Goal: Task Accomplishment & Management: Complete application form

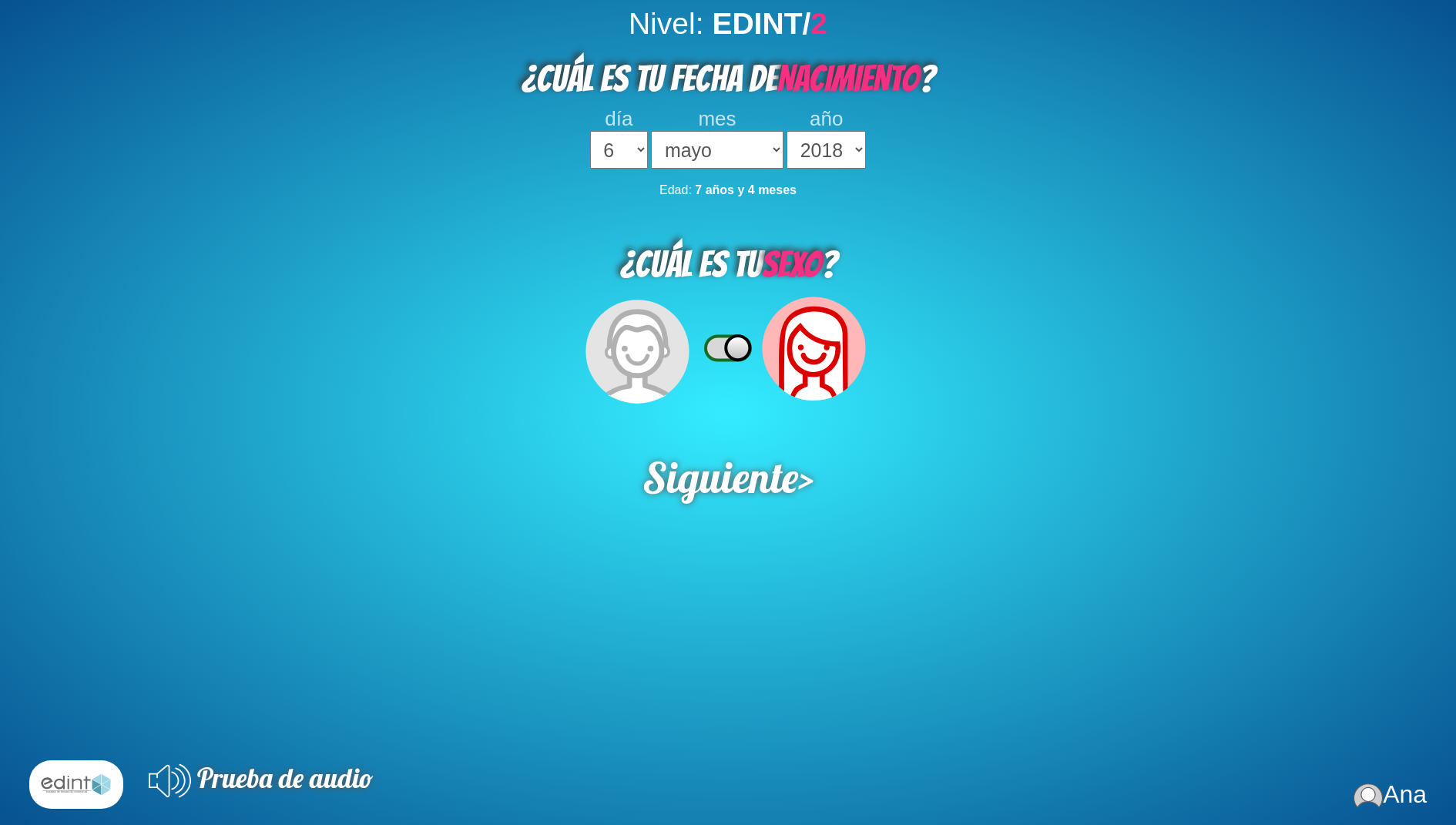
select select "6"
select select "05"
select select "2018"
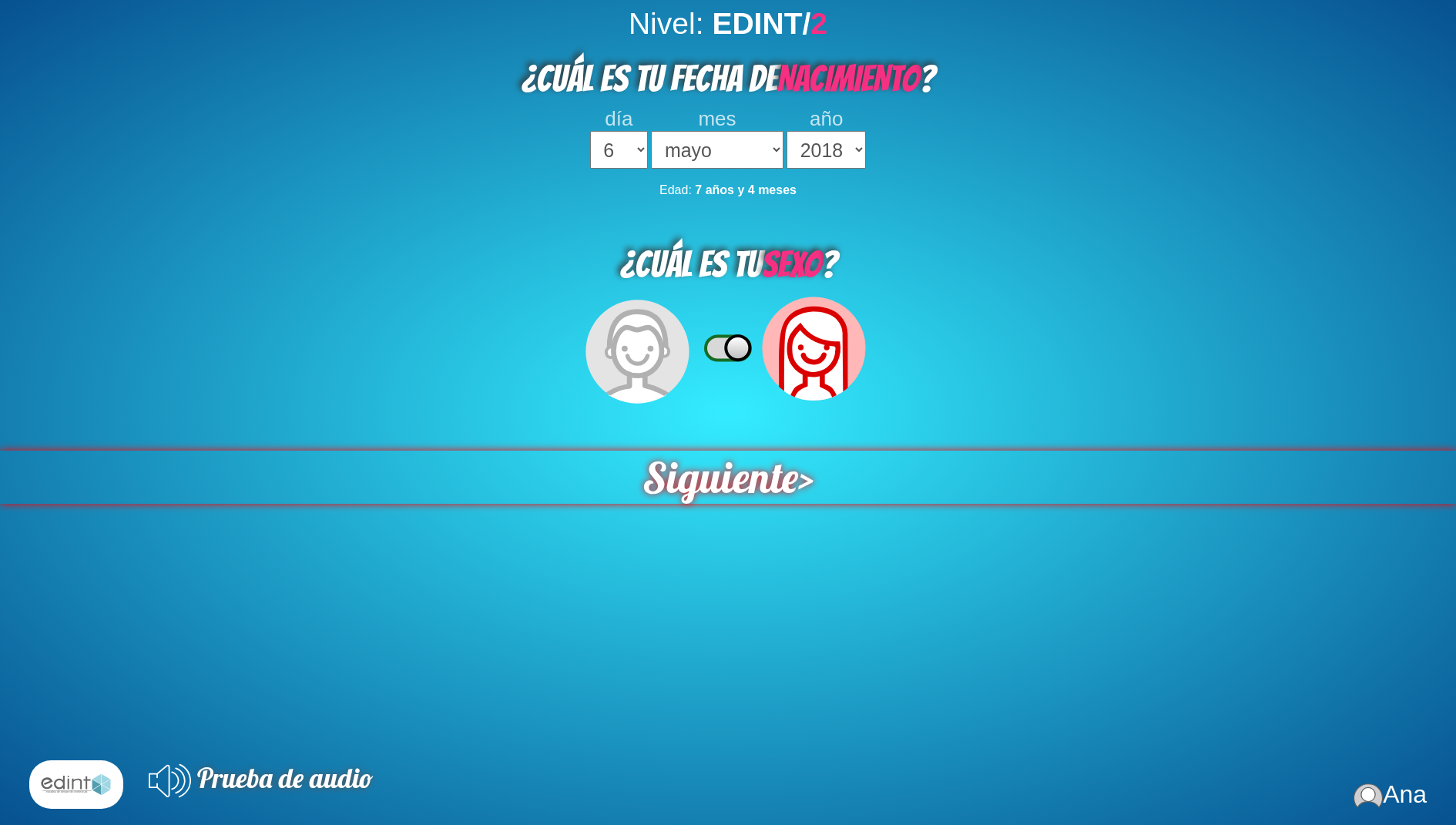
click at [750, 492] on span "Siguiente" at bounding box center [720, 477] width 155 height 53
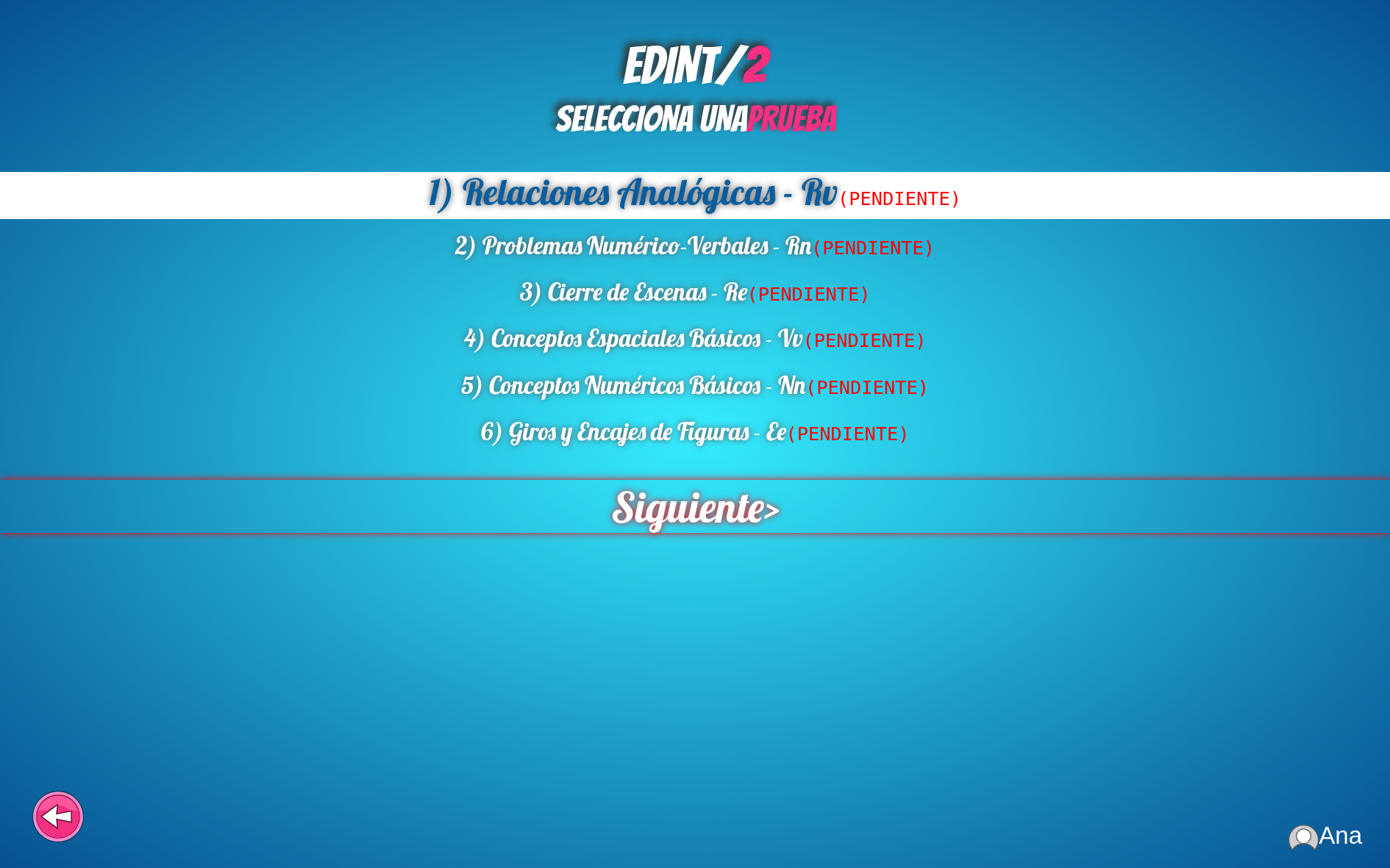
click at [717, 513] on span "Siguiente" at bounding box center [686, 506] width 153 height 53
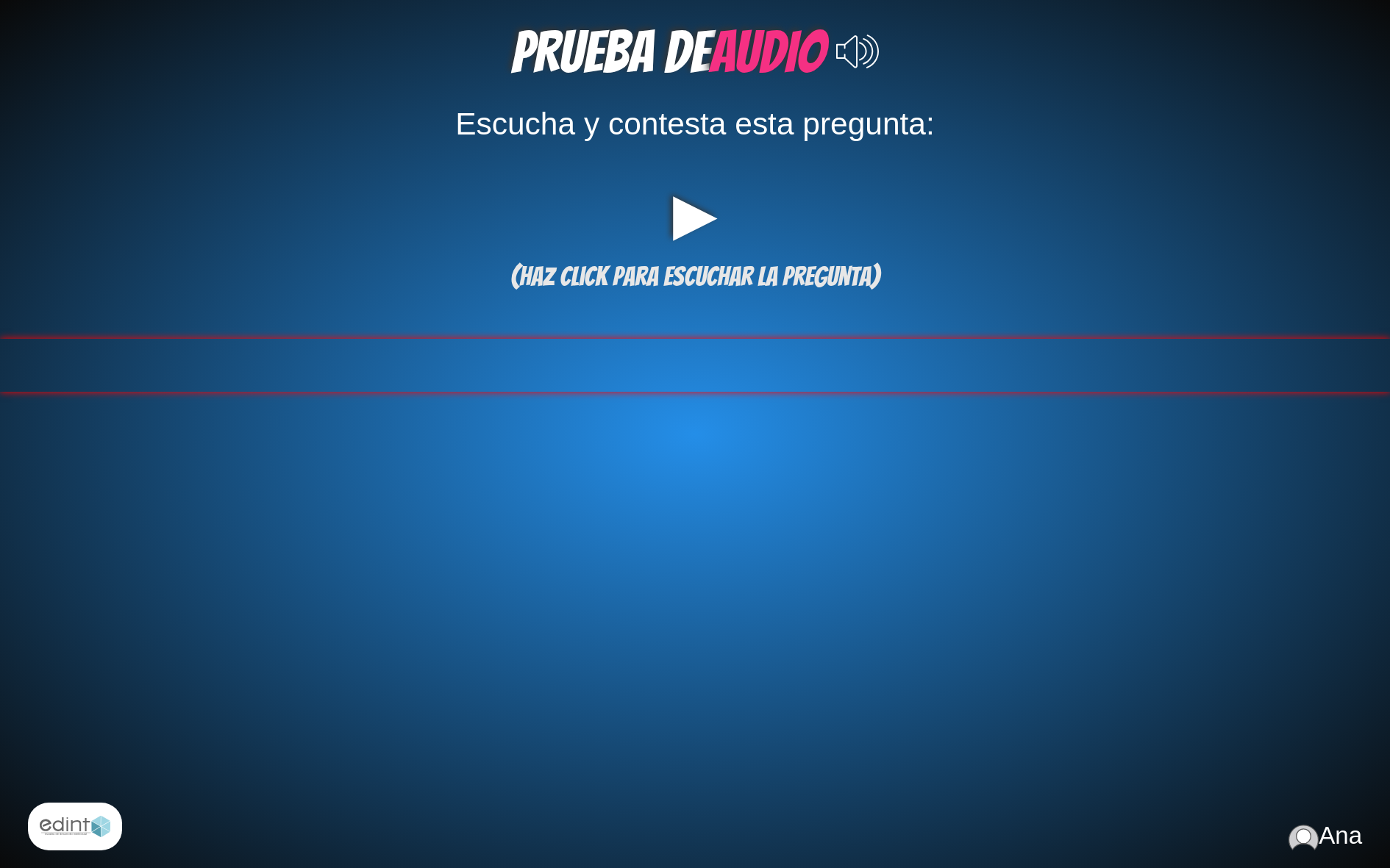
click at [762, 364] on div at bounding box center [695, 365] width 1390 height 53
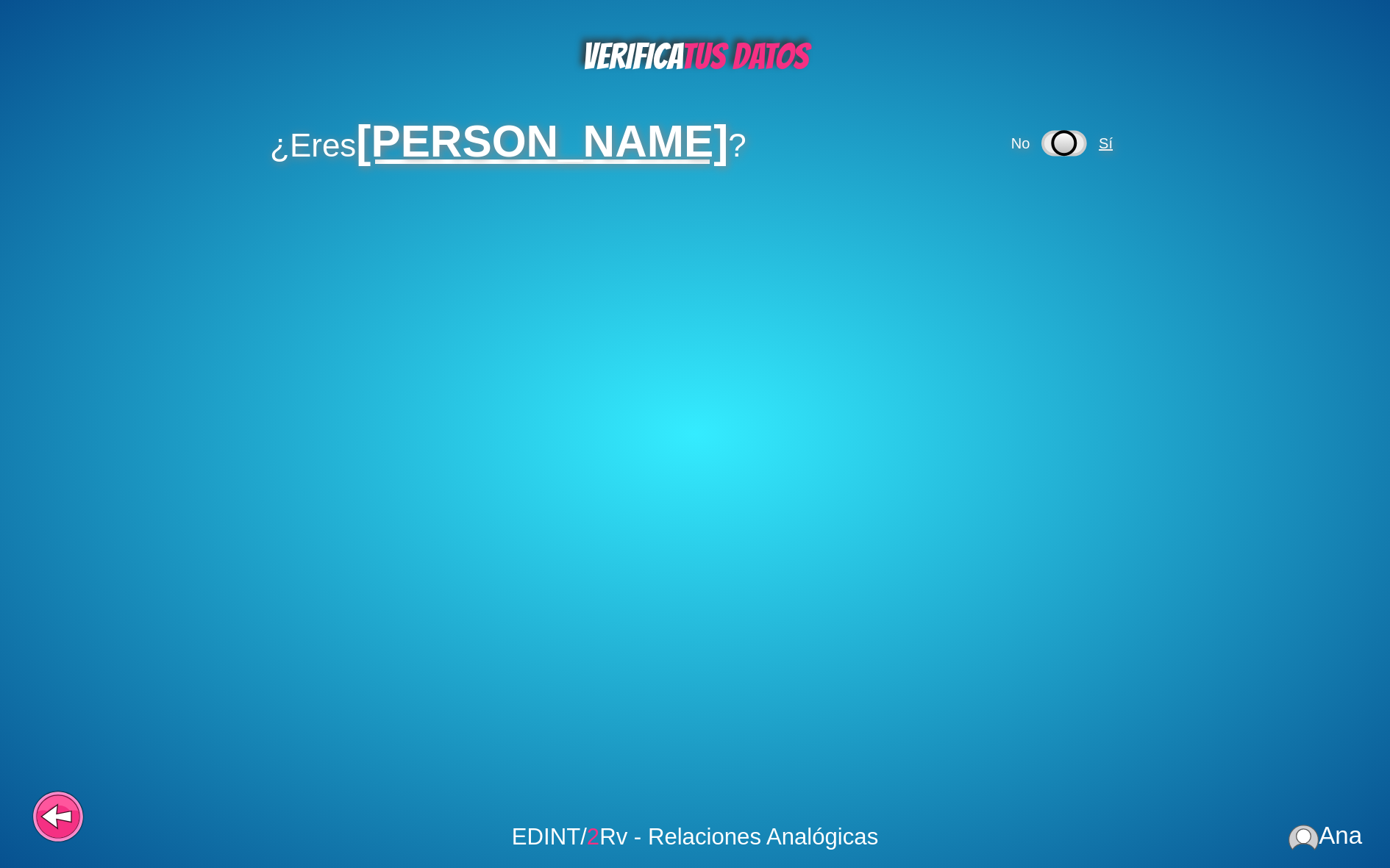
click at [1099, 138] on span "Sí" at bounding box center [1106, 143] width 14 height 16
click at [1040, 210] on span "Sí" at bounding box center [1041, 212] width 14 height 16
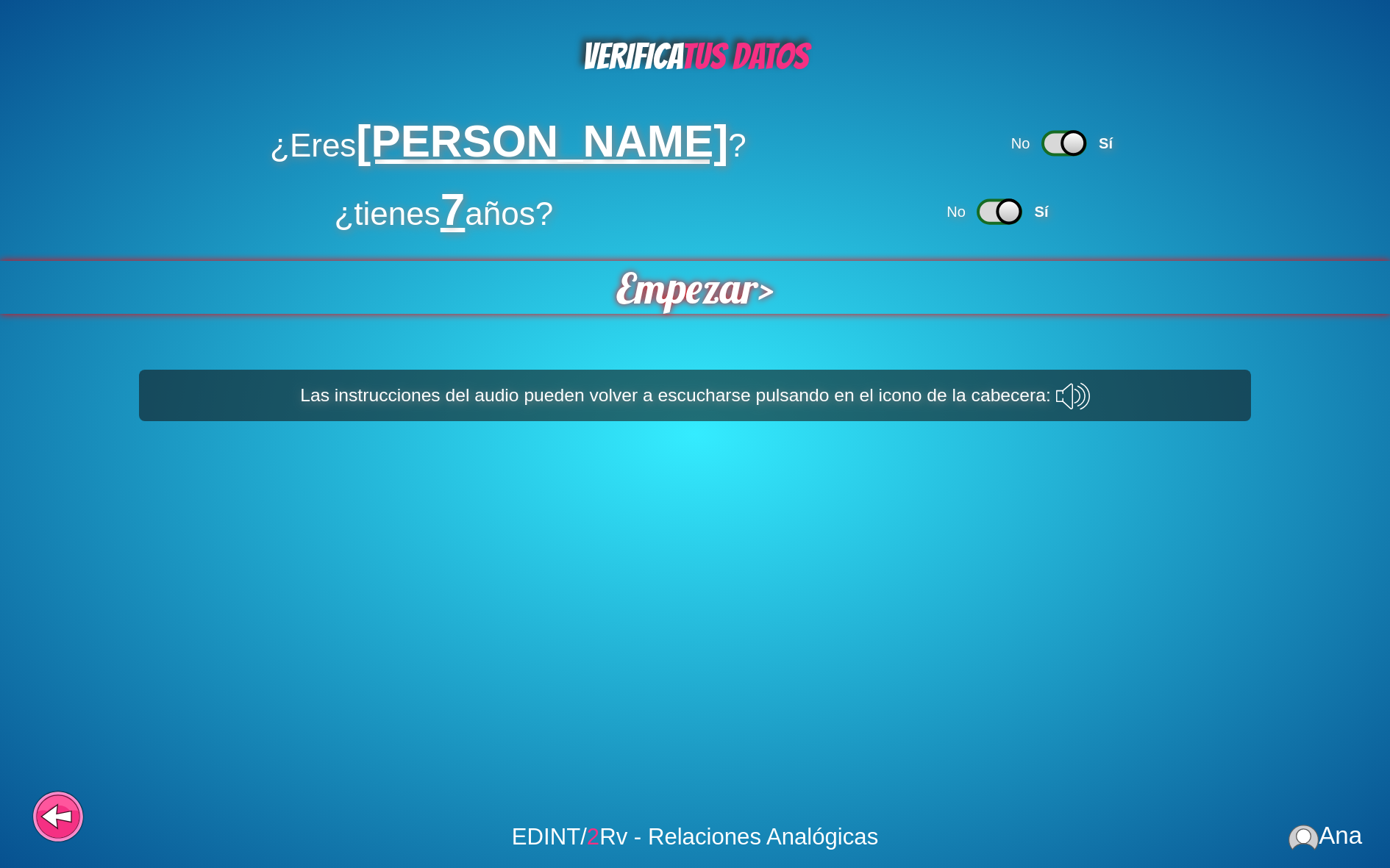
click at [680, 295] on span "Empezar" at bounding box center [686, 287] width 156 height 58
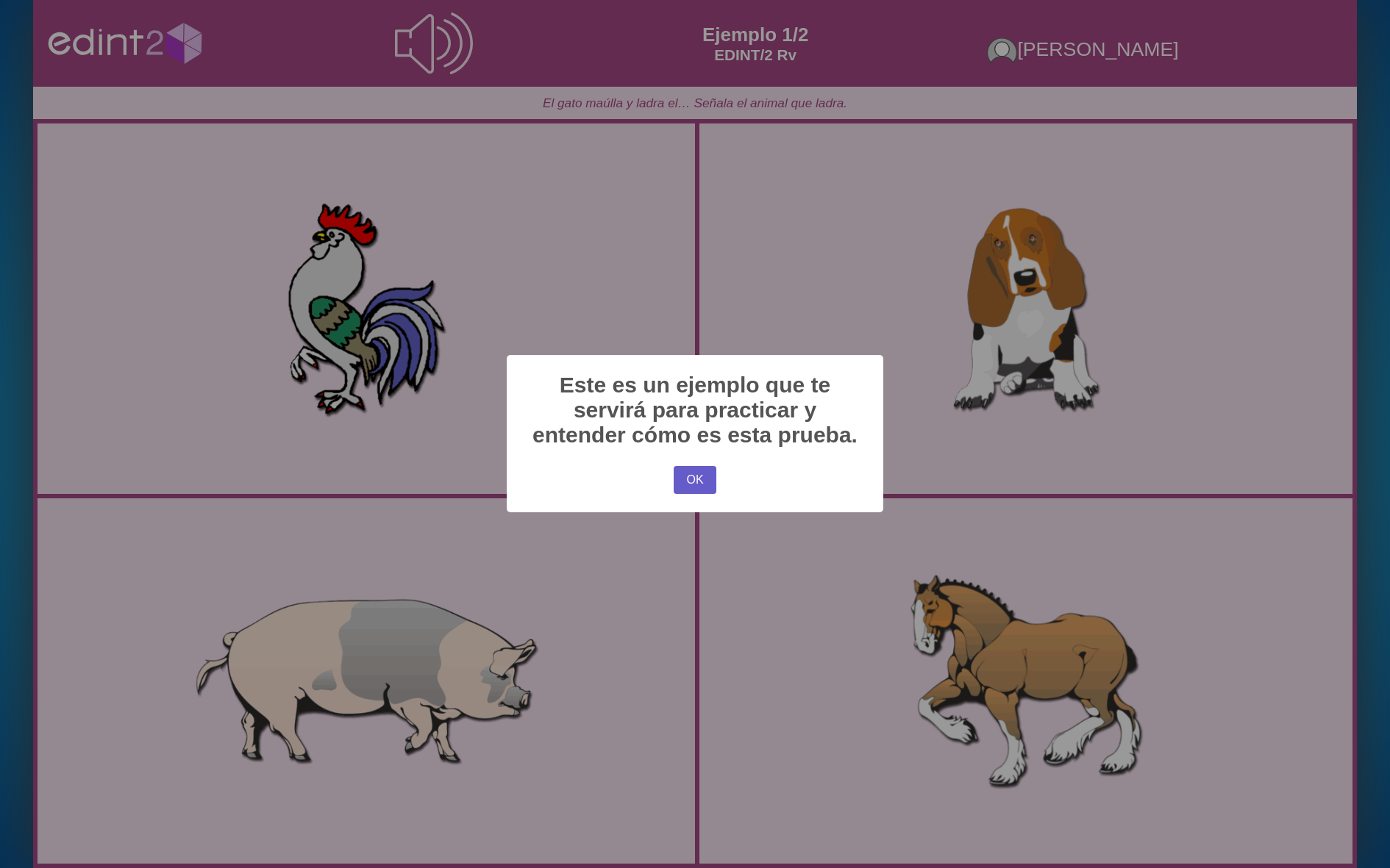
click at [688, 480] on button "OK" at bounding box center [695, 480] width 43 height 28
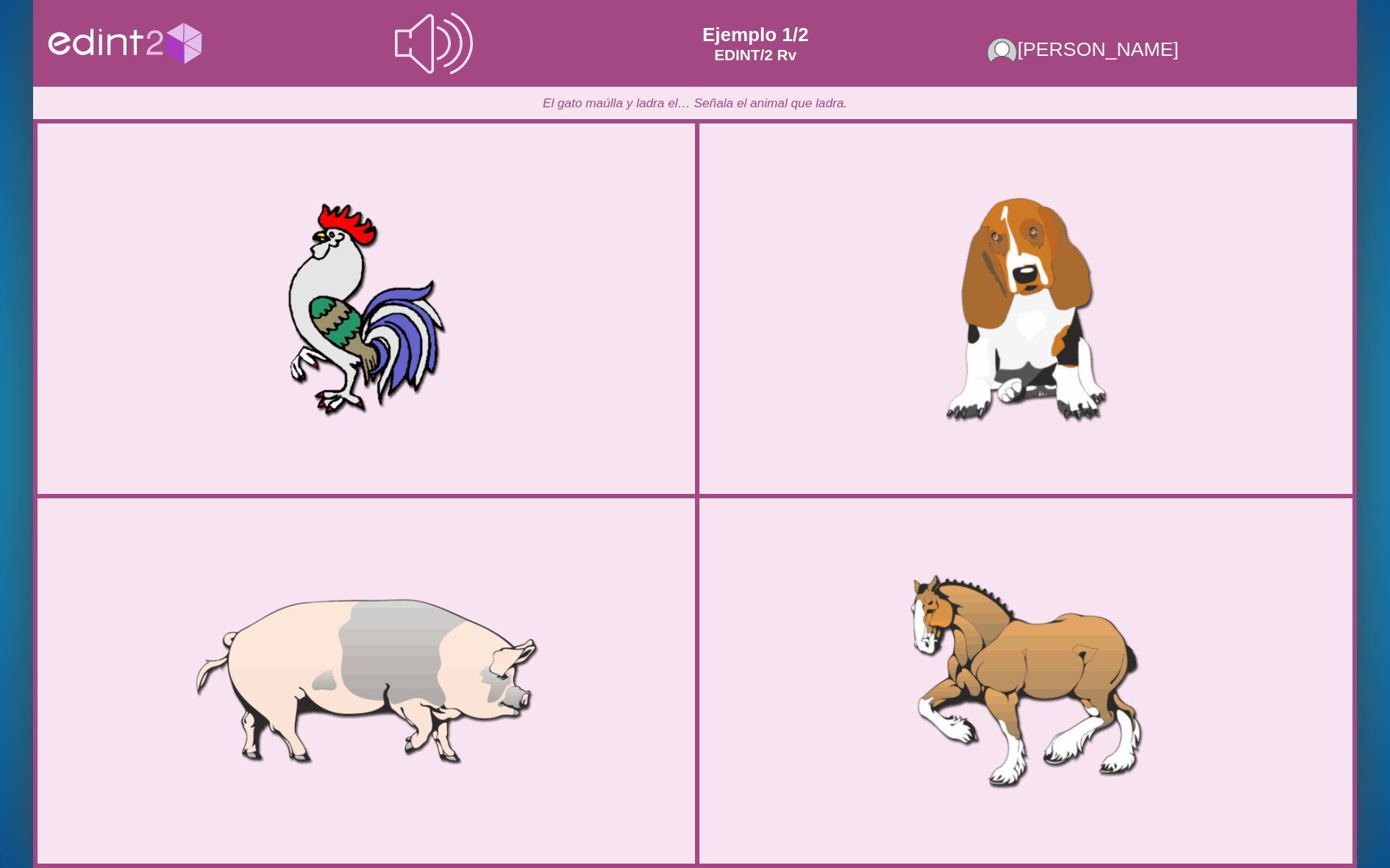
click at [992, 354] on div at bounding box center [1026, 309] width 658 height 328
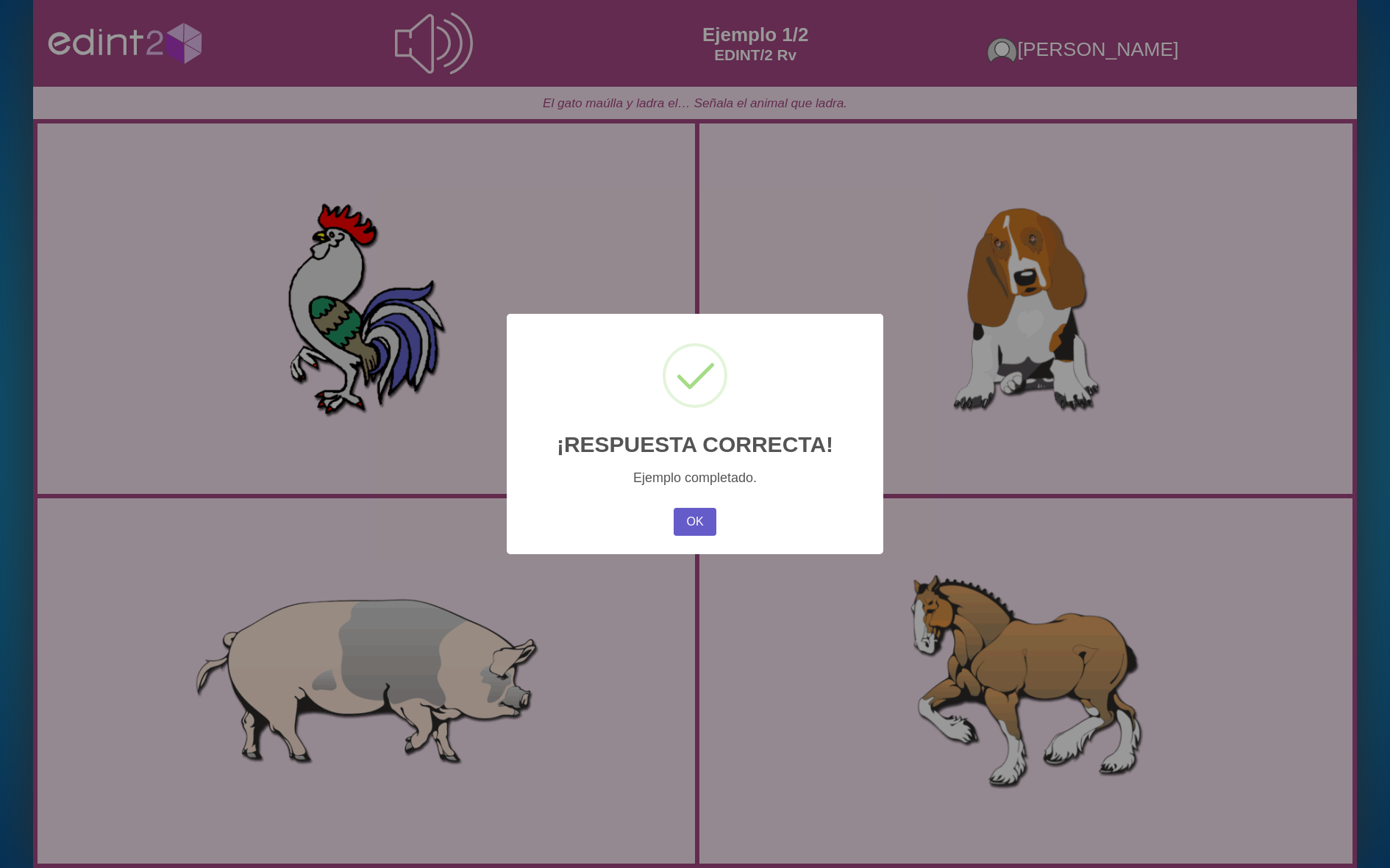
click at [690, 522] on button "OK" at bounding box center [695, 522] width 43 height 28
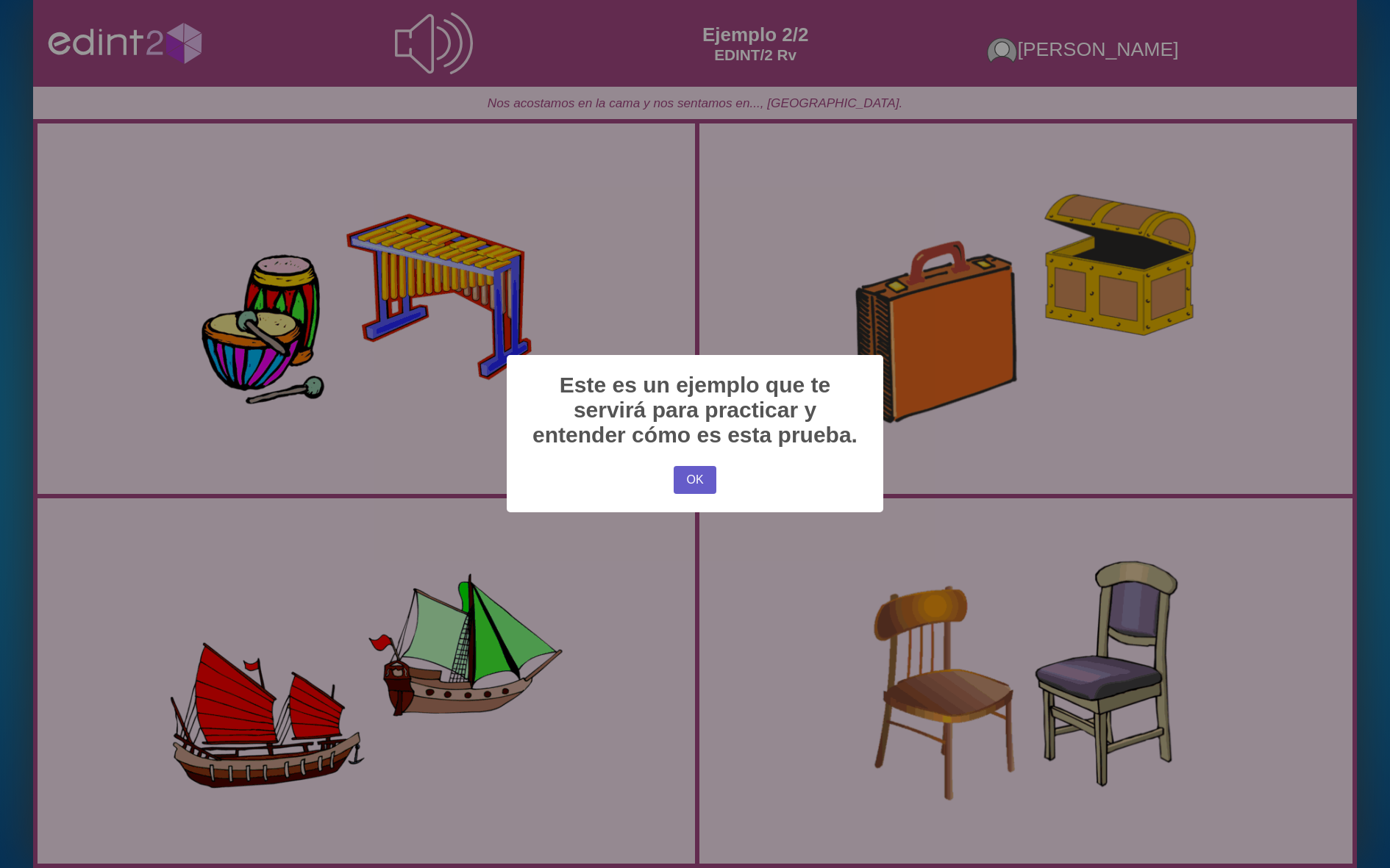
click at [685, 477] on button "OK" at bounding box center [695, 480] width 43 height 28
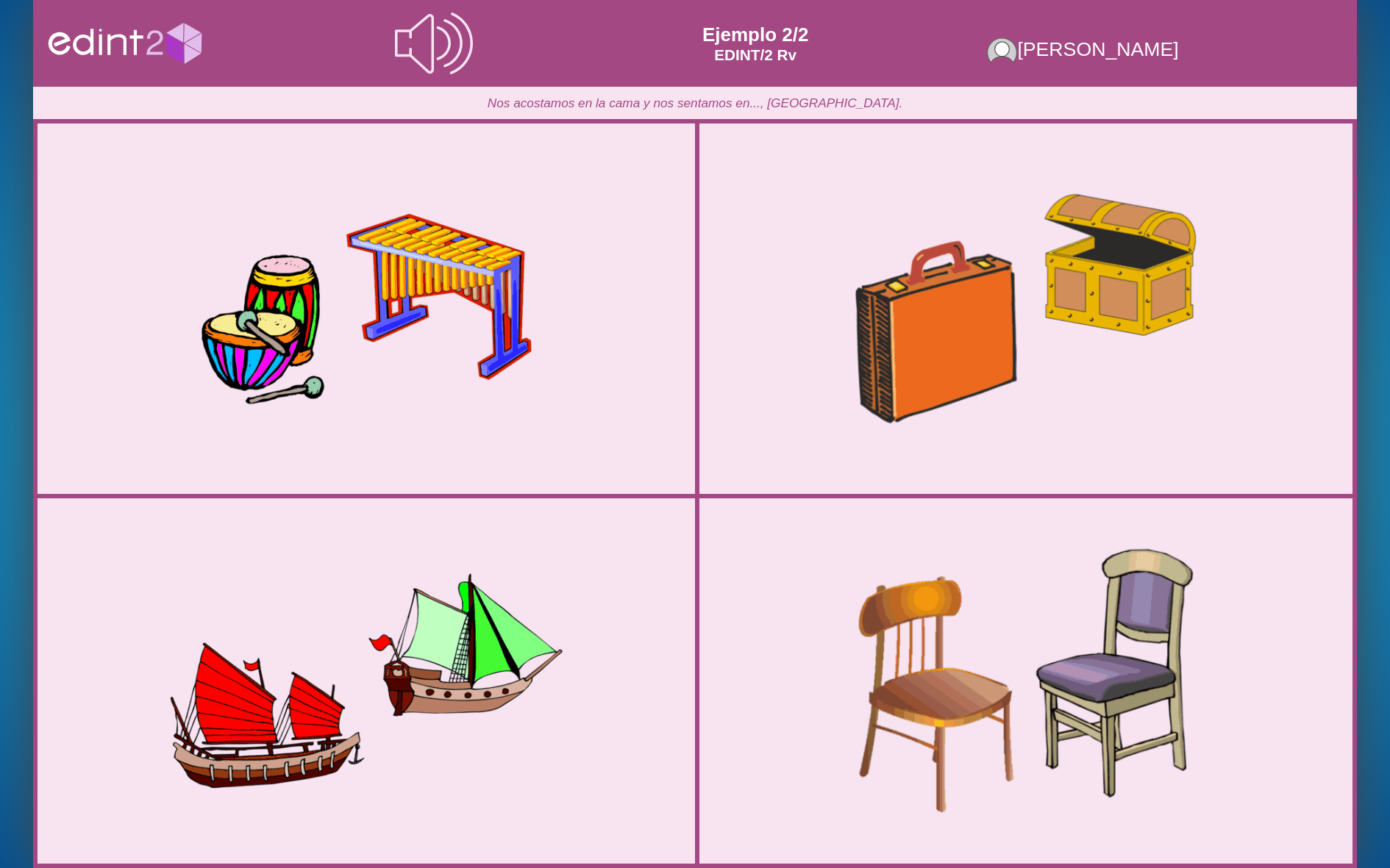
click at [864, 588] on div at bounding box center [1026, 680] width 658 height 328
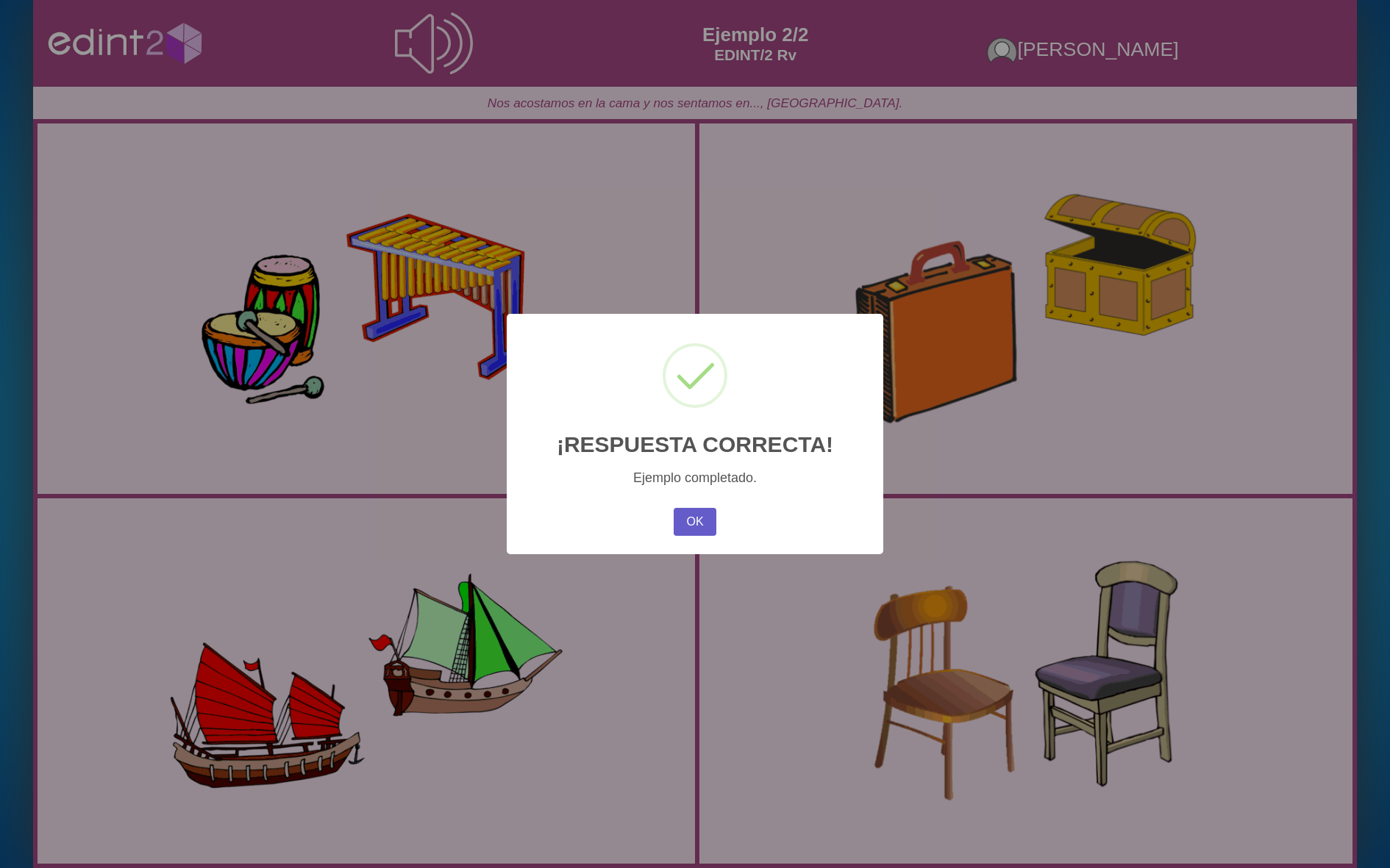
click at [688, 515] on button "OK" at bounding box center [695, 522] width 43 height 28
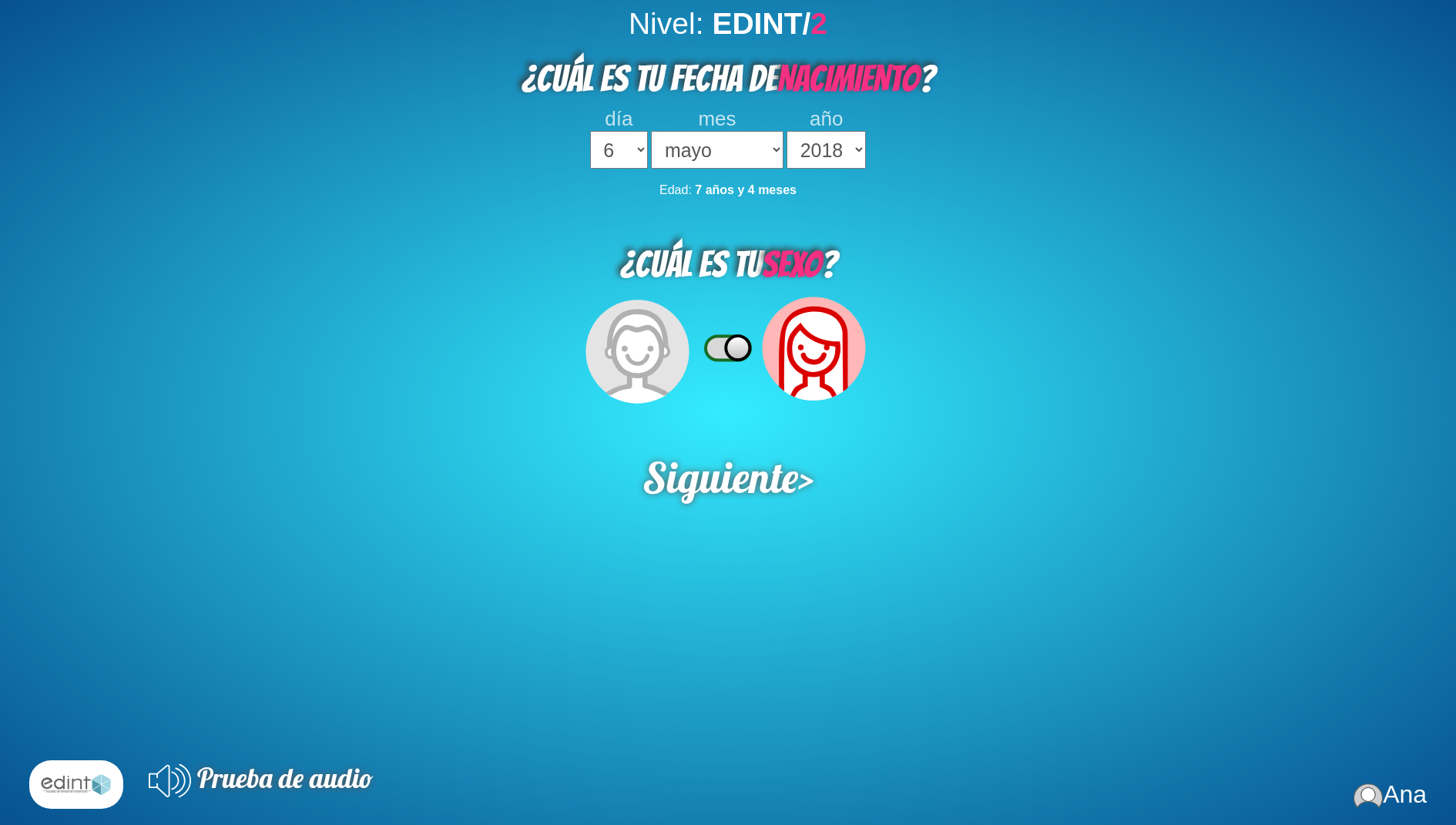
select select "6"
select select "05"
select select "2018"
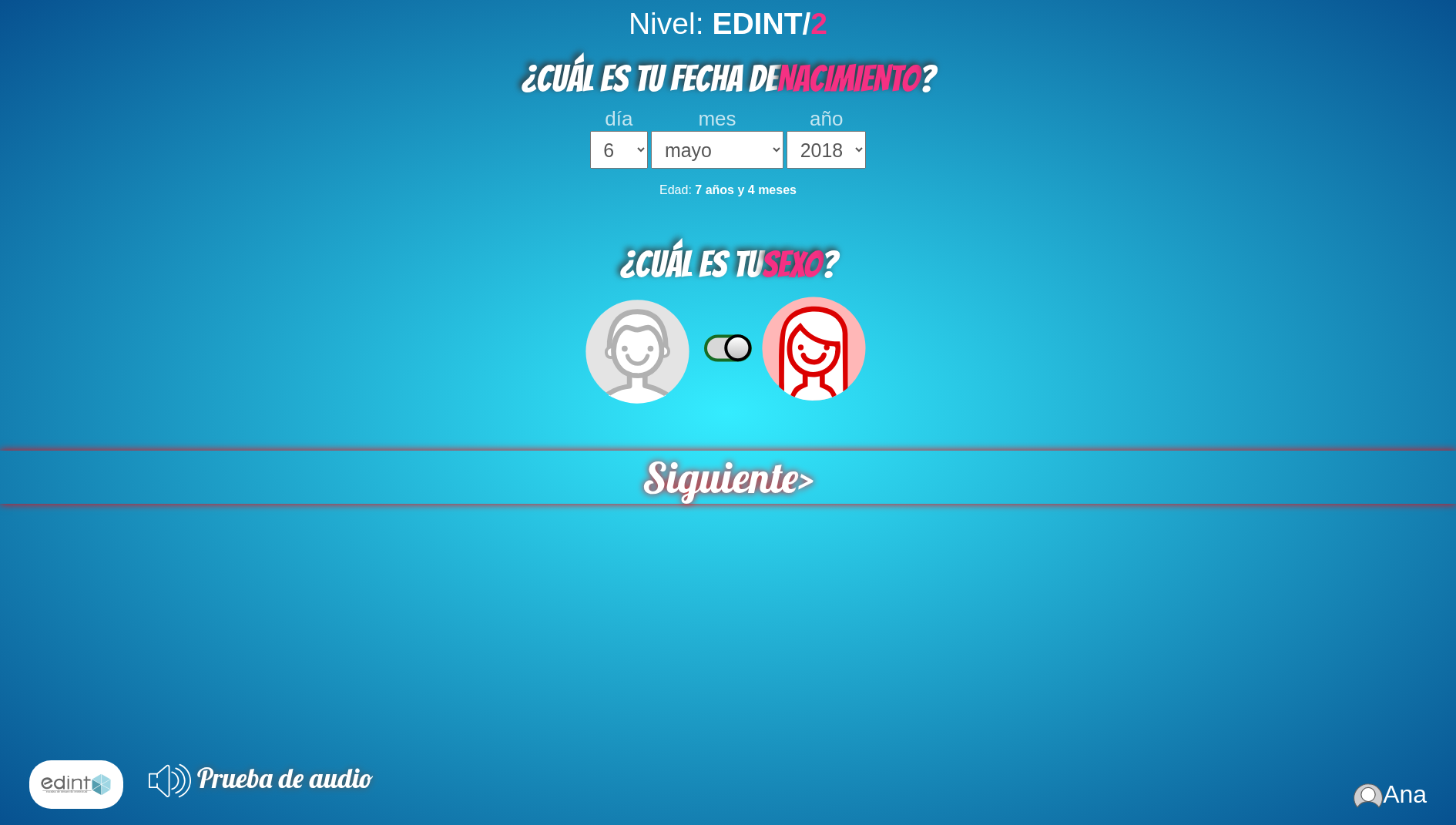
click at [776, 467] on span "Siguiente" at bounding box center [720, 477] width 155 height 53
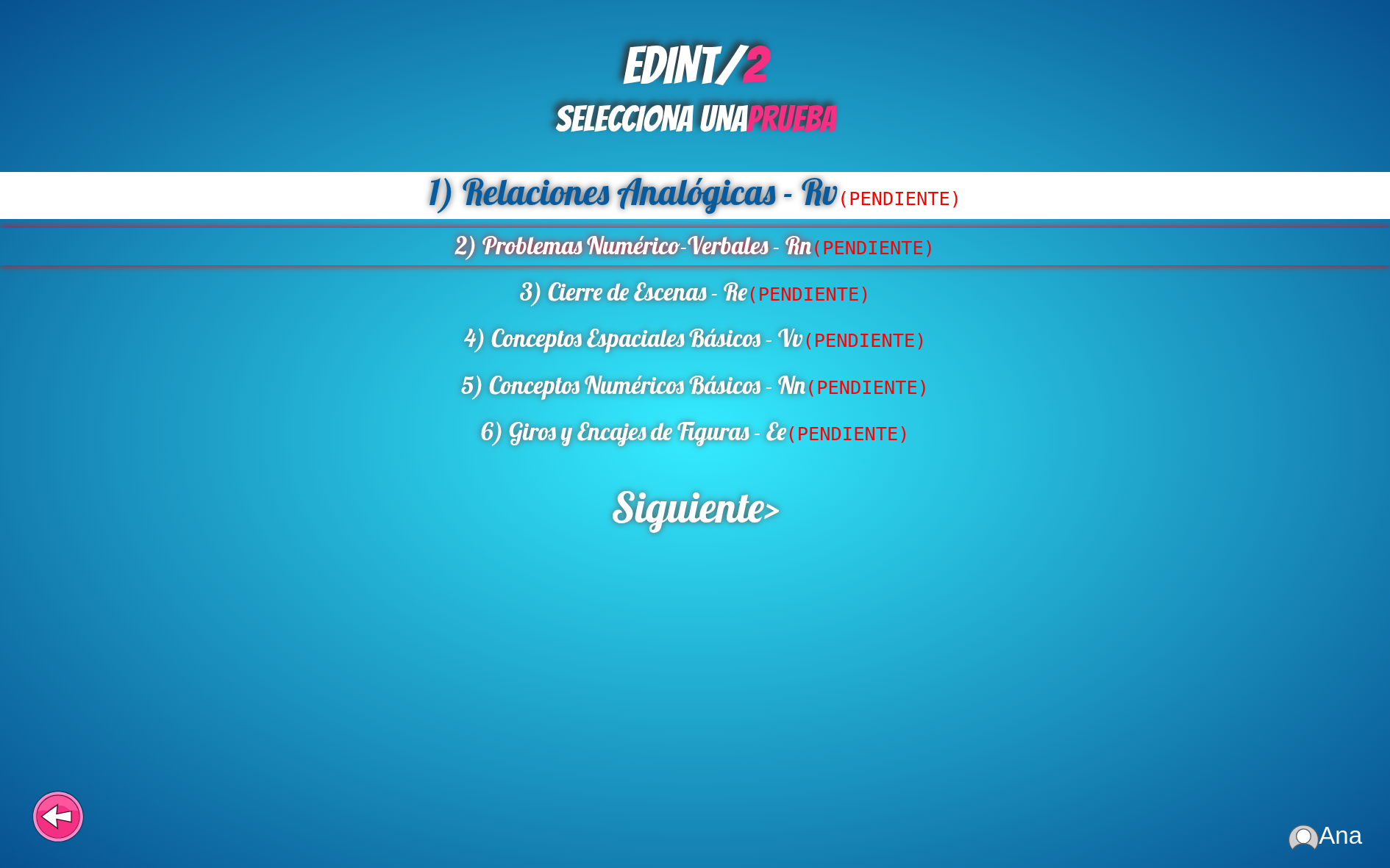
click at [681, 249] on div "2) Problemas Numérico-Verbales - Rn (PENDIENTE)" at bounding box center [695, 246] width 1390 height 38
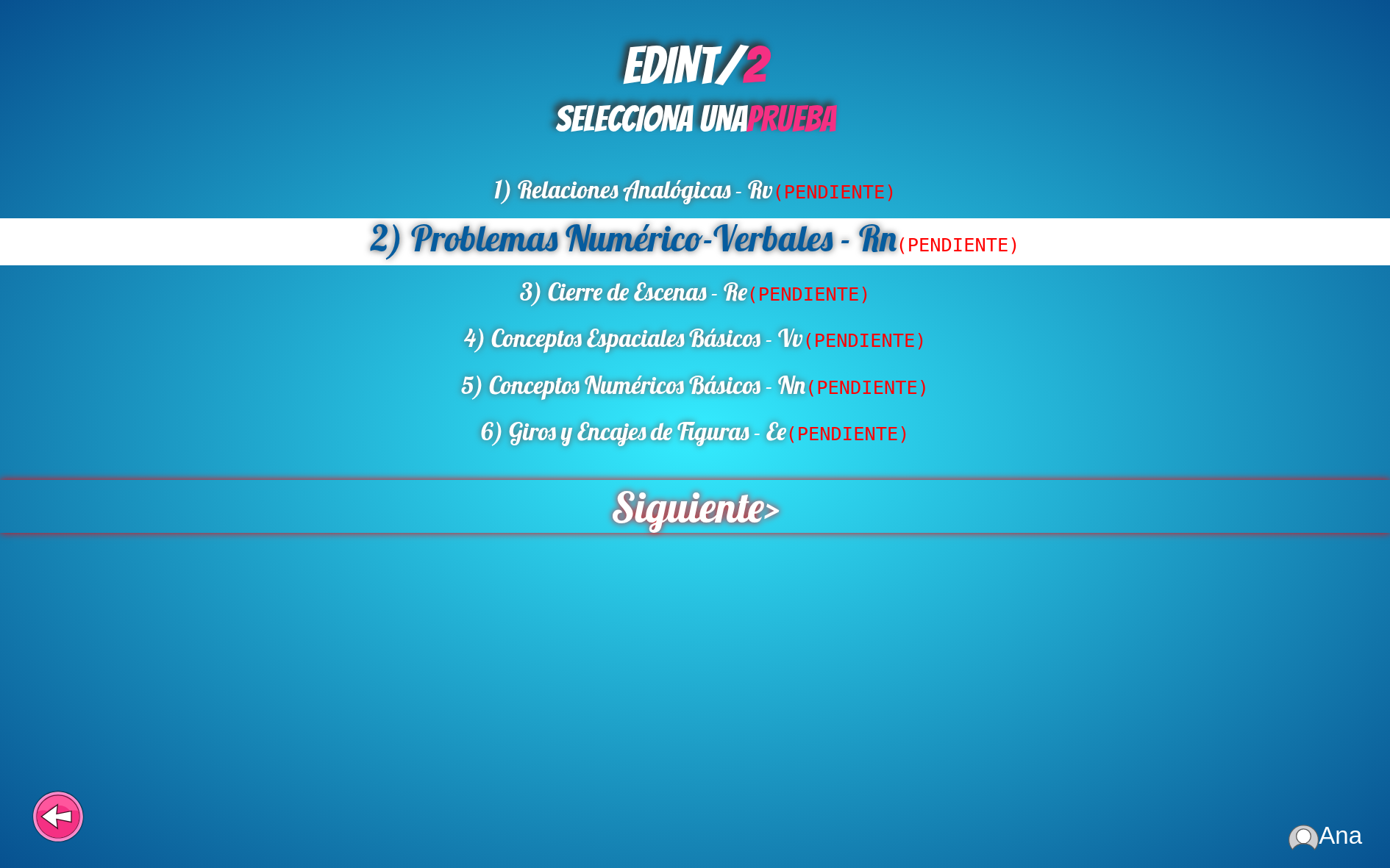
click at [734, 508] on span "Siguiente" at bounding box center [686, 506] width 156 height 54
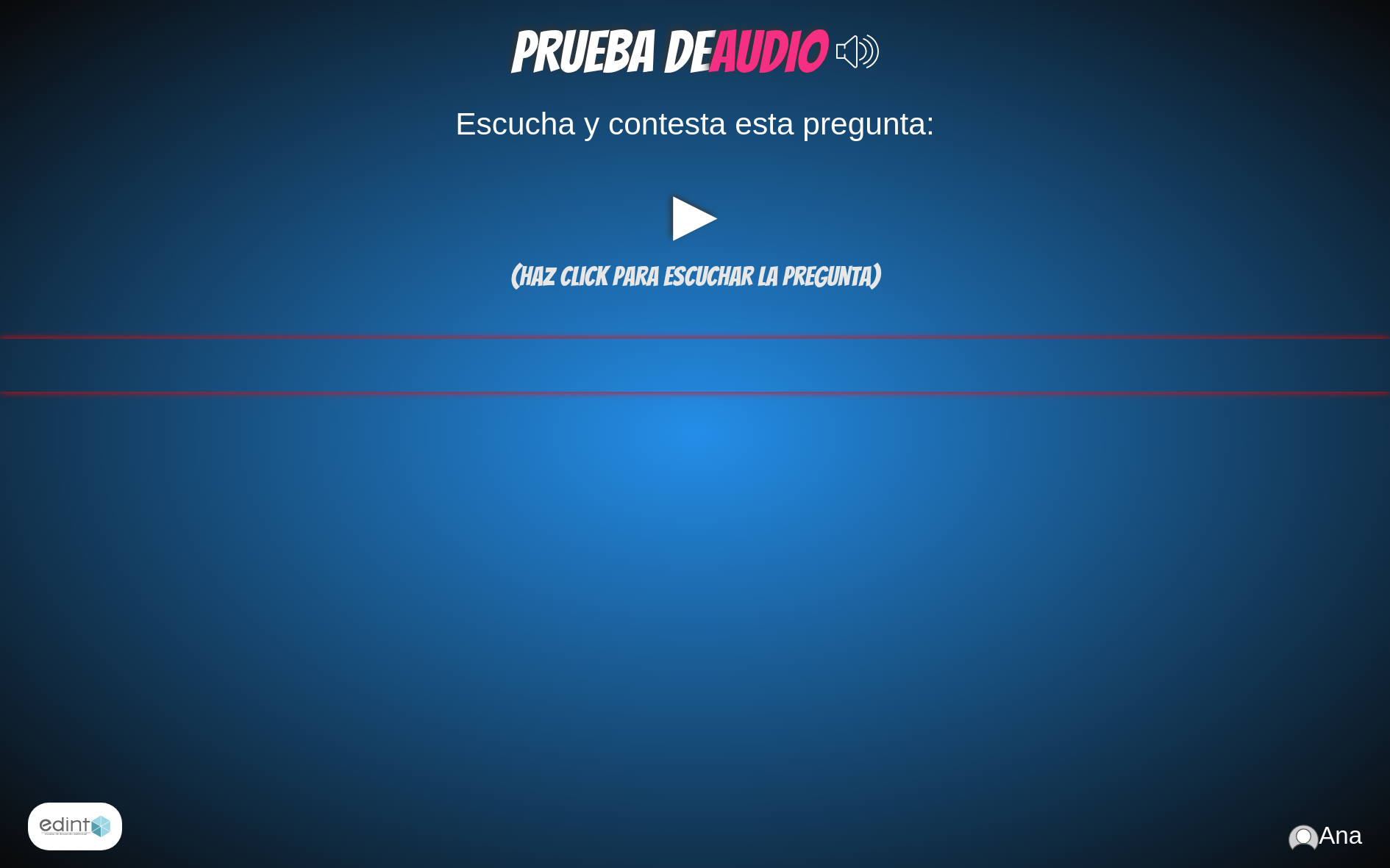
click at [775, 390] on div at bounding box center [695, 365] width 1390 height 53
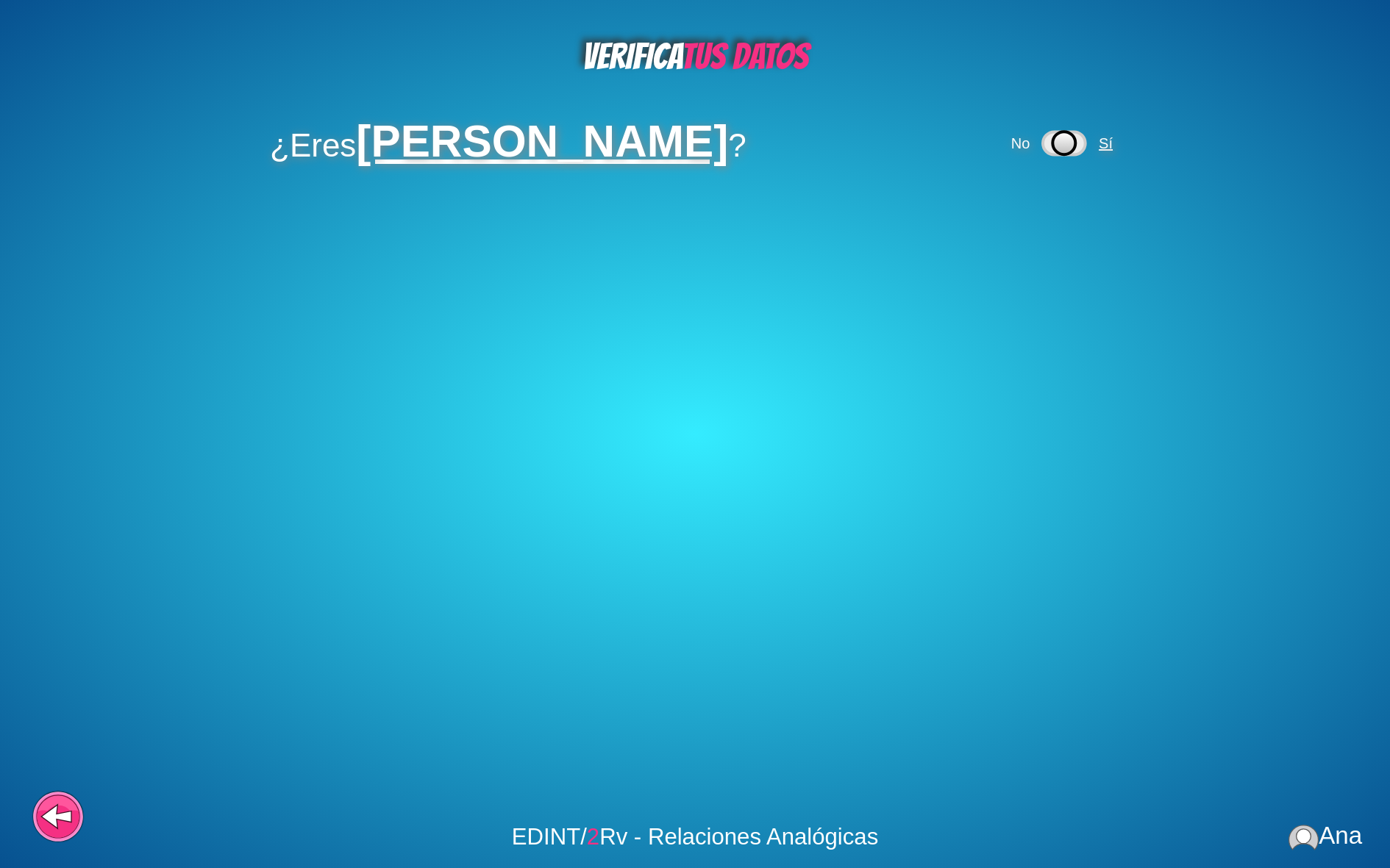
click at [1099, 135] on span "Sí" at bounding box center [1106, 143] width 14 height 16
click at [1053, 206] on span "Sí" at bounding box center [1044, 212] width 25 height 16
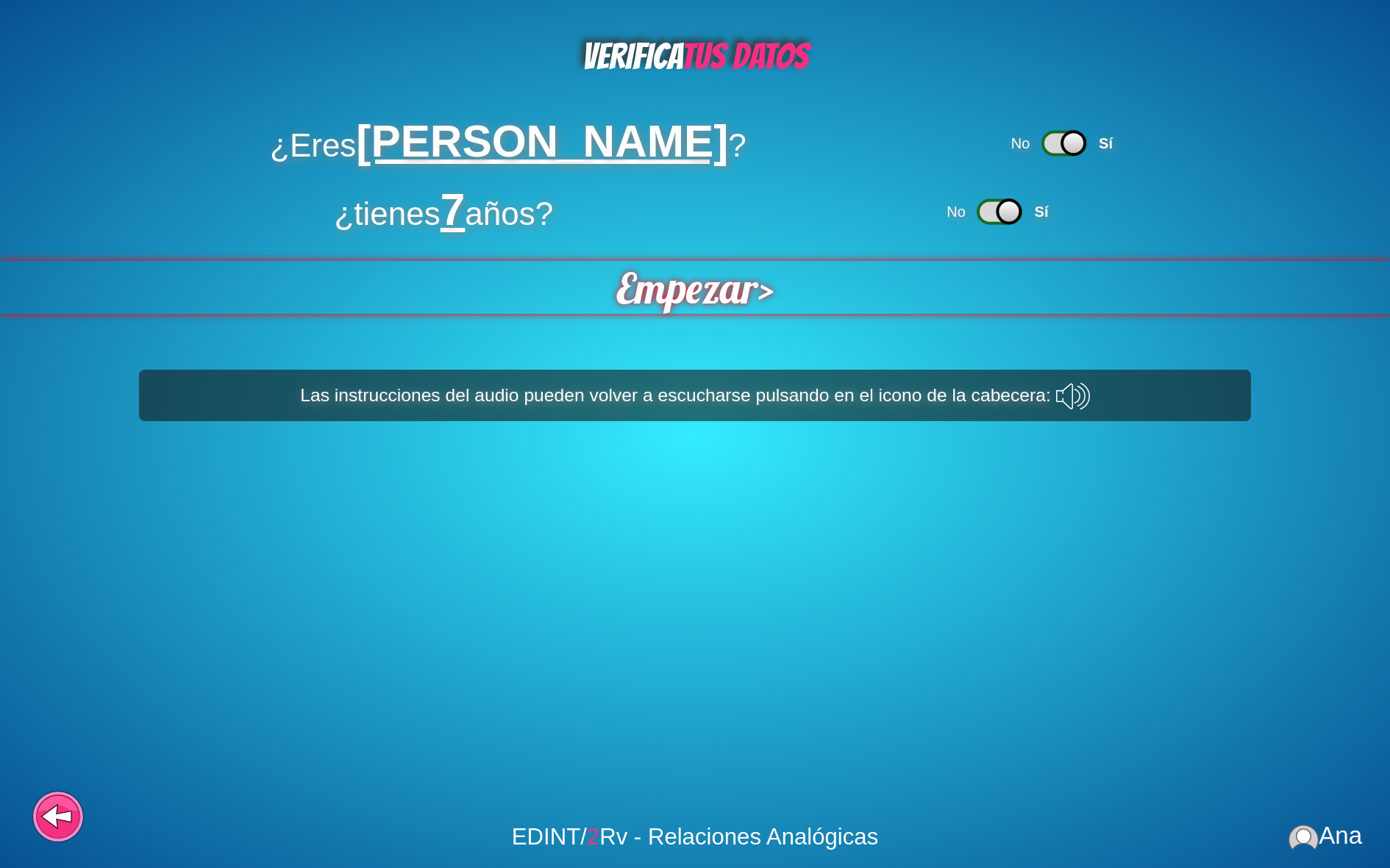
click at [731, 283] on span "Empezar" at bounding box center [687, 288] width 145 height 54
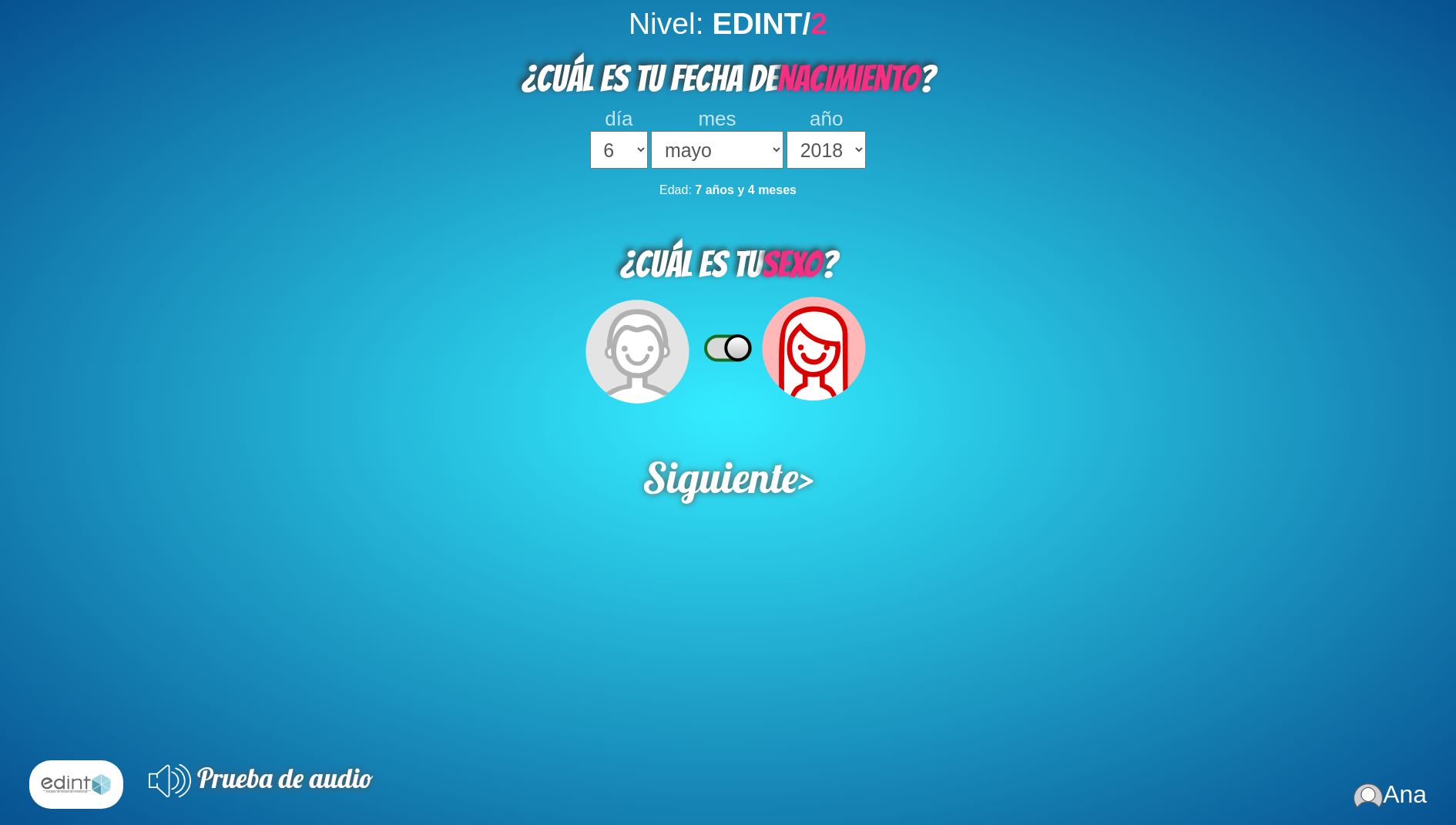
select select "6"
select select "05"
select select "2018"
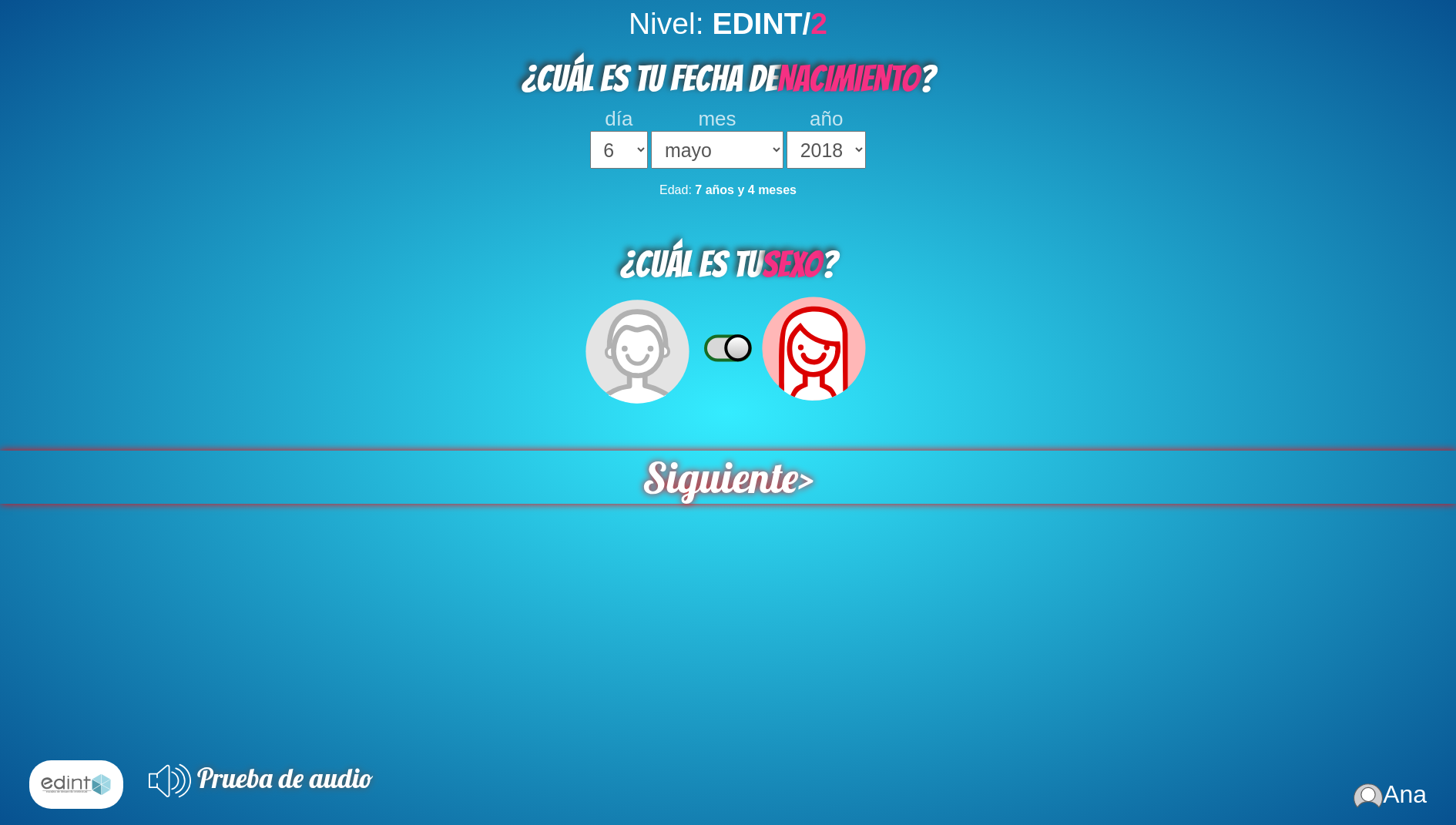
click at [713, 494] on span "Siguiente" at bounding box center [720, 477] width 155 height 53
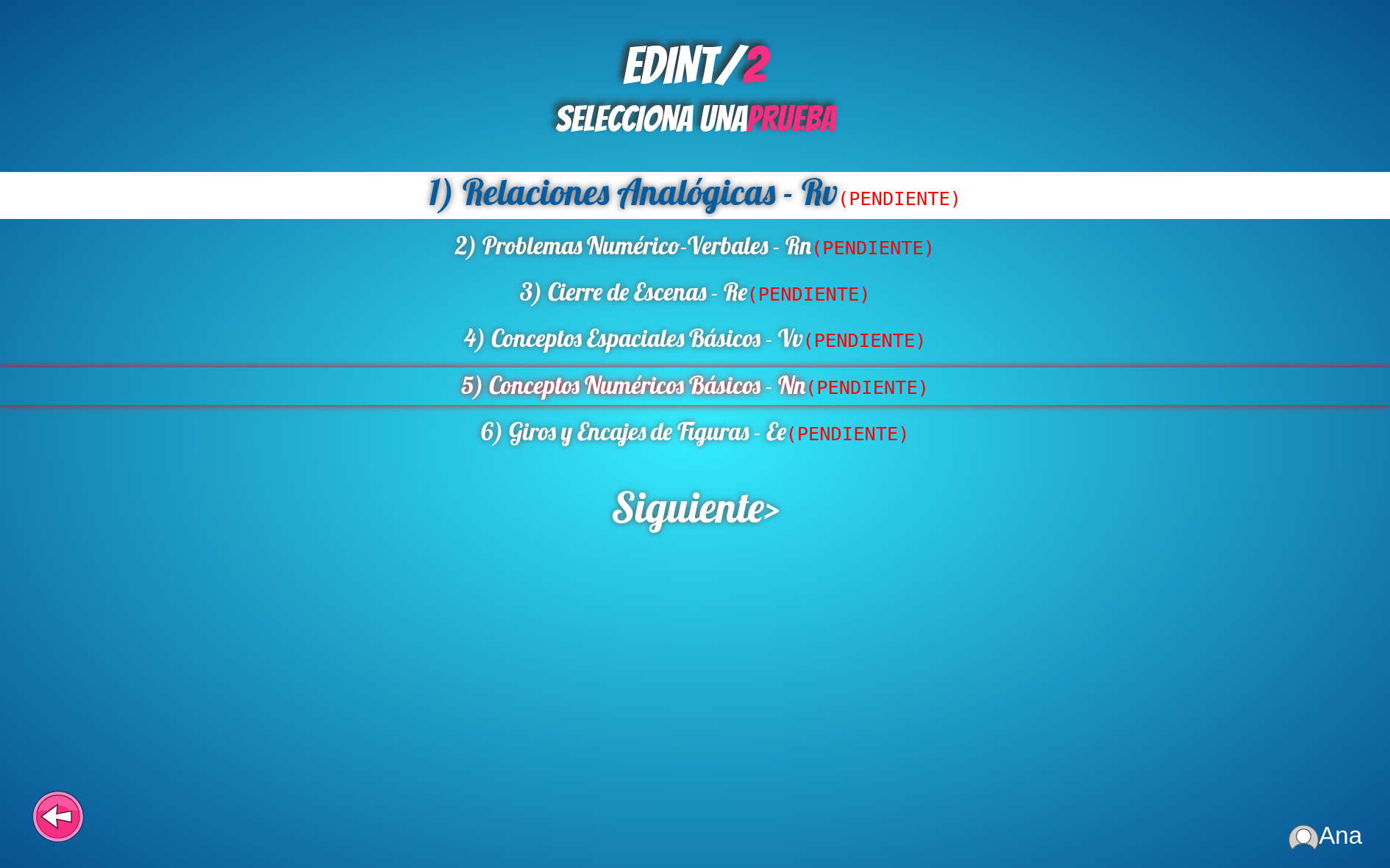
click at [688, 383] on div "5) Conceptos Numéricos Básicos - Nn (PENDIENTE)" at bounding box center [695, 387] width 1390 height 38
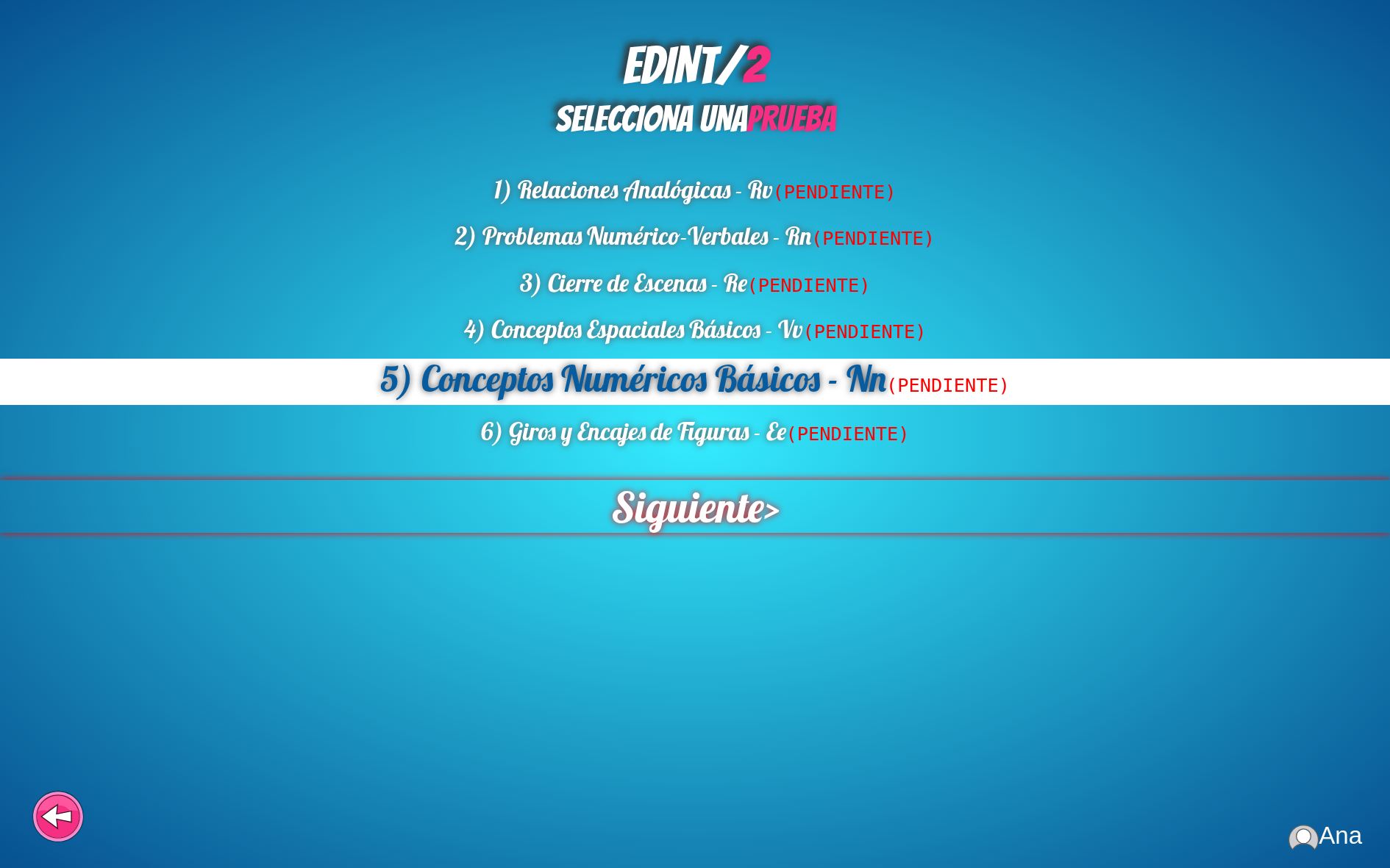
click at [709, 507] on span "Siguiente" at bounding box center [686, 506] width 153 height 53
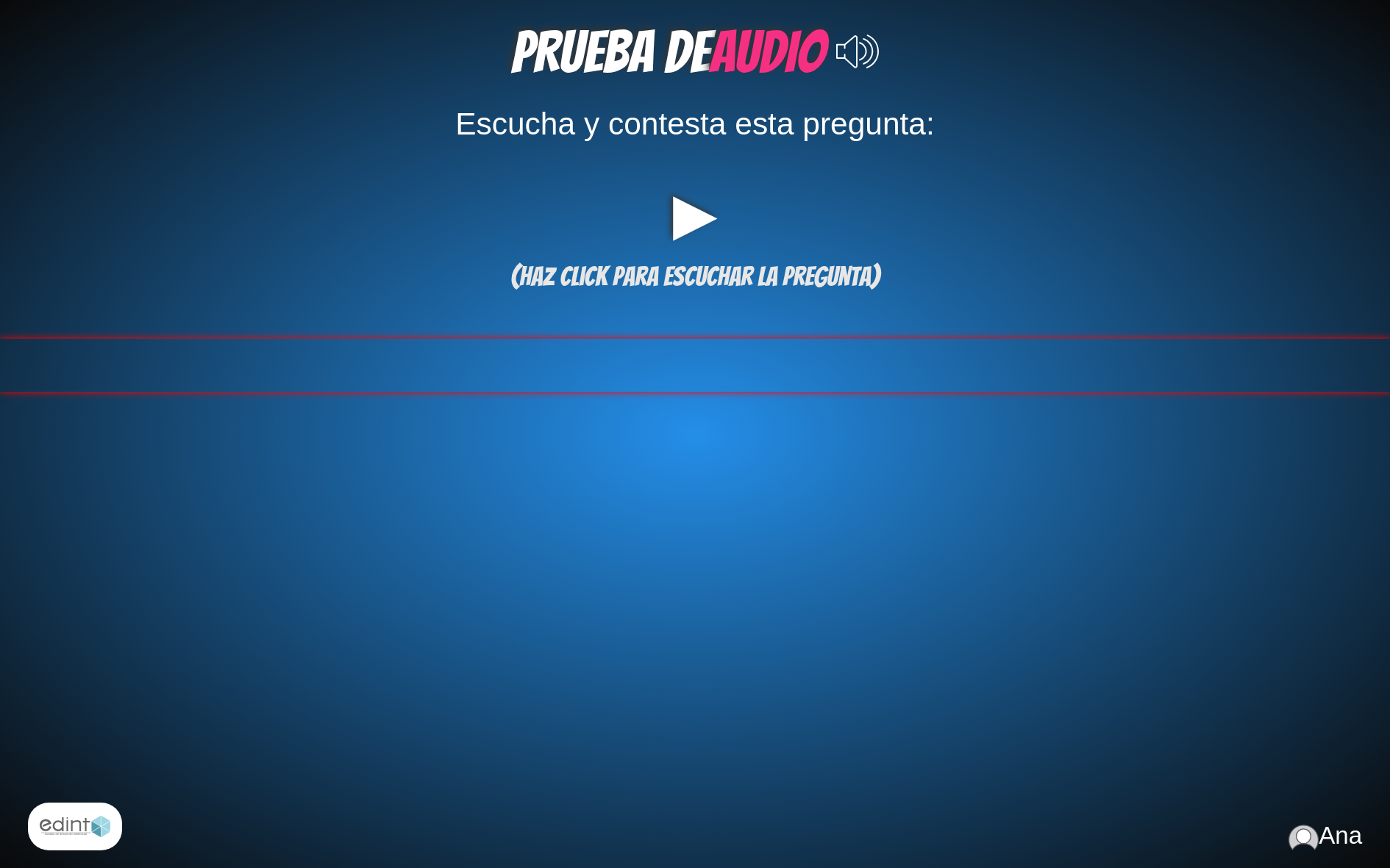
click at [708, 371] on div at bounding box center [695, 365] width 1390 height 53
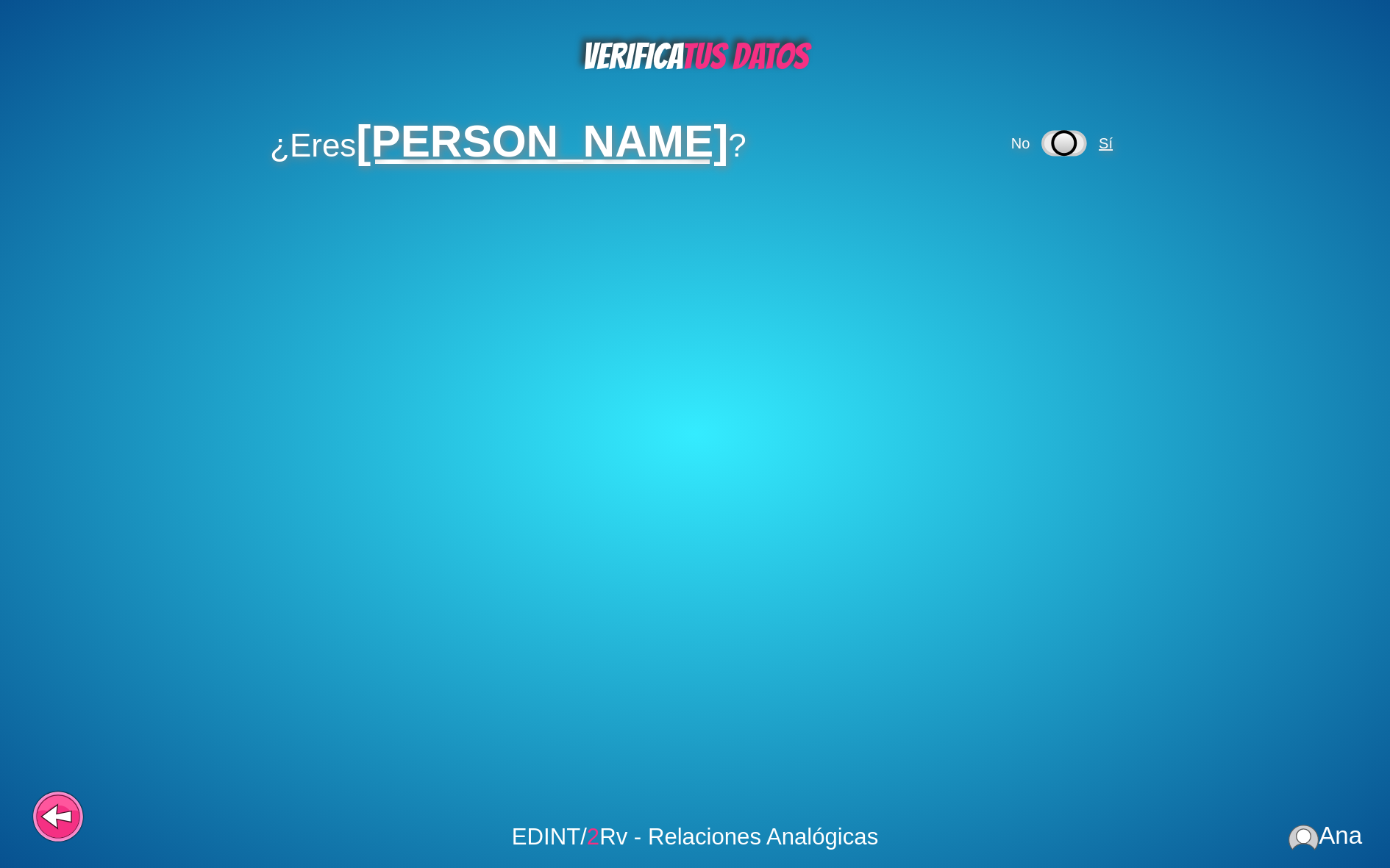
click at [1096, 144] on span "Sí" at bounding box center [1108, 143] width 25 height 16
click at [1045, 219] on span "Sí" at bounding box center [1041, 212] width 14 height 16
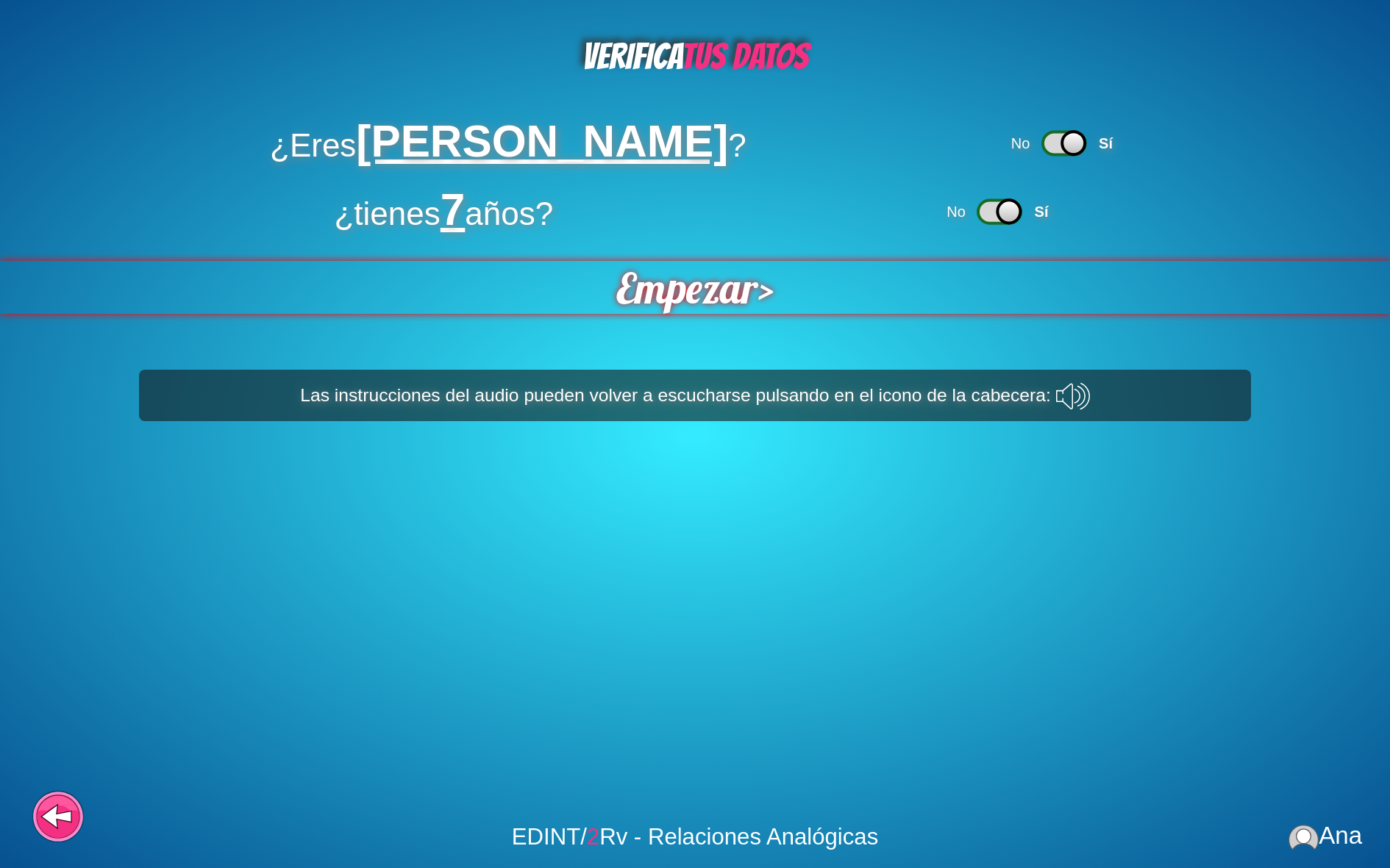
click at [722, 290] on span "Empezar" at bounding box center [686, 287] width 142 height 53
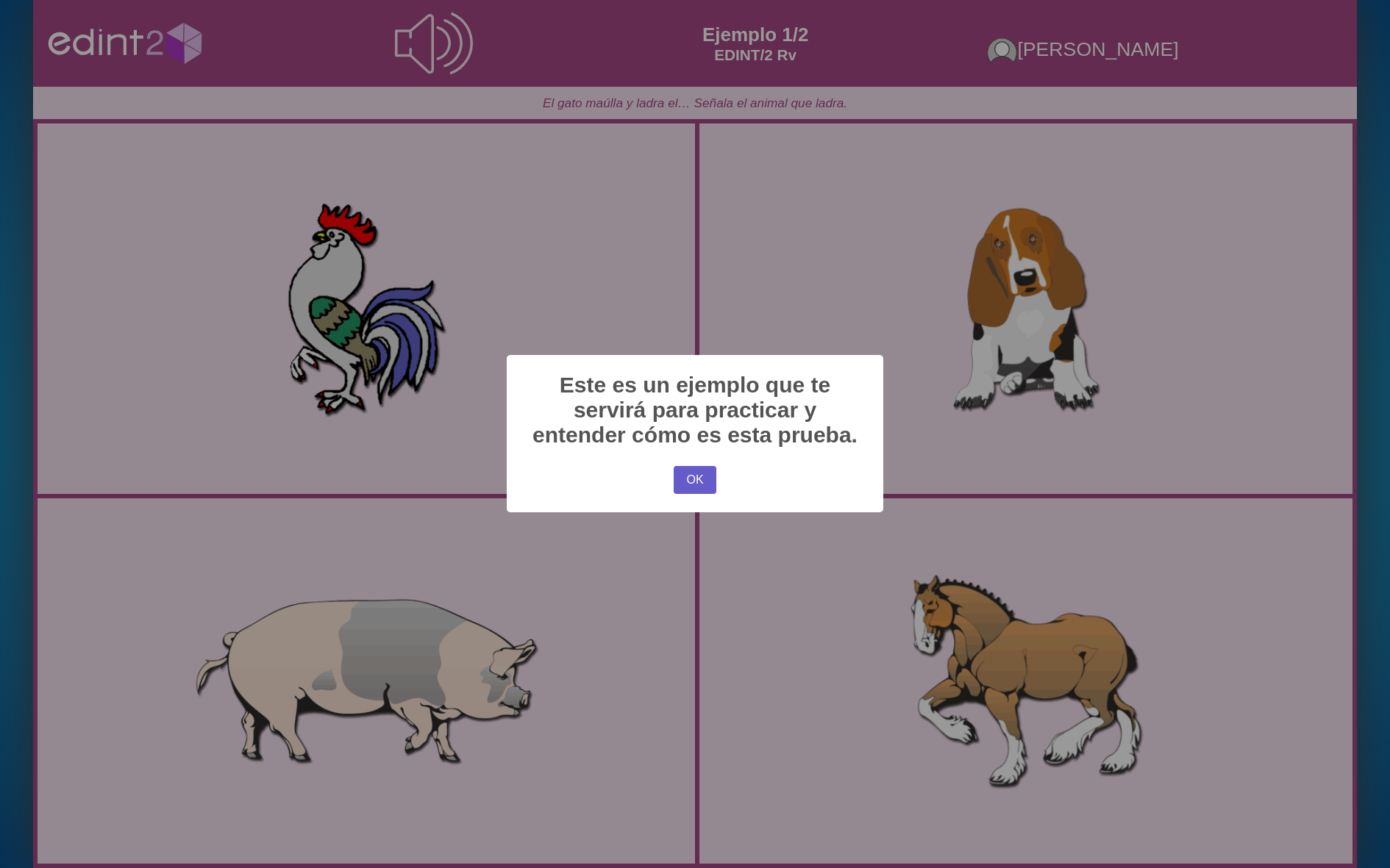
click at [689, 473] on button "OK" at bounding box center [695, 480] width 43 height 28
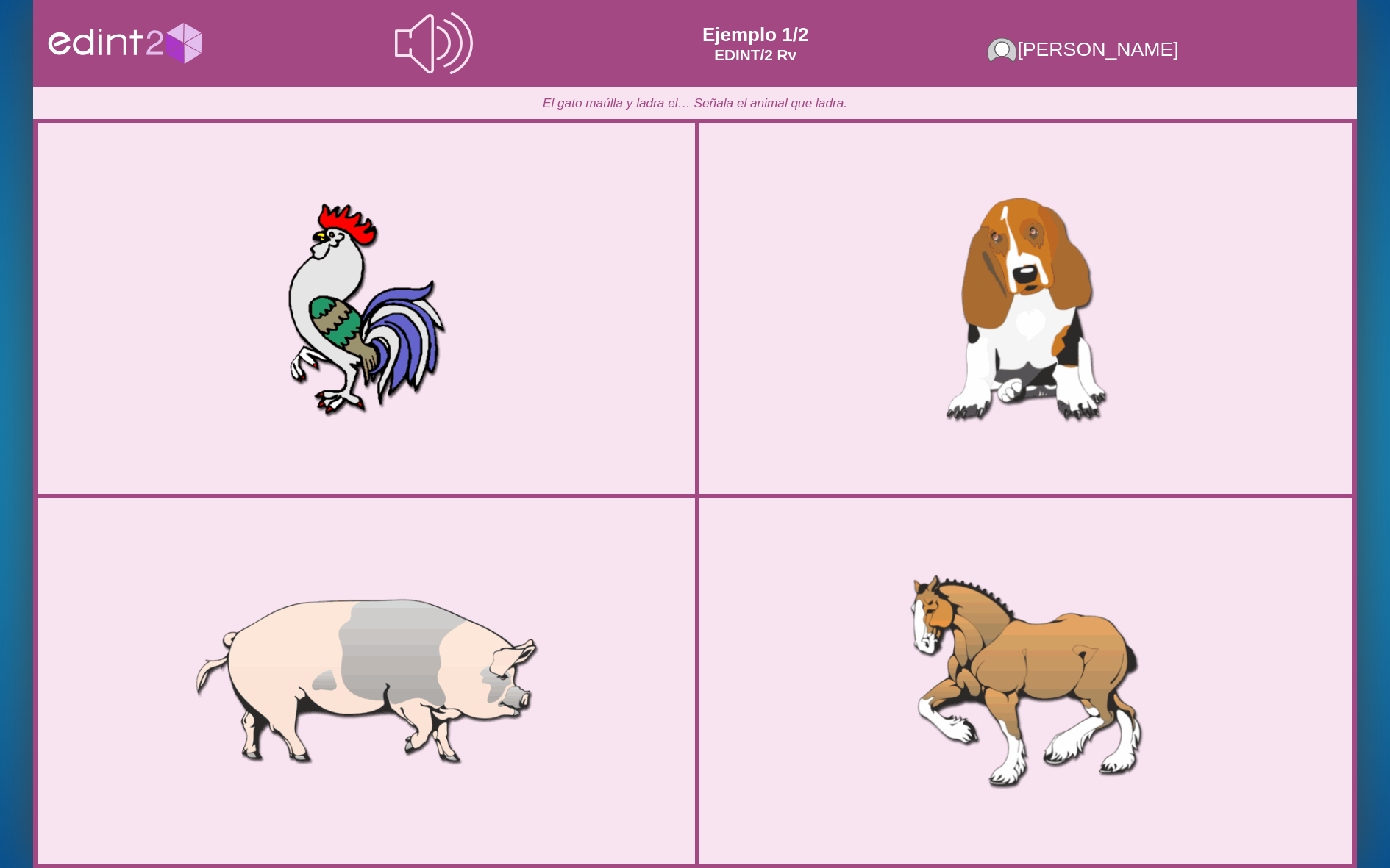
click at [949, 386] on div at bounding box center [1026, 309] width 658 height 328
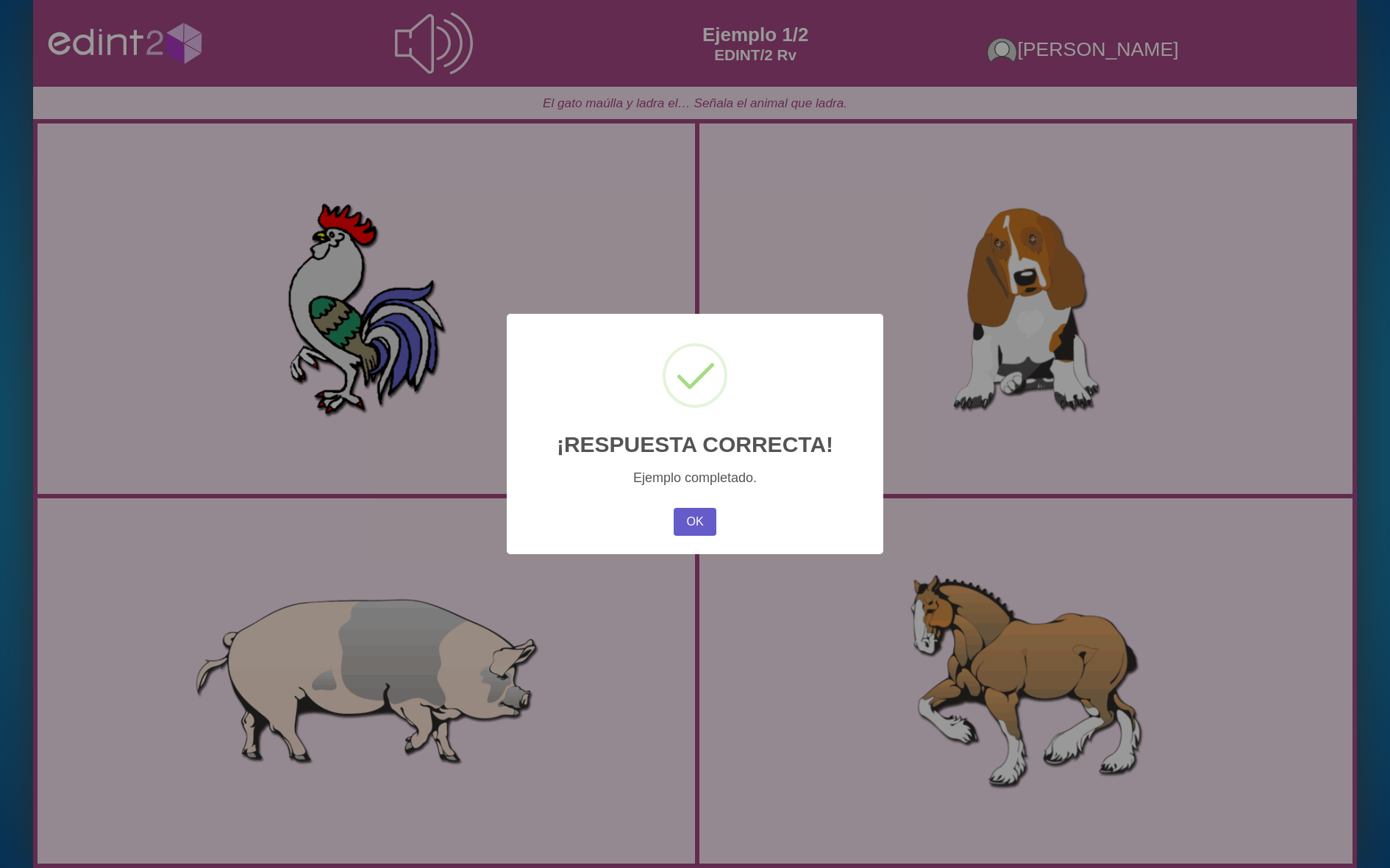
click at [695, 519] on button "OK" at bounding box center [695, 522] width 43 height 28
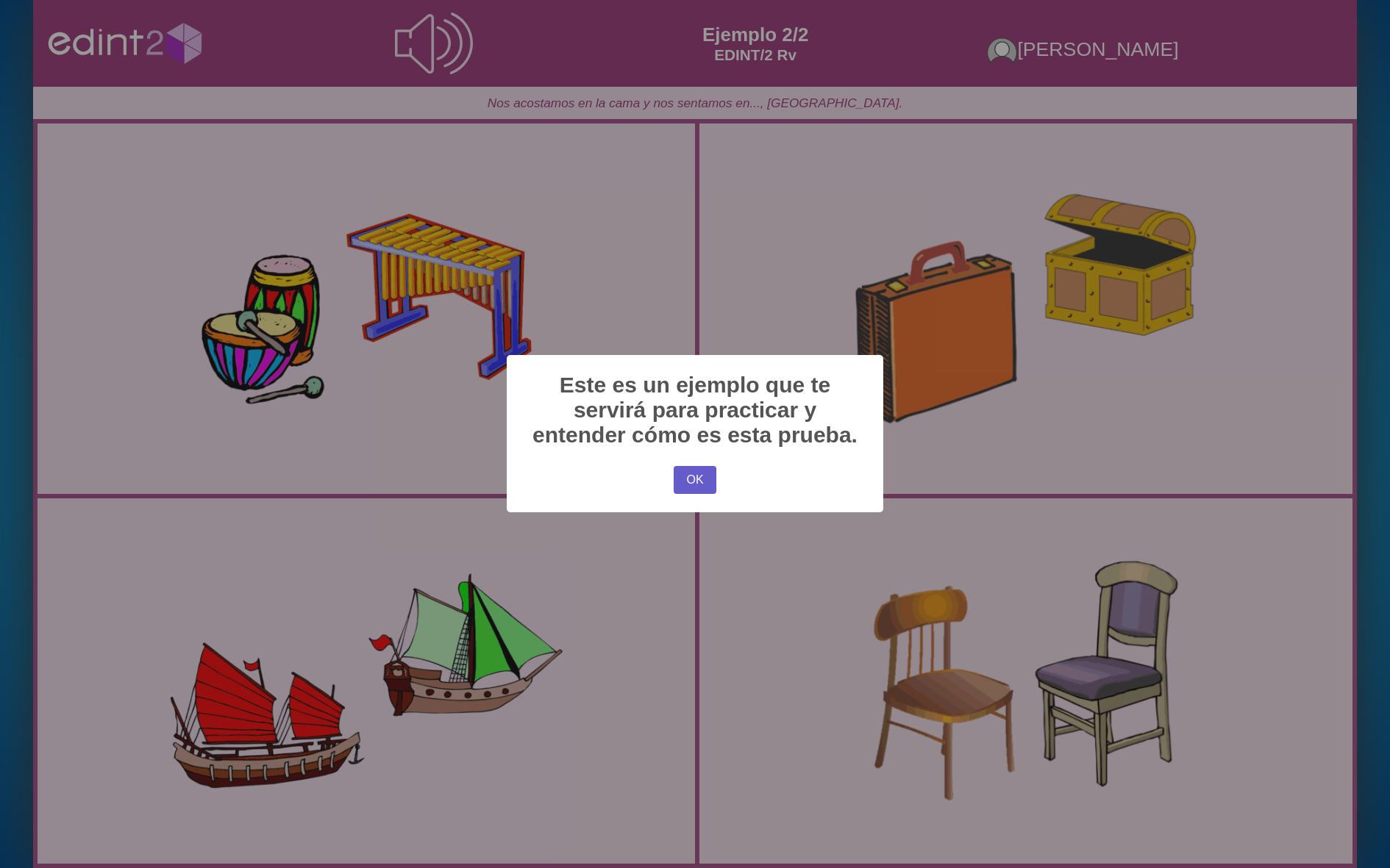
click at [686, 484] on button "OK" at bounding box center [695, 480] width 43 height 28
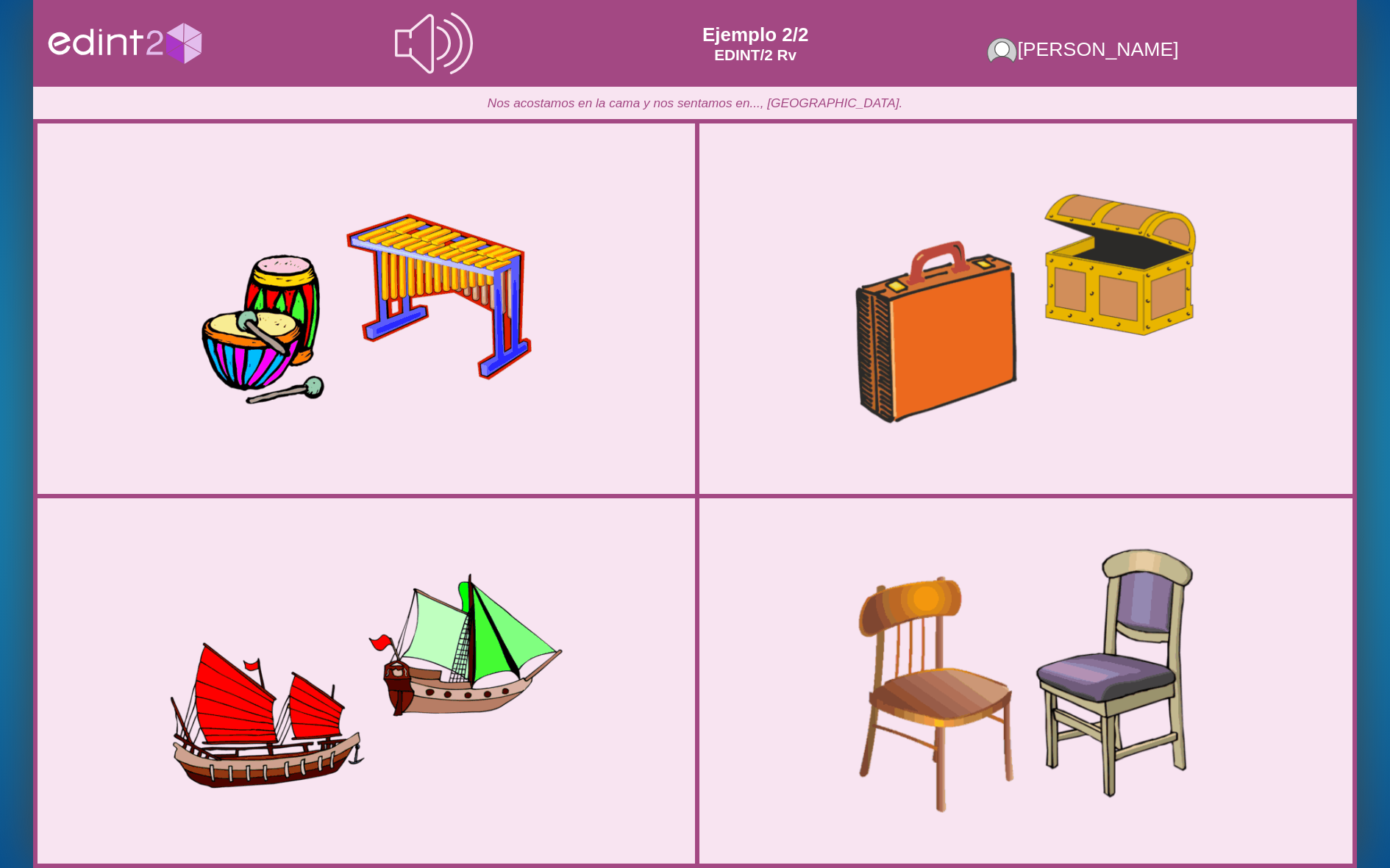
click at [833, 594] on div at bounding box center [1026, 680] width 658 height 328
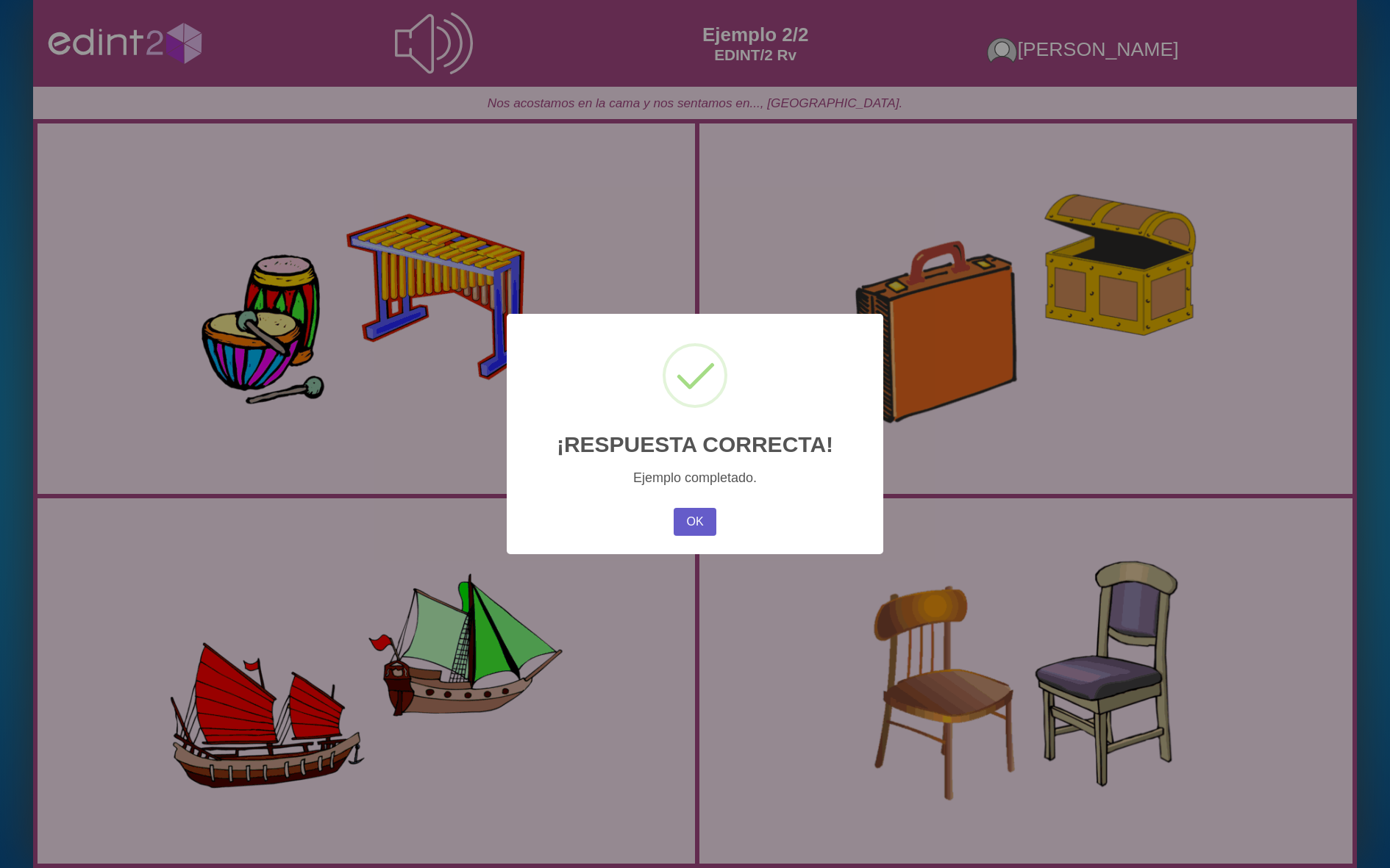
click at [695, 518] on button "OK" at bounding box center [695, 522] width 43 height 28
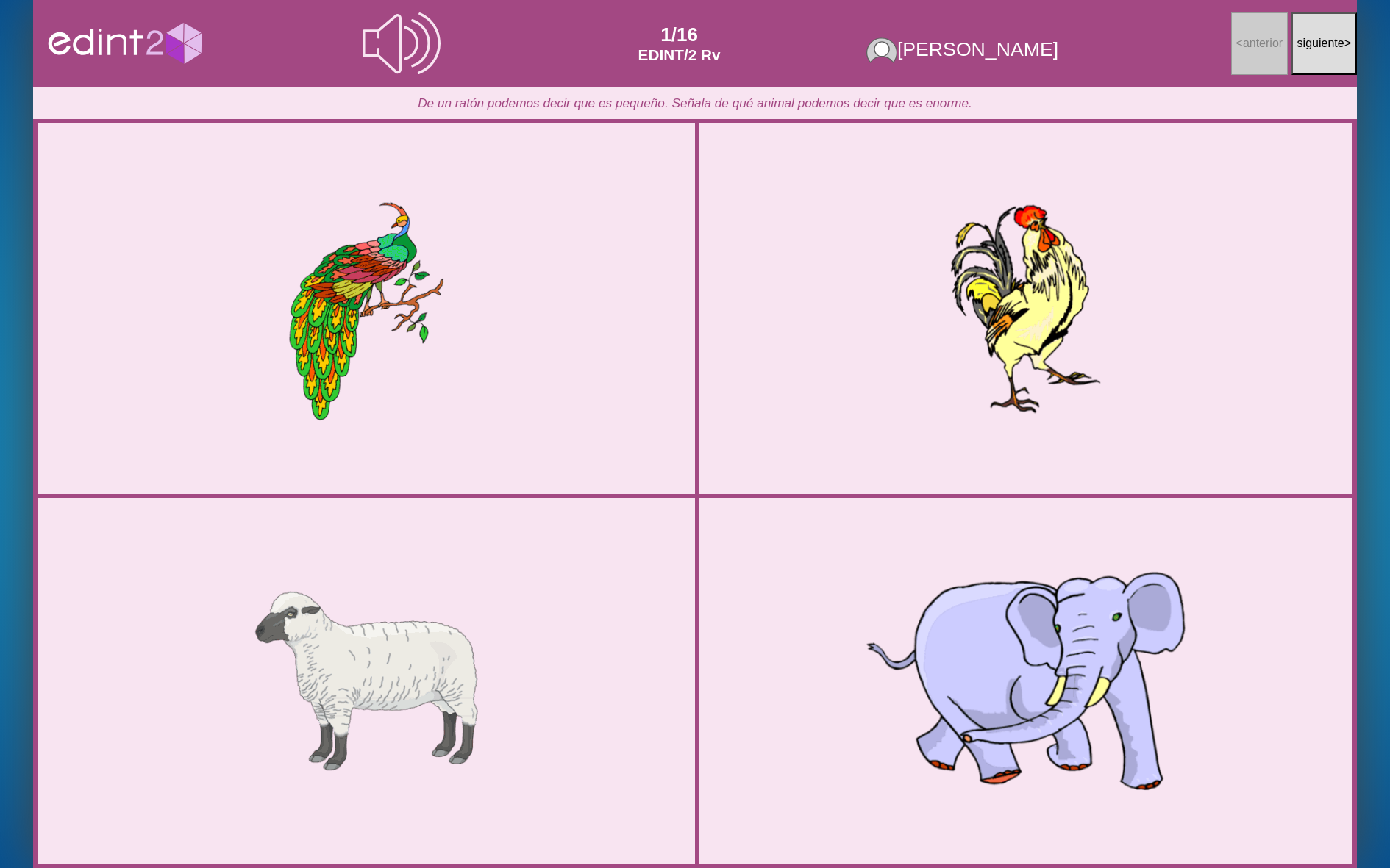
click at [893, 568] on div at bounding box center [1026, 680] width 658 height 328
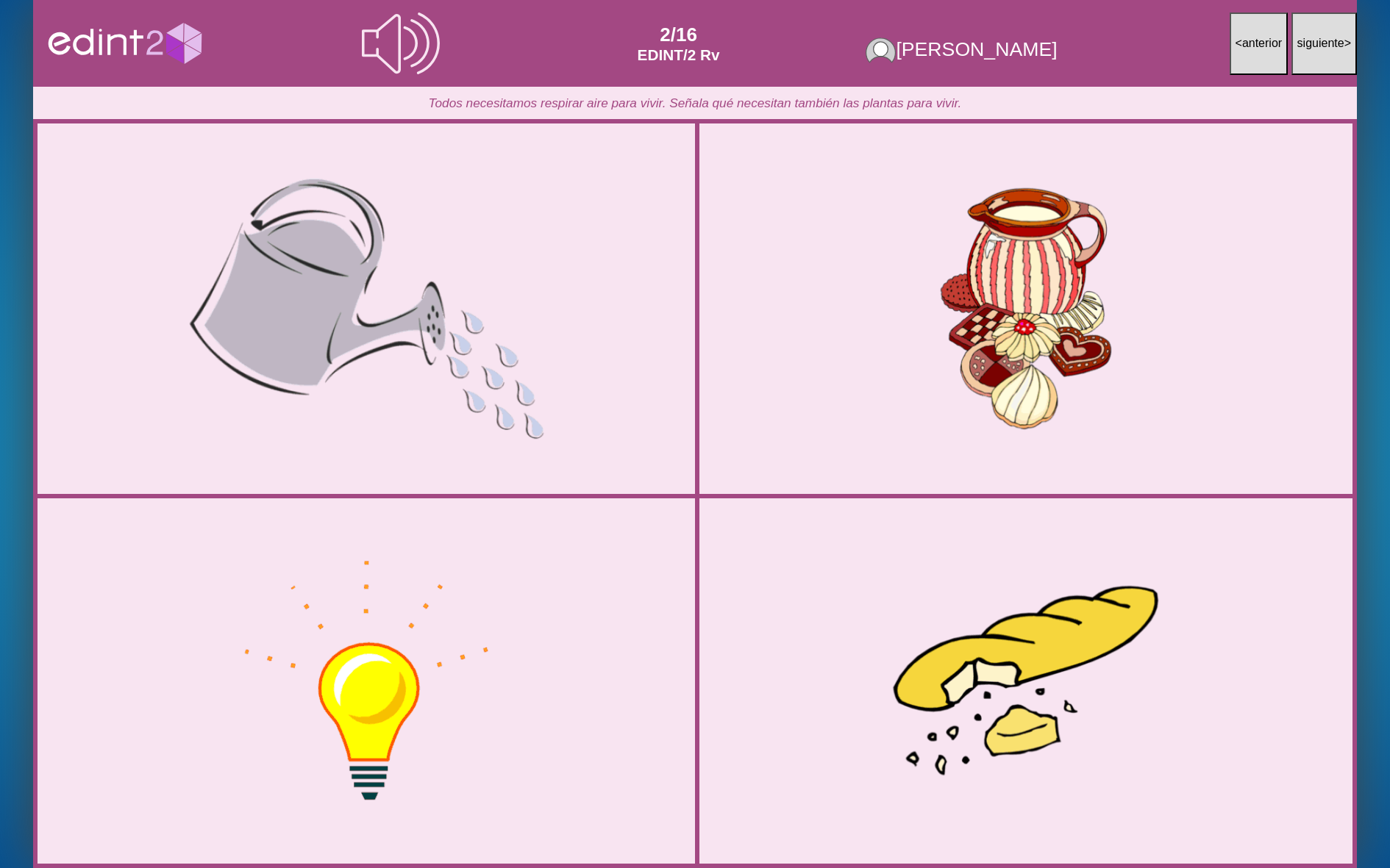
click at [610, 407] on div at bounding box center [366, 309] width 661 height 330
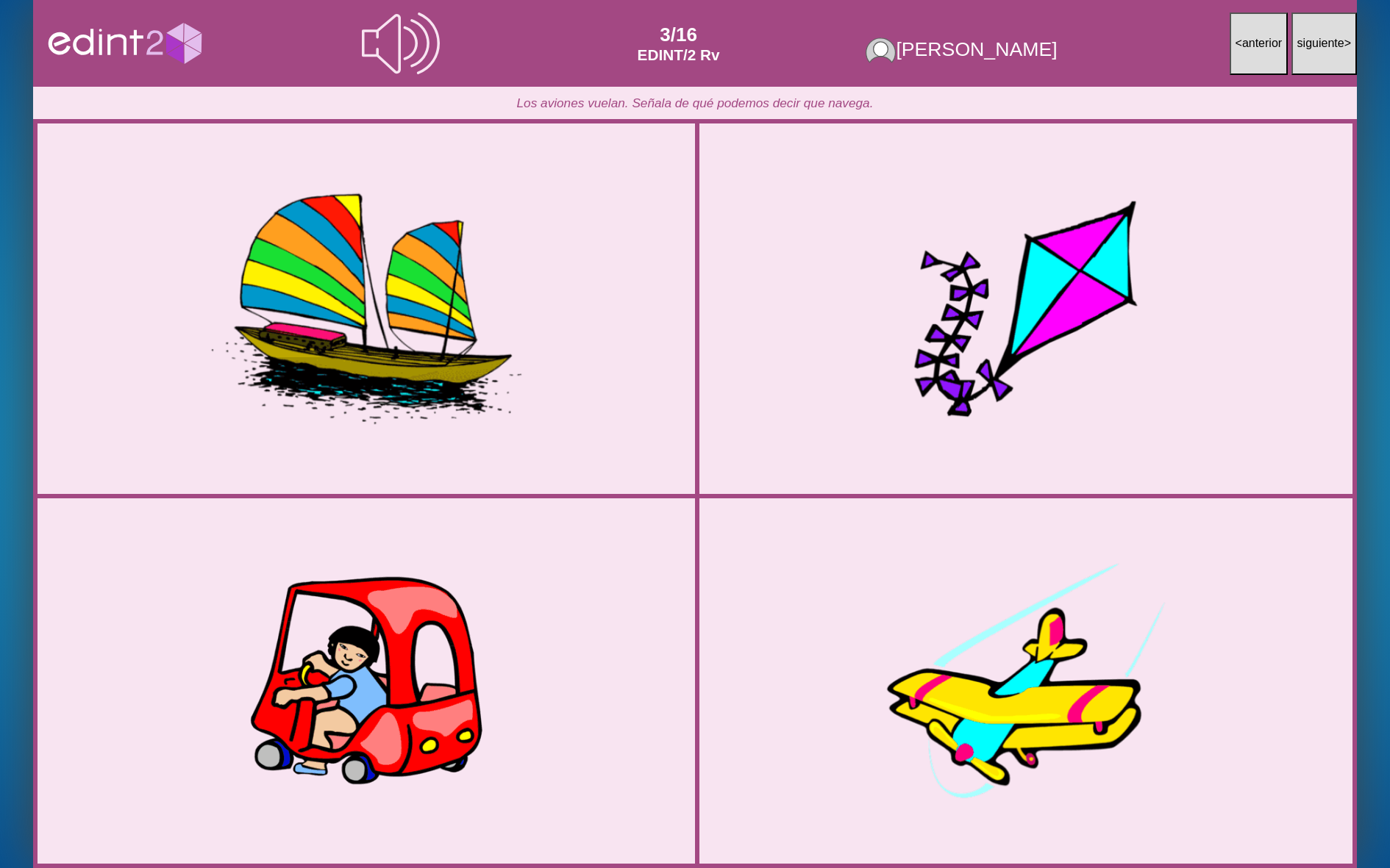
click at [605, 408] on div at bounding box center [366, 309] width 661 height 330
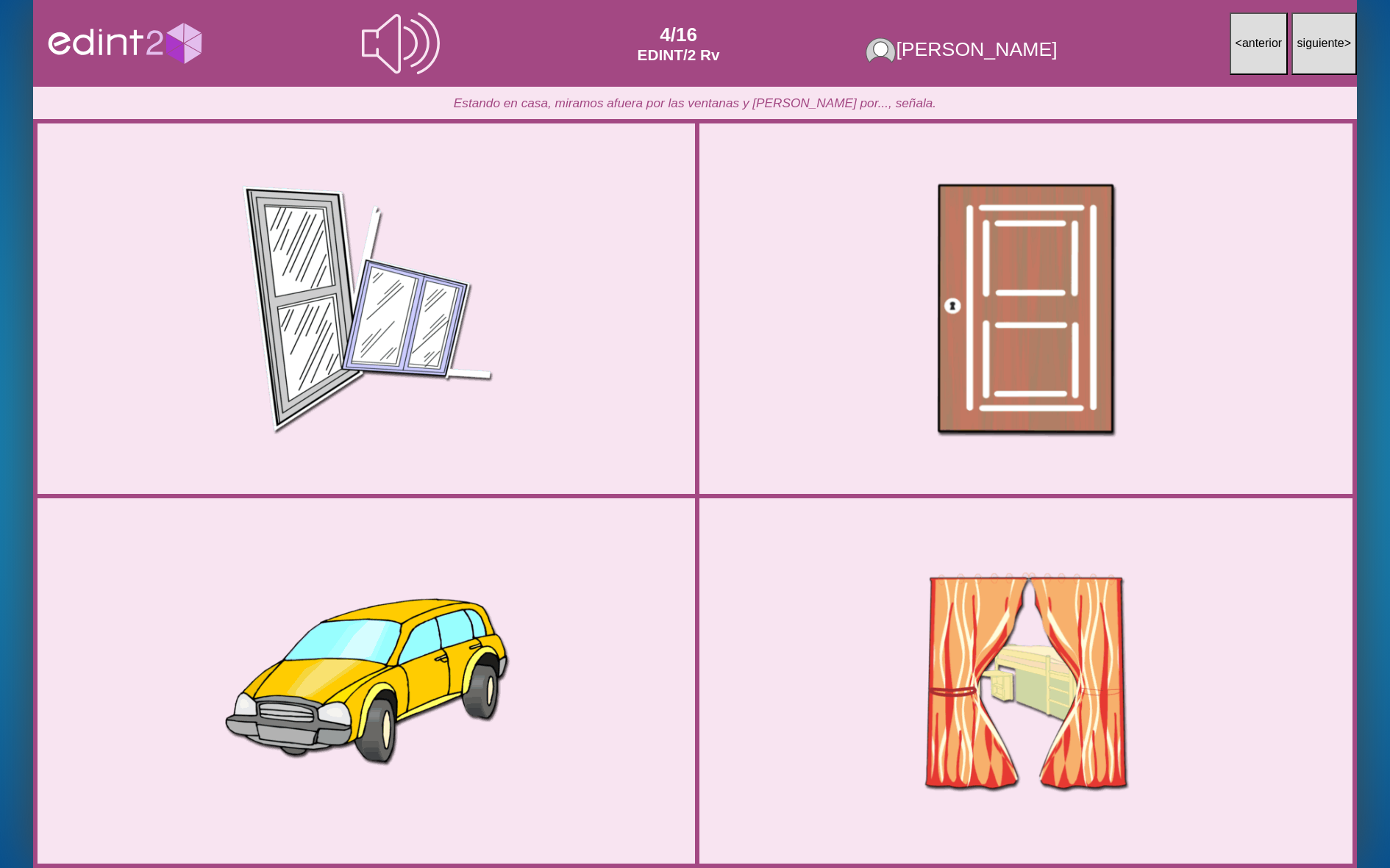
click at [928, 429] on div at bounding box center [1026, 309] width 658 height 328
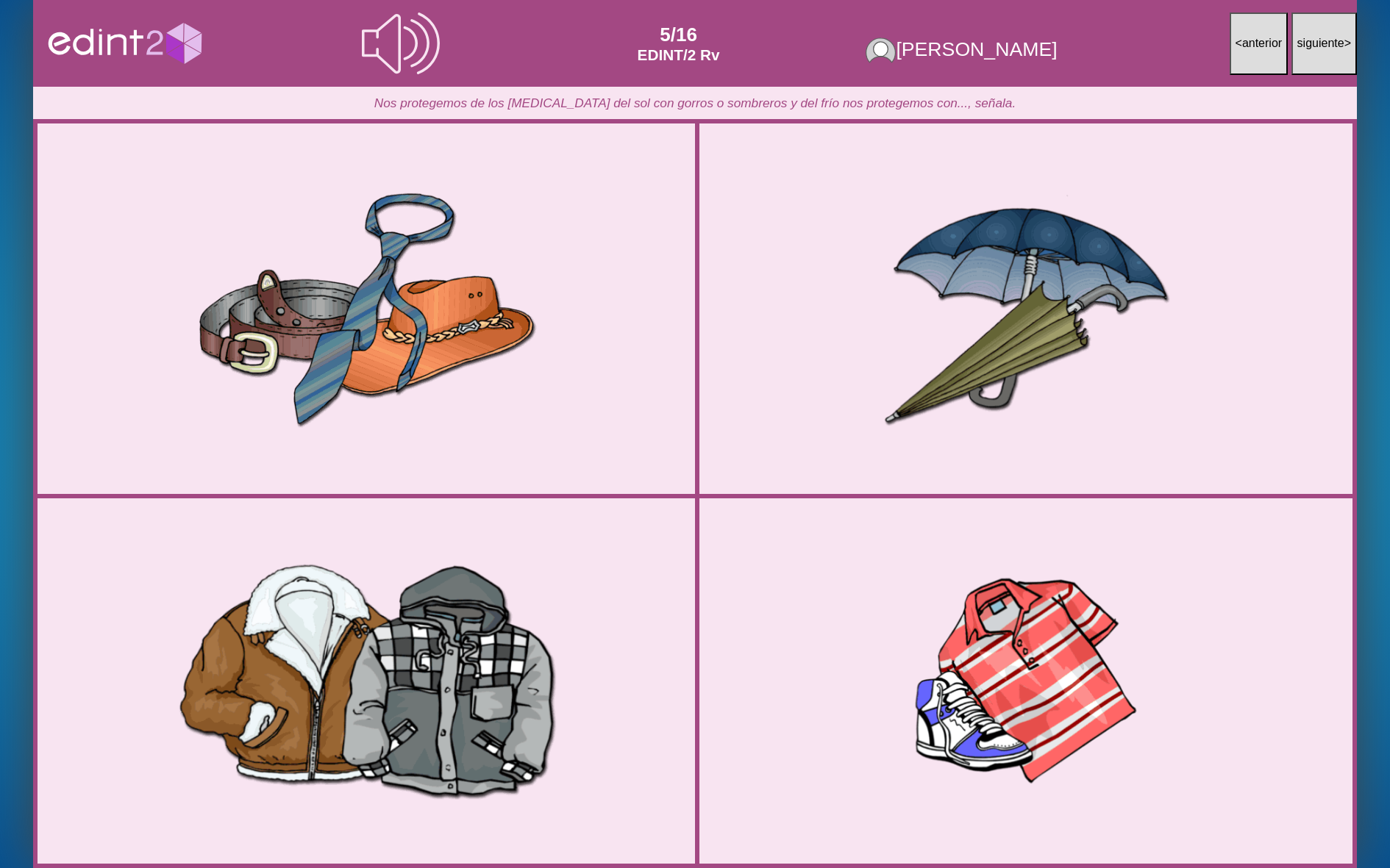
click at [526, 644] on div at bounding box center [366, 680] width 661 height 330
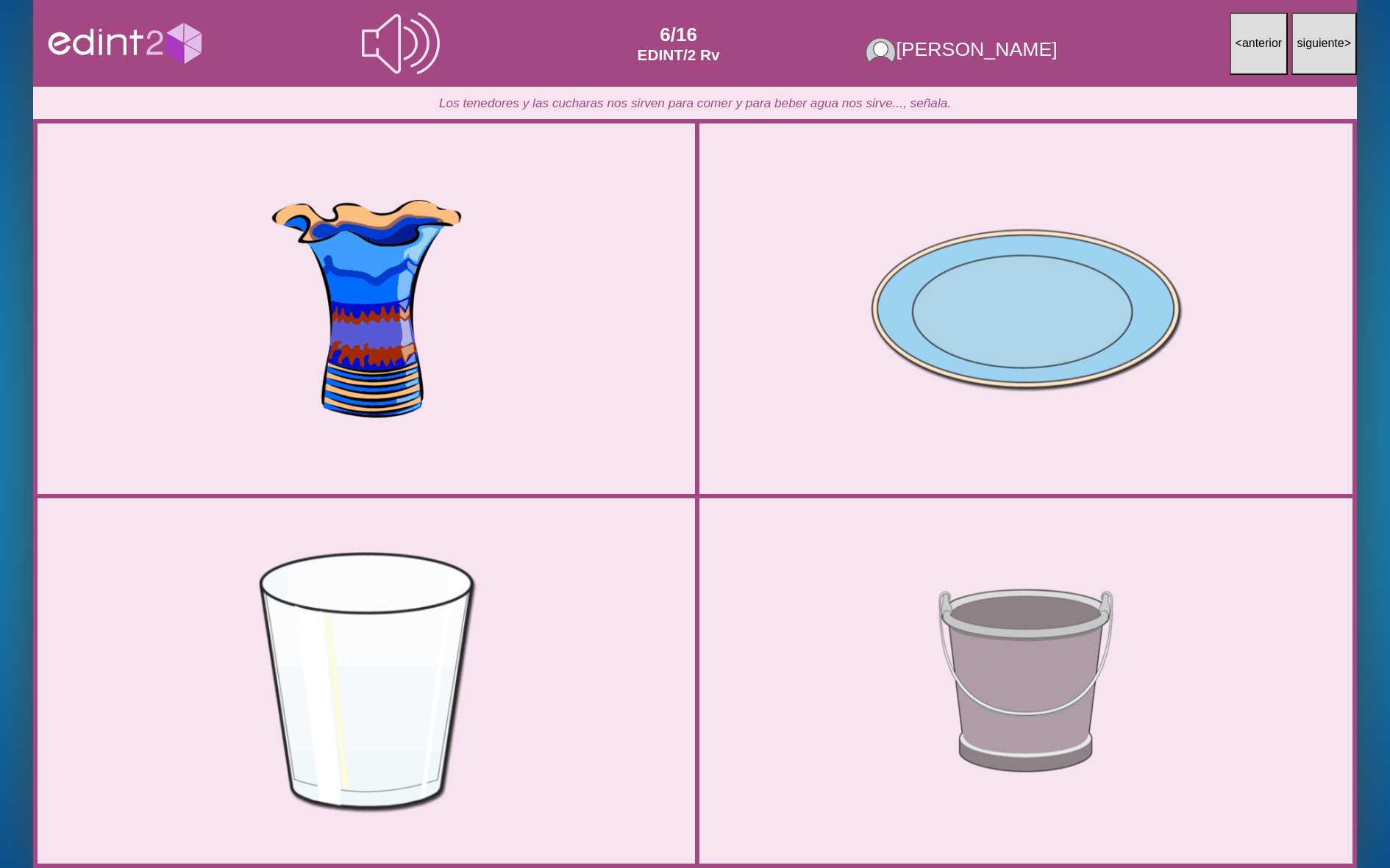
click at [477, 632] on div at bounding box center [366, 680] width 661 height 330
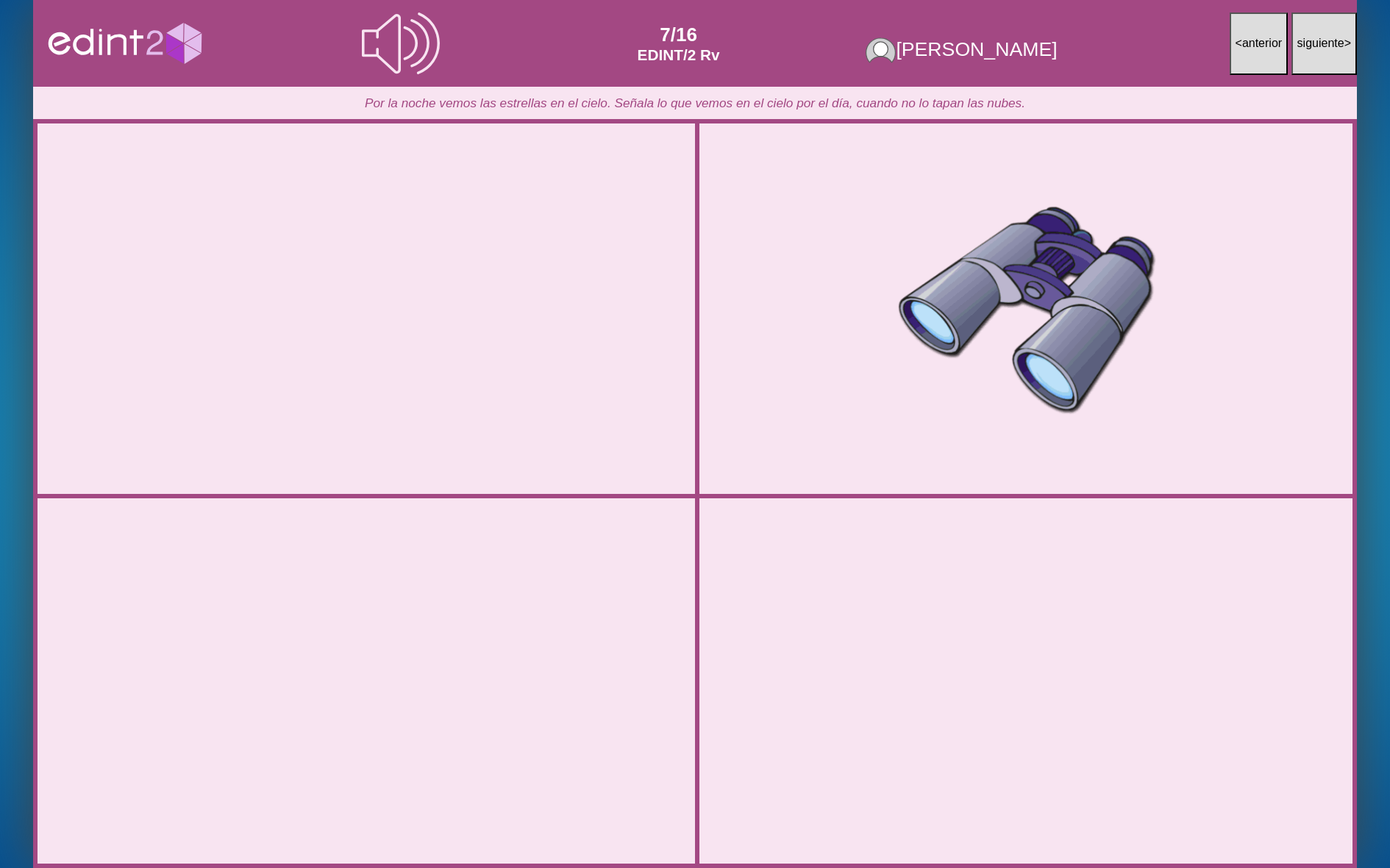
click at [825, 625] on div at bounding box center [1026, 680] width 658 height 328
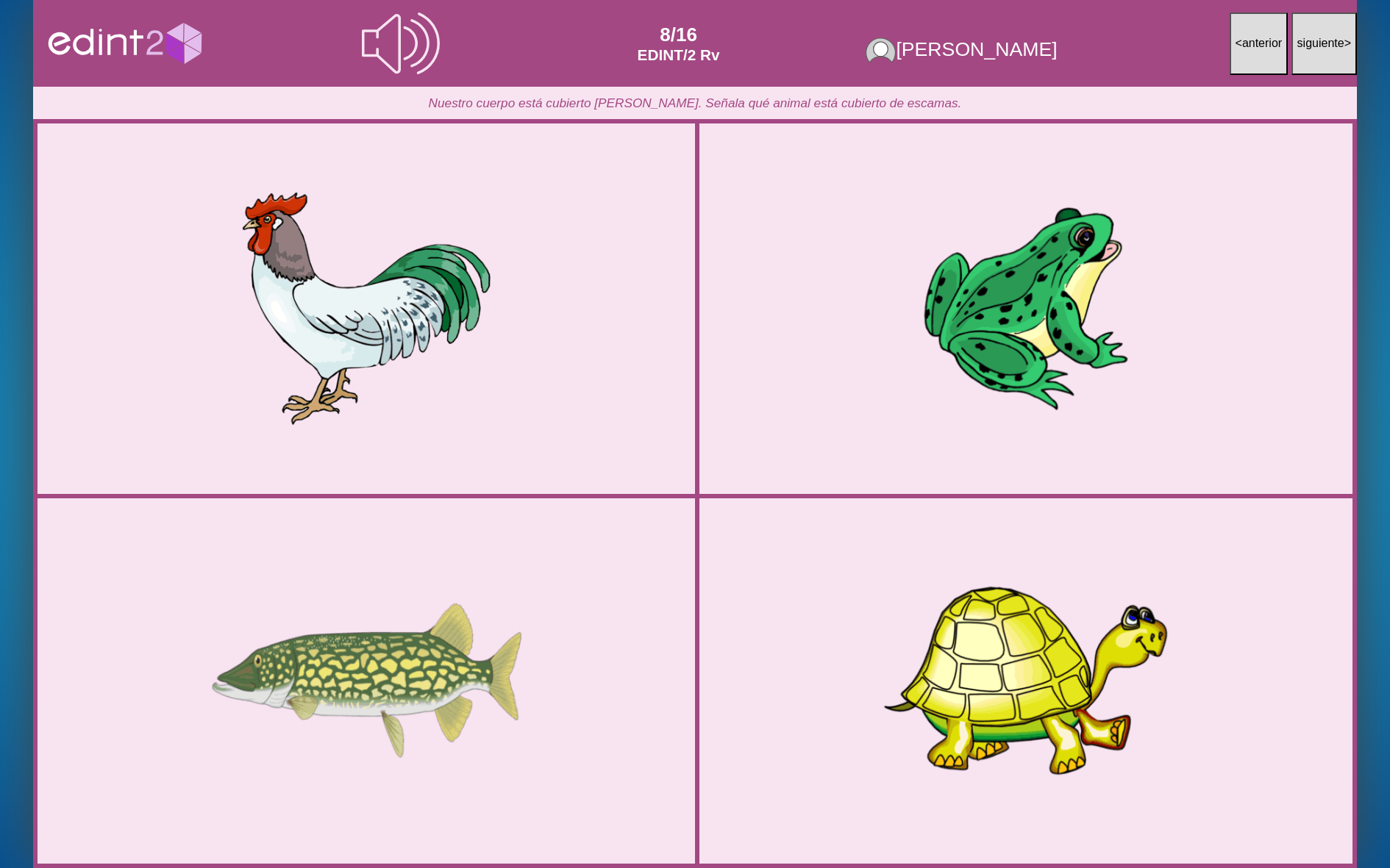
click at [532, 635] on div at bounding box center [366, 680] width 661 height 330
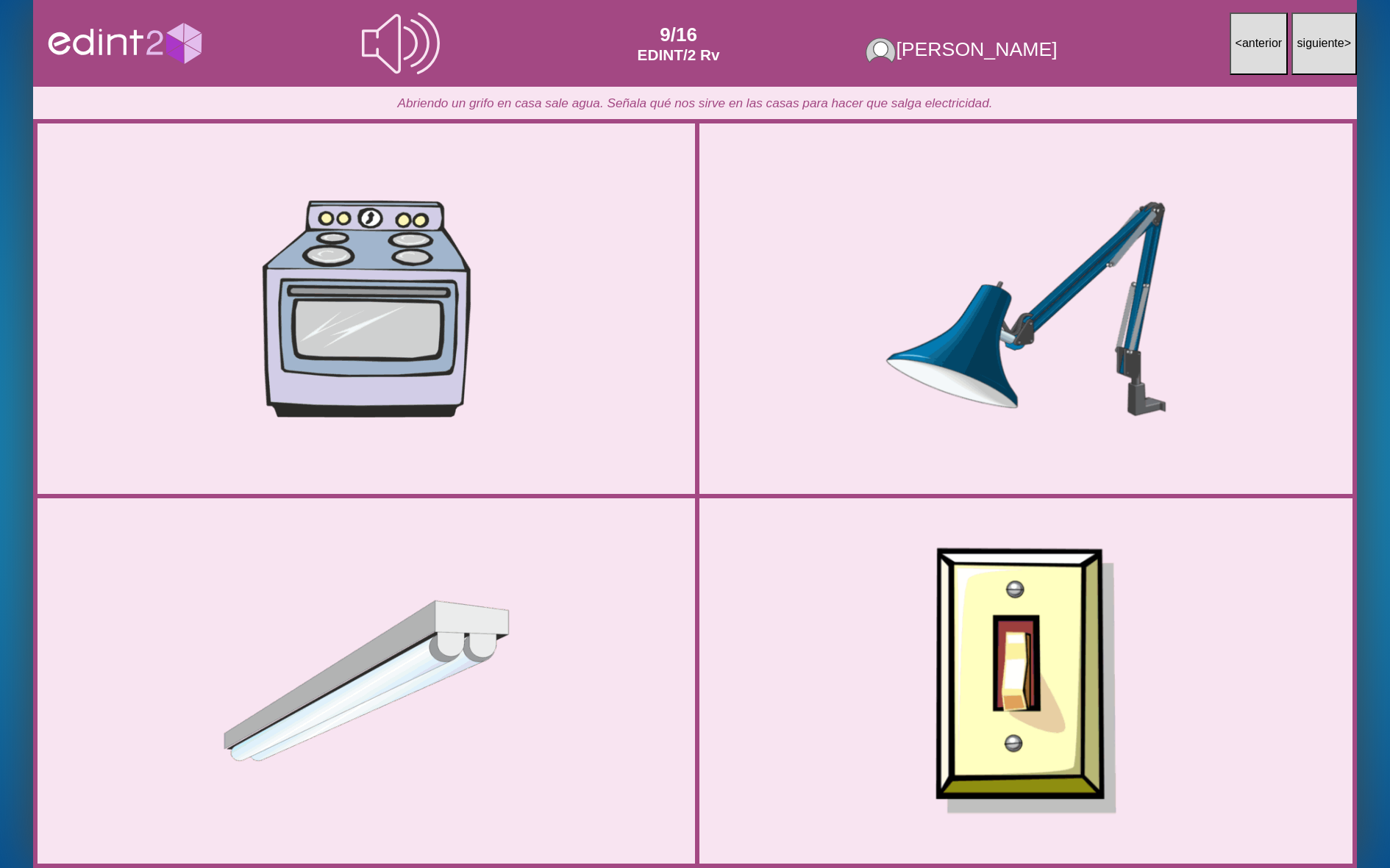
click at [863, 608] on div at bounding box center [1026, 680] width 658 height 328
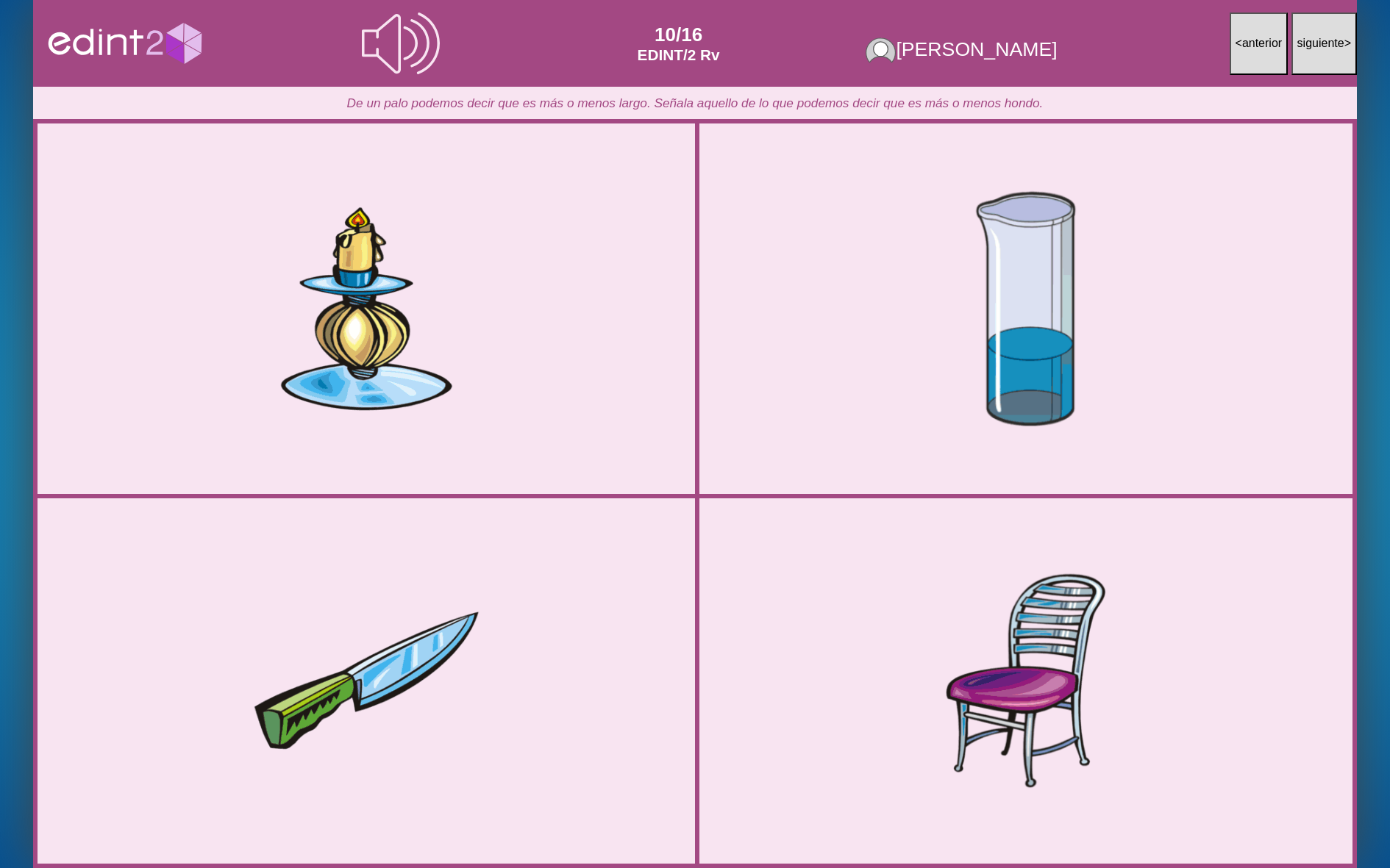
click at [919, 408] on div at bounding box center [1026, 309] width 658 height 328
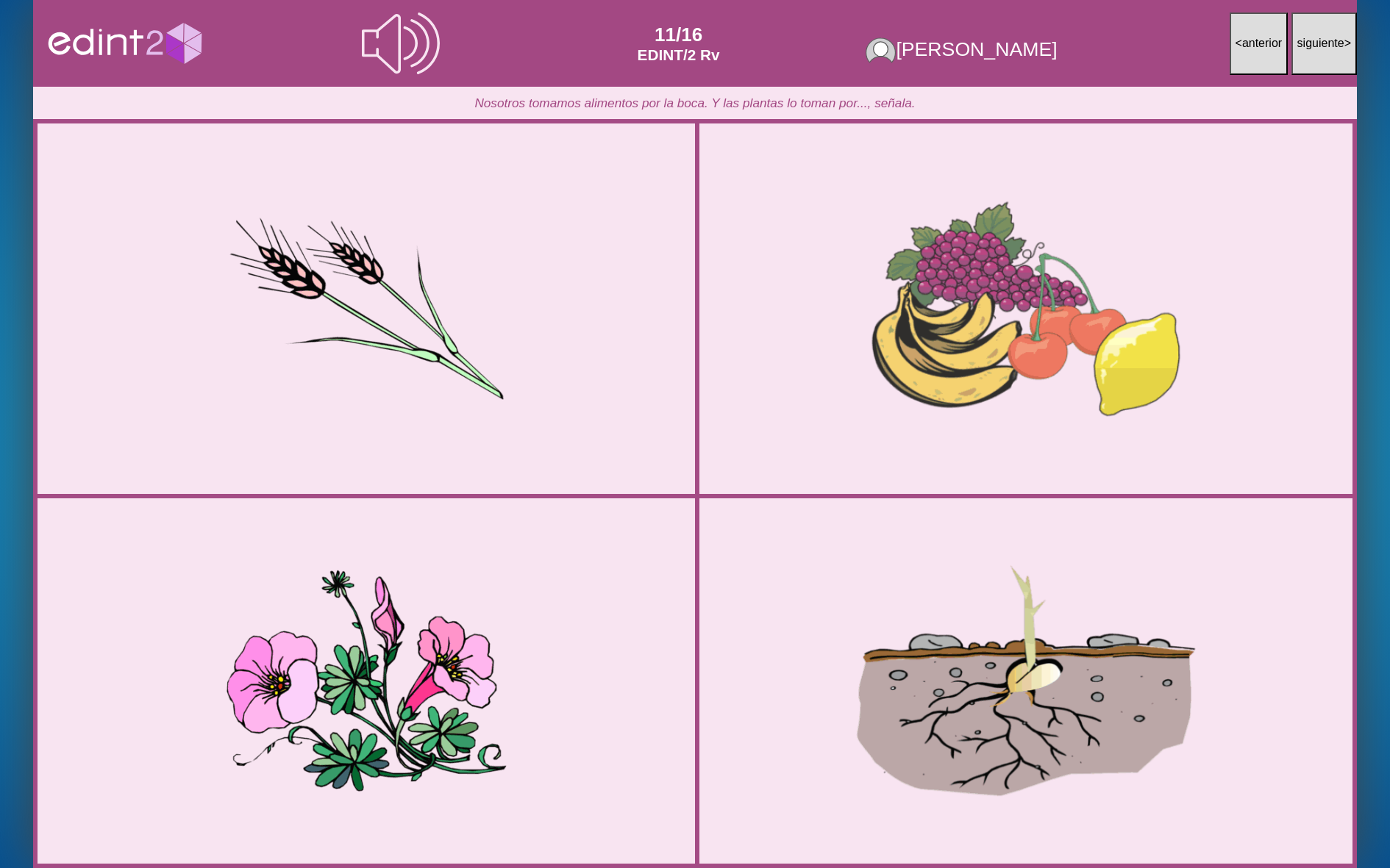
click at [908, 410] on div at bounding box center [1026, 309] width 658 height 328
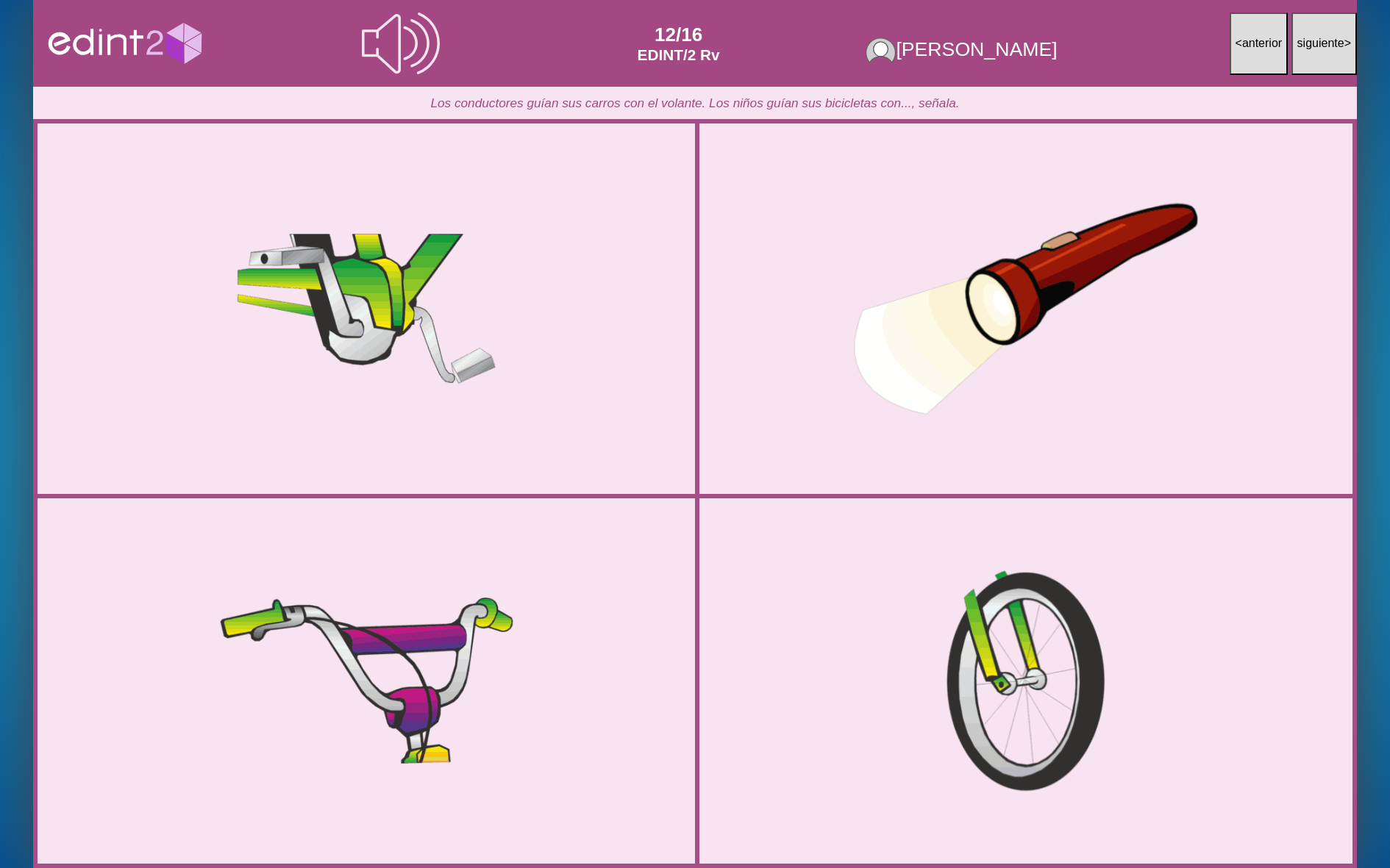
click at [894, 409] on div at bounding box center [1026, 309] width 658 height 328
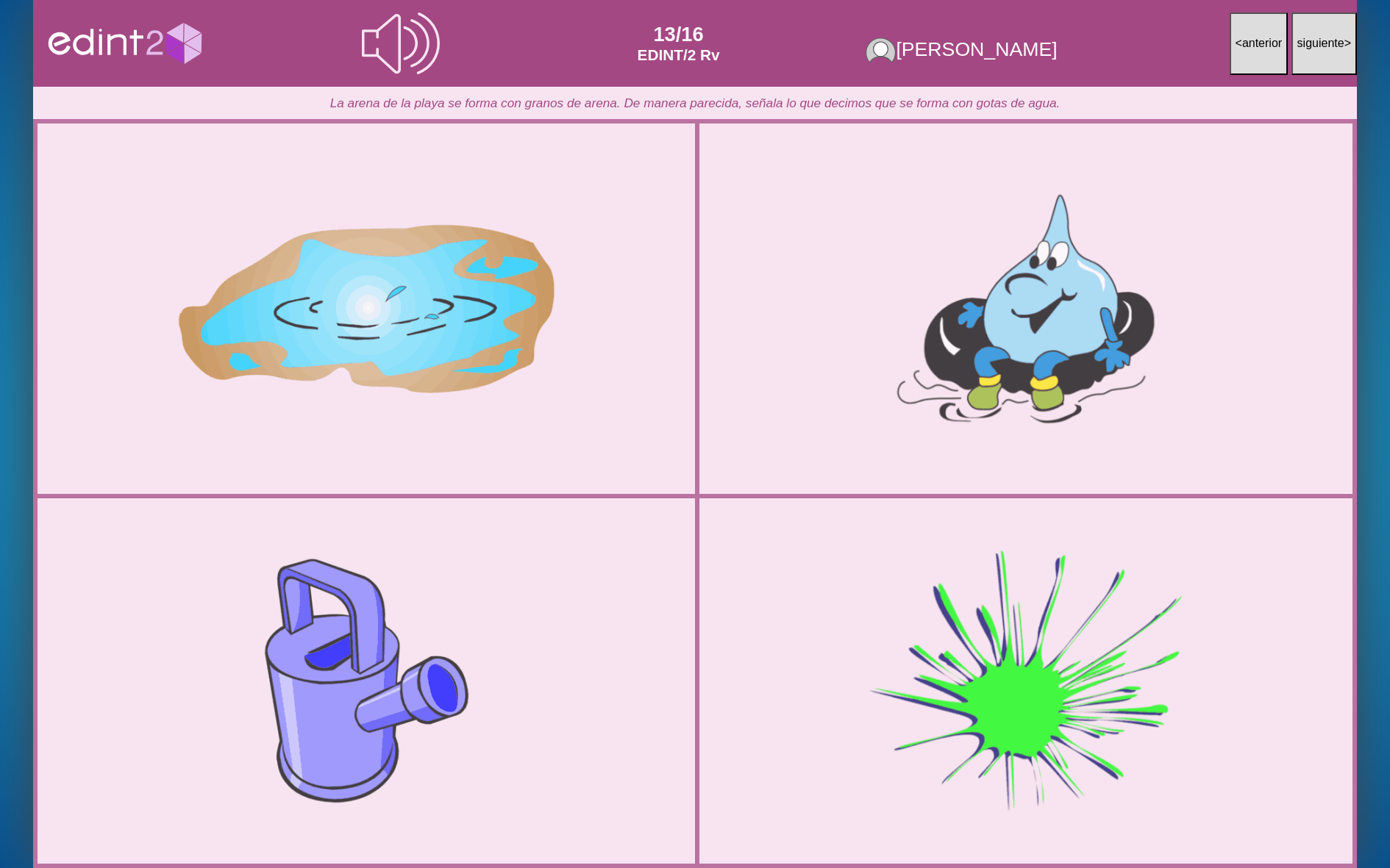
click at [861, 581] on div at bounding box center [1026, 680] width 658 height 328
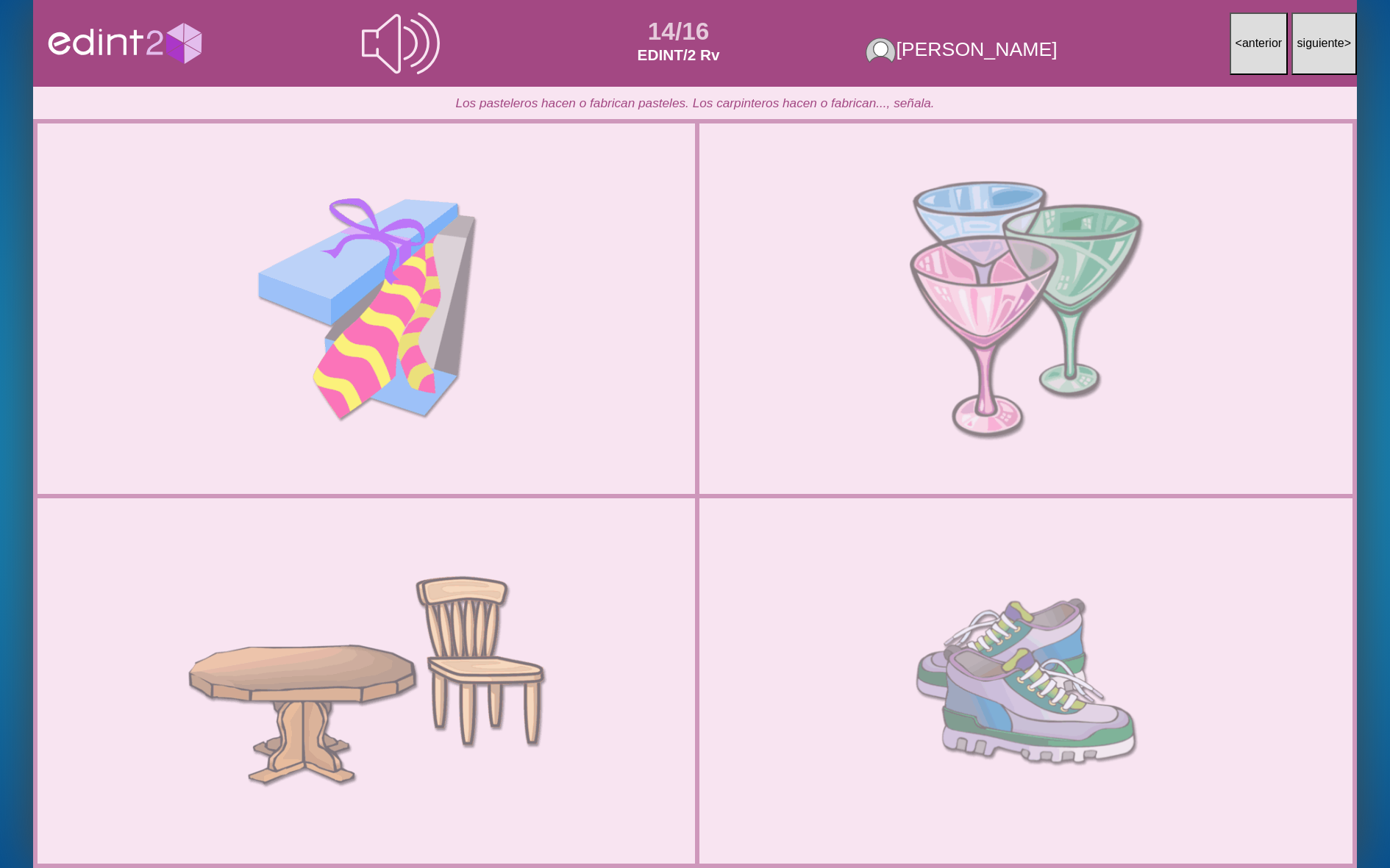
click at [875, 444] on div at bounding box center [1026, 309] width 658 height 328
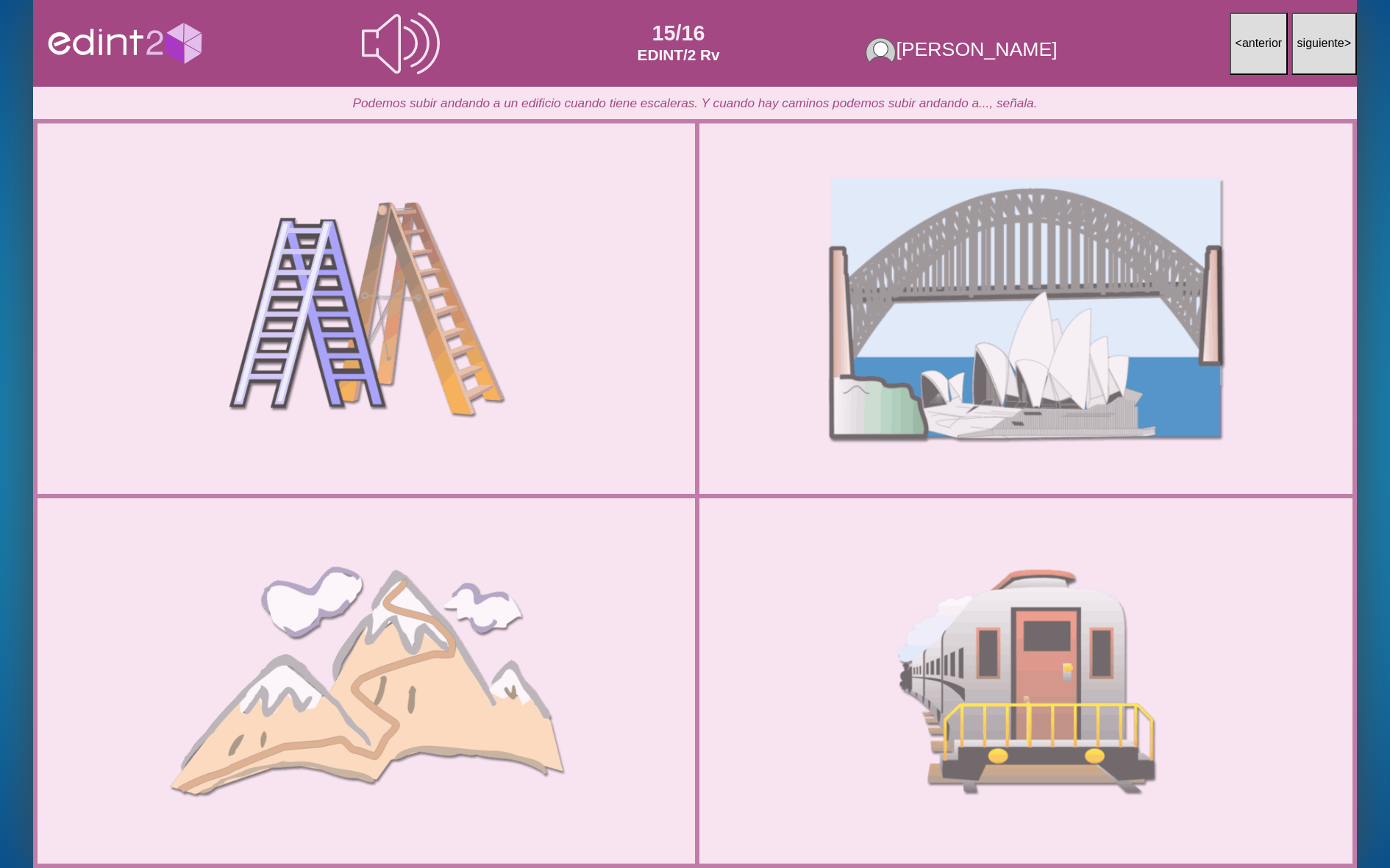
click at [874, 445] on div at bounding box center [1026, 309] width 658 height 328
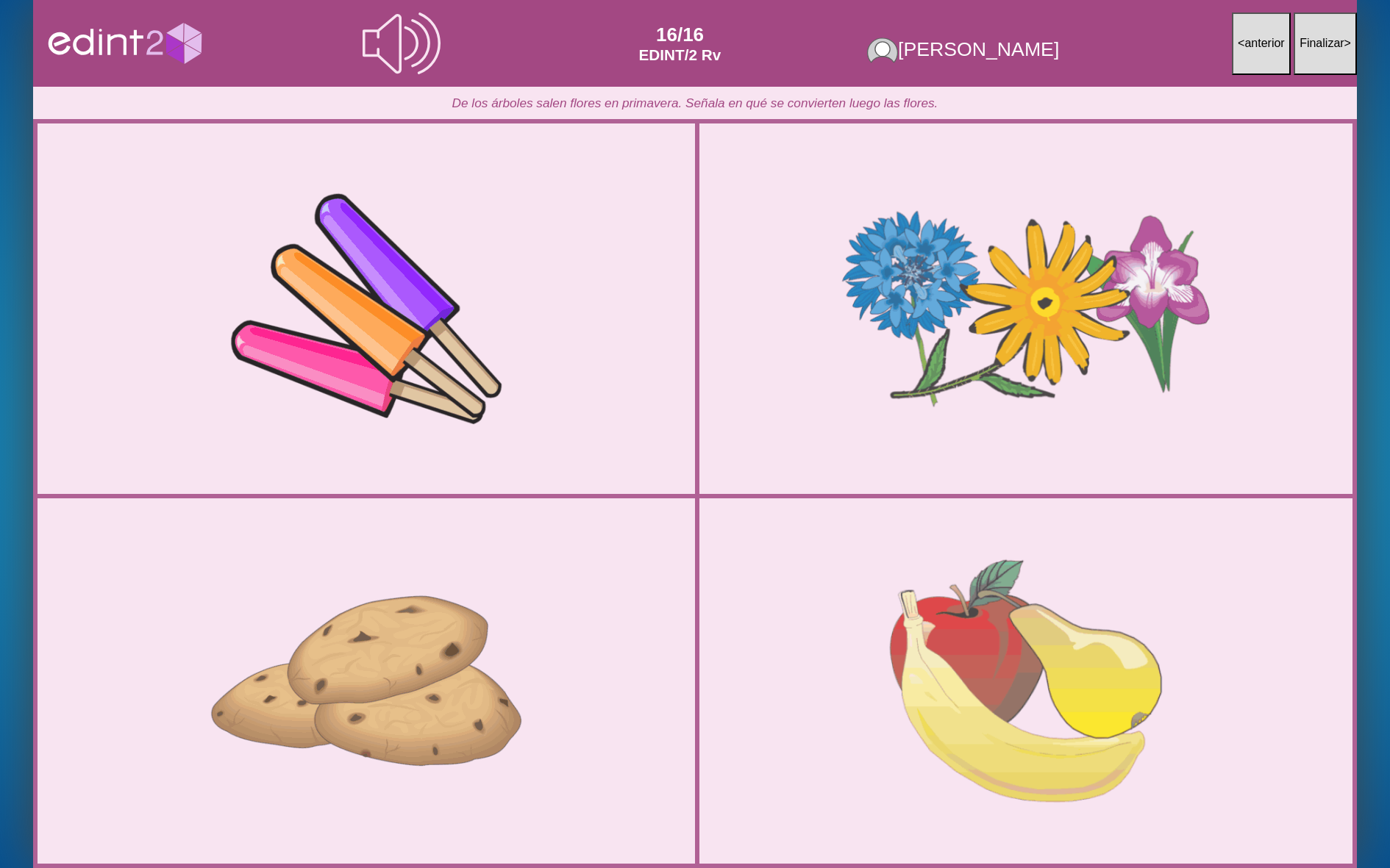
click at [869, 608] on div at bounding box center [1026, 680] width 658 height 328
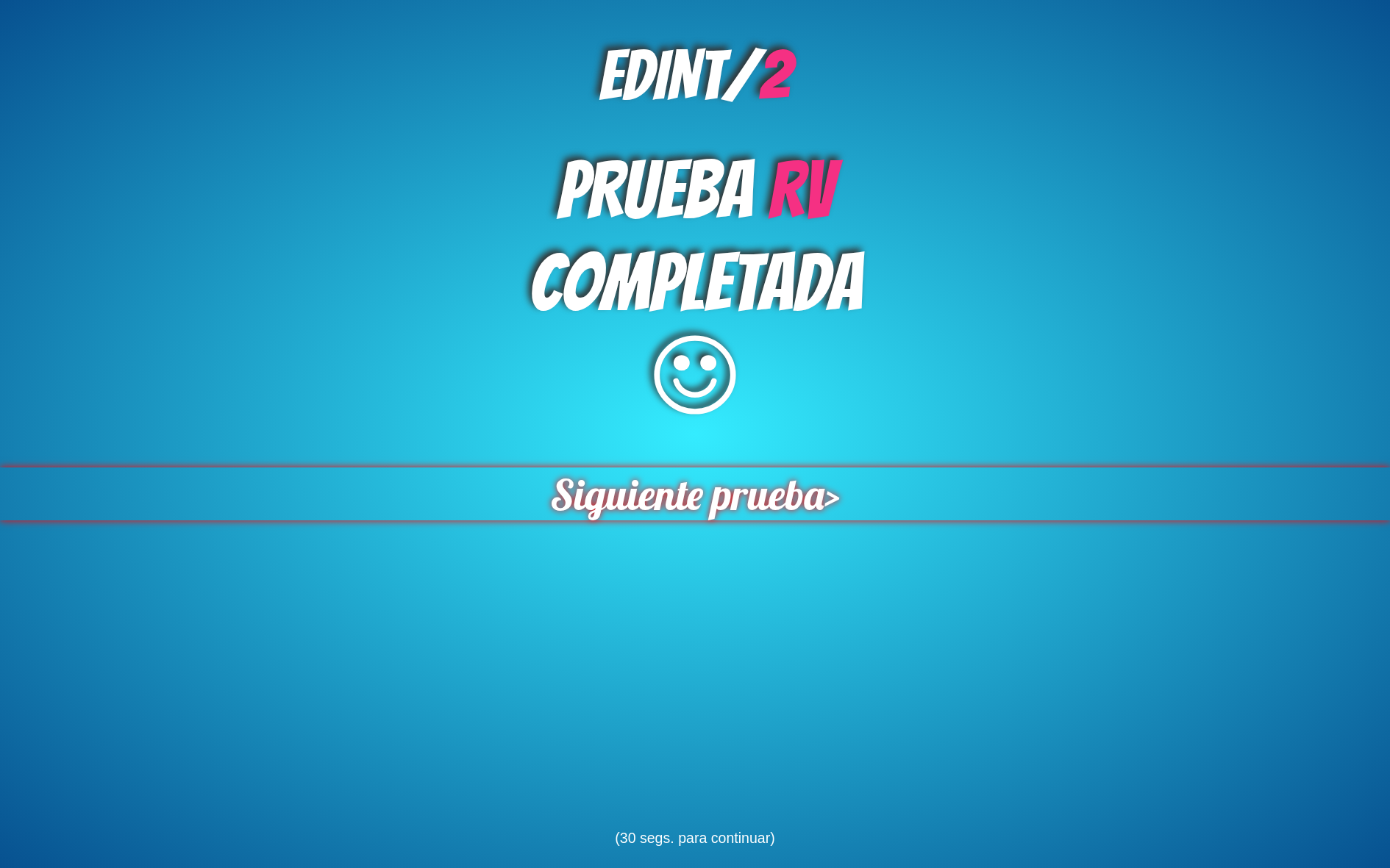
click at [760, 494] on span "Siguiente prueba" at bounding box center [687, 494] width 274 height 53
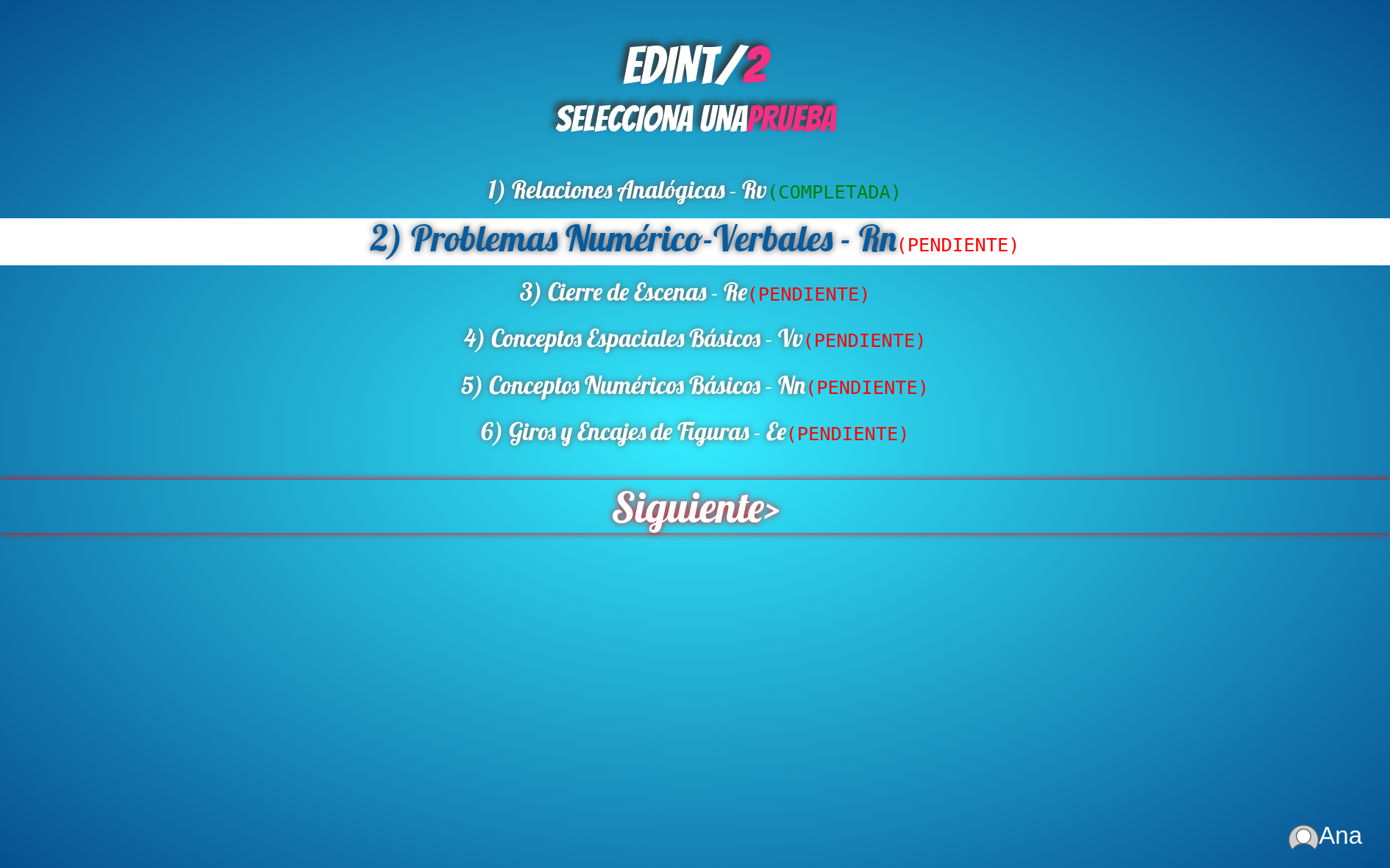
click at [736, 532] on span "Siguiente" at bounding box center [687, 506] width 153 height 53
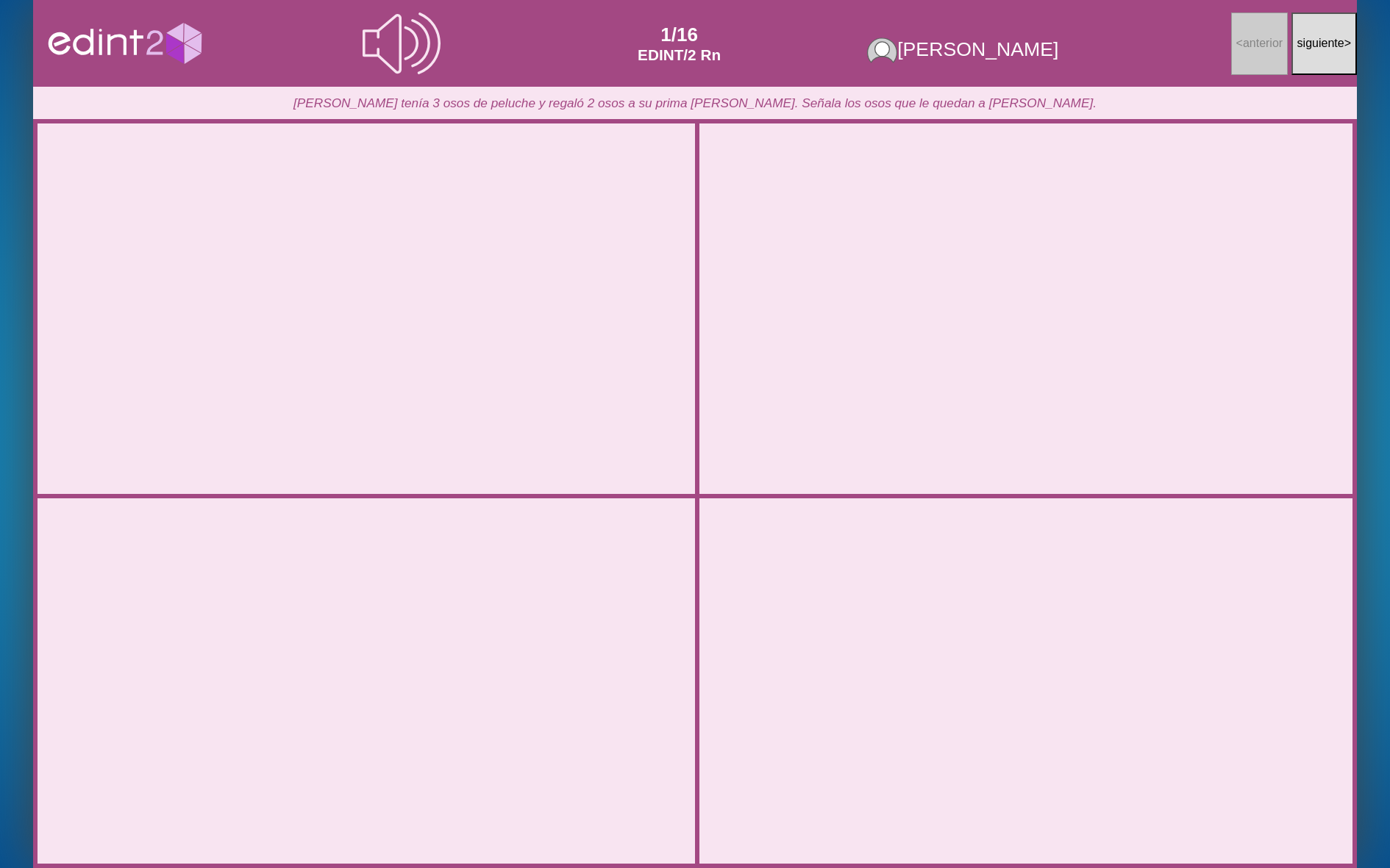
click at [772, 445] on div at bounding box center [1026, 309] width 658 height 328
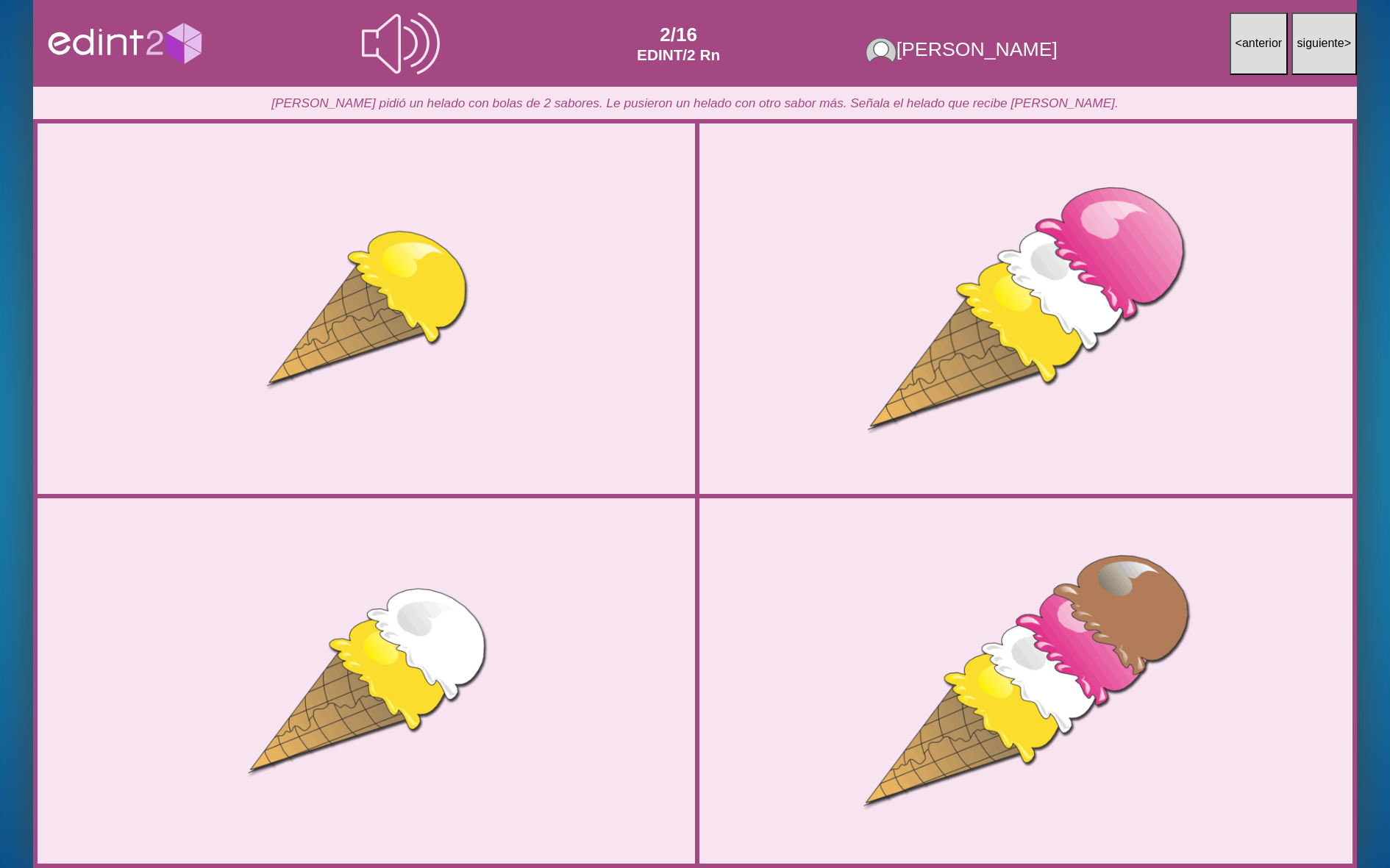
click at [775, 445] on div at bounding box center [1026, 309] width 658 height 328
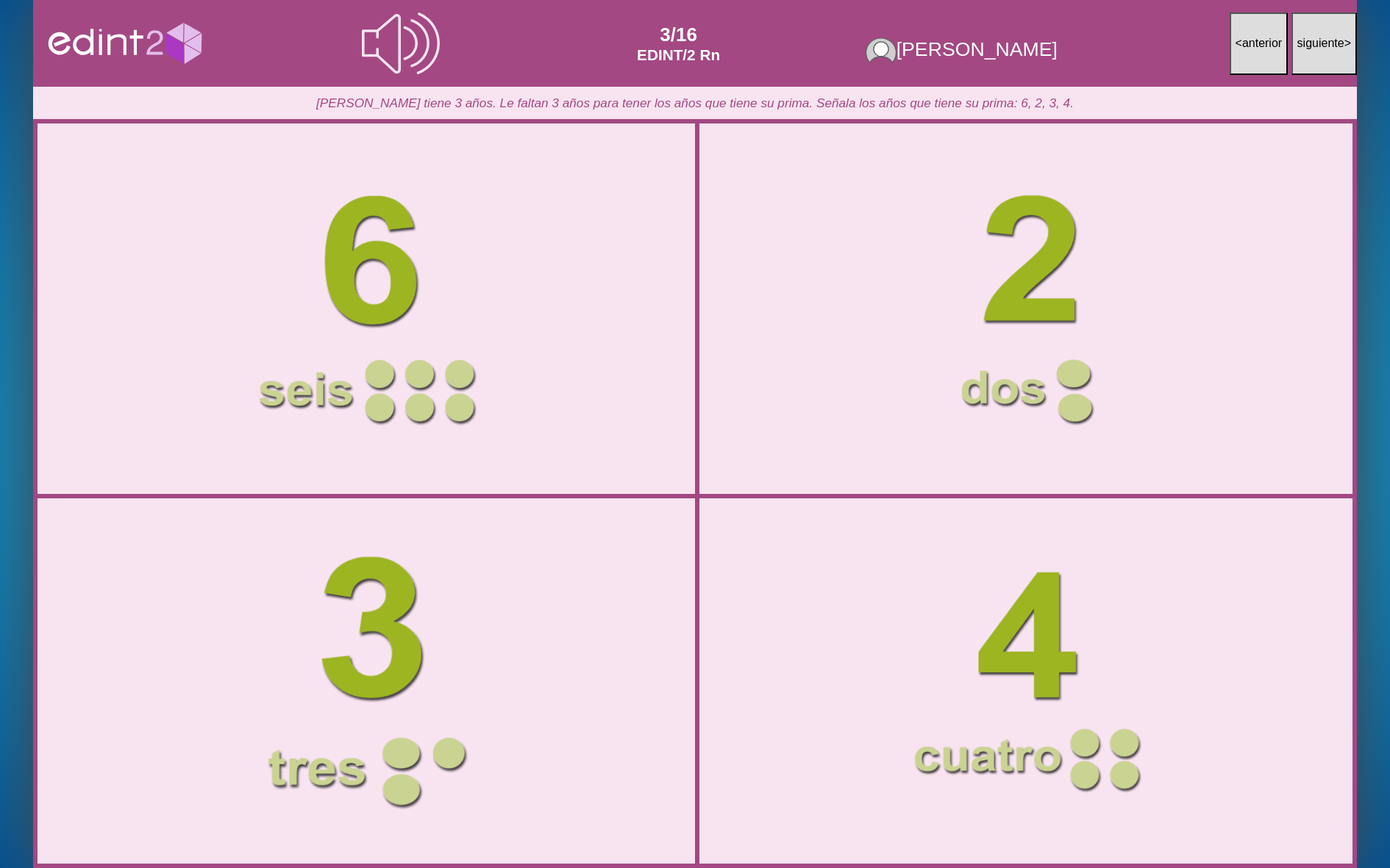
click at [487, 602] on div at bounding box center [366, 680] width 662 height 331
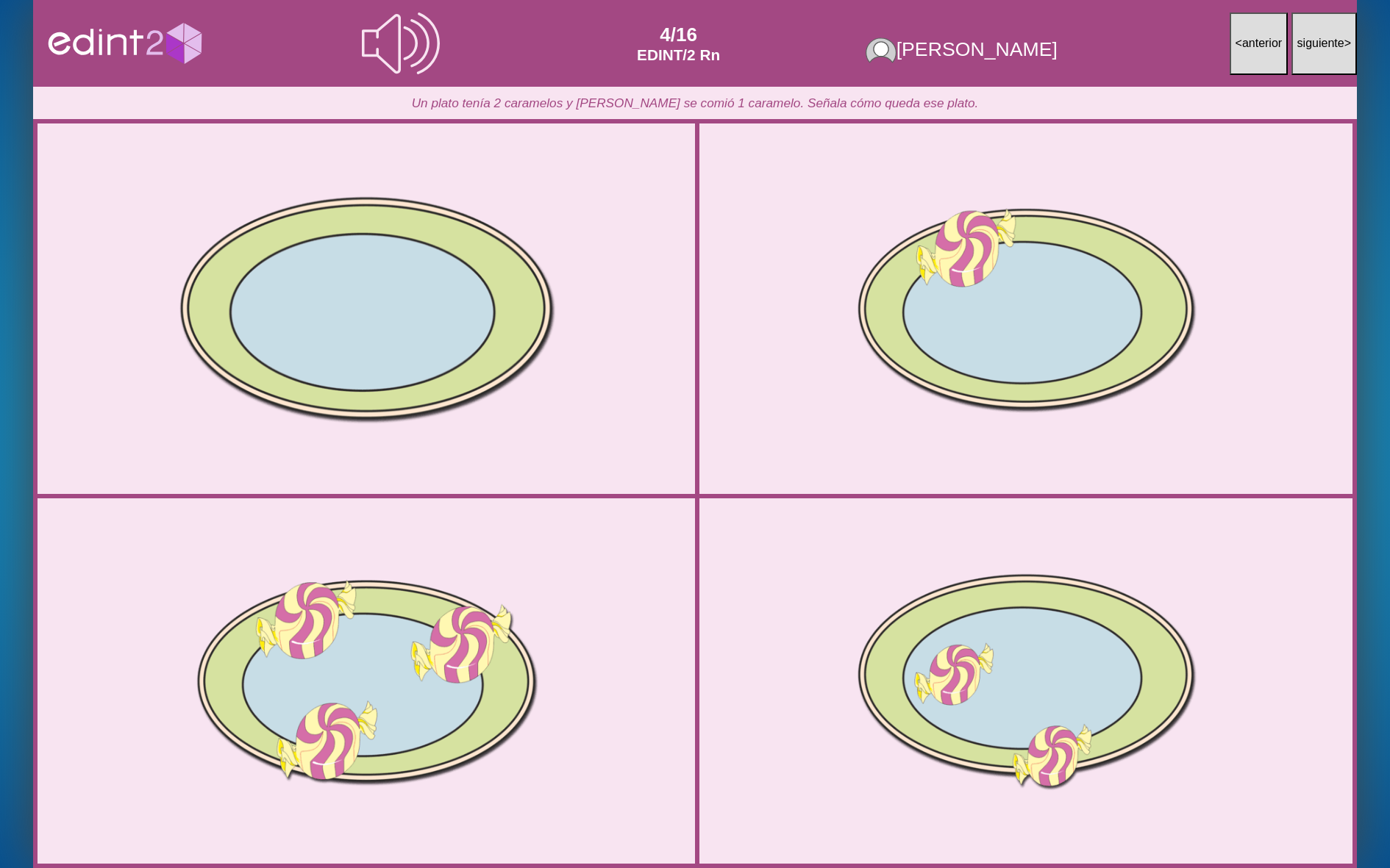
click at [573, 380] on div at bounding box center [366, 309] width 662 height 331
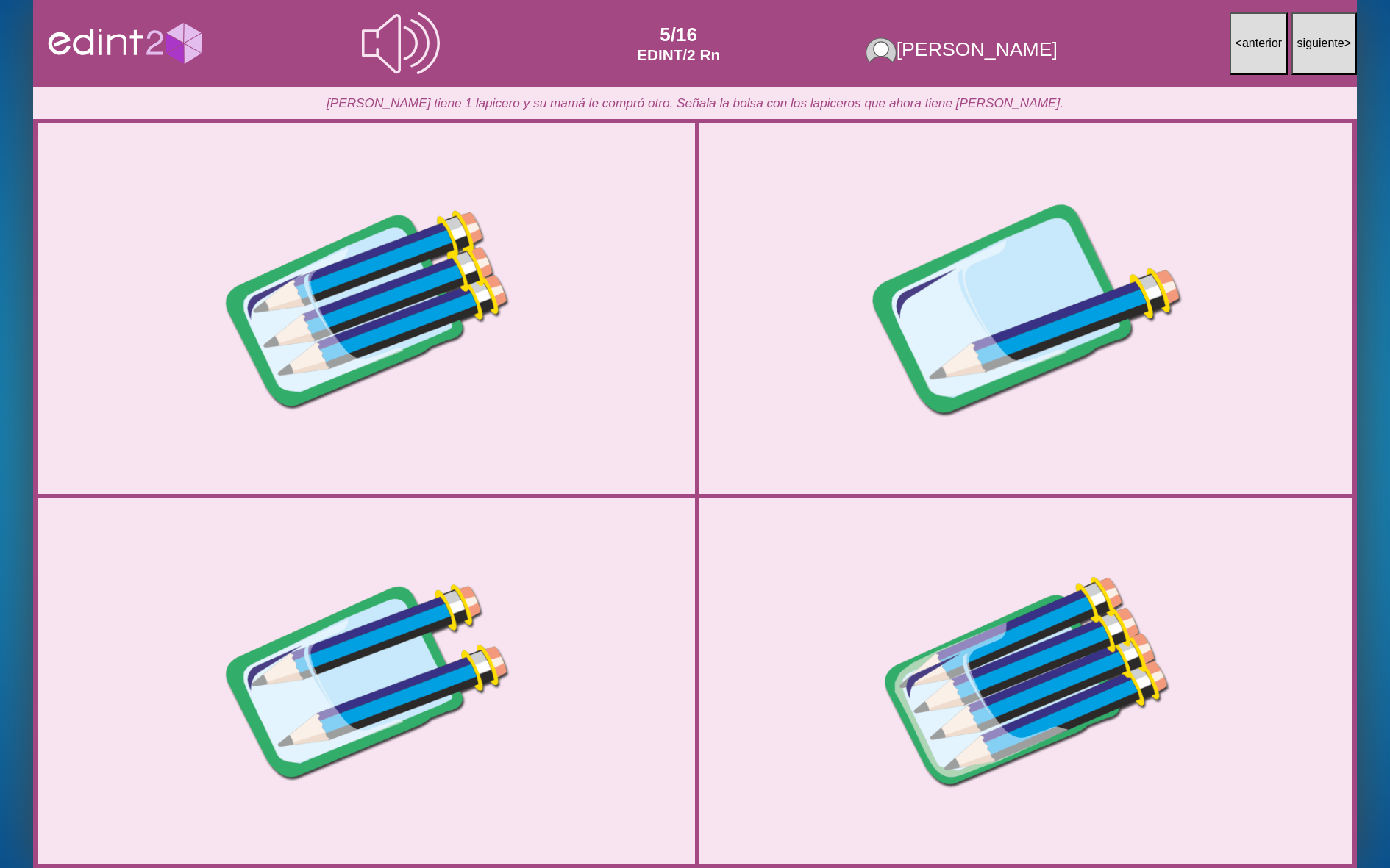
click at [876, 322] on div at bounding box center [1026, 309] width 658 height 328
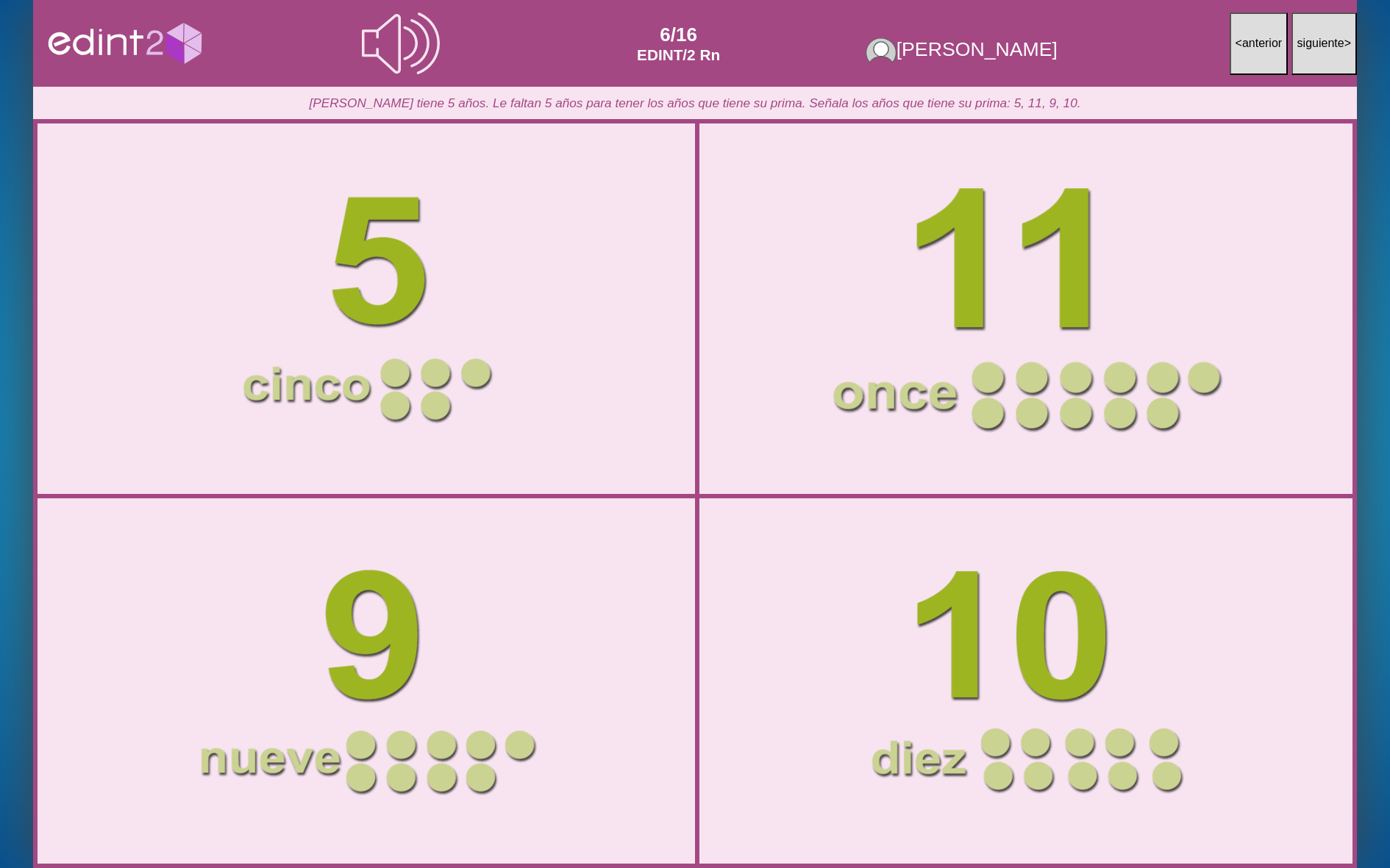
click at [1020, 270] on div at bounding box center [1026, 309] width 658 height 328
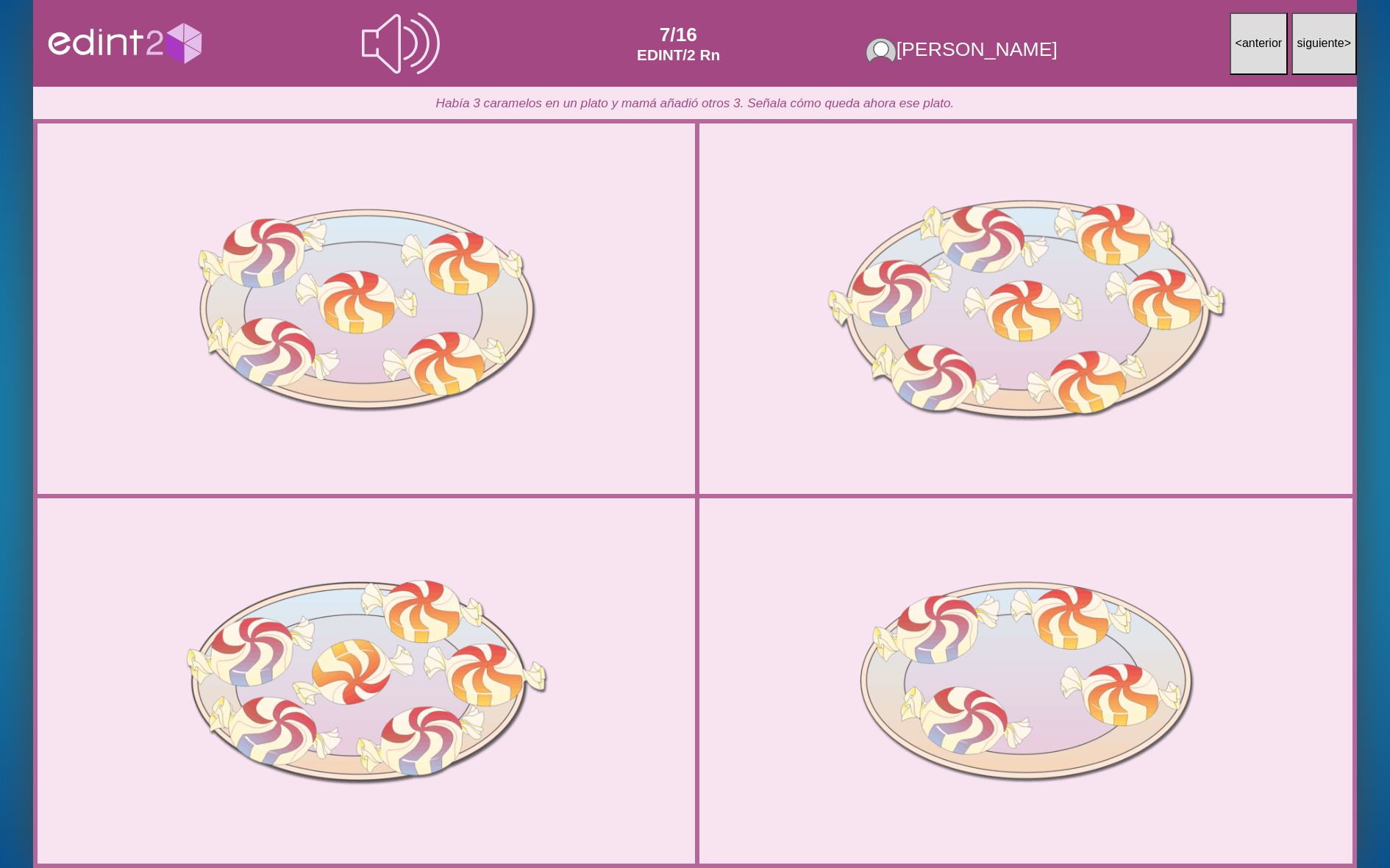
click at [1020, 274] on div at bounding box center [1026, 309] width 658 height 328
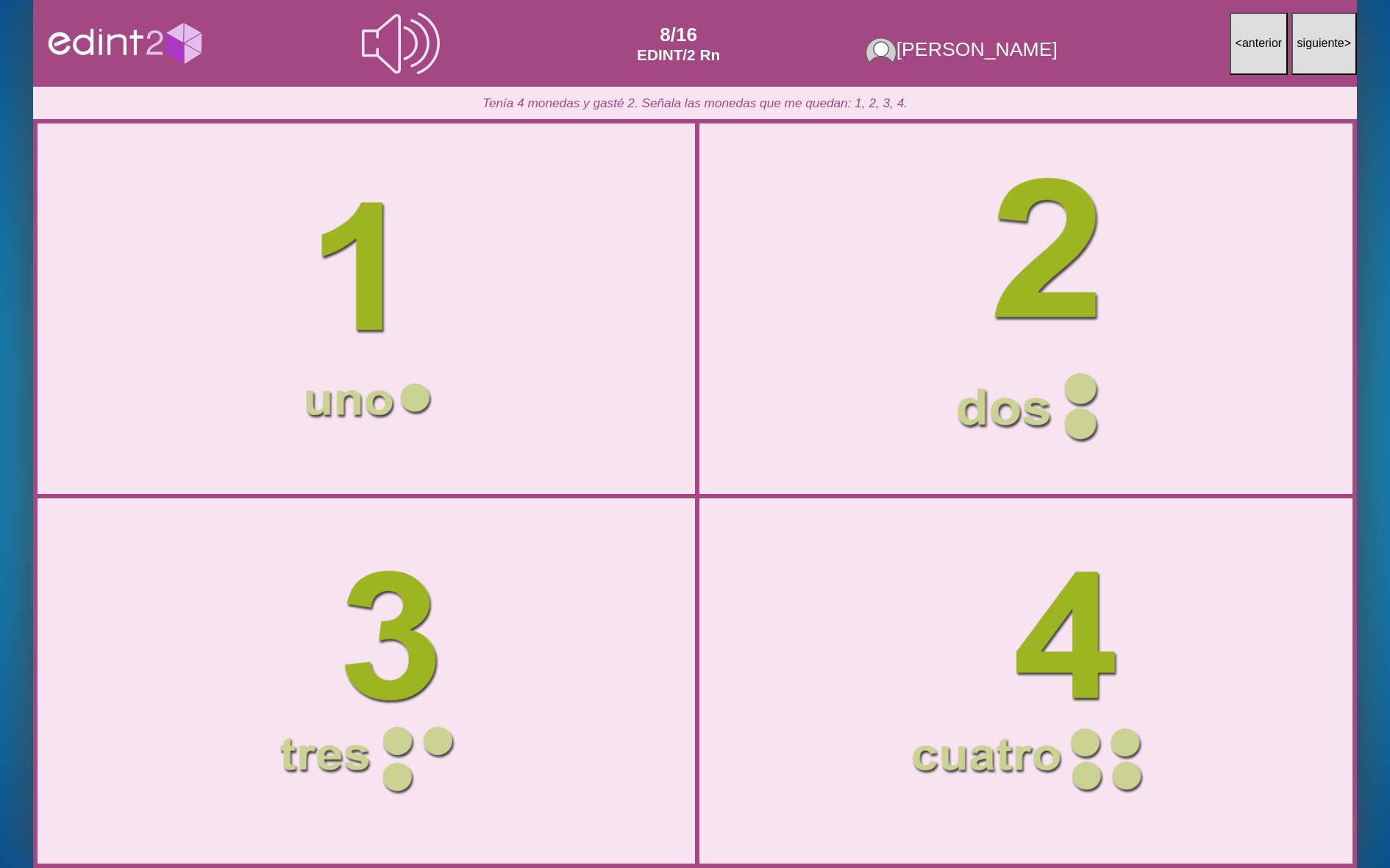
click at [1069, 325] on div at bounding box center [1026, 309] width 658 height 328
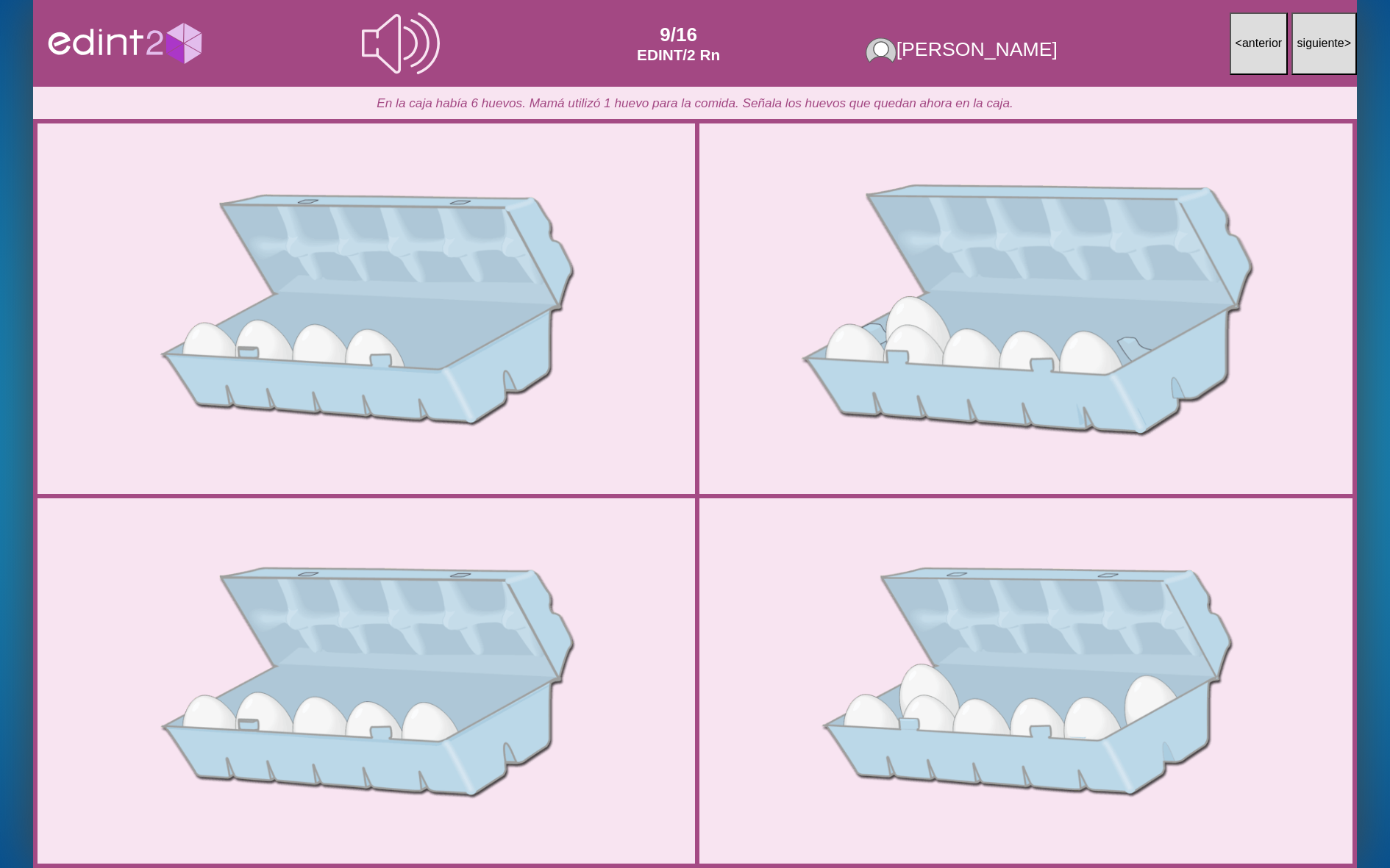
click at [1059, 309] on div at bounding box center [1026, 309] width 658 height 328
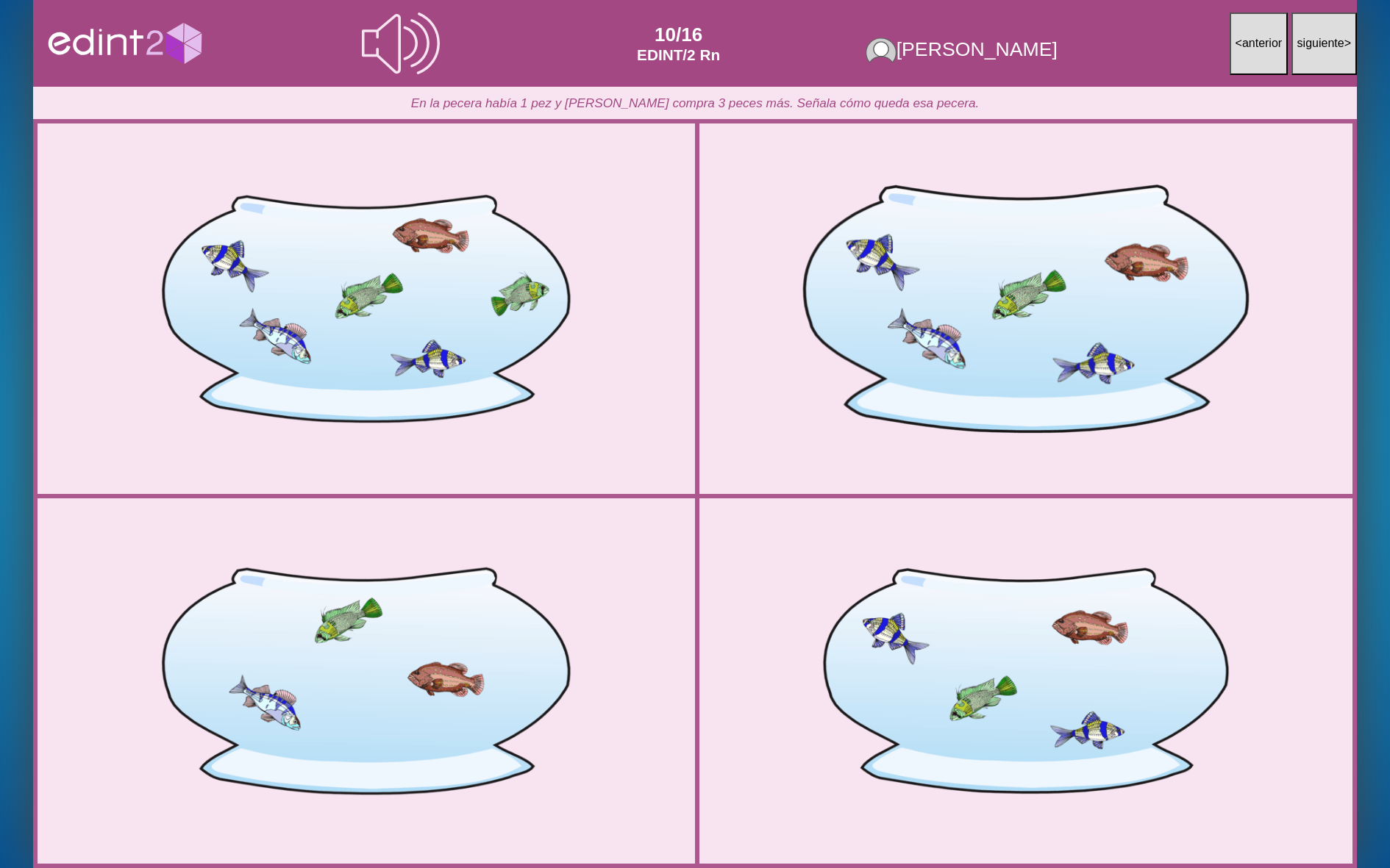
click at [1059, 309] on div at bounding box center [1026, 309] width 658 height 328
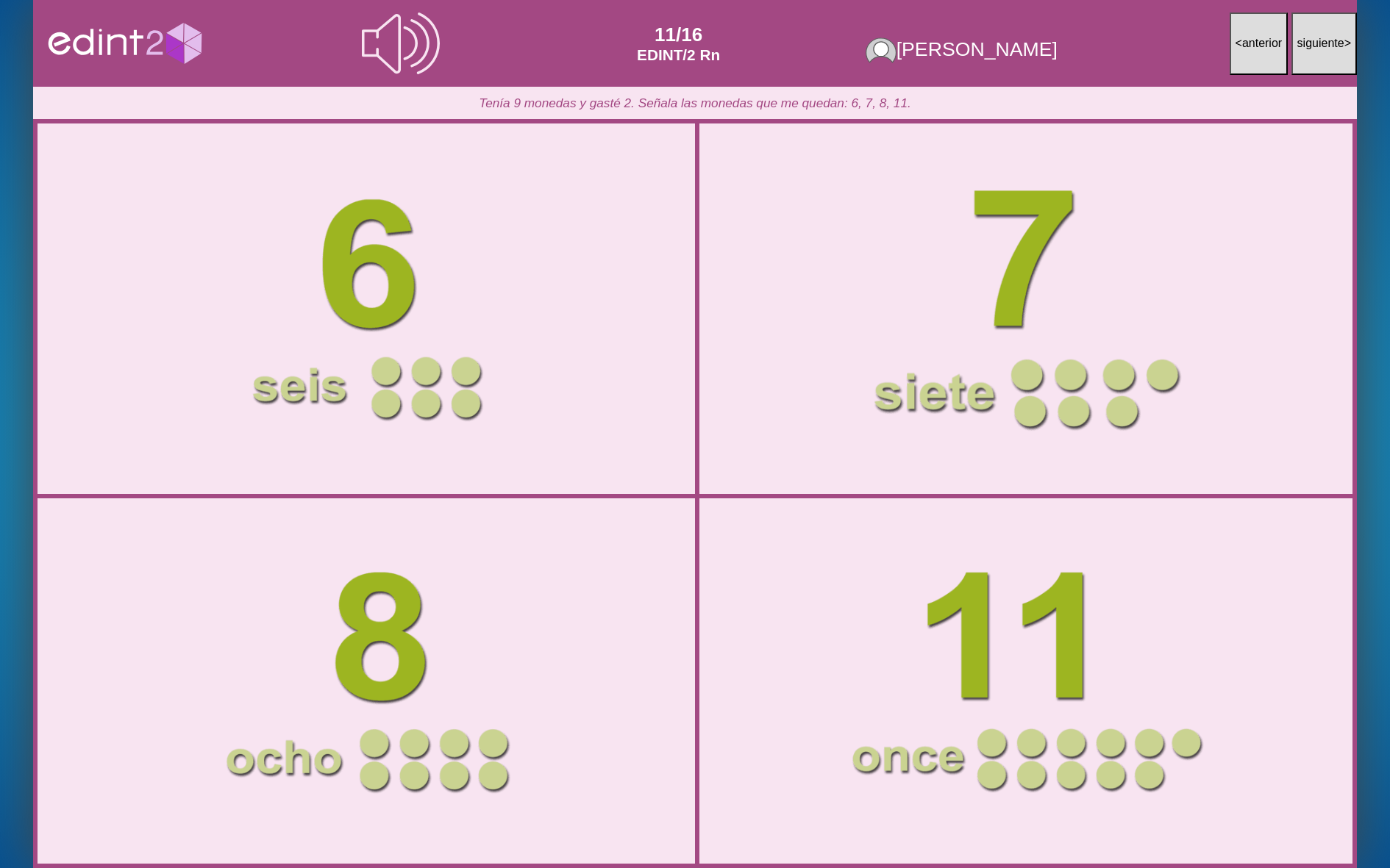
click at [796, 250] on div at bounding box center [1026, 309] width 658 height 328
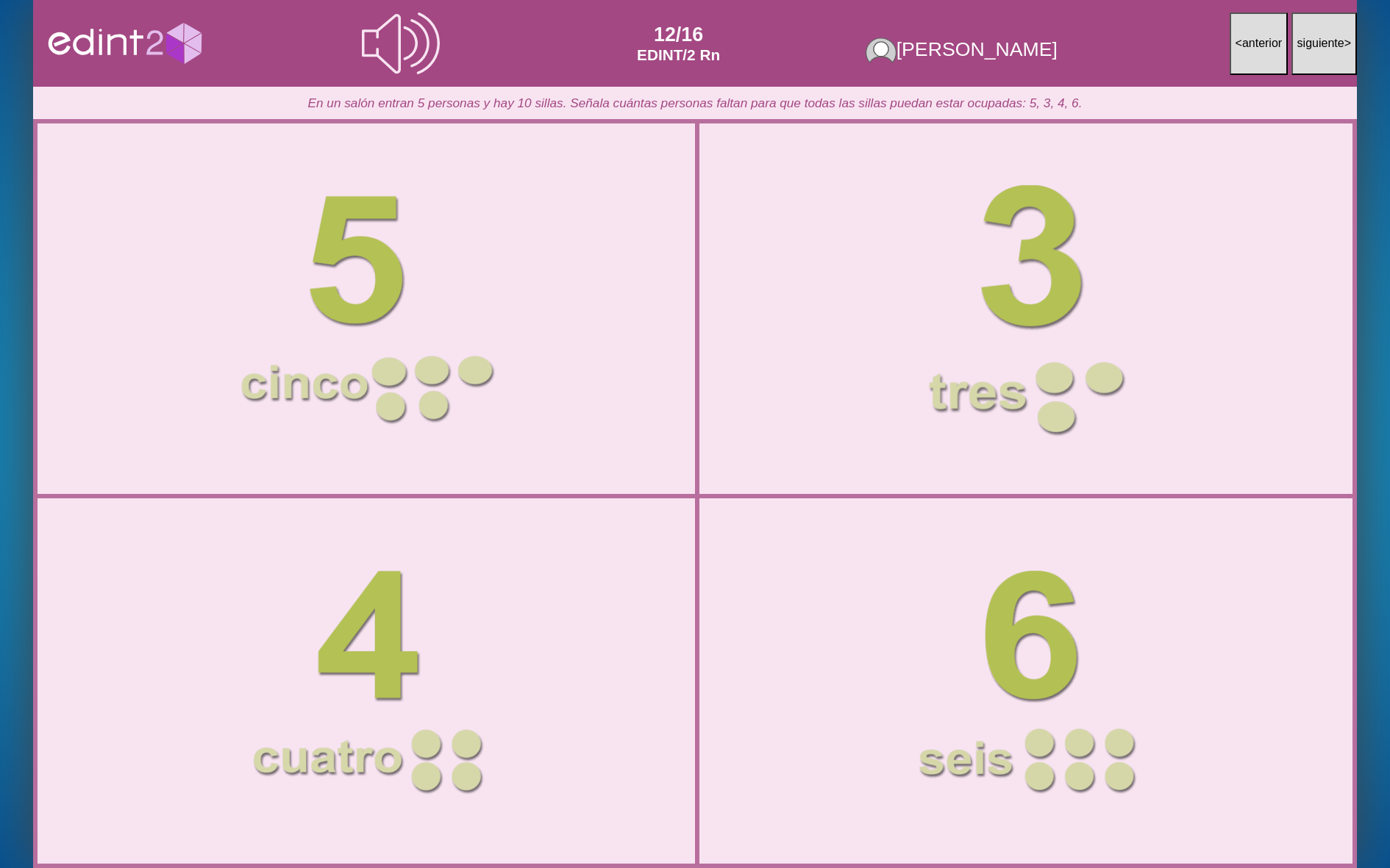
click at [808, 302] on div at bounding box center [1026, 309] width 658 height 328
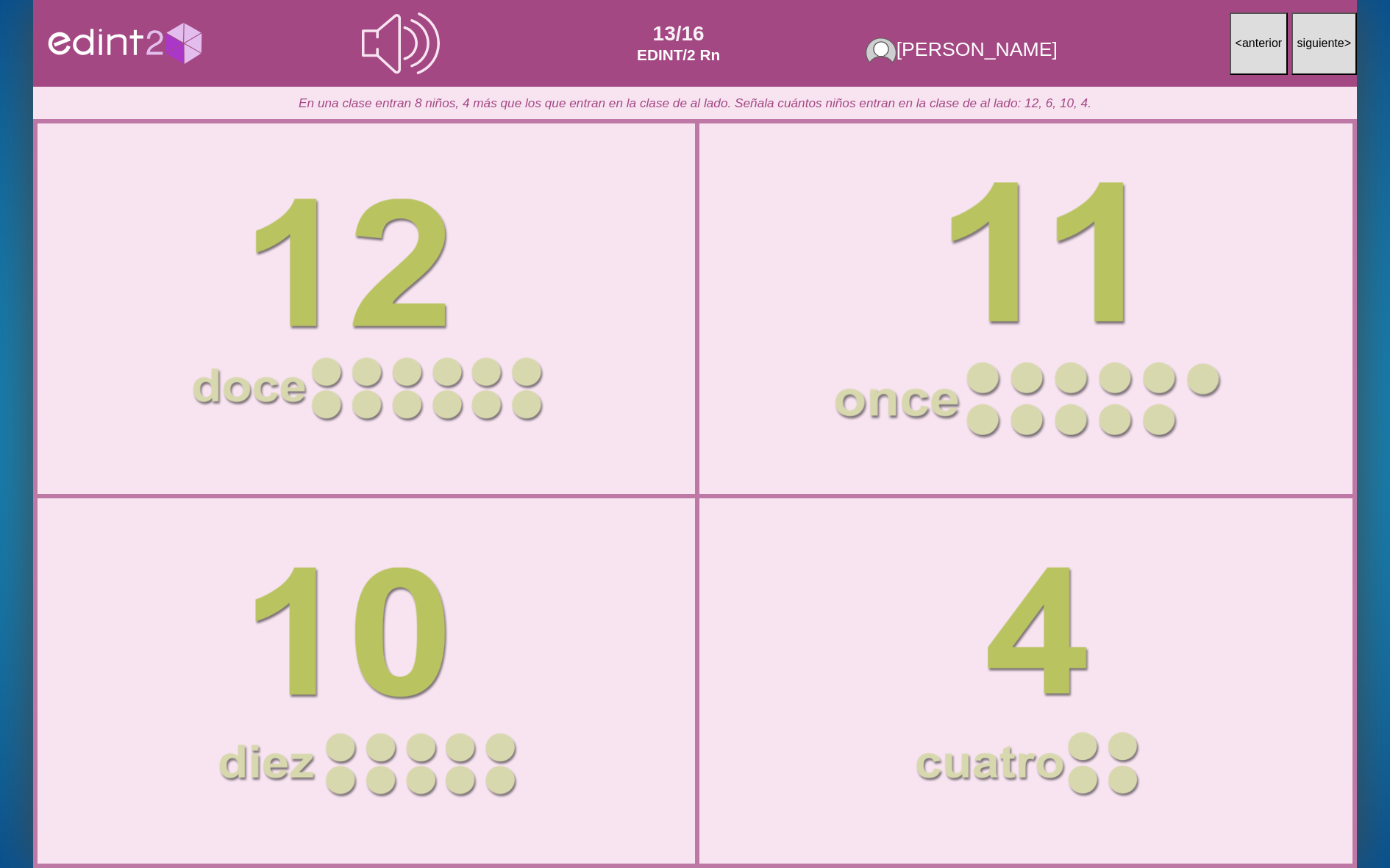
click at [808, 302] on div at bounding box center [1026, 309] width 658 height 328
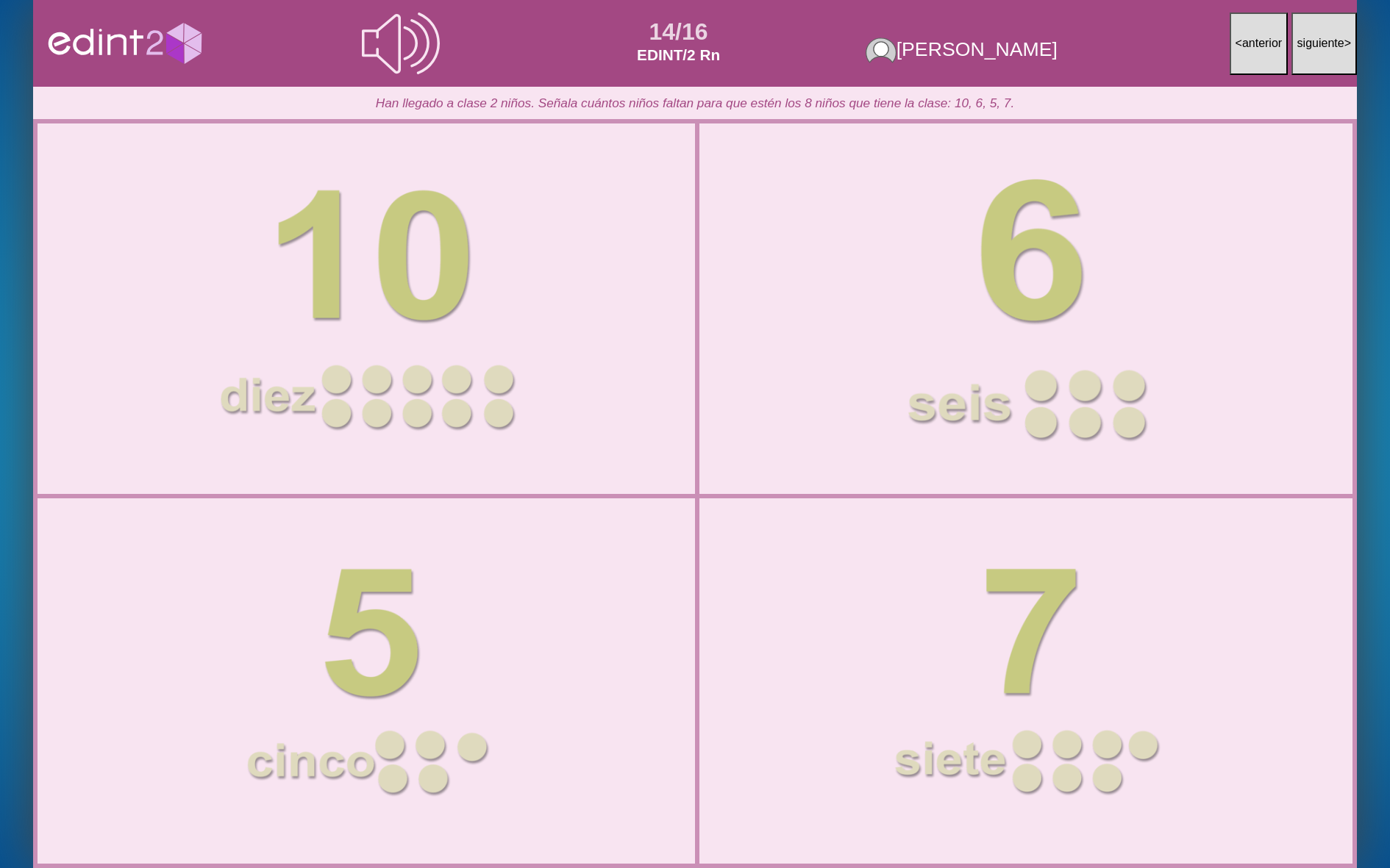
click at [808, 302] on div at bounding box center [1026, 309] width 658 height 328
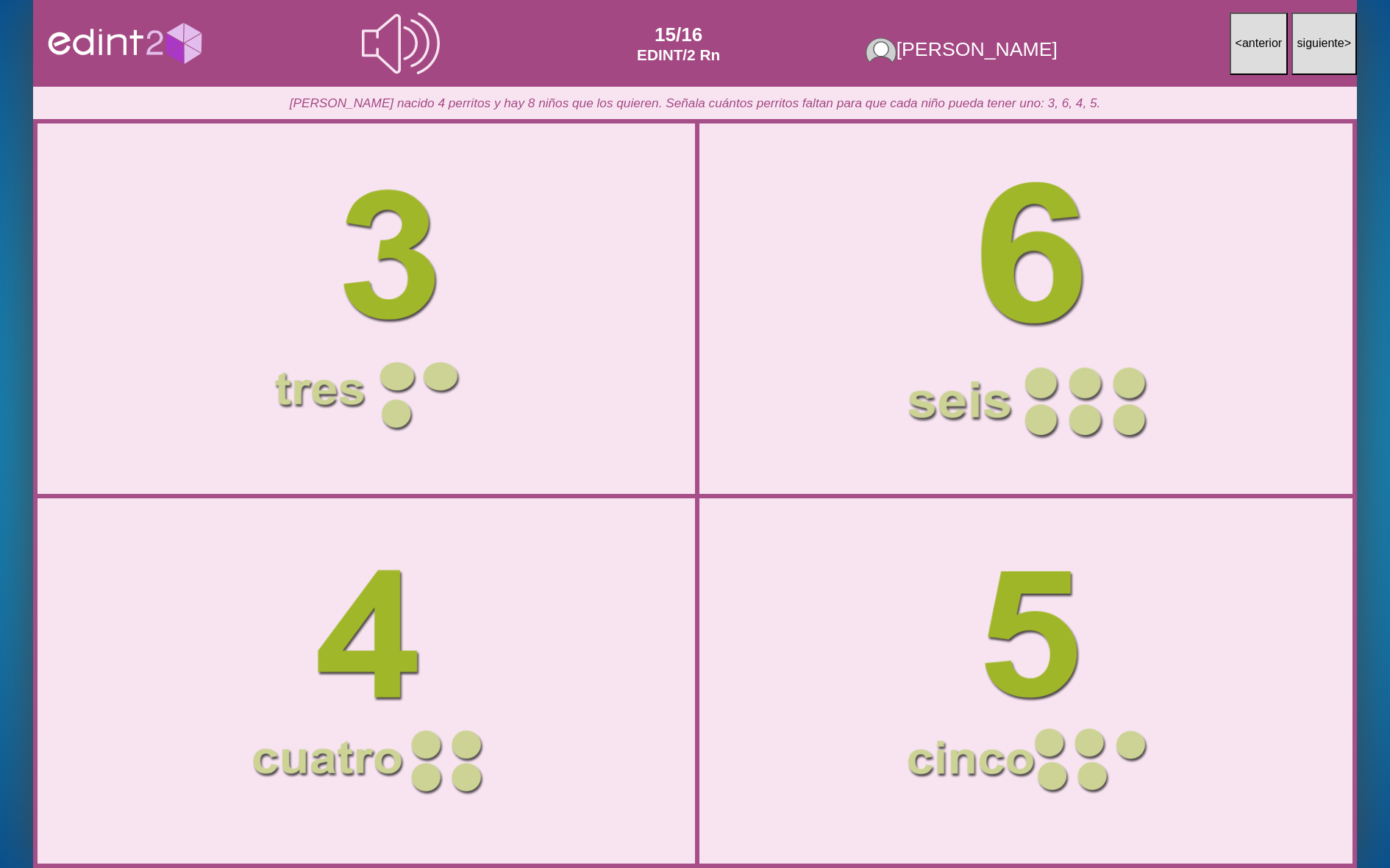
click at [808, 302] on div at bounding box center [1026, 309] width 658 height 328
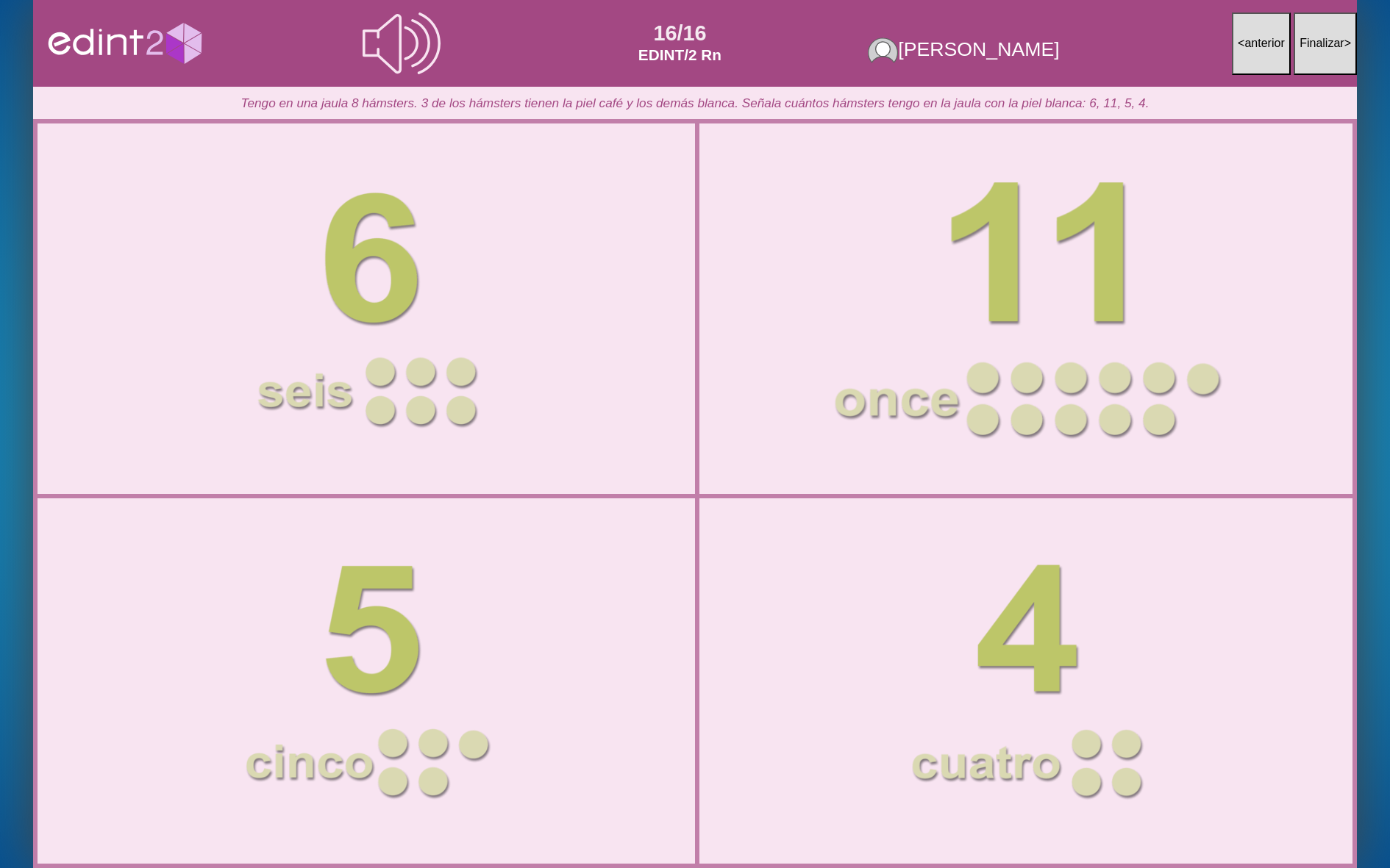
click at [808, 302] on div at bounding box center [1026, 309] width 658 height 328
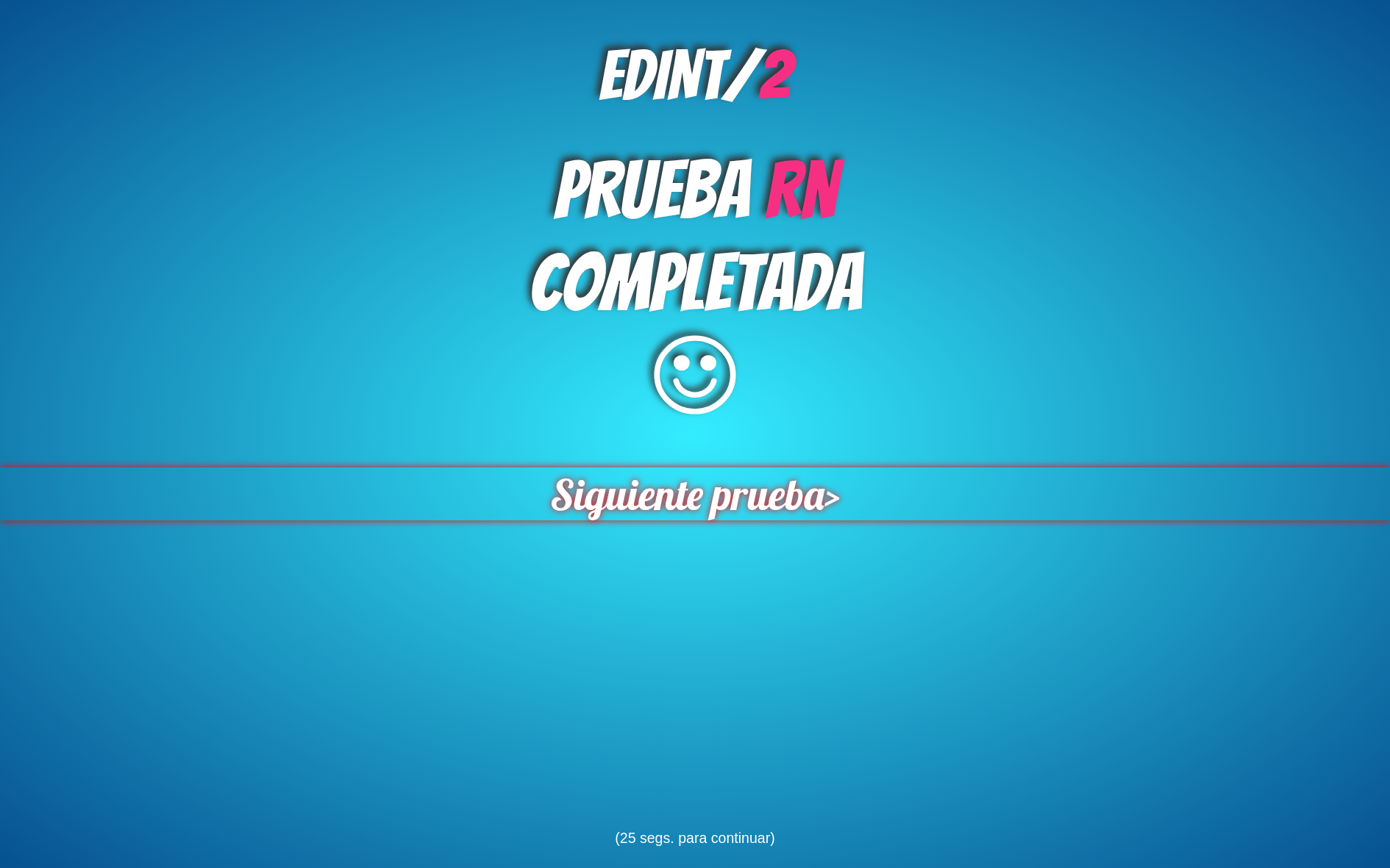
click at [812, 491] on span "Siguiente prueba" at bounding box center [687, 494] width 274 height 53
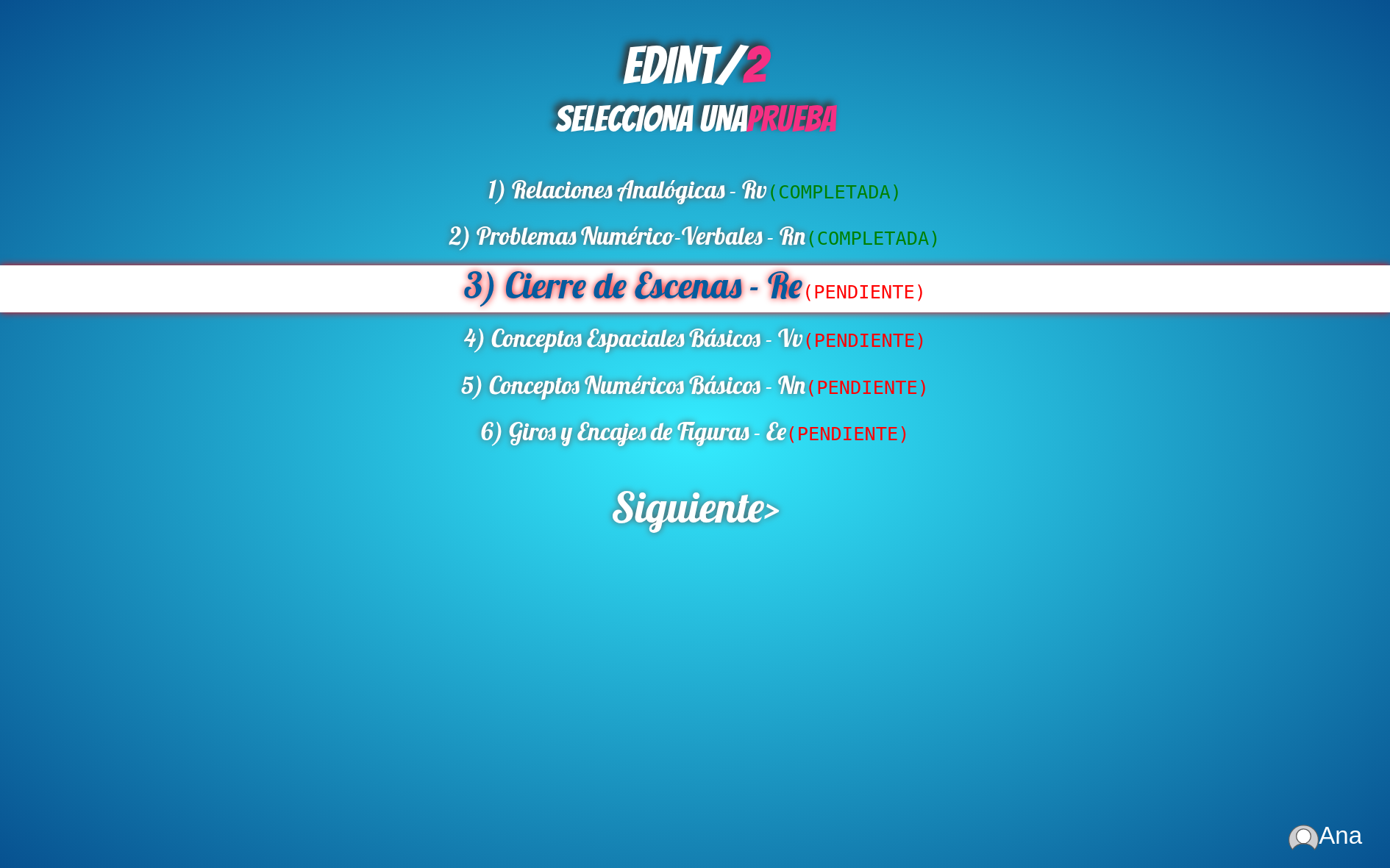
click at [829, 299] on span "(PENDIENTE)" at bounding box center [864, 292] width 124 height 22
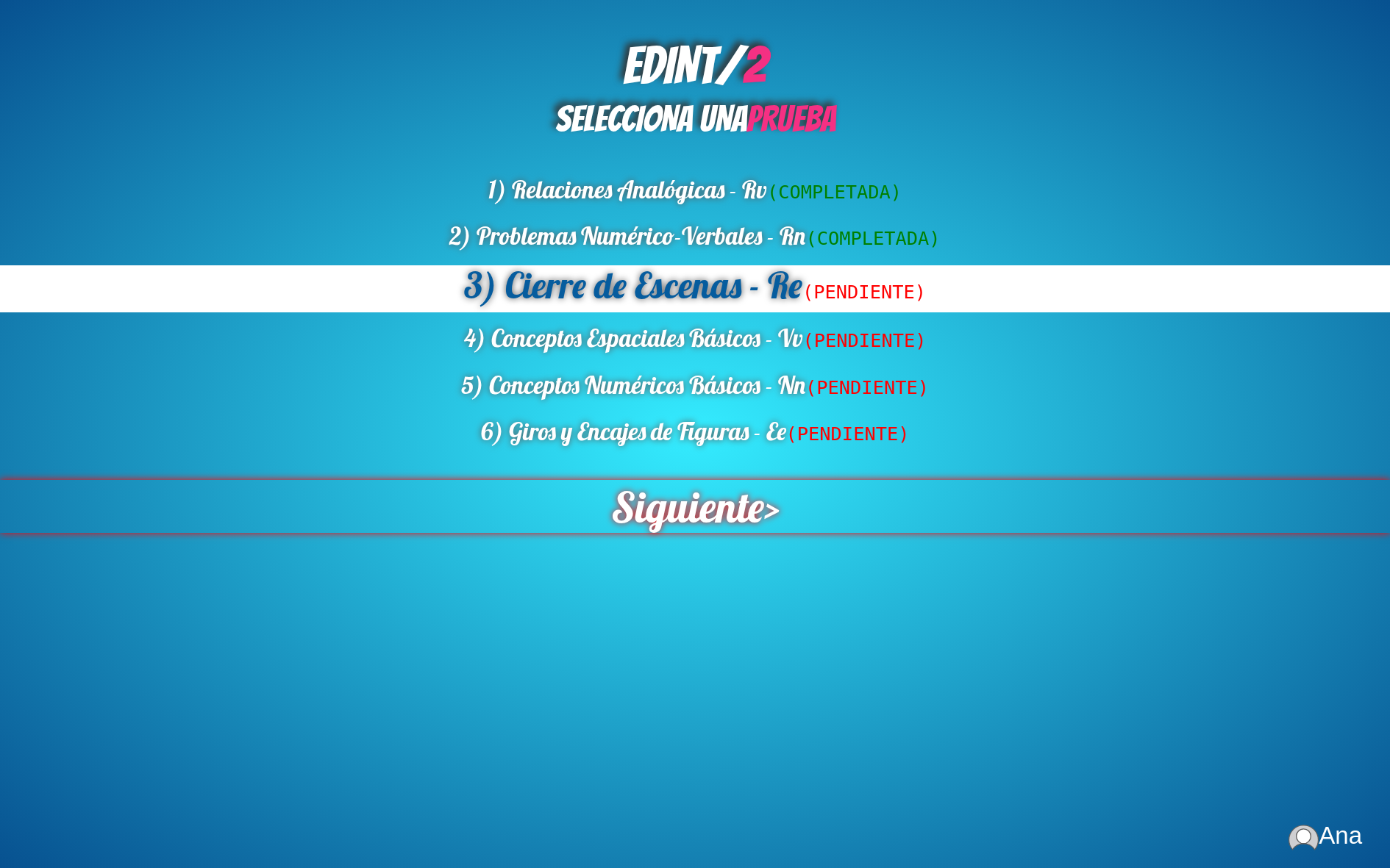
click at [767, 512] on div "Siguiente >" at bounding box center [695, 506] width 1390 height 53
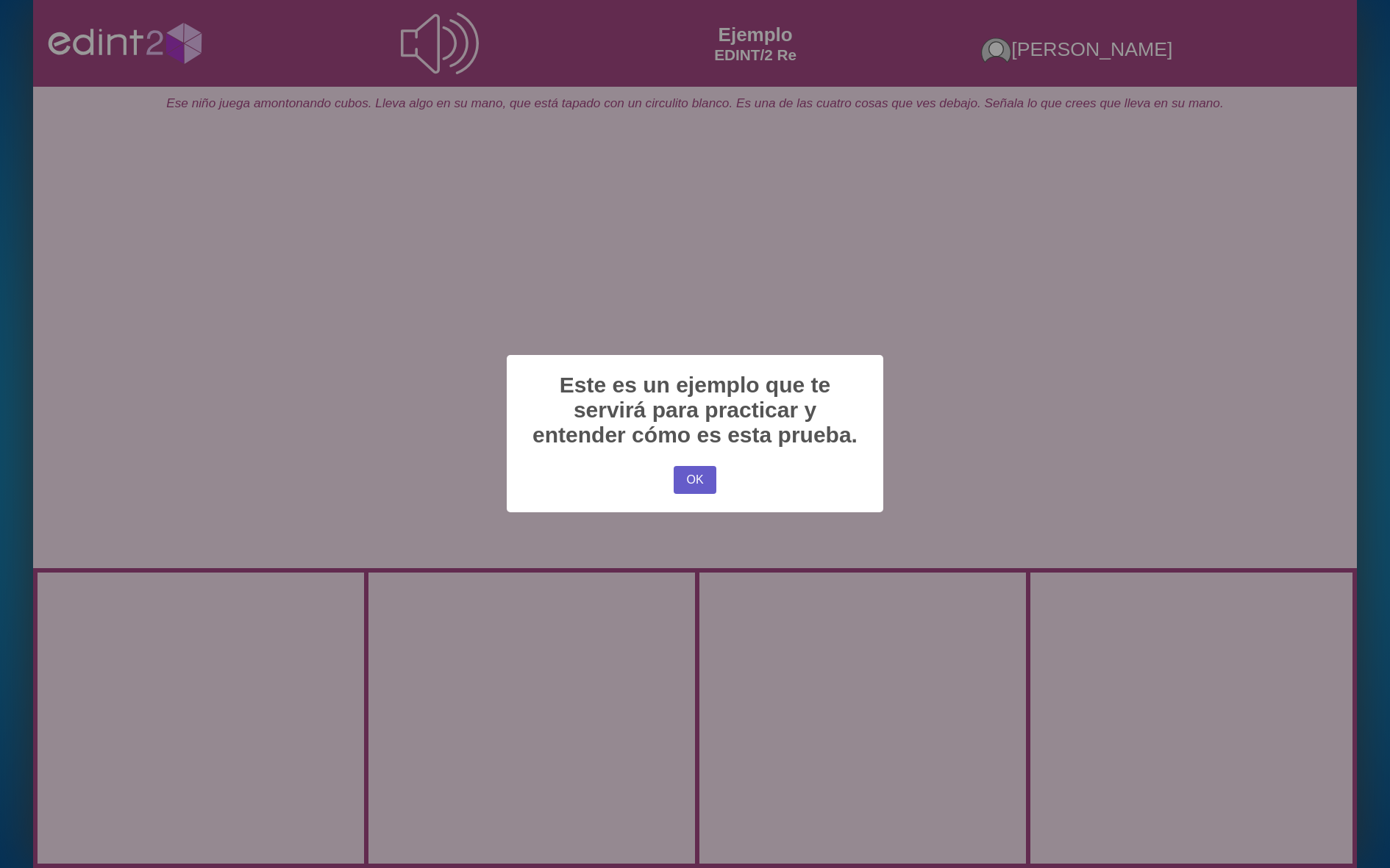
click at [700, 483] on button "OK" at bounding box center [695, 480] width 43 height 28
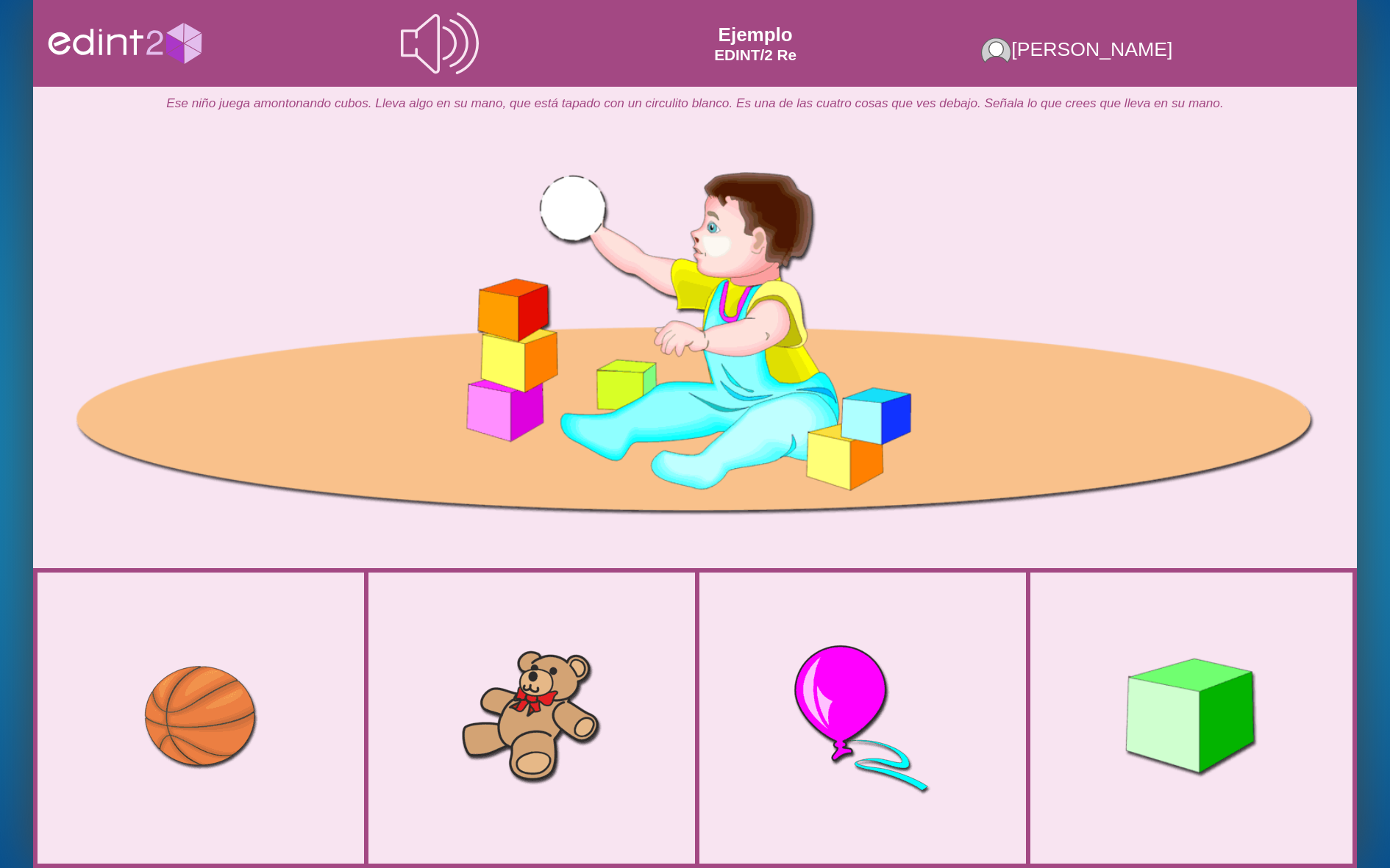
click at [1139, 671] on div at bounding box center [1192, 718] width 215 height 202
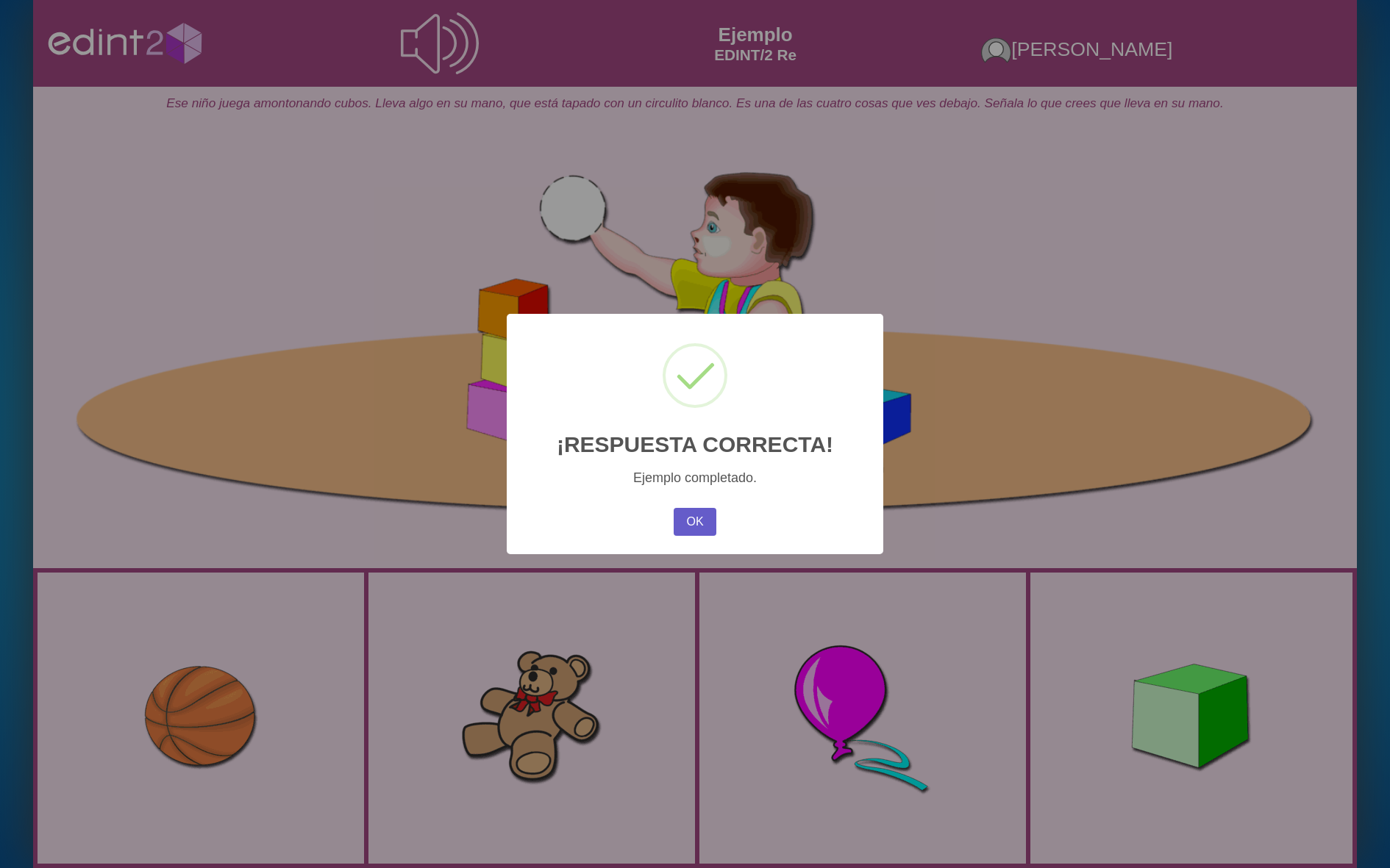
click at [709, 521] on button "OK" at bounding box center [695, 522] width 43 height 28
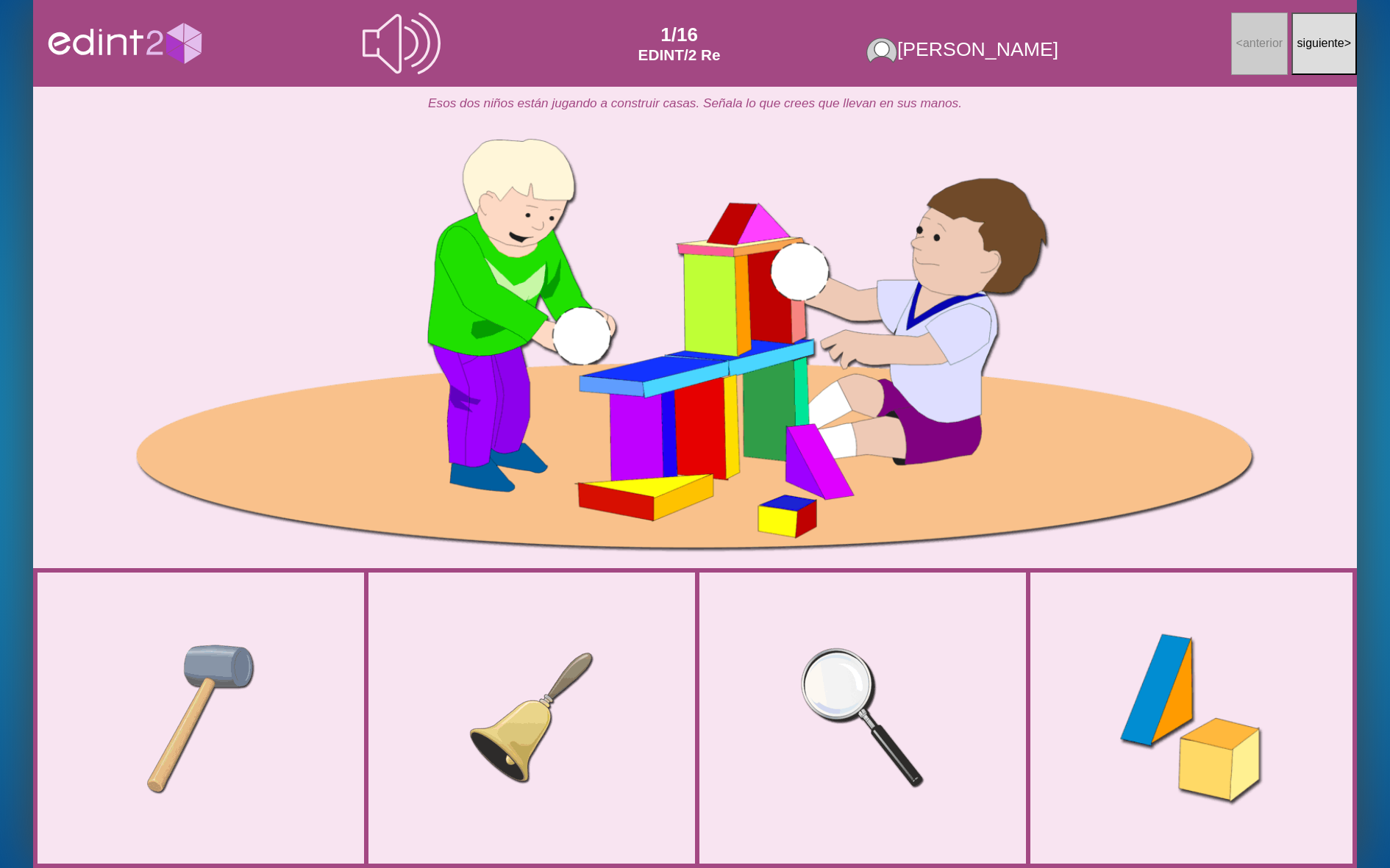
click at [1121, 675] on div at bounding box center [1191, 718] width 225 height 240
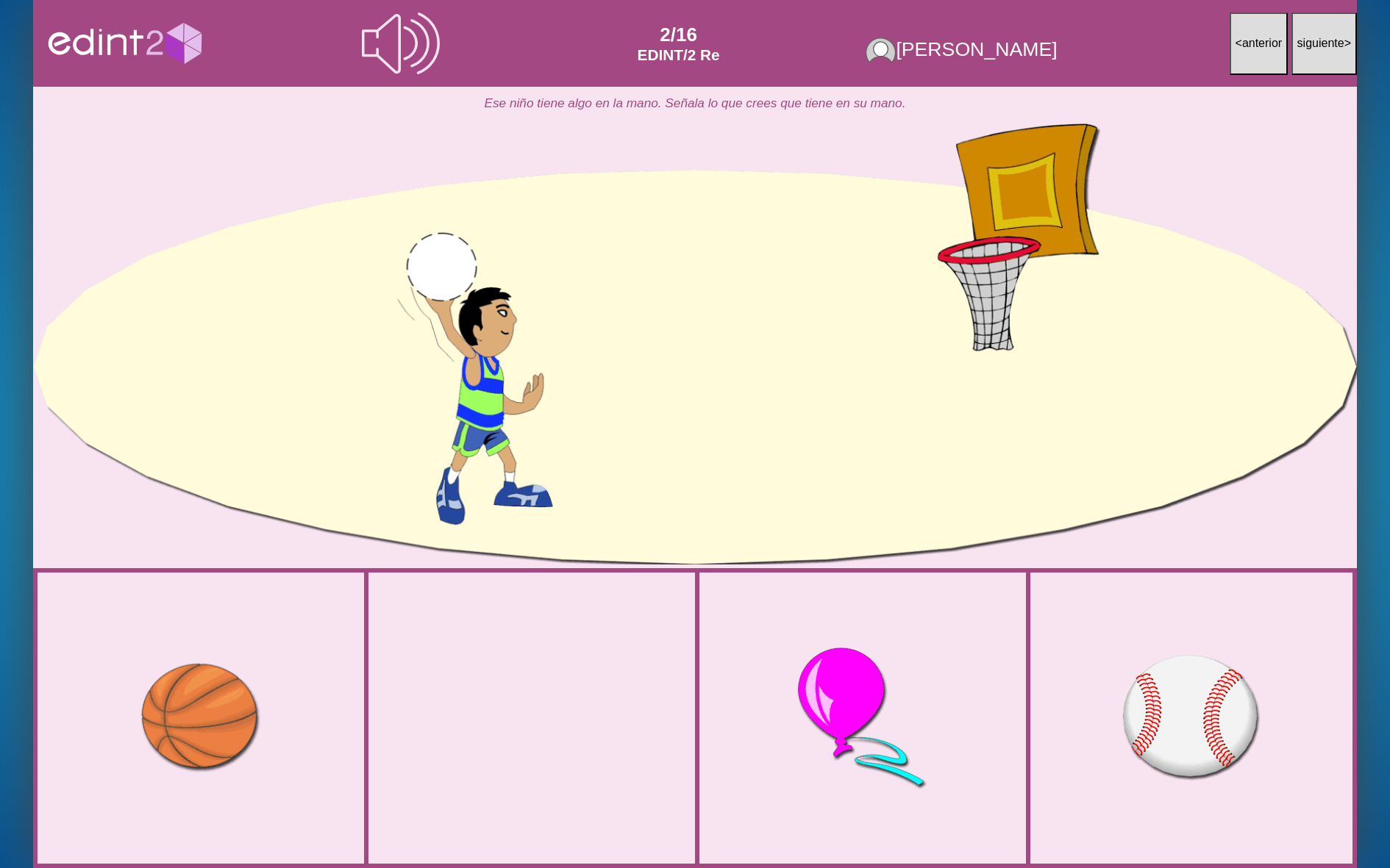
click at [211, 705] on div at bounding box center [201, 718] width 201 height 191
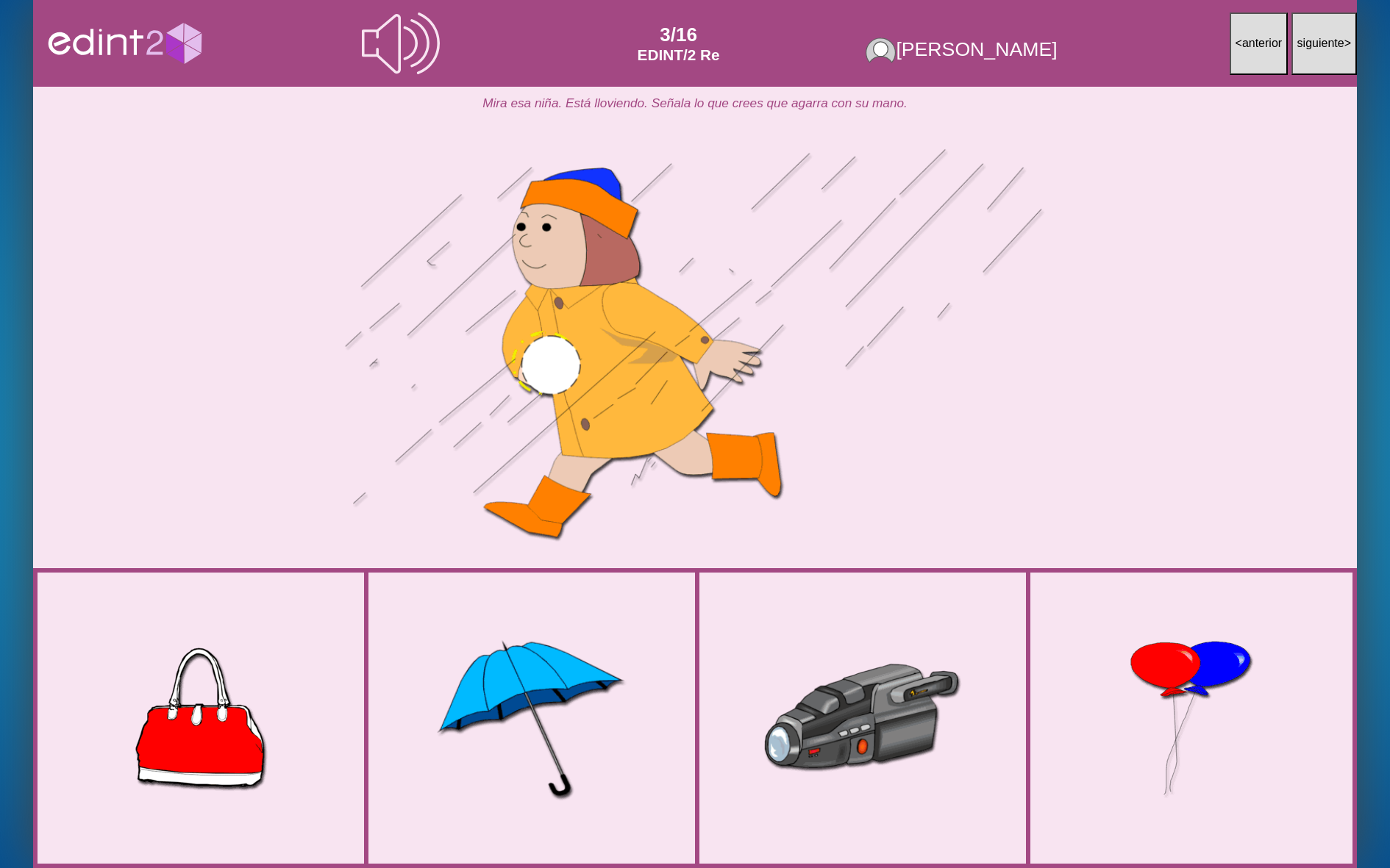
click at [436, 730] on div at bounding box center [532, 719] width 273 height 239
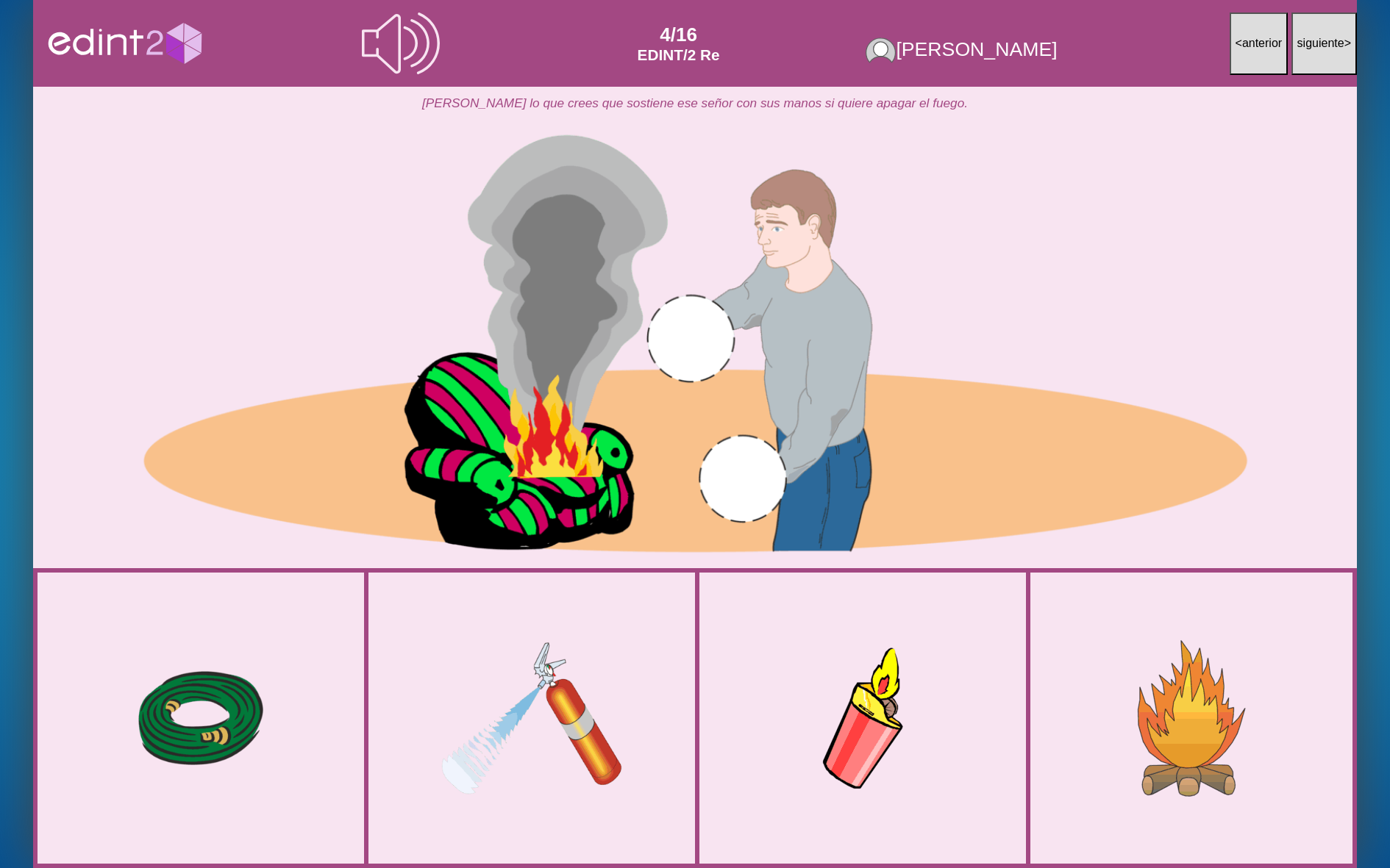
click at [518, 720] on div at bounding box center [532, 719] width 236 height 167
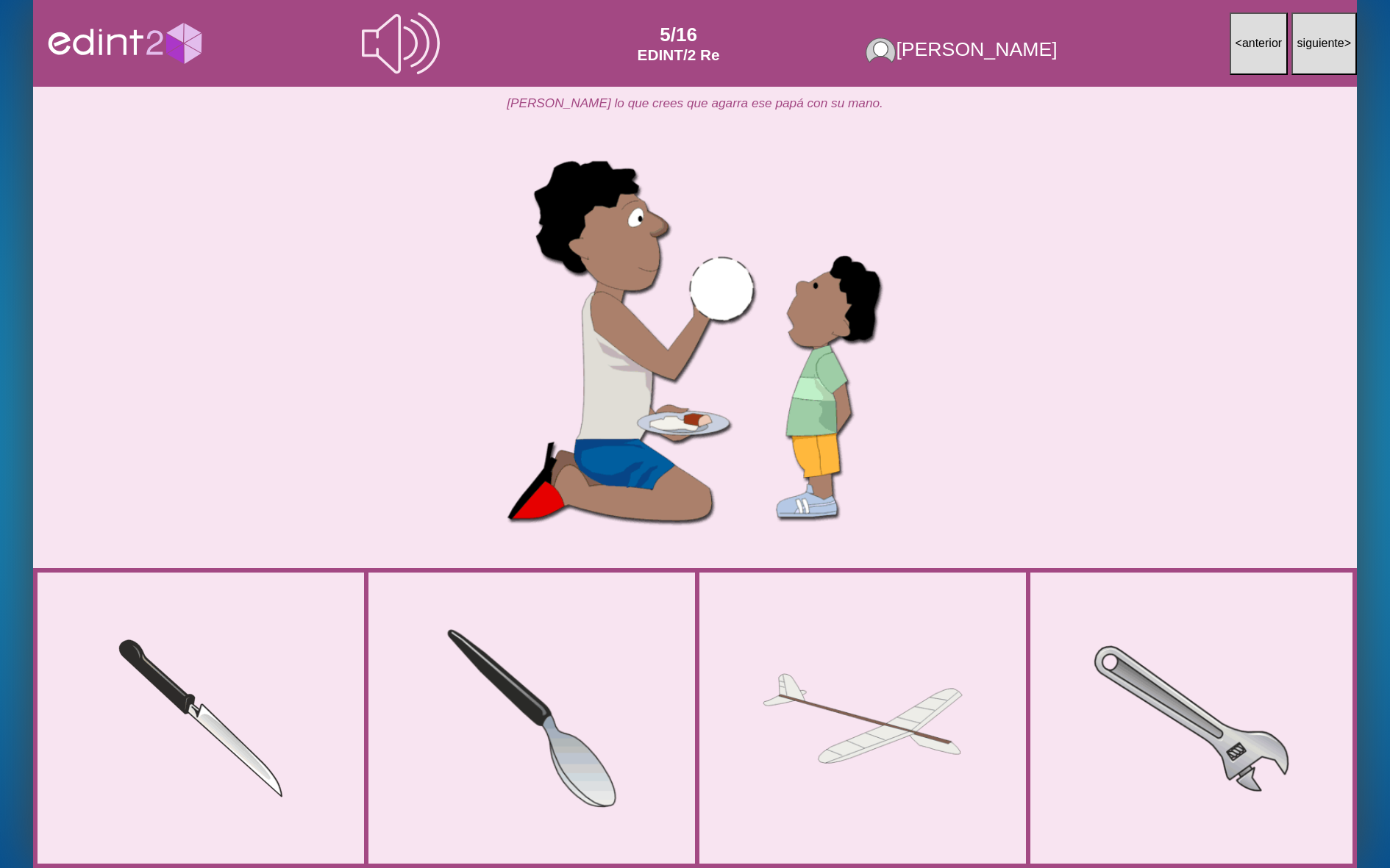
click at [546, 690] on div at bounding box center [532, 718] width 251 height 240
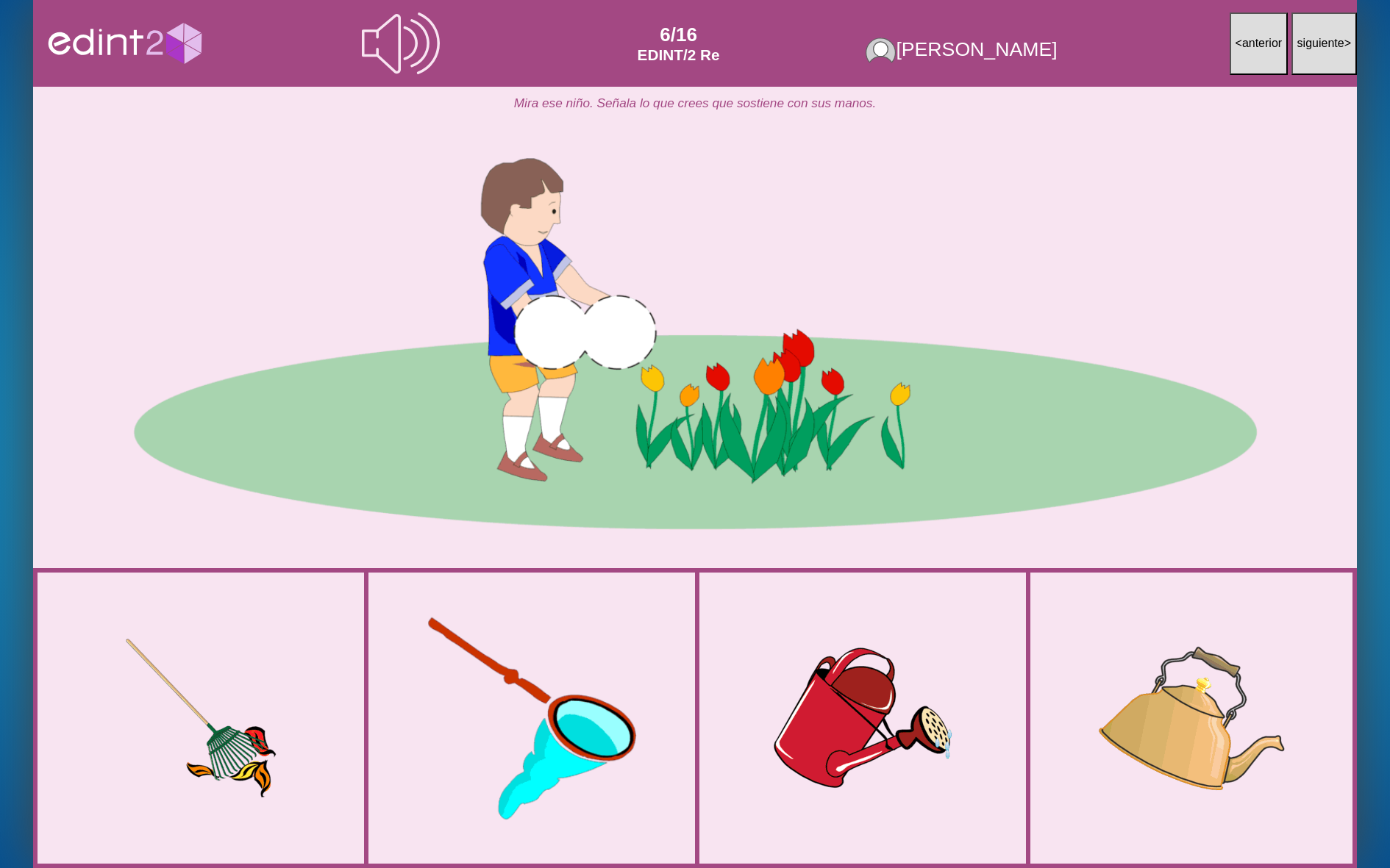
click at [622, 680] on div at bounding box center [532, 718] width 291 height 240
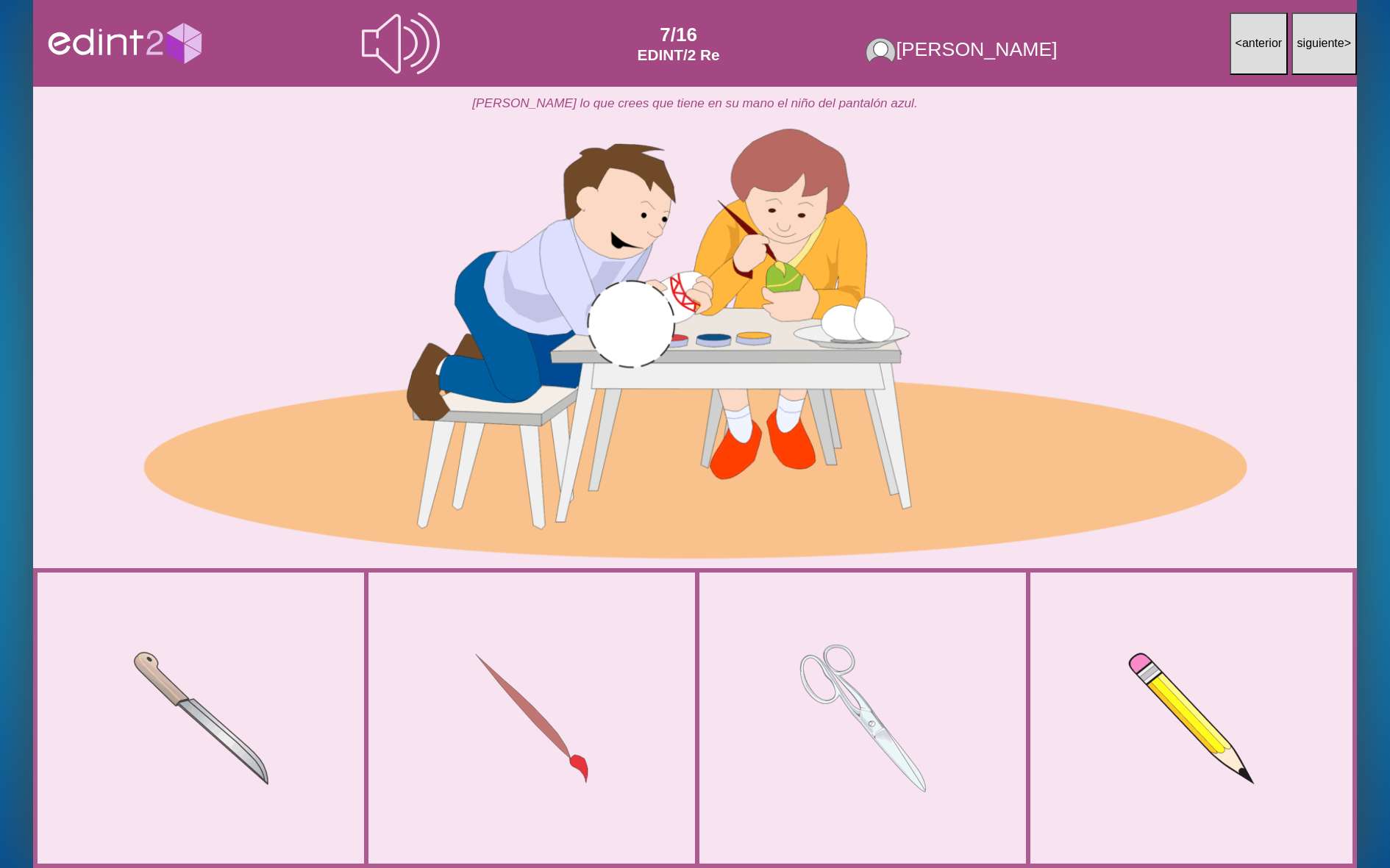
click at [650, 667] on div at bounding box center [532, 718] width 270 height 255
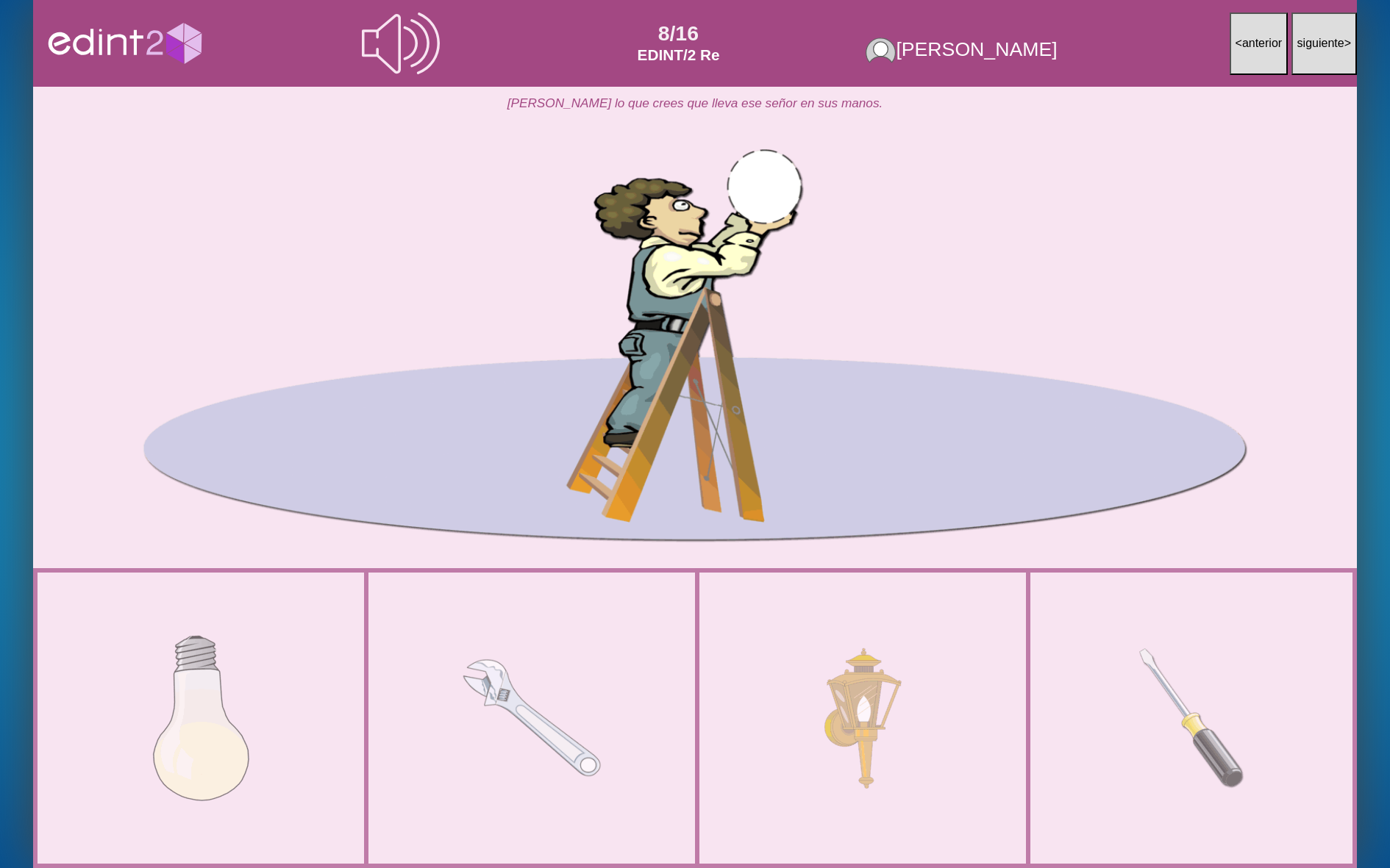
click at [650, 667] on div at bounding box center [532, 718] width 270 height 255
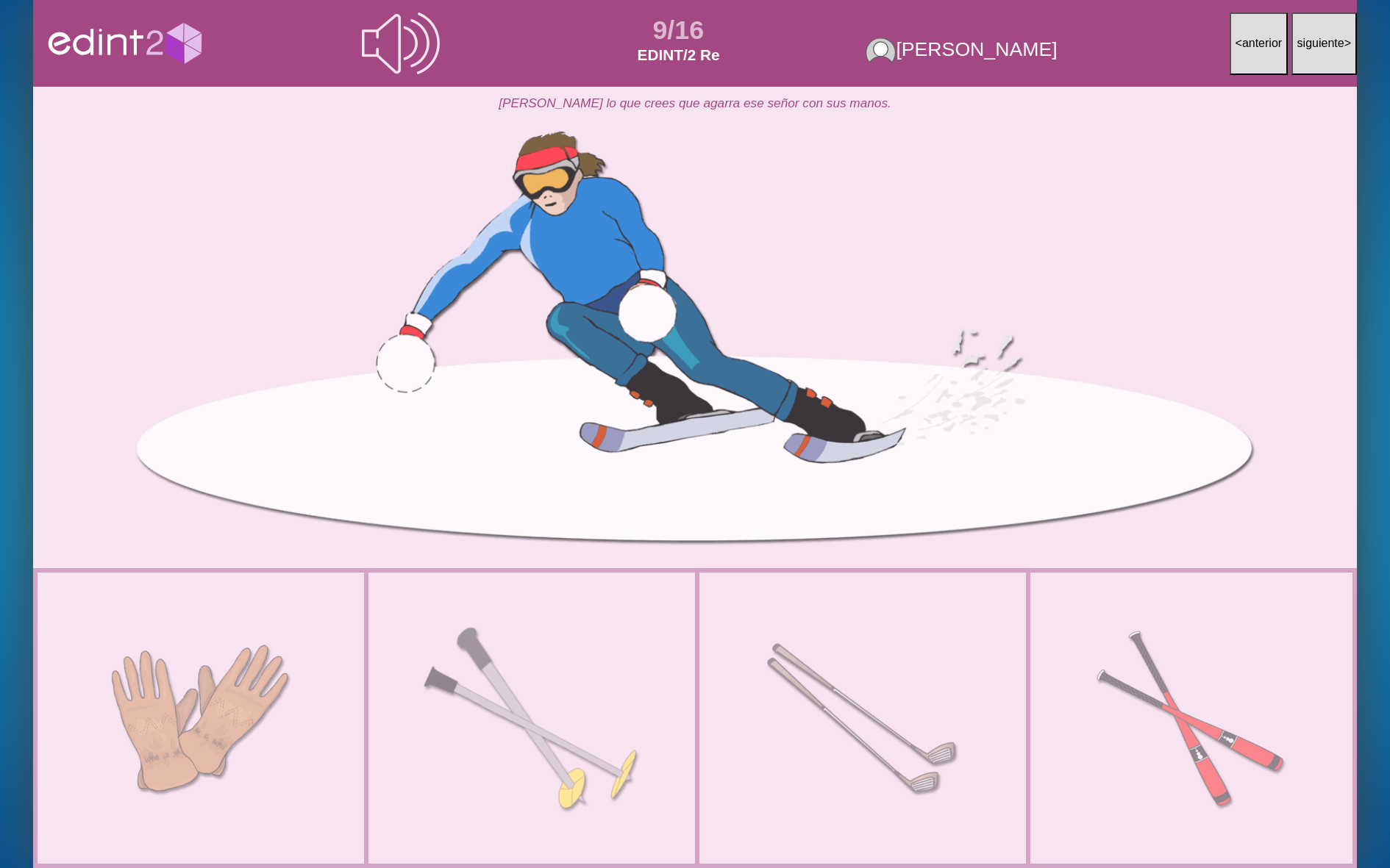
click at [649, 668] on div at bounding box center [532, 719] width 298 height 239
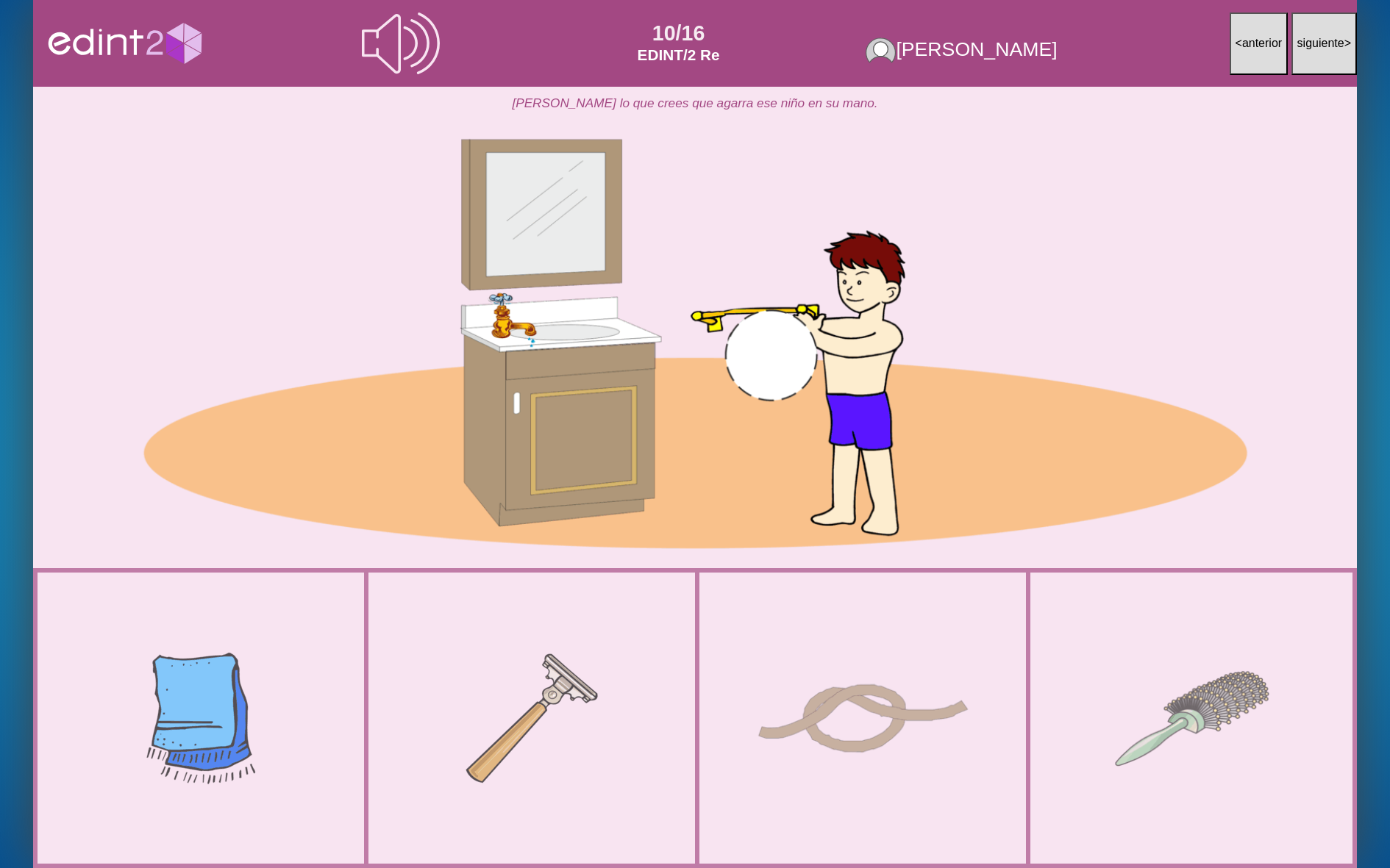
click at [767, 673] on div at bounding box center [863, 718] width 285 height 145
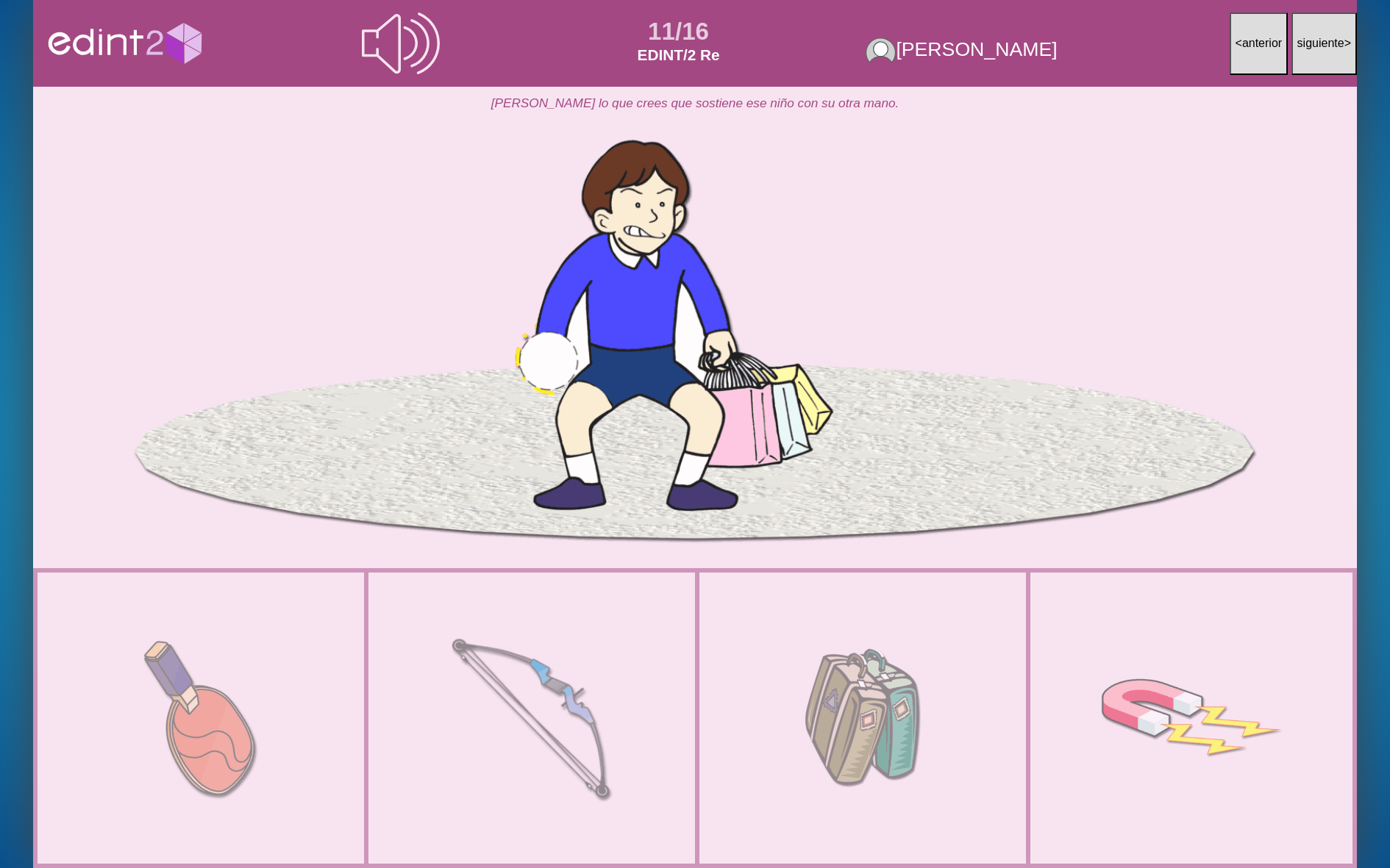
click at [559, 696] on div at bounding box center [531, 718] width 243 height 240
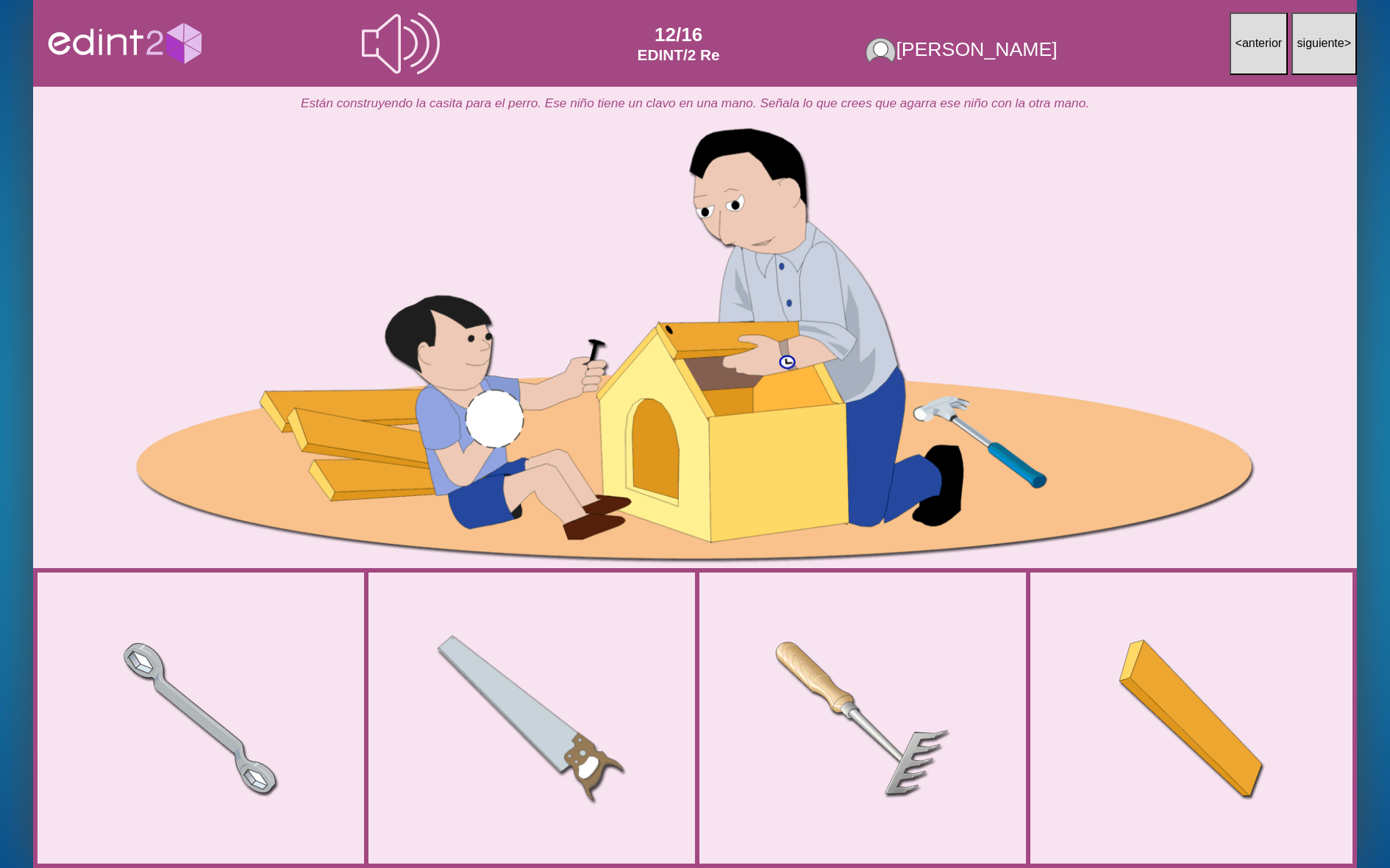
click at [506, 697] on div at bounding box center [532, 718] width 272 height 240
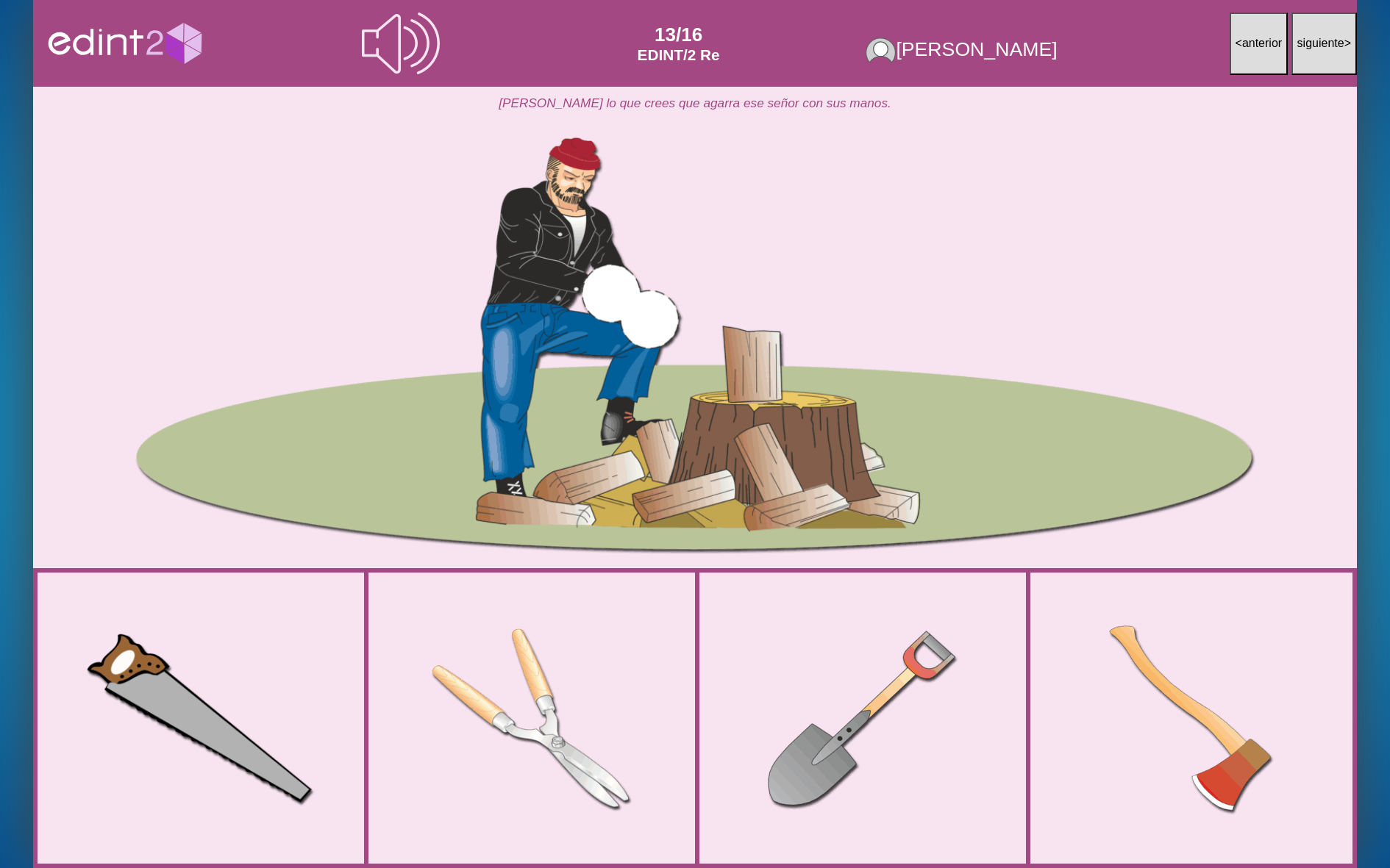
click at [201, 739] on div at bounding box center [201, 718] width 298 height 205
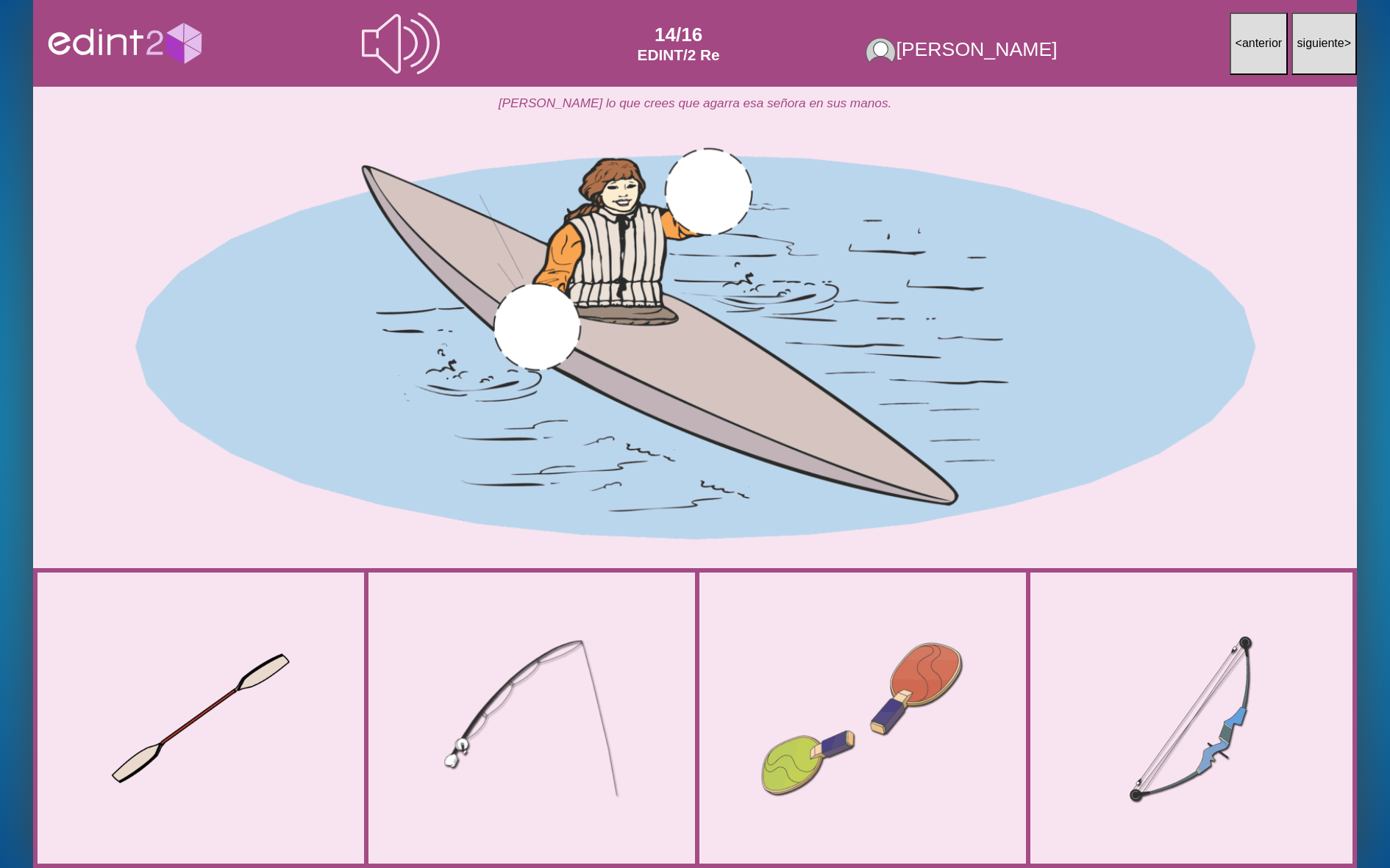
click at [424, 702] on div at bounding box center [532, 719] width 257 height 239
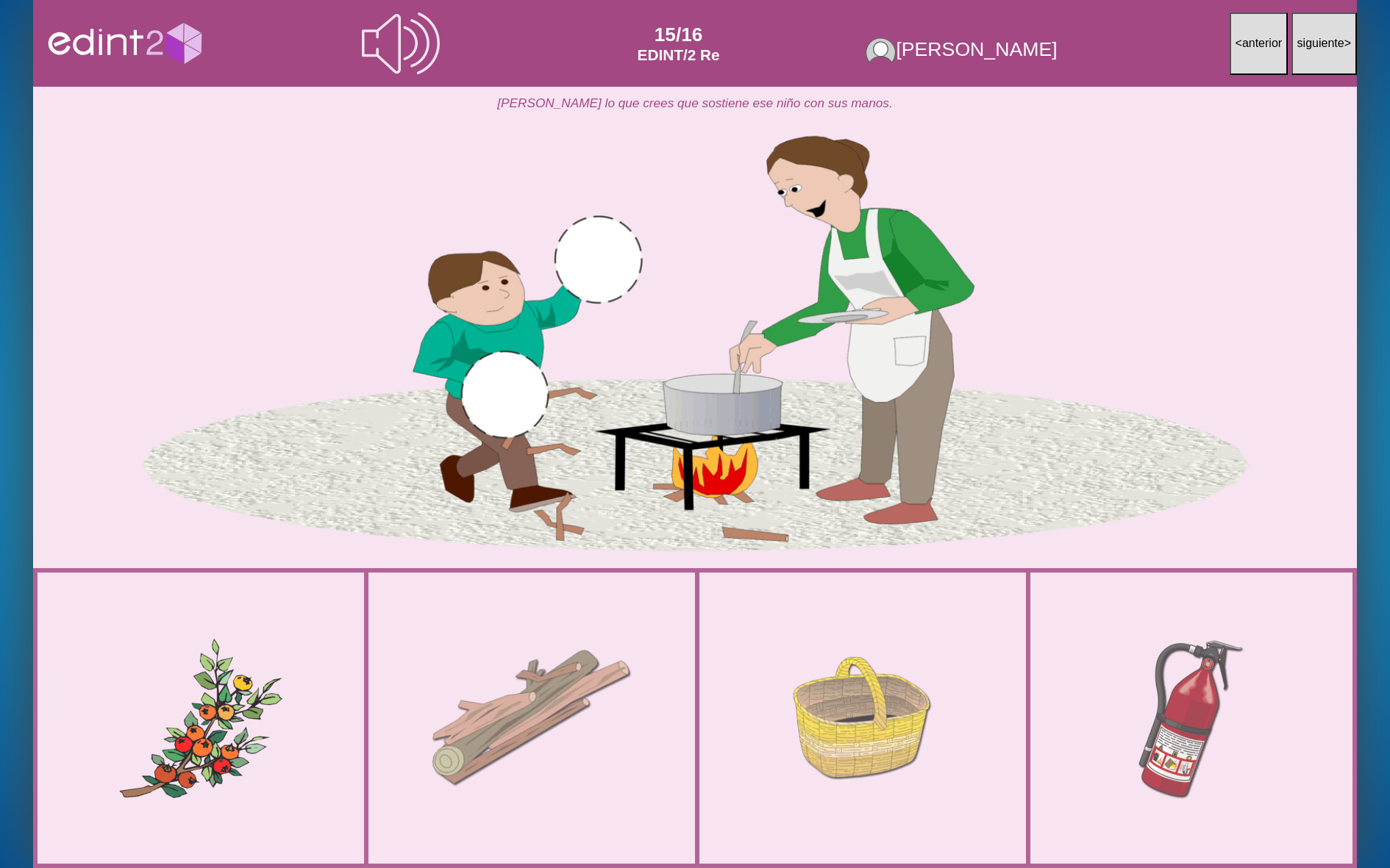
click at [424, 702] on div at bounding box center [532, 718] width 281 height 219
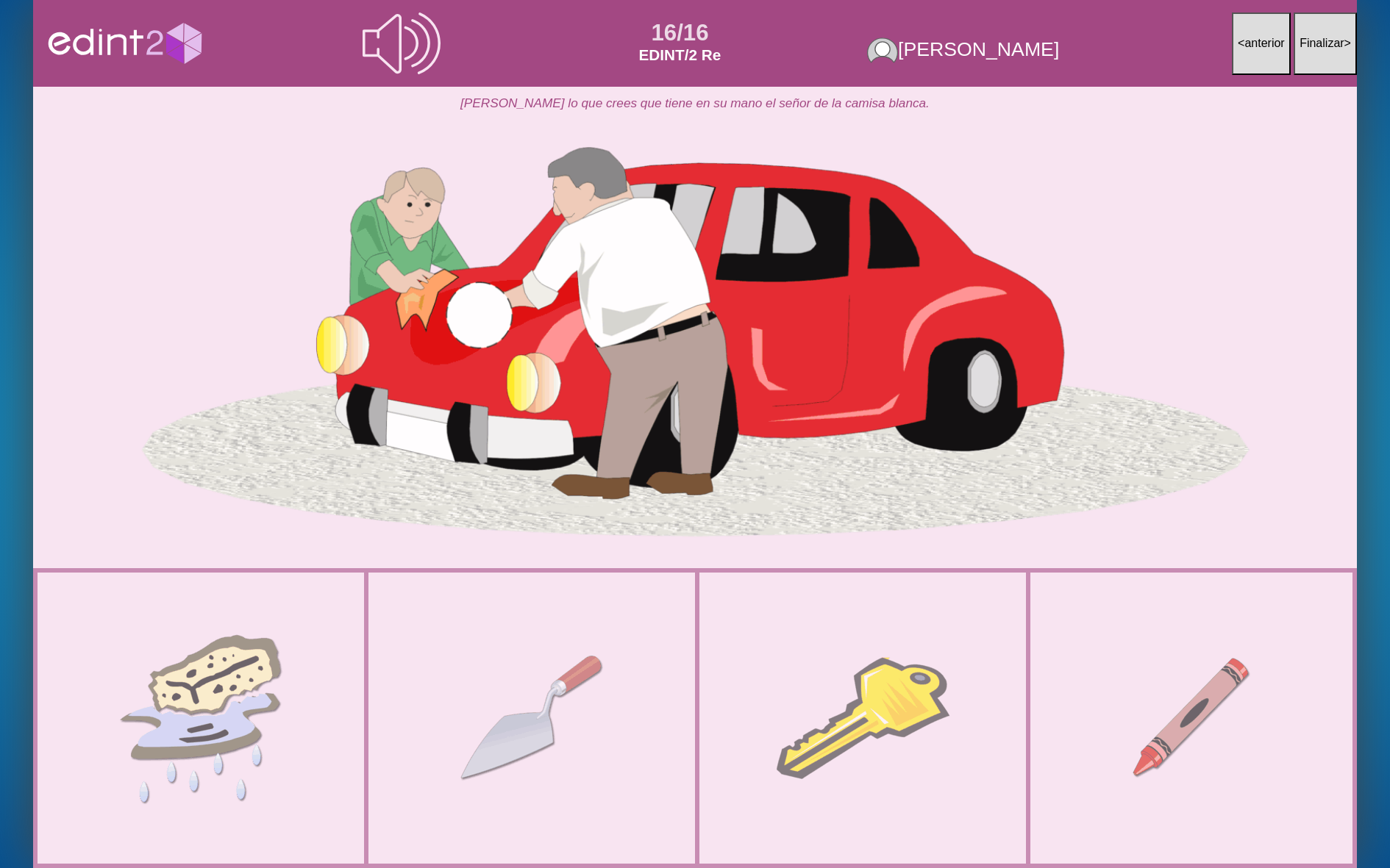
click at [703, 694] on div at bounding box center [861, 718] width 331 height 300
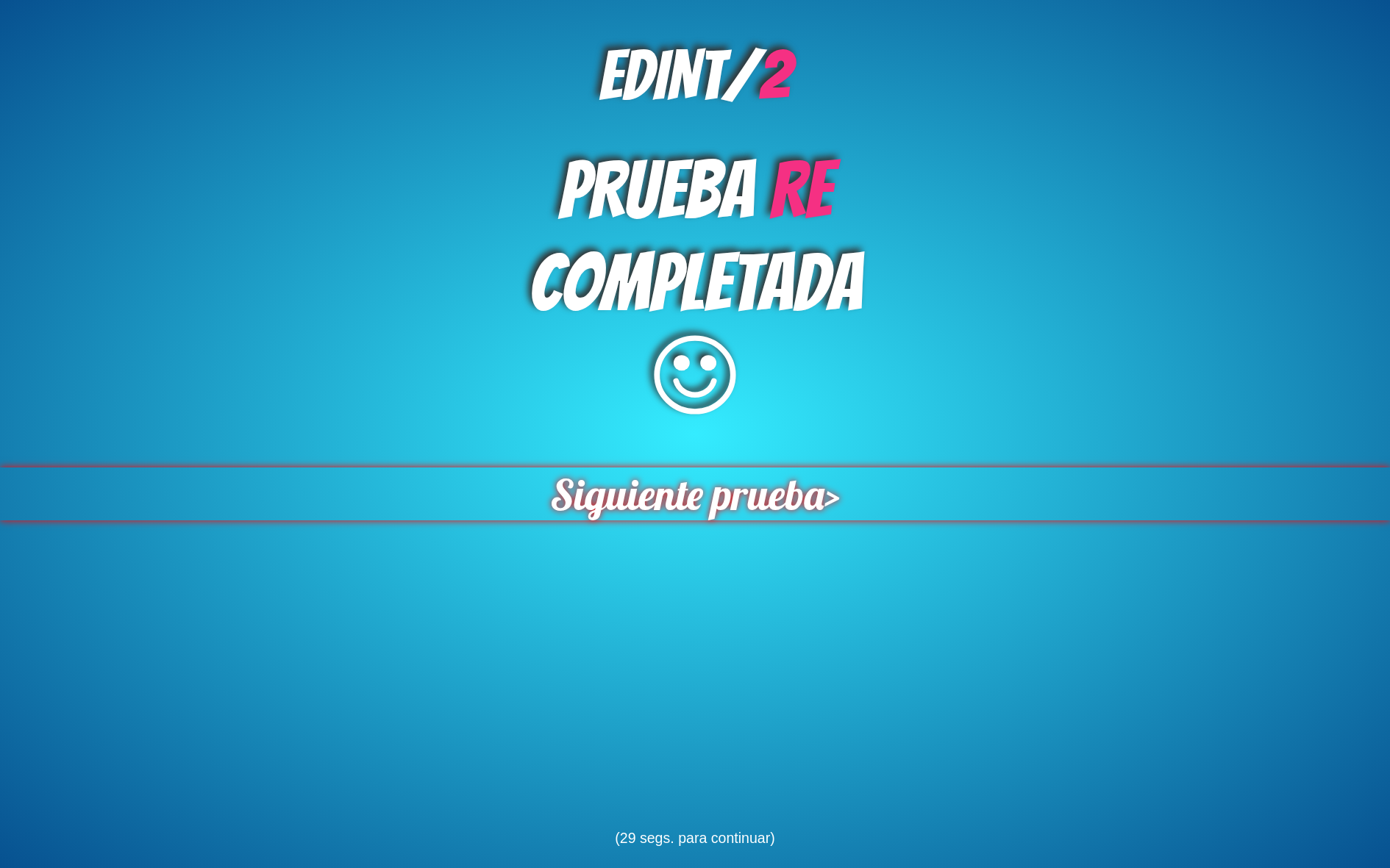
click at [599, 489] on span "Siguiente prueba" at bounding box center [687, 494] width 274 height 53
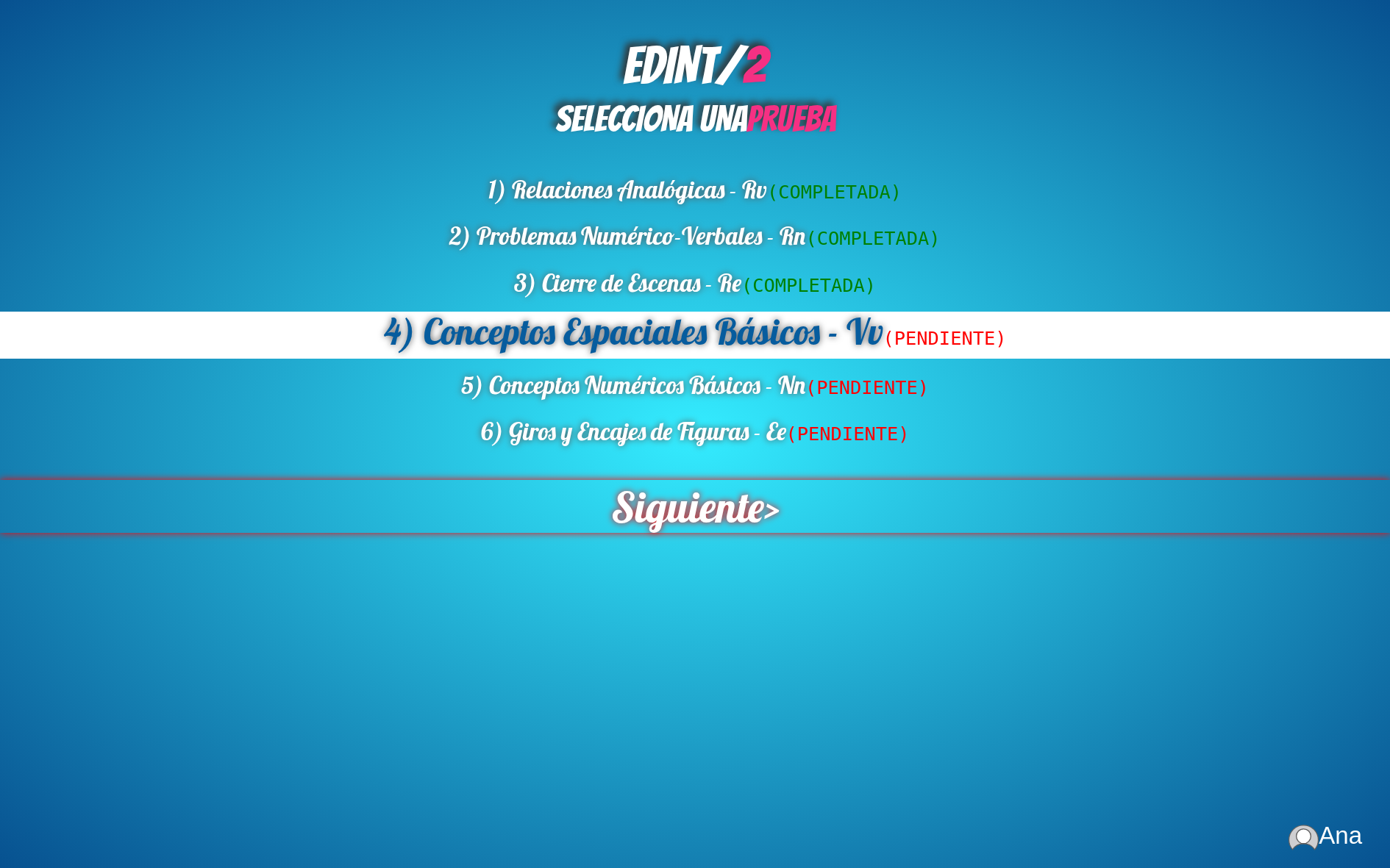
click at [646, 501] on span "Siguiente" at bounding box center [687, 506] width 153 height 53
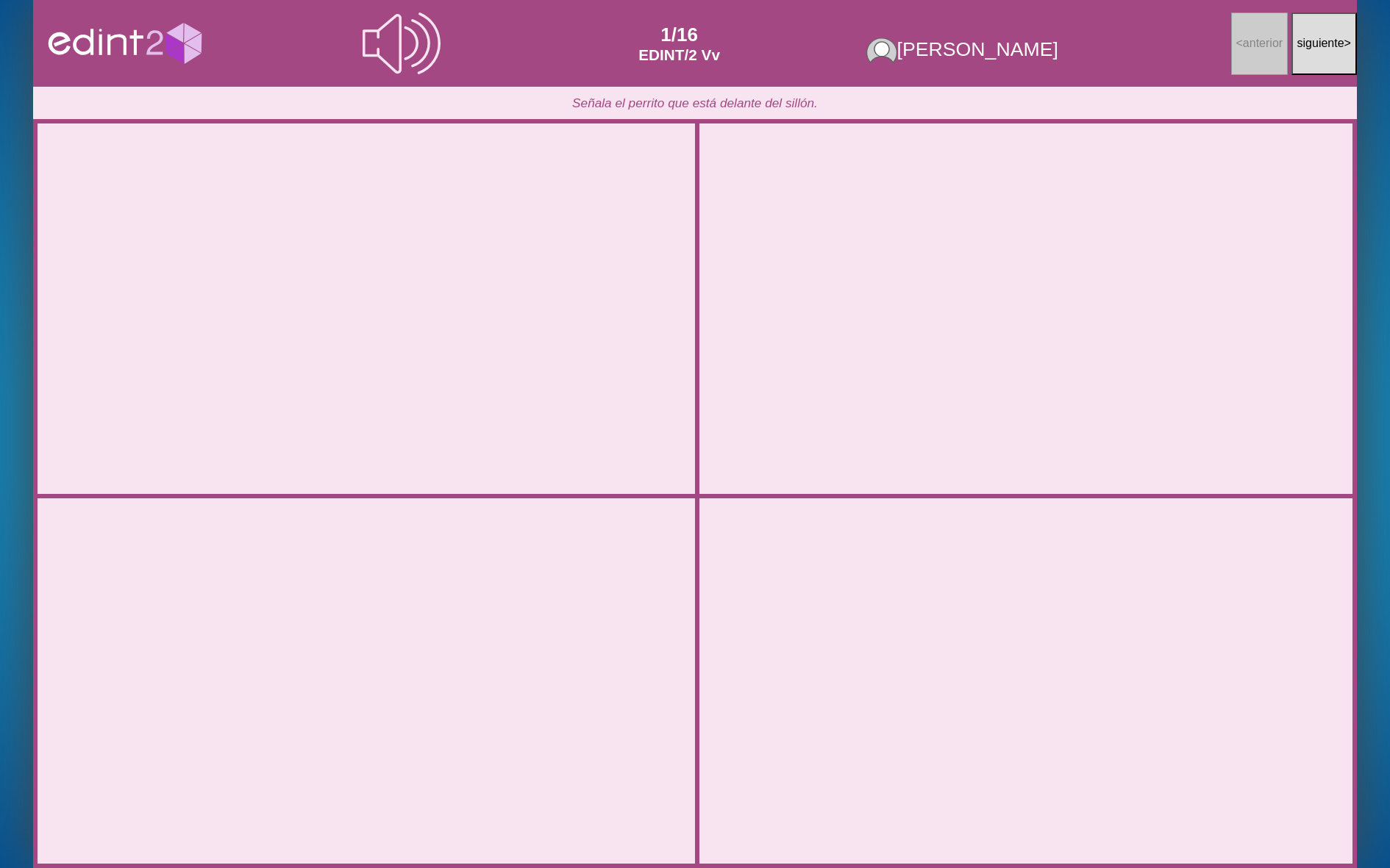
click at [848, 380] on div at bounding box center [1026, 309] width 658 height 328
click at [938, 636] on div at bounding box center [1026, 680] width 658 height 328
click at [971, 652] on div at bounding box center [1026, 680] width 658 height 328
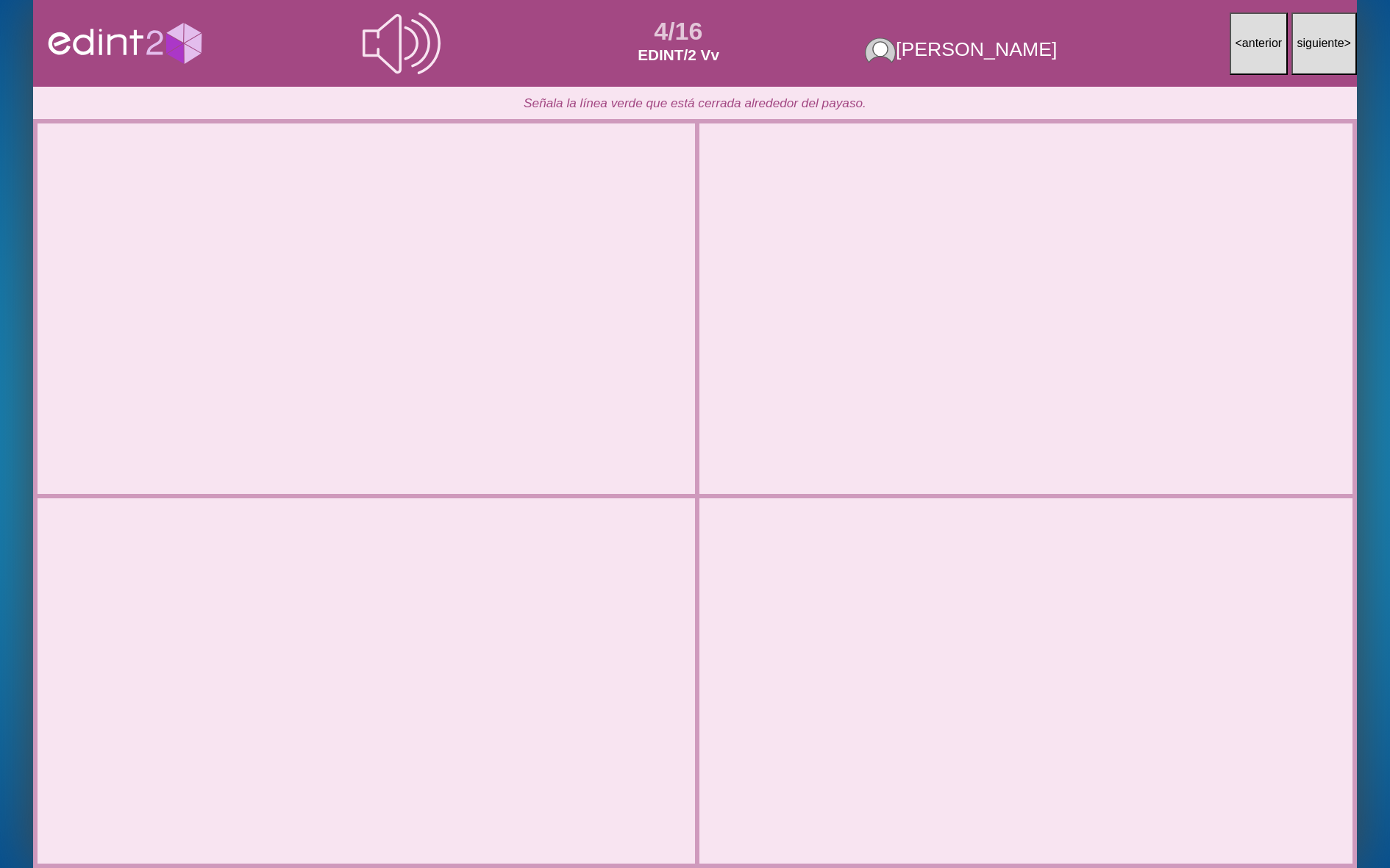
click at [964, 461] on div at bounding box center [1026, 308] width 597 height 335
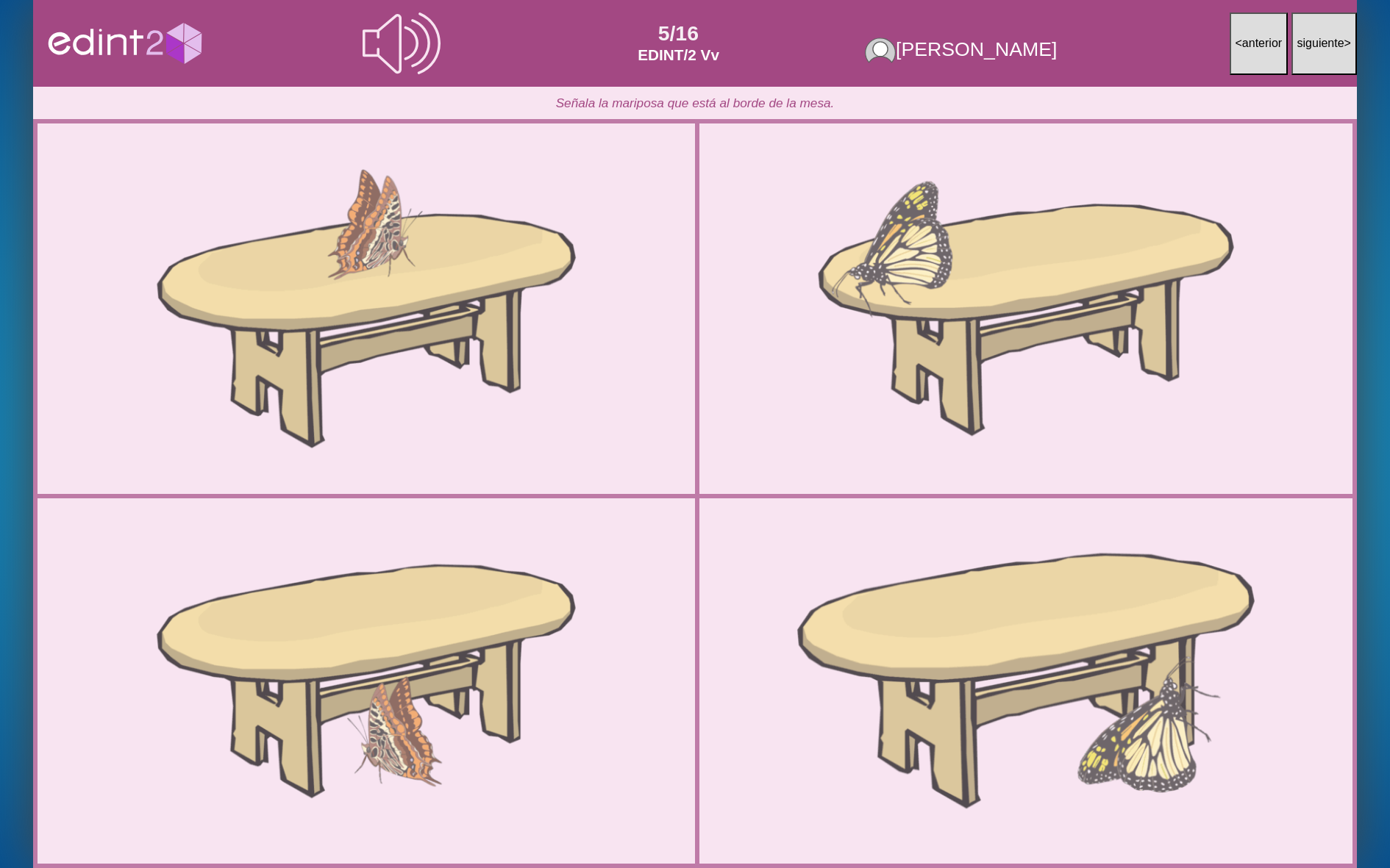
click at [946, 584] on div at bounding box center [1026, 680] width 658 height 328
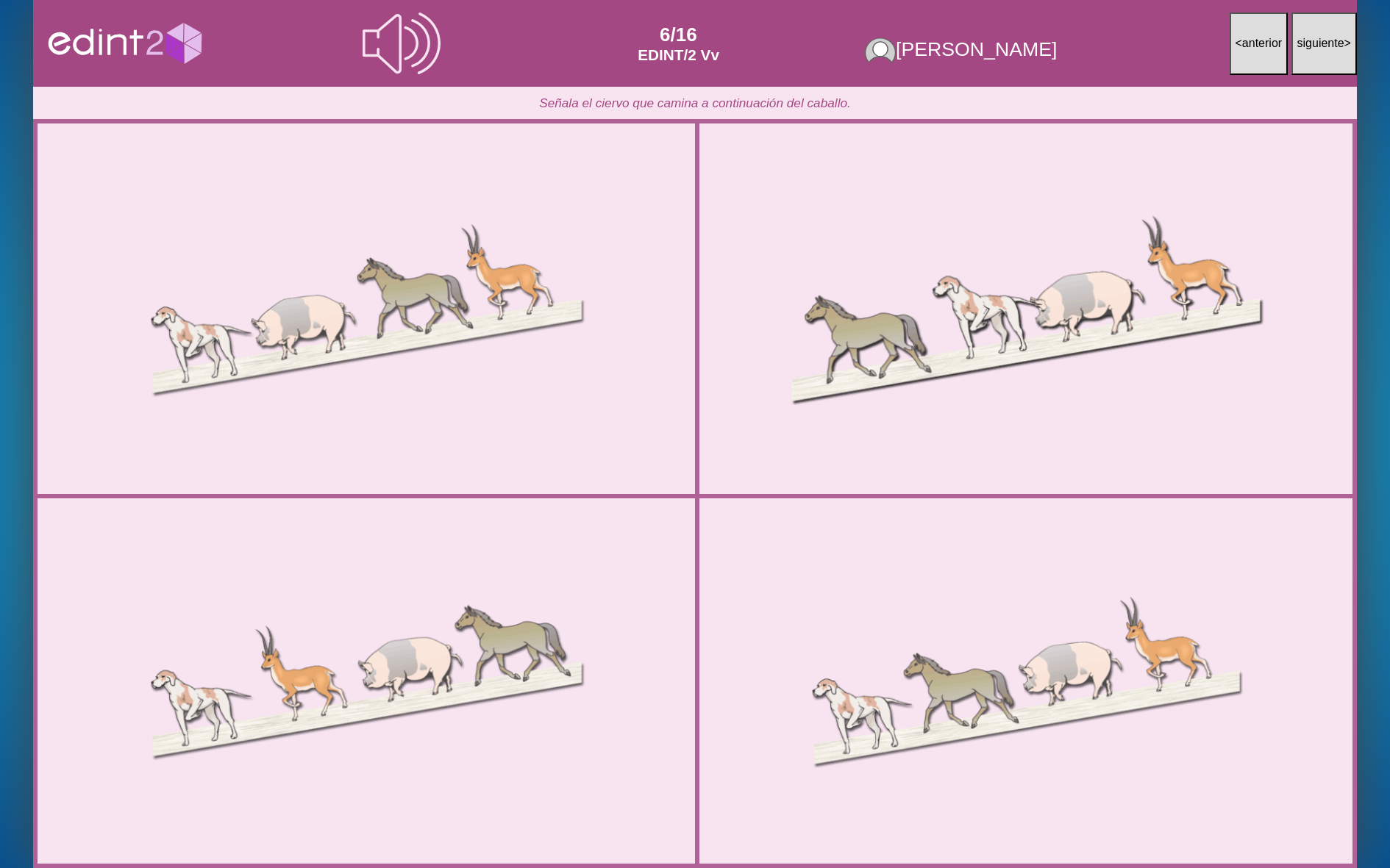
click at [975, 353] on div at bounding box center [1026, 309] width 658 height 328
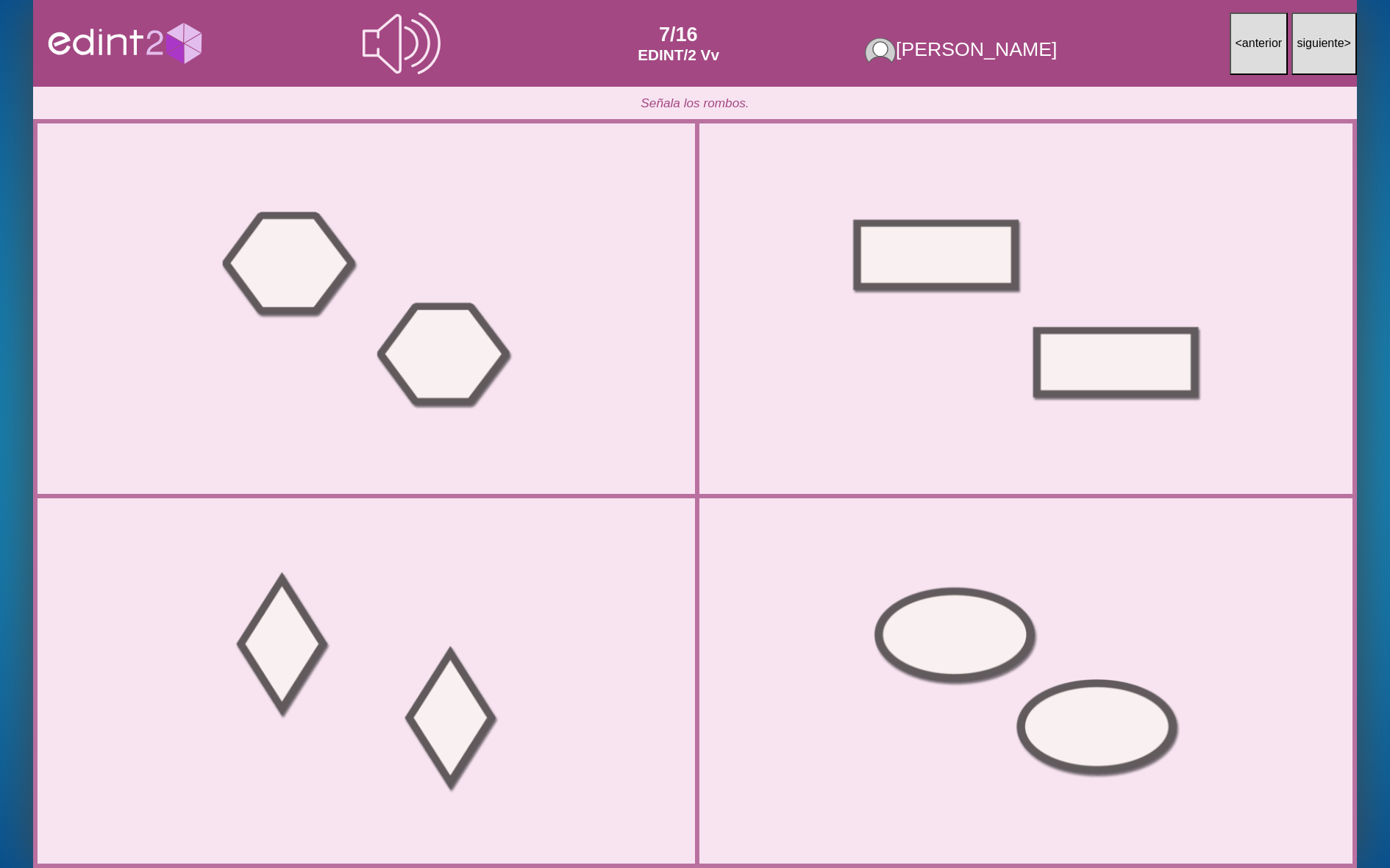
click at [939, 580] on div at bounding box center [1026, 680] width 658 height 328
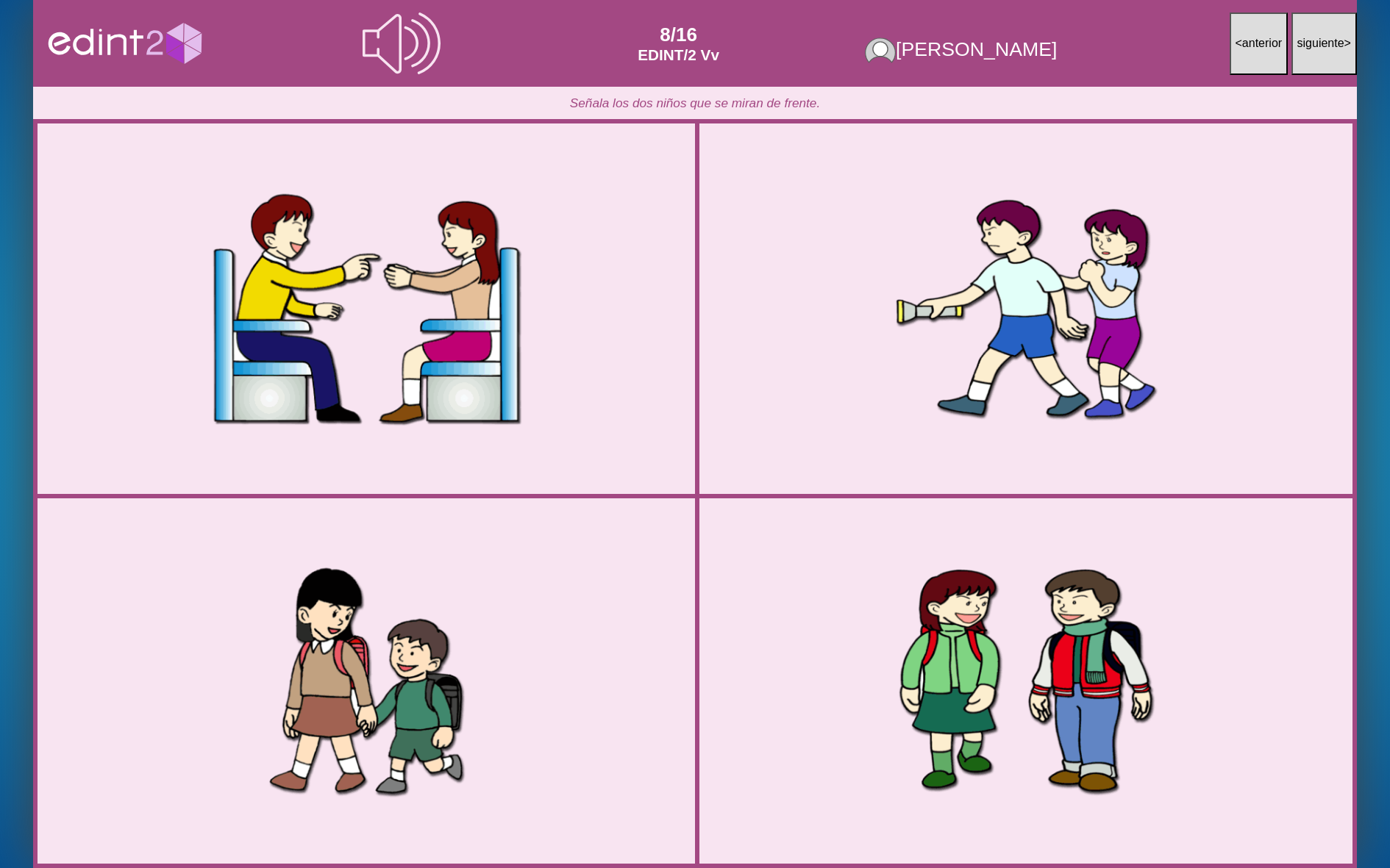
click at [449, 409] on div at bounding box center [366, 309] width 662 height 331
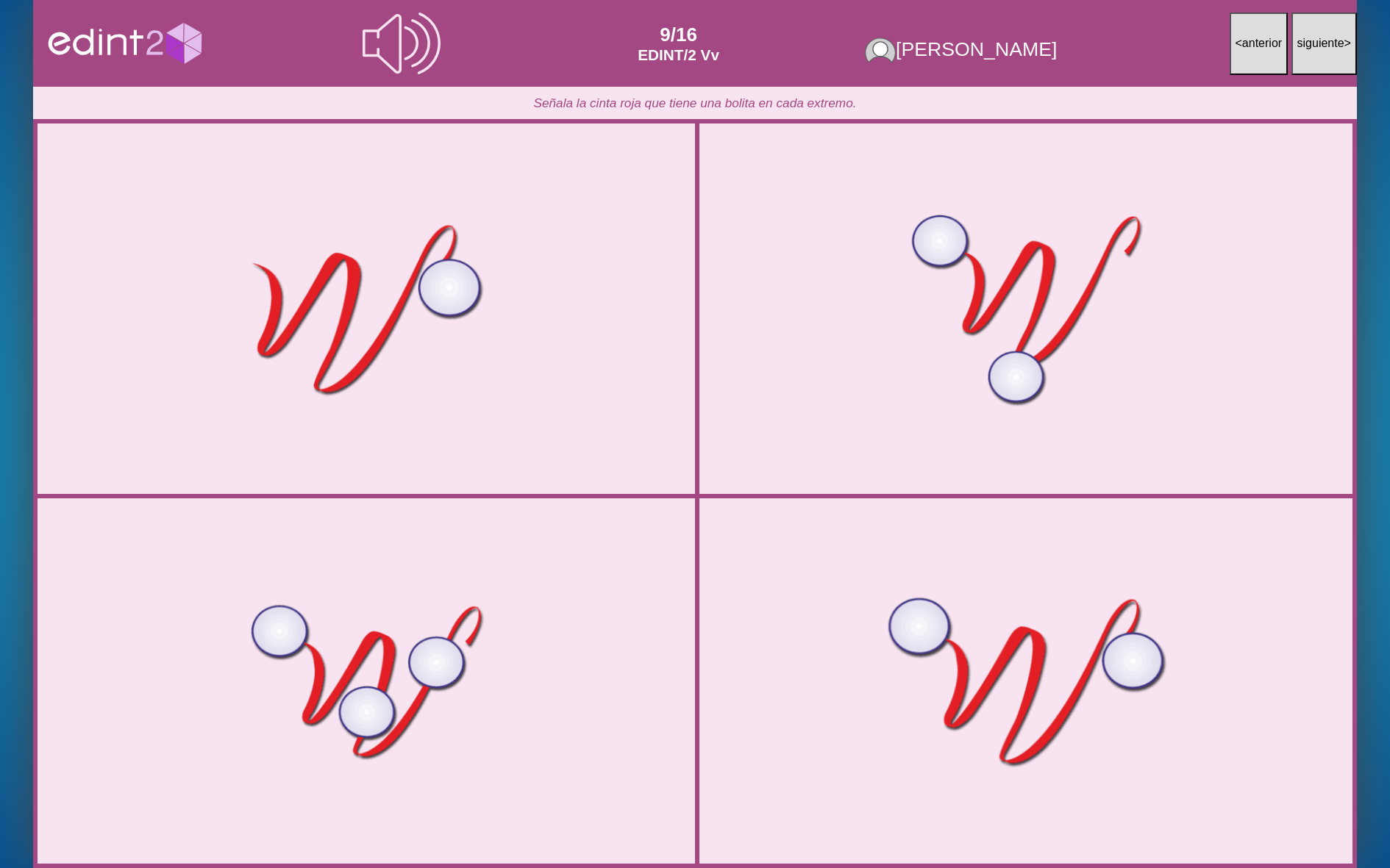
click at [969, 691] on div at bounding box center [1026, 680] width 658 height 328
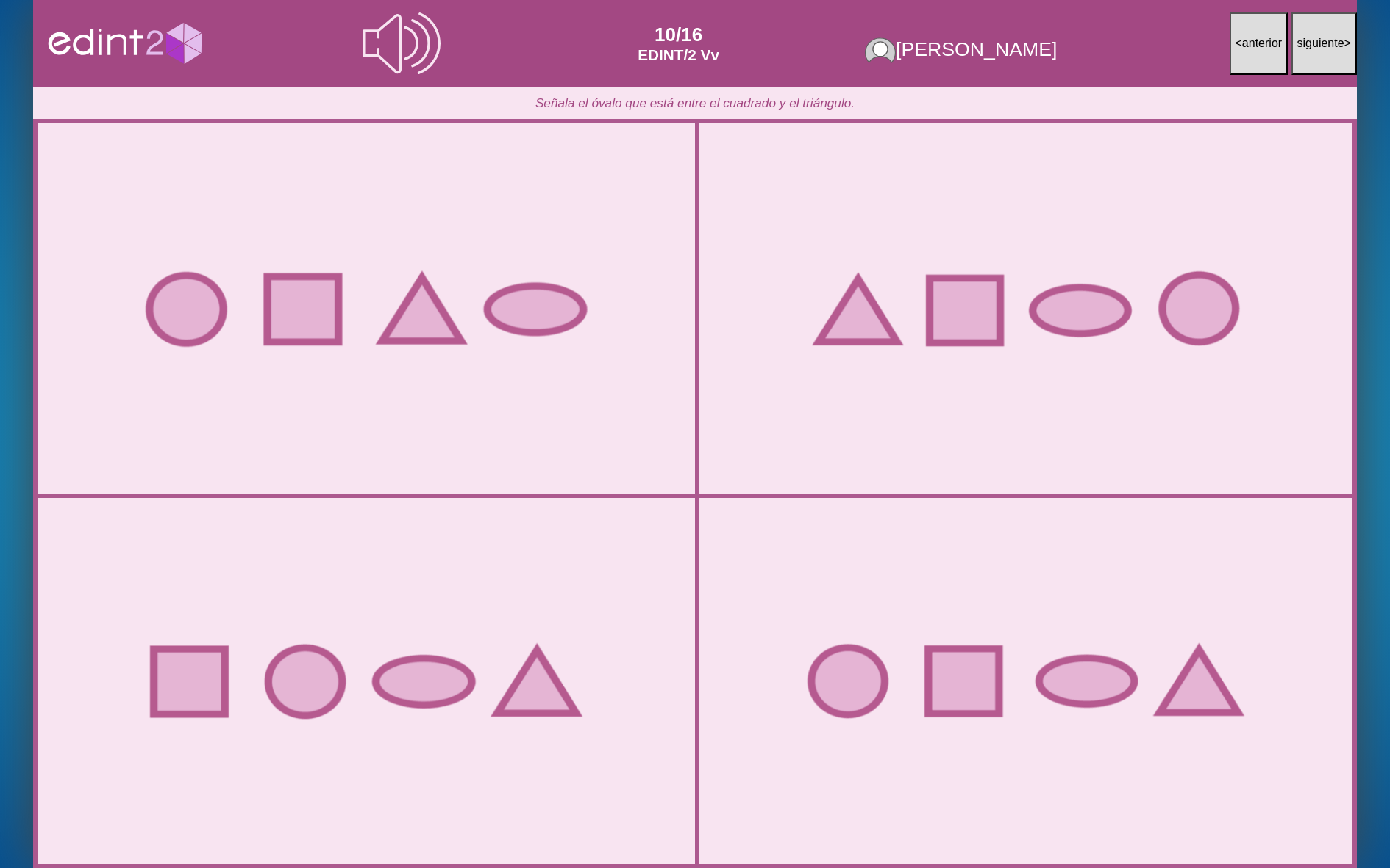
click at [965, 463] on div at bounding box center [1026, 308] width 597 height 335
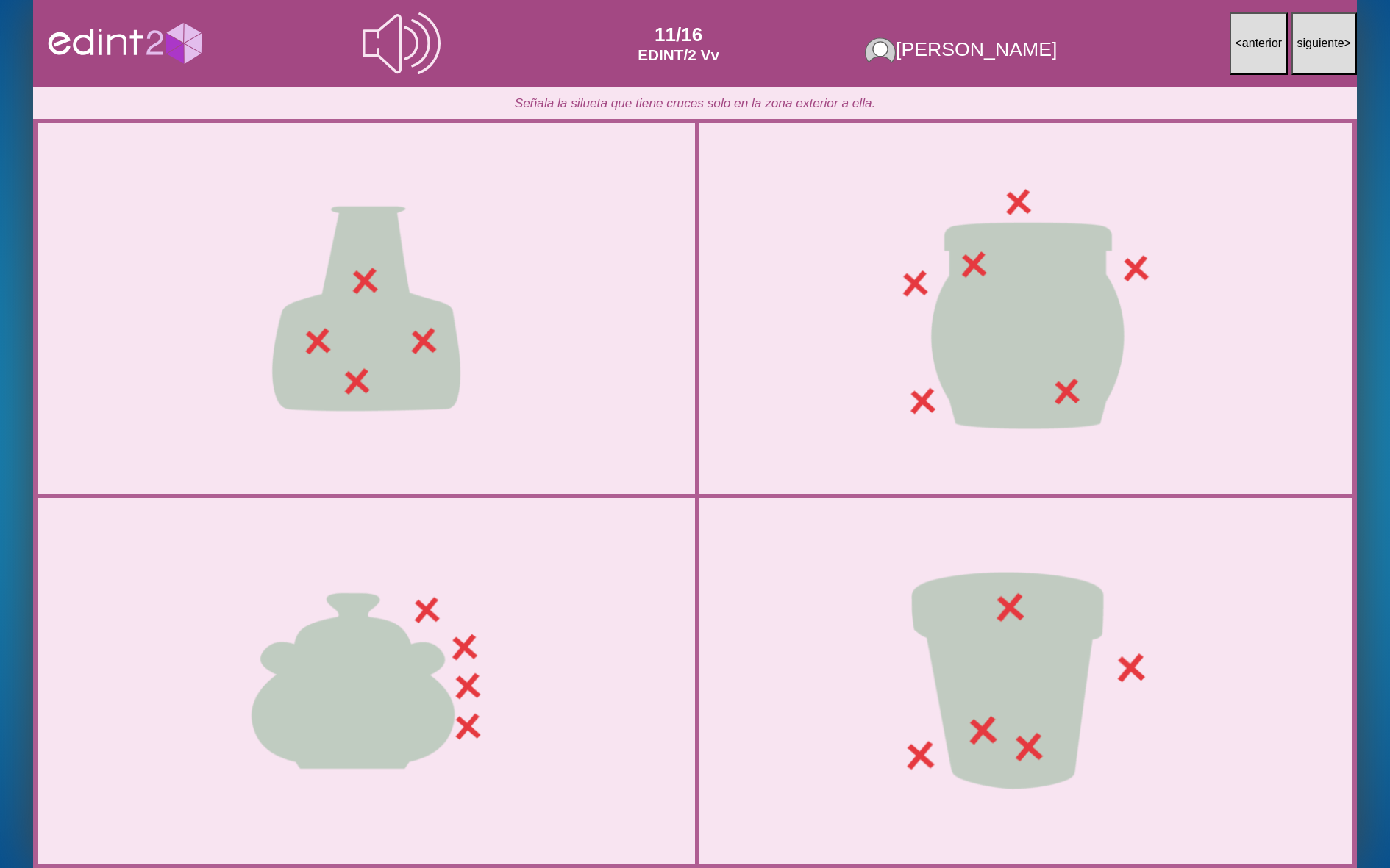
click at [945, 568] on div at bounding box center [1026, 680] width 658 height 328
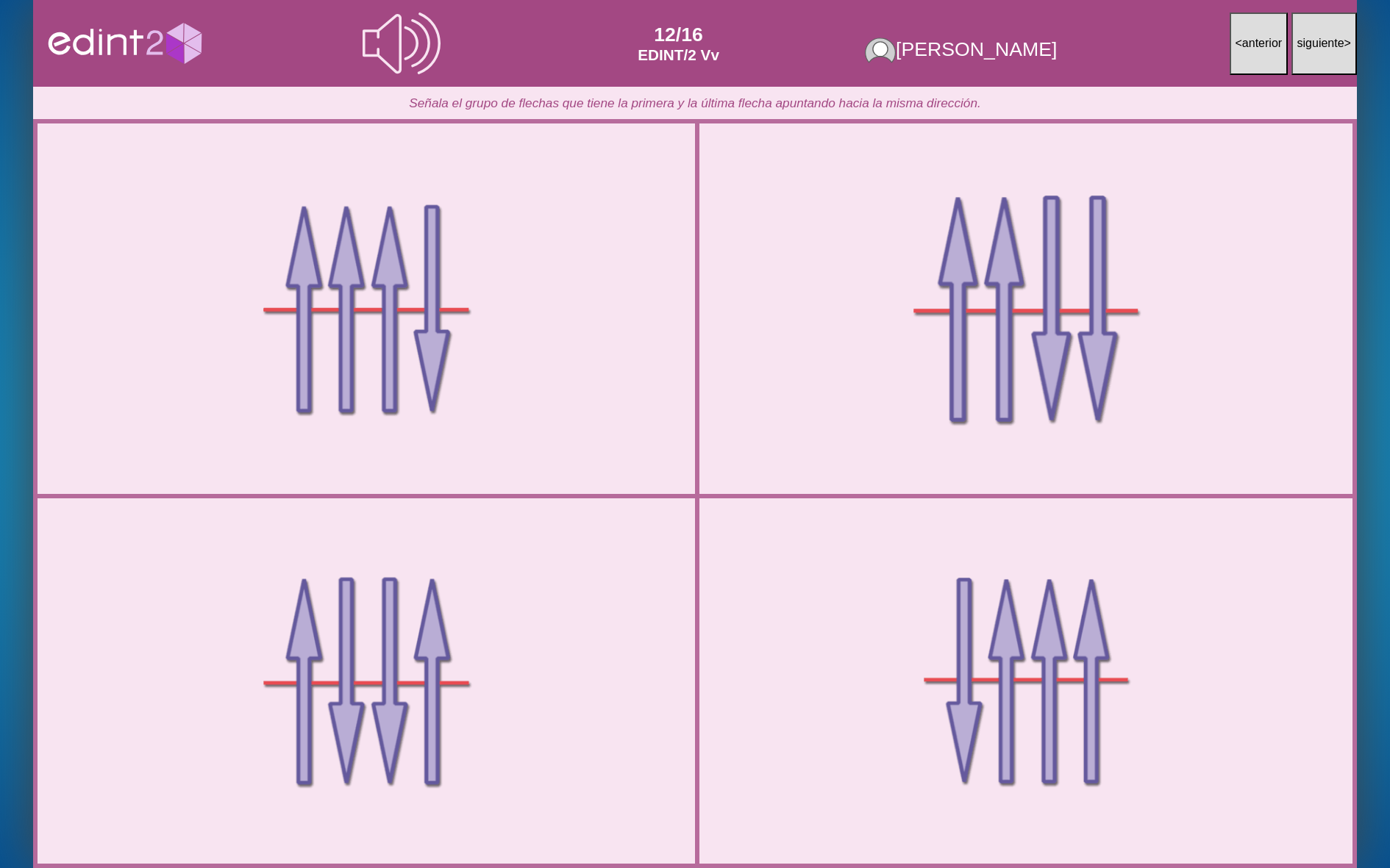
click at [984, 405] on div at bounding box center [1026, 309] width 658 height 328
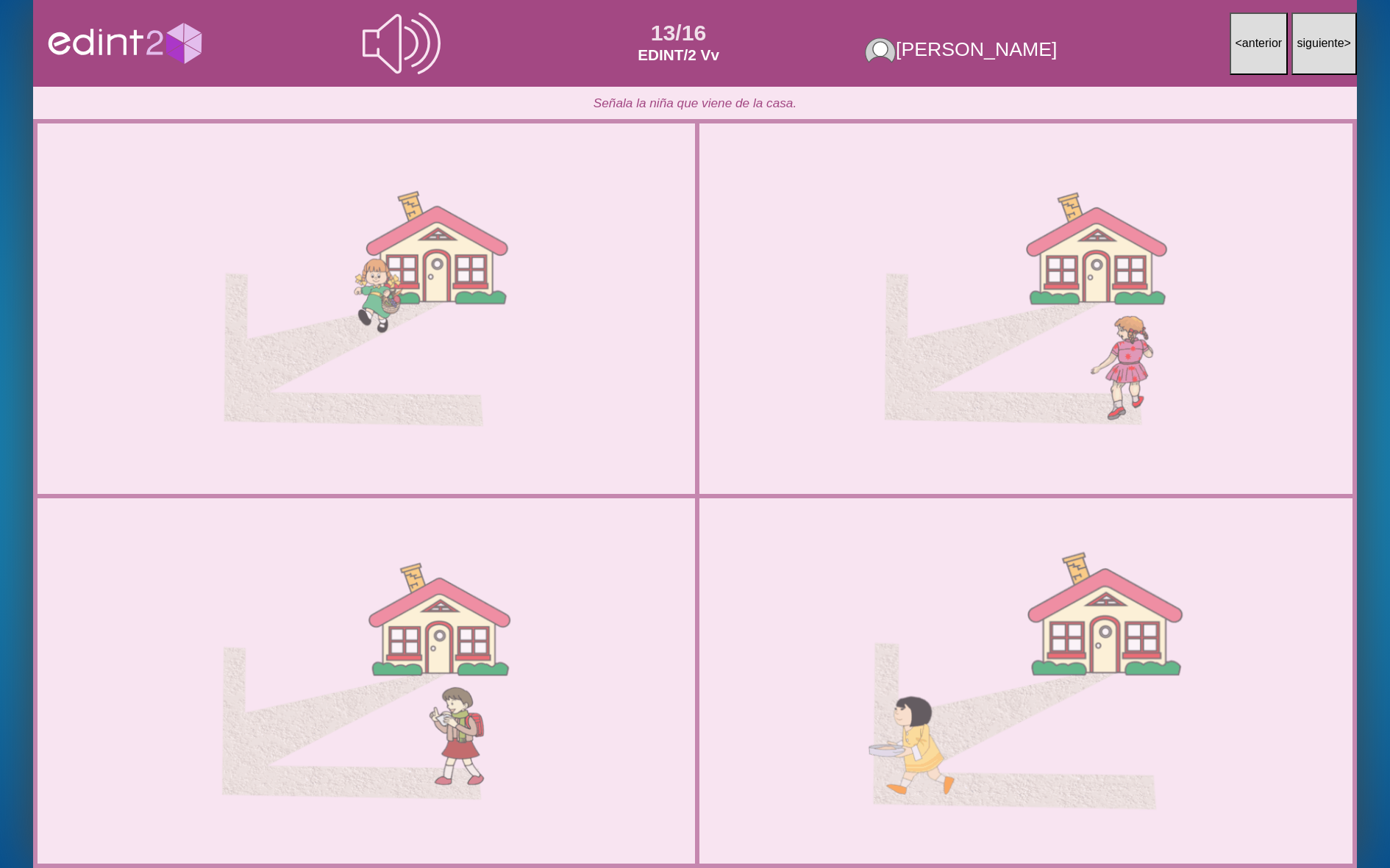
click at [962, 576] on div at bounding box center [1026, 680] width 658 height 328
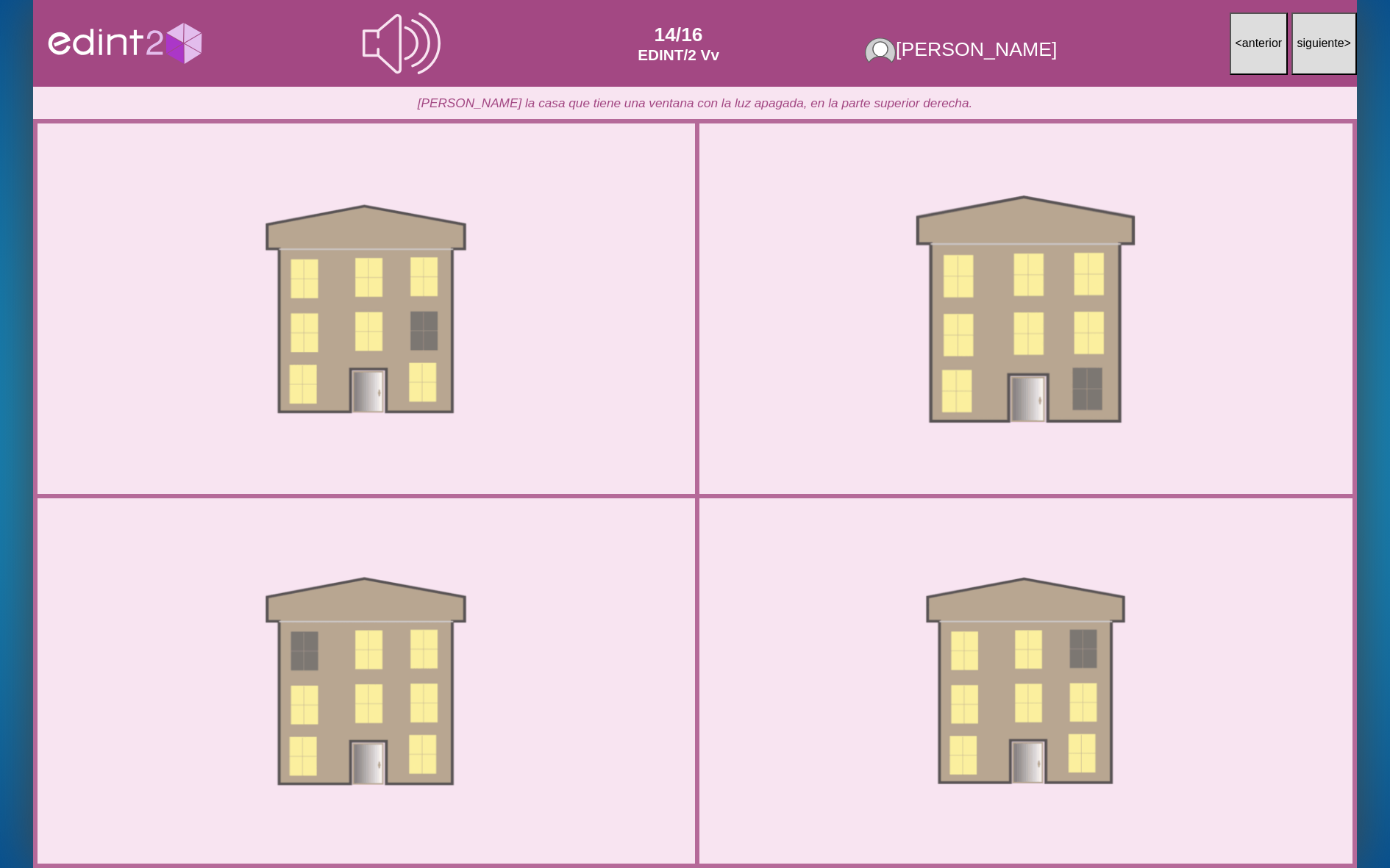
click at [980, 303] on div at bounding box center [1026, 309] width 658 height 328
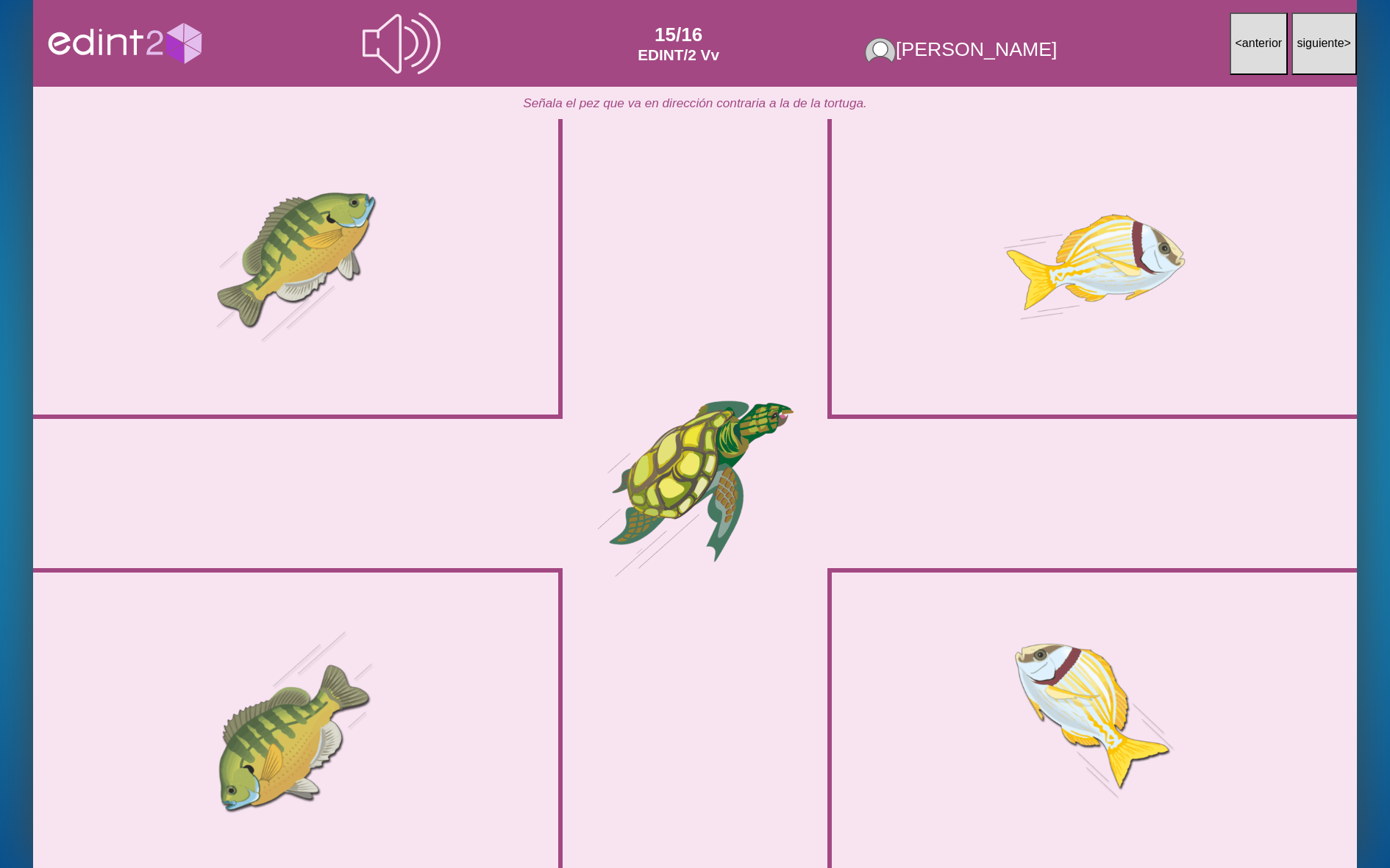
click at [370, 695] on div at bounding box center [296, 721] width 516 height 258
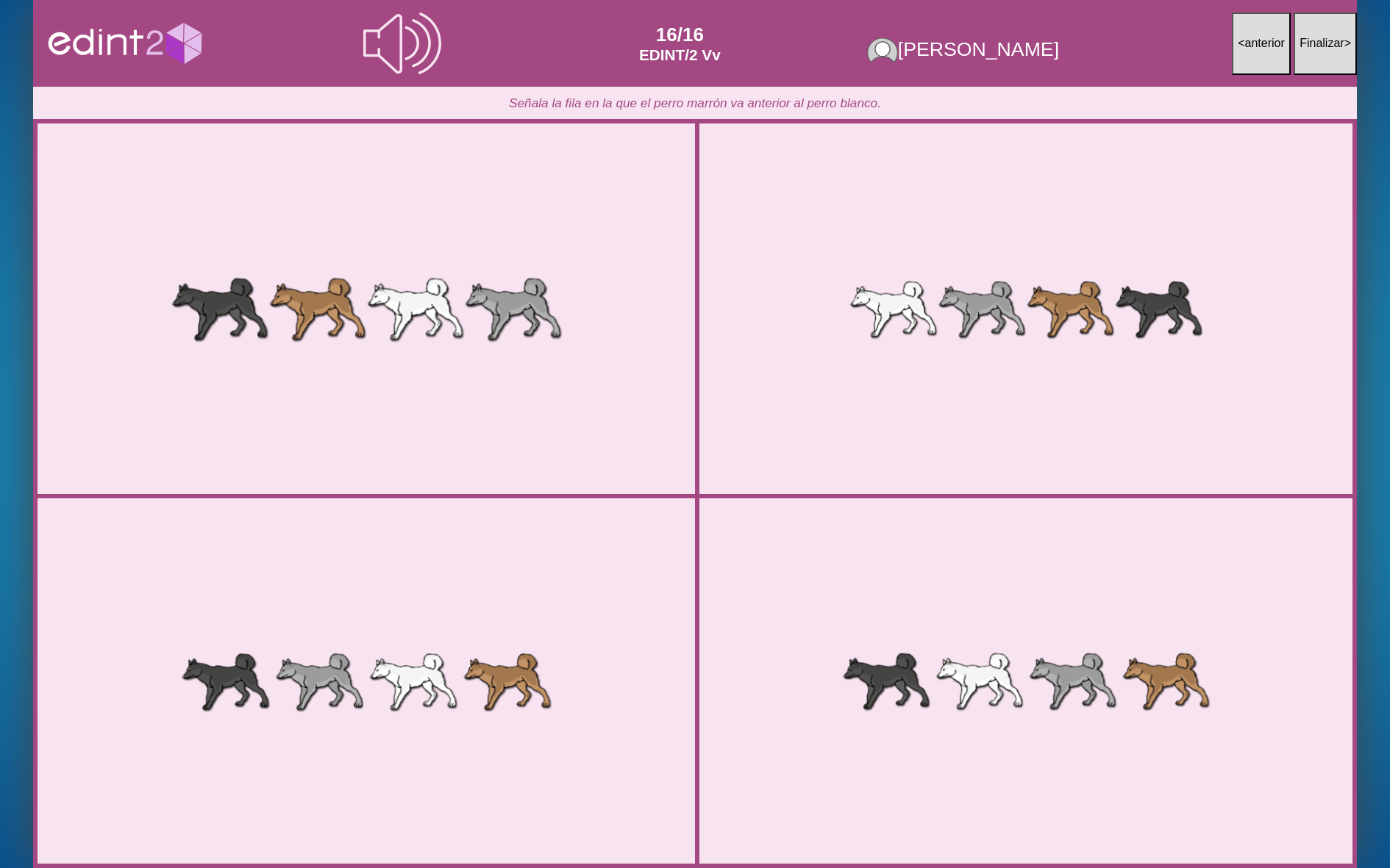
click at [478, 443] on div at bounding box center [366, 309] width 662 height 331
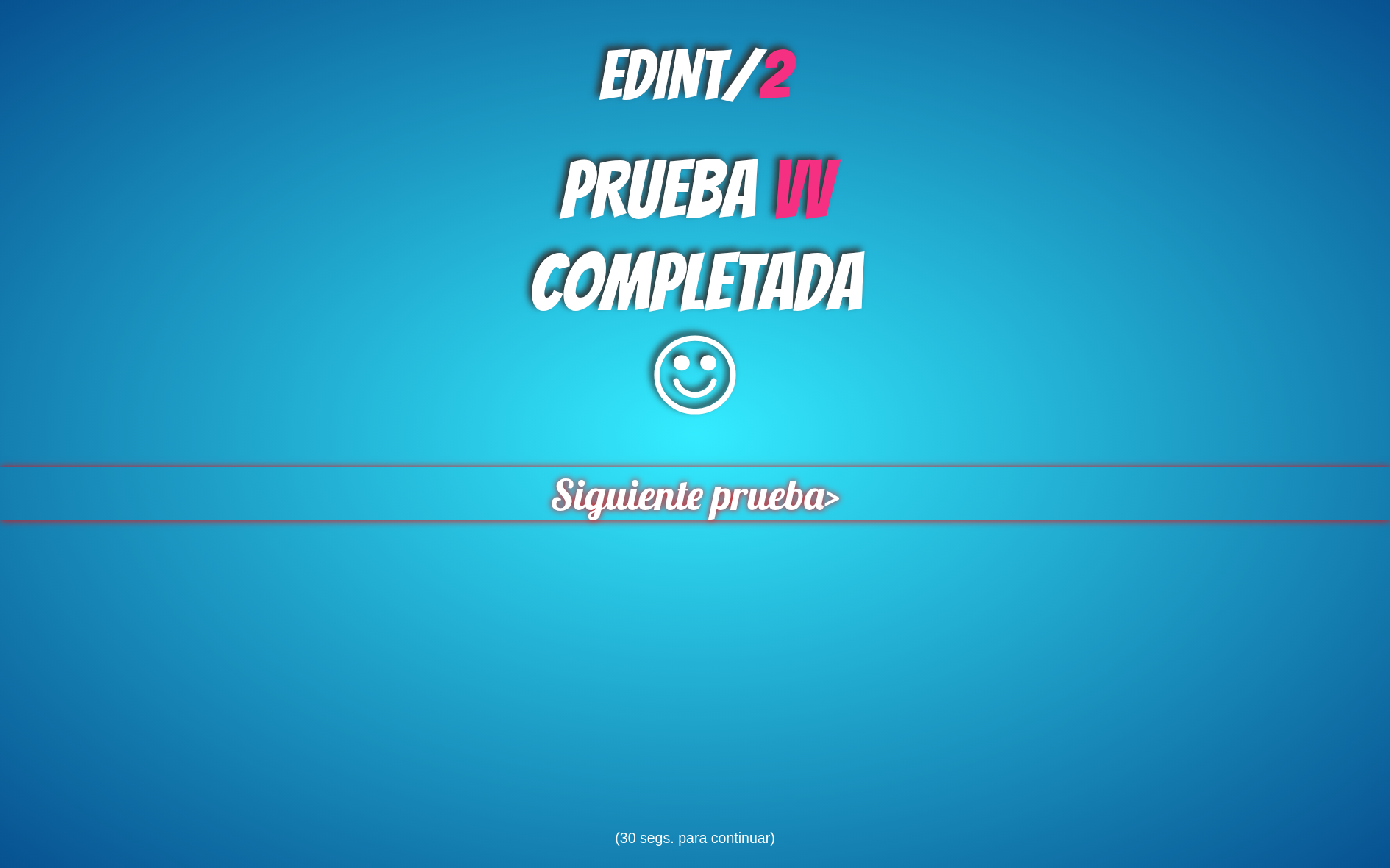
click at [695, 492] on span "Siguiente prueba" at bounding box center [687, 494] width 274 height 53
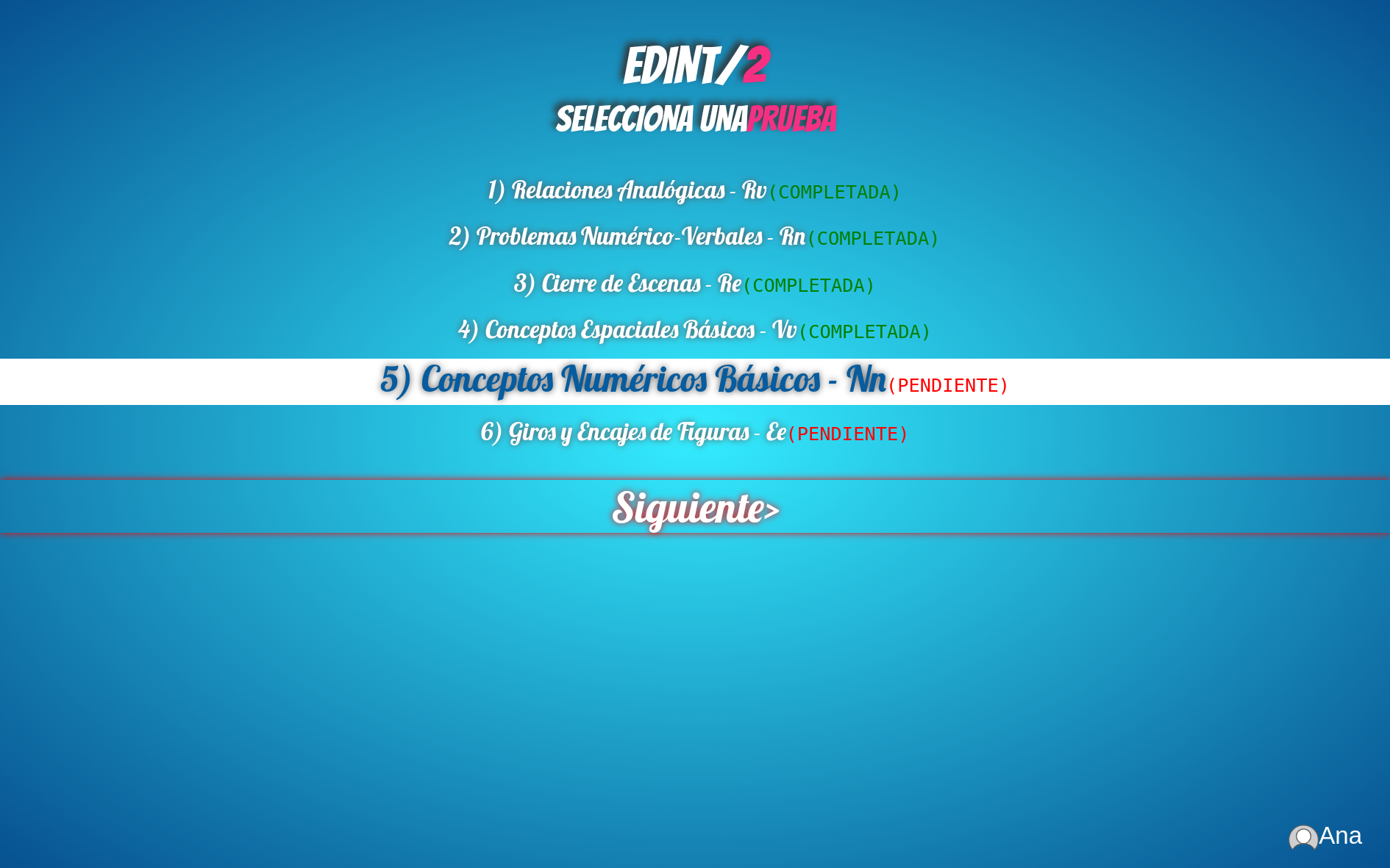
click at [710, 517] on span "Siguiente" at bounding box center [686, 506] width 153 height 53
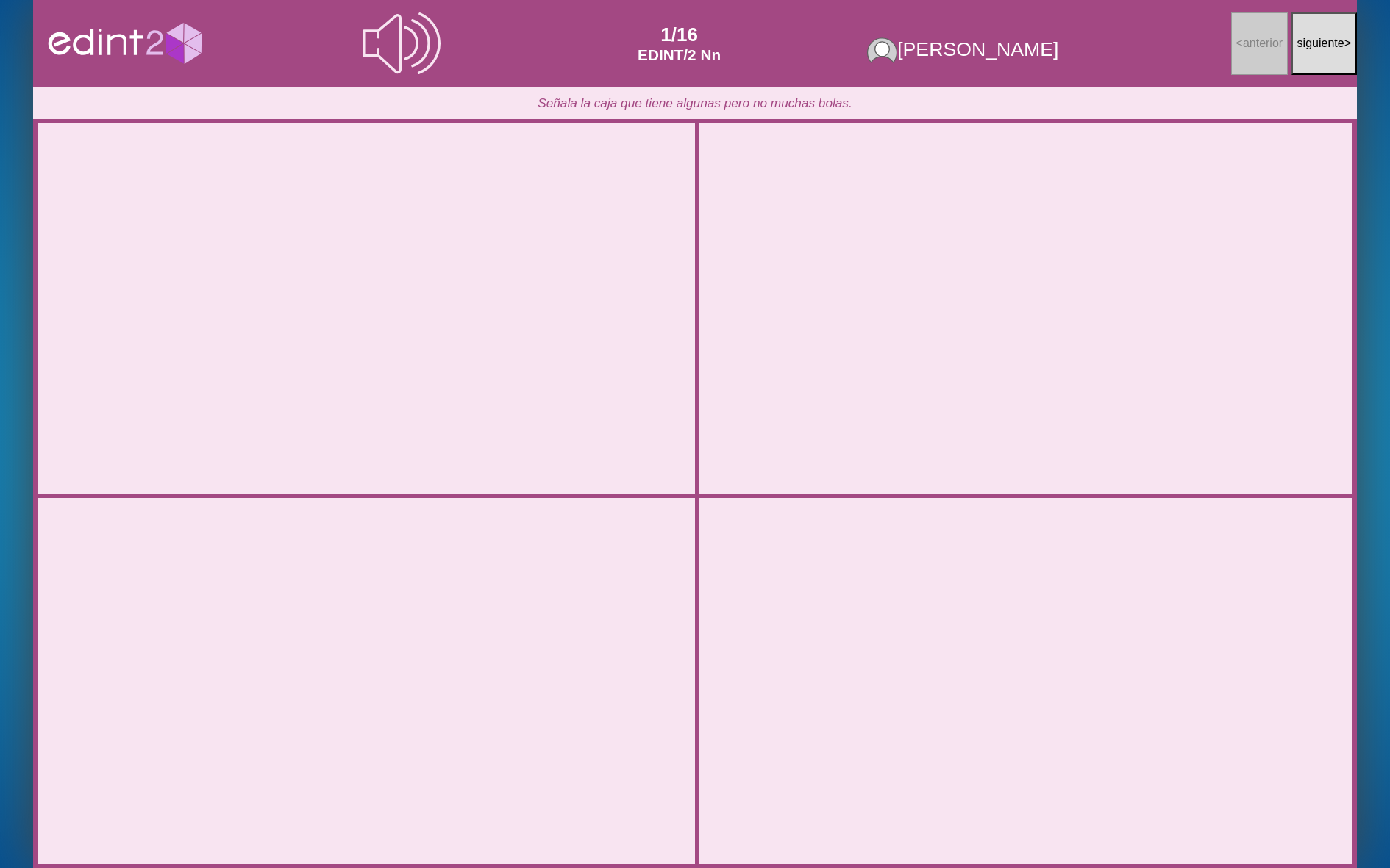
click at [424, 649] on div at bounding box center [366, 680] width 662 height 331
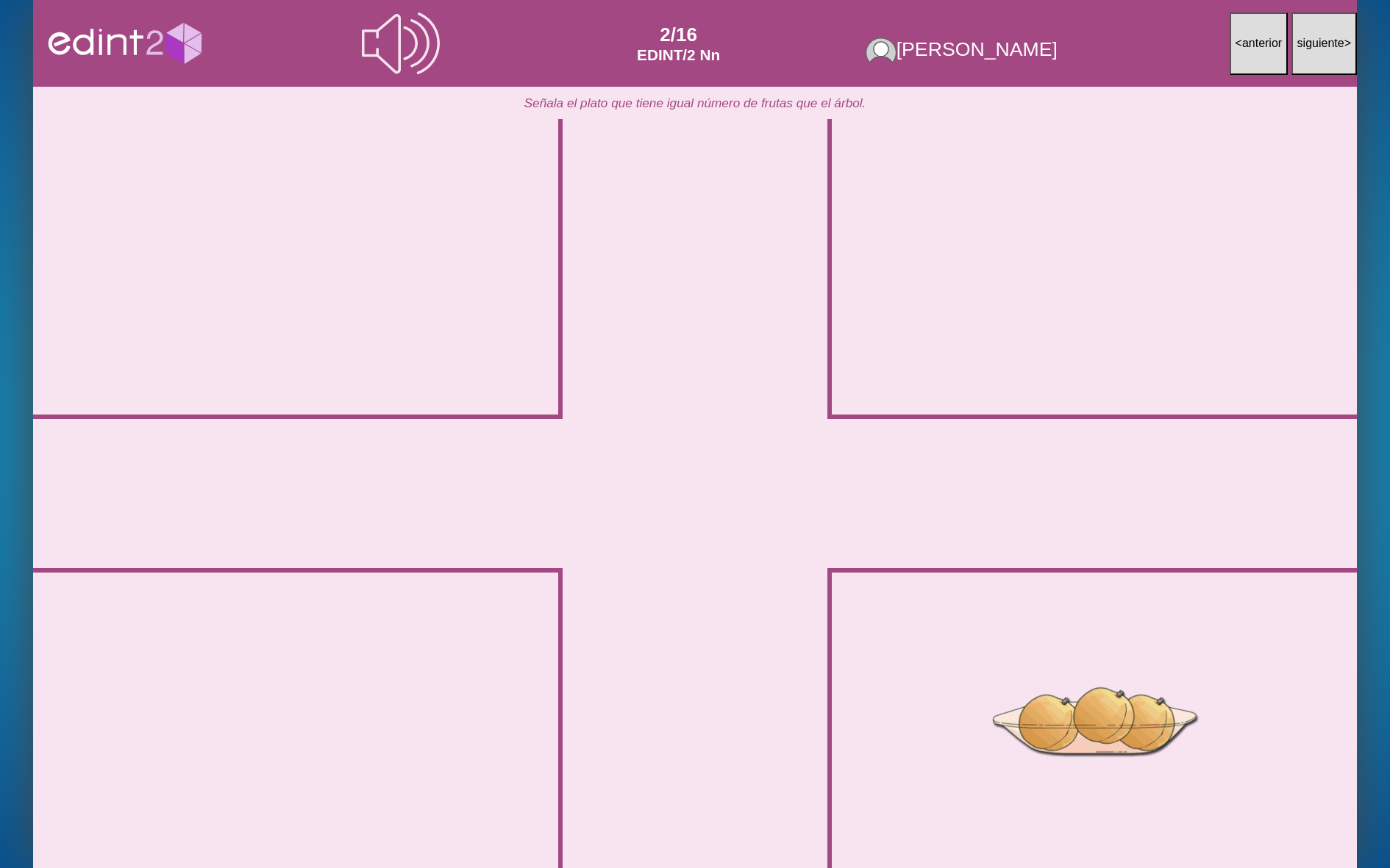
click at [424, 715] on div at bounding box center [296, 721] width 383 height 287
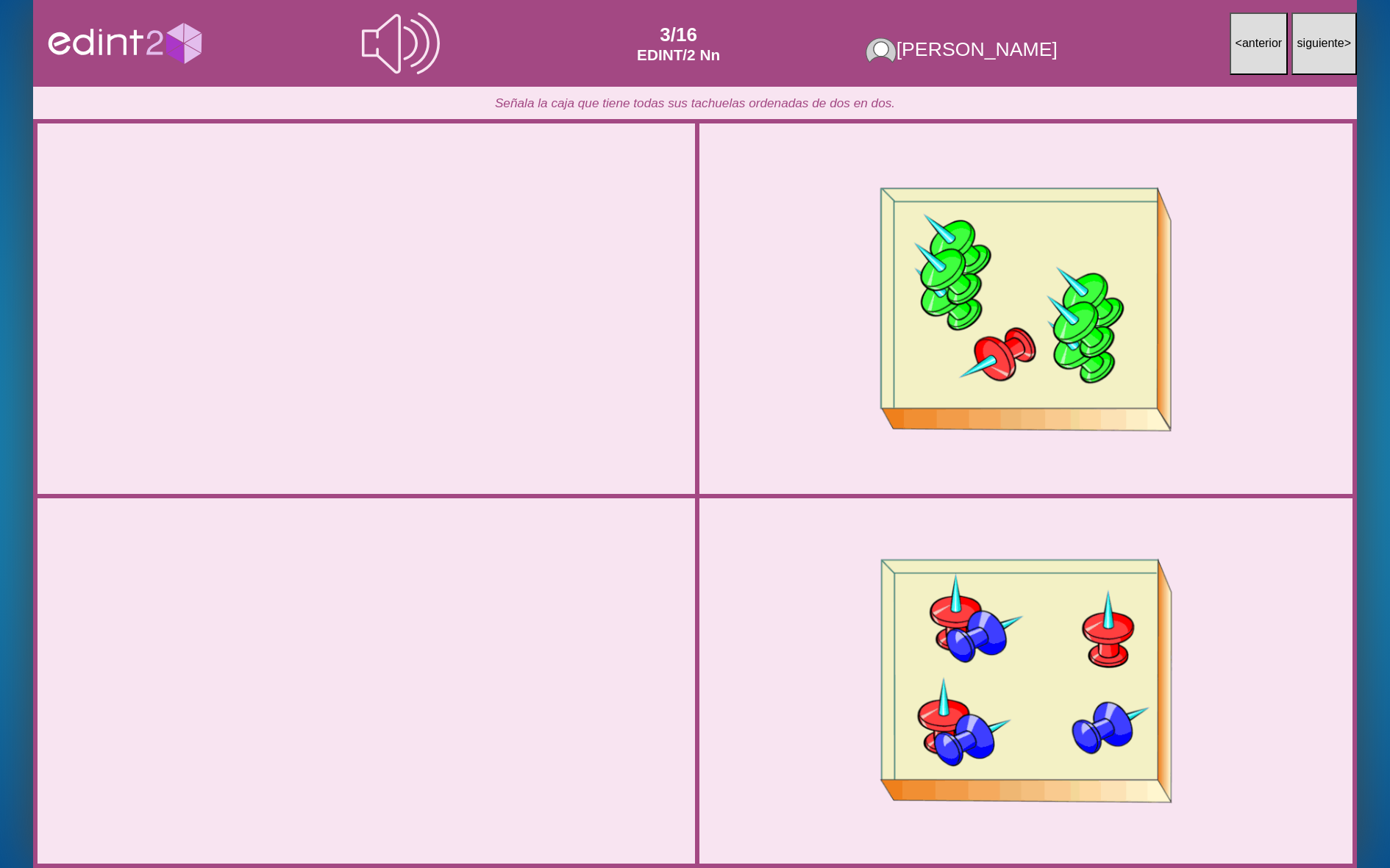
click at [419, 731] on div at bounding box center [366, 680] width 662 height 331
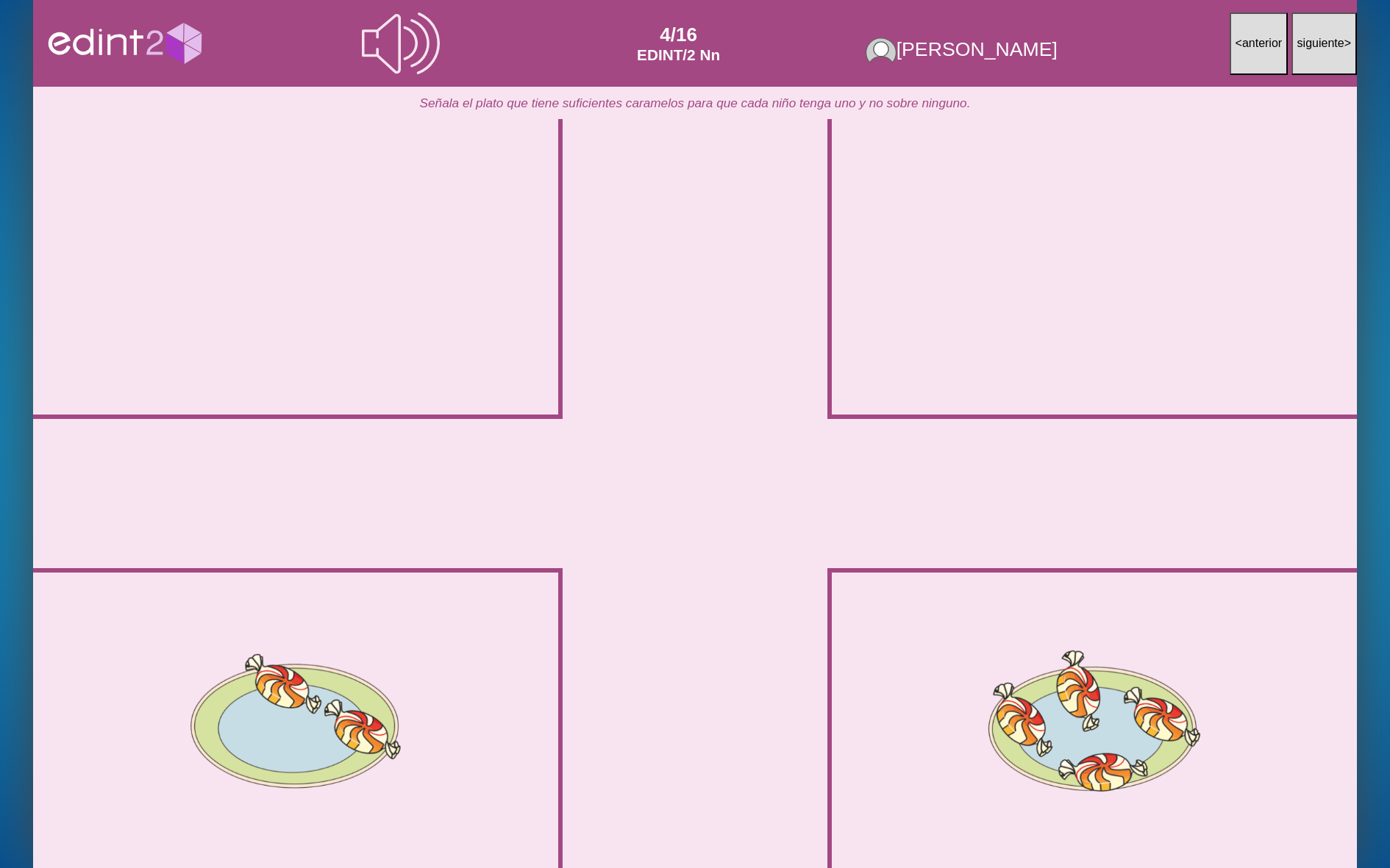
click at [401, 350] on div at bounding box center [296, 266] width 516 height 258
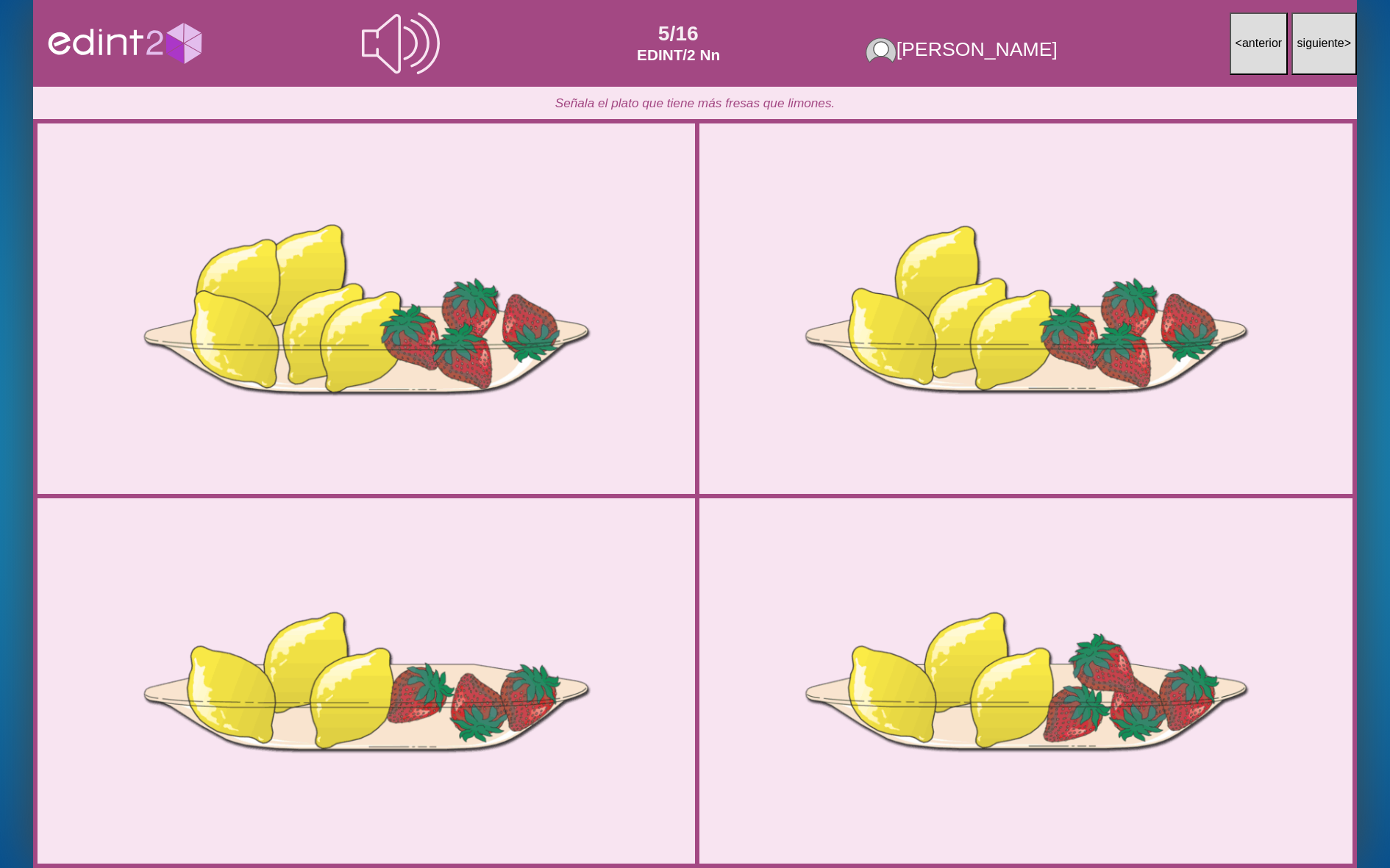
click at [401, 350] on div at bounding box center [366, 308] width 602 height 301
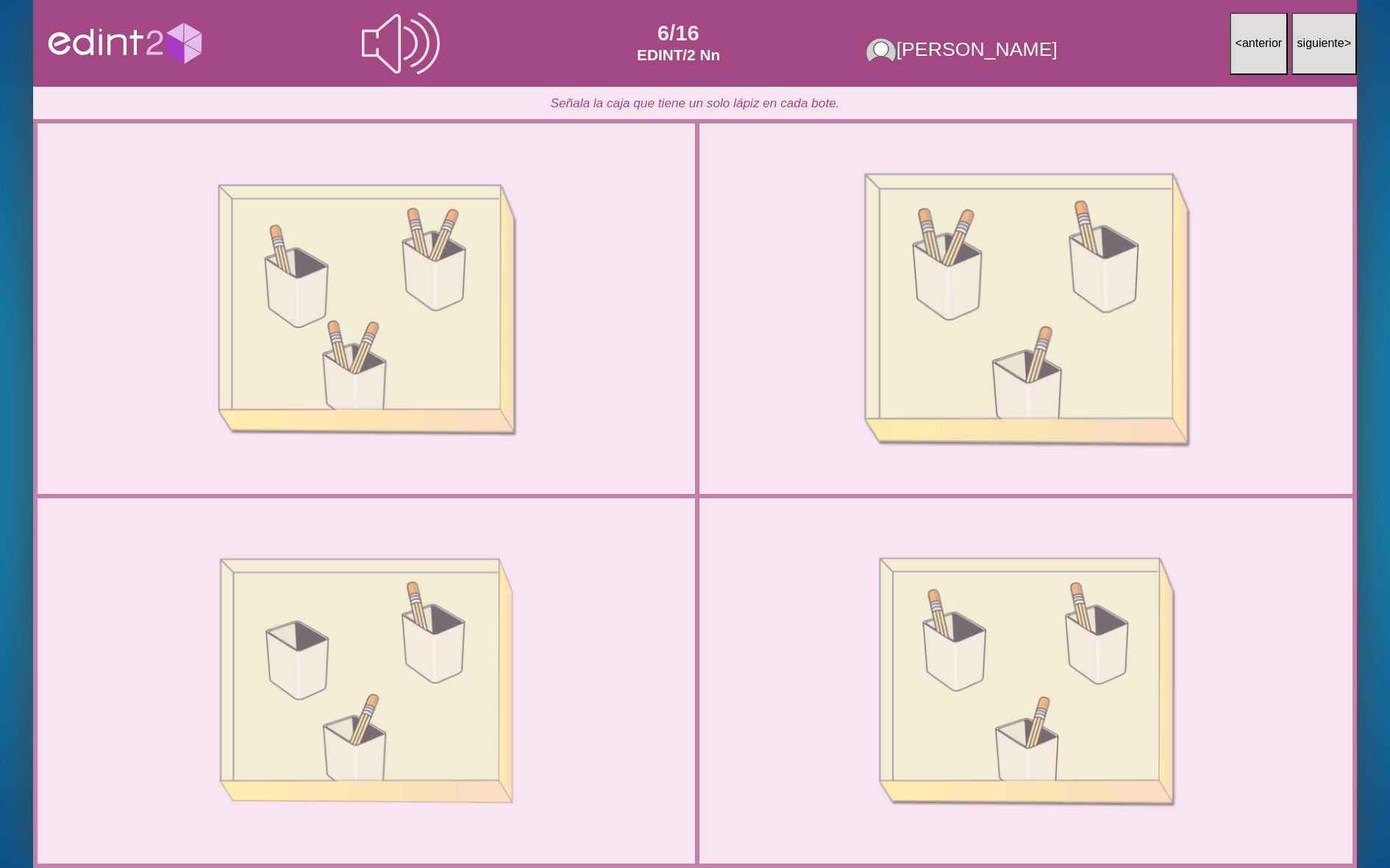
click at [757, 319] on div at bounding box center [1026, 309] width 658 height 328
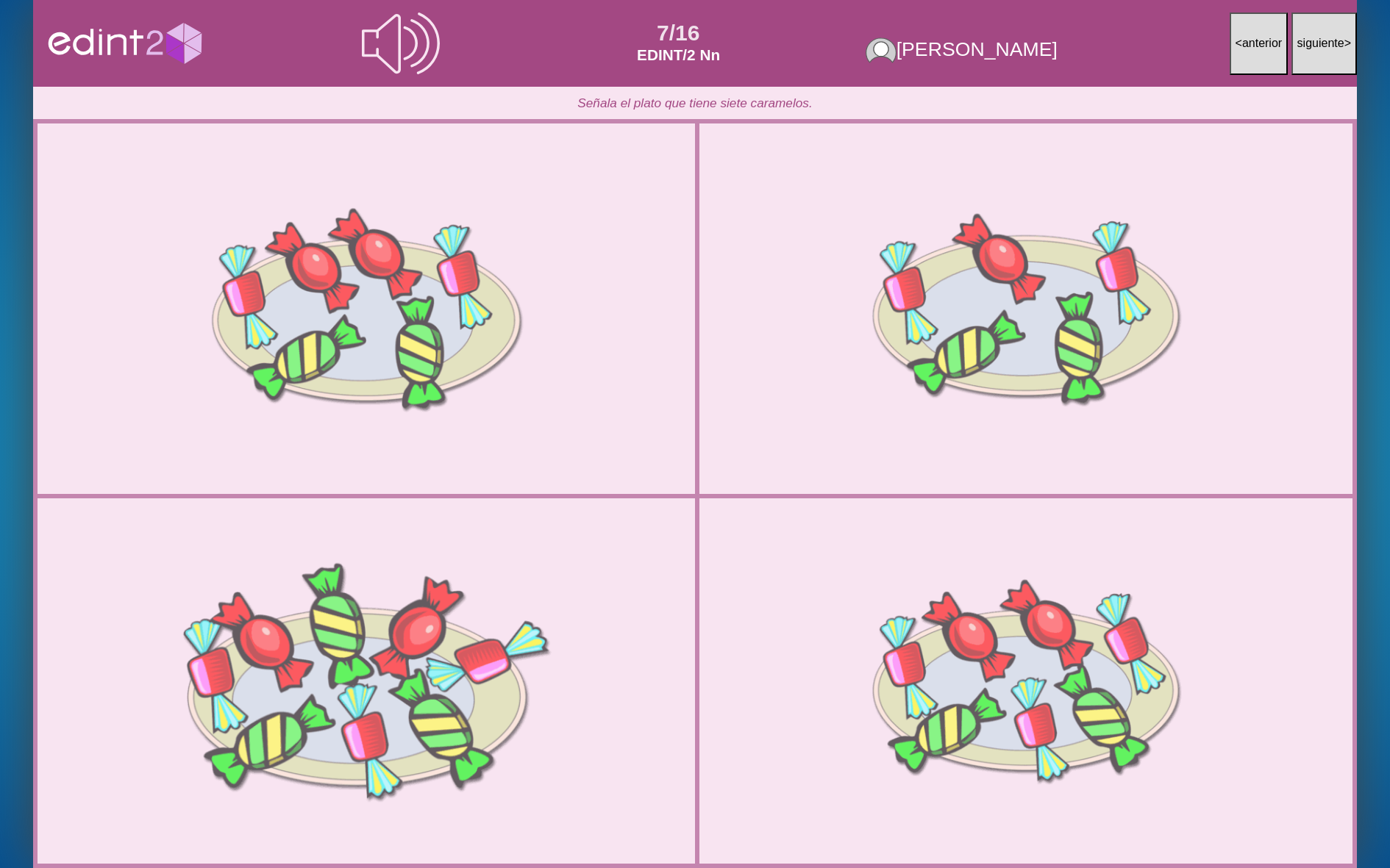
click at [558, 599] on div at bounding box center [366, 680] width 662 height 331
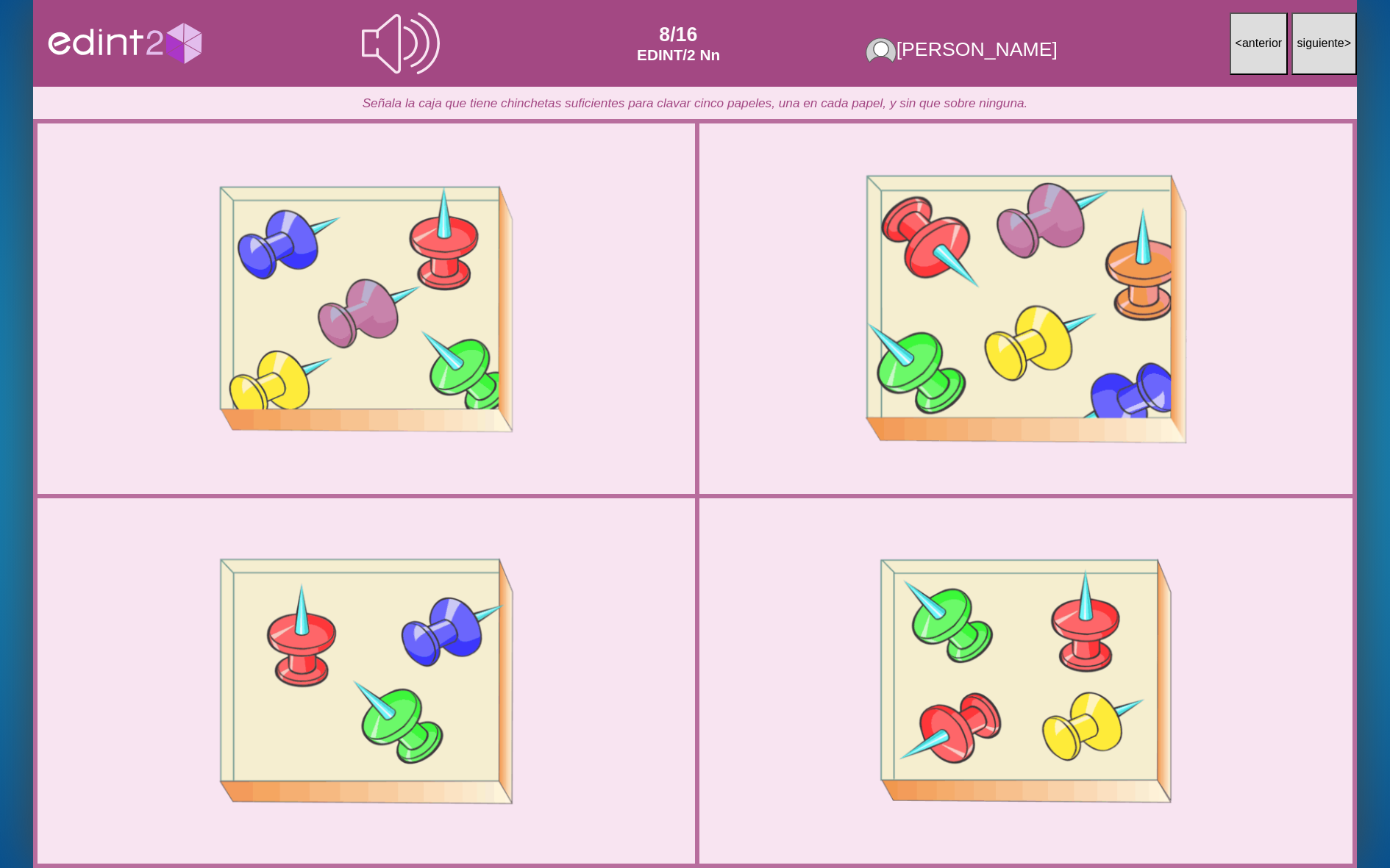
click at [883, 432] on div at bounding box center [1026, 309] width 658 height 328
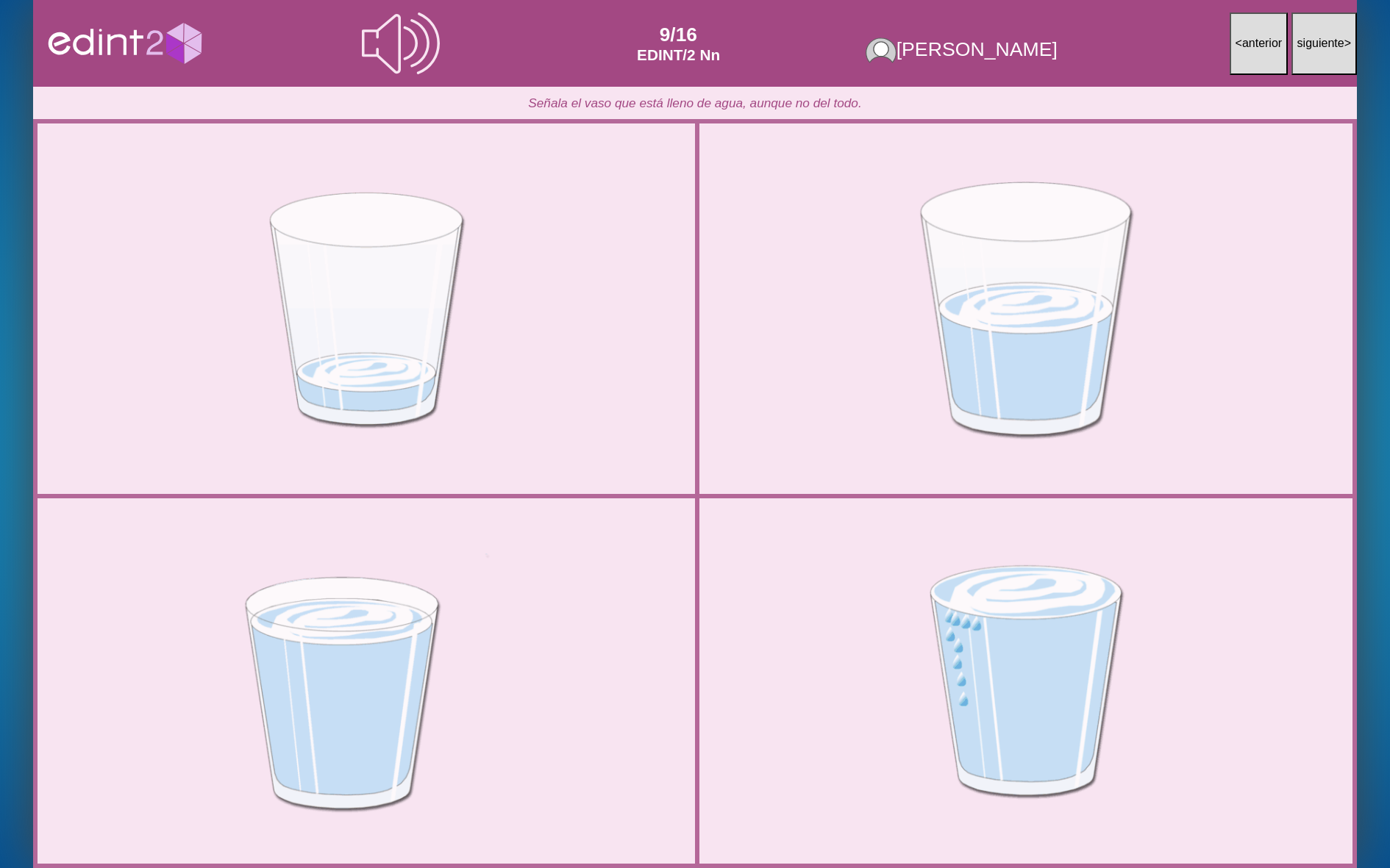
click at [868, 444] on div at bounding box center [1026, 309] width 658 height 328
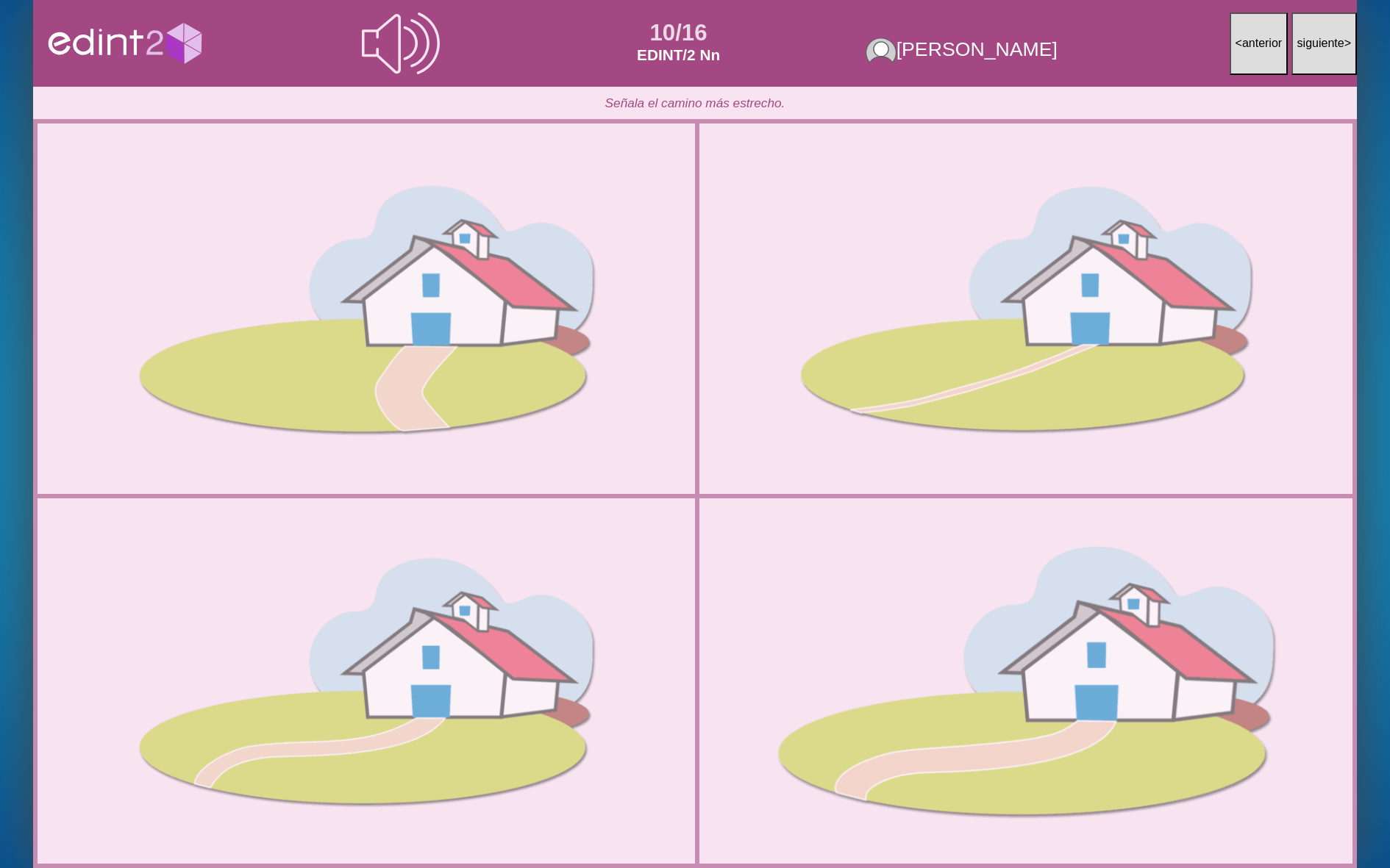
click at [837, 540] on div at bounding box center [1026, 680] width 658 height 328
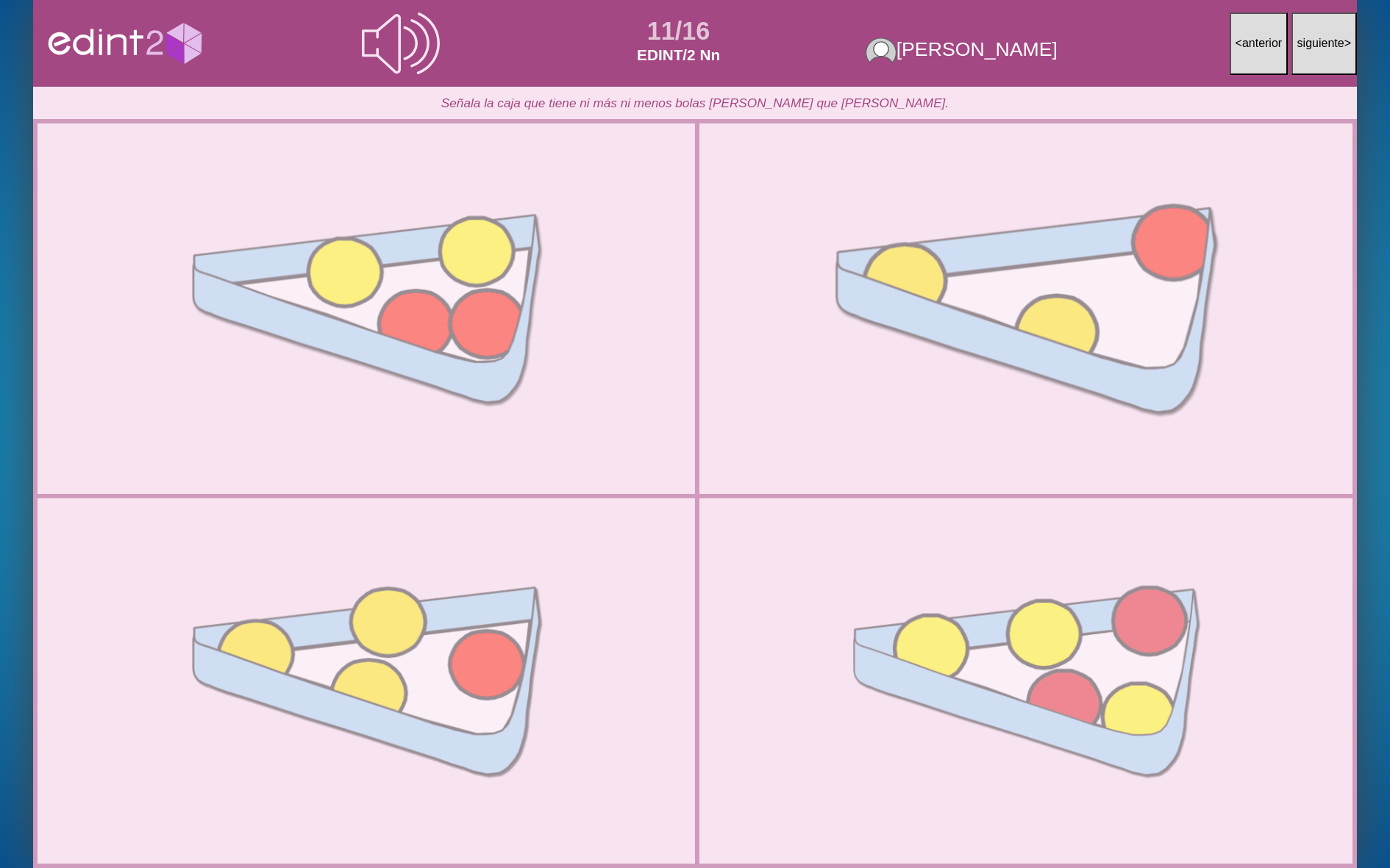
click at [849, 387] on div at bounding box center [1026, 309] width 658 height 328
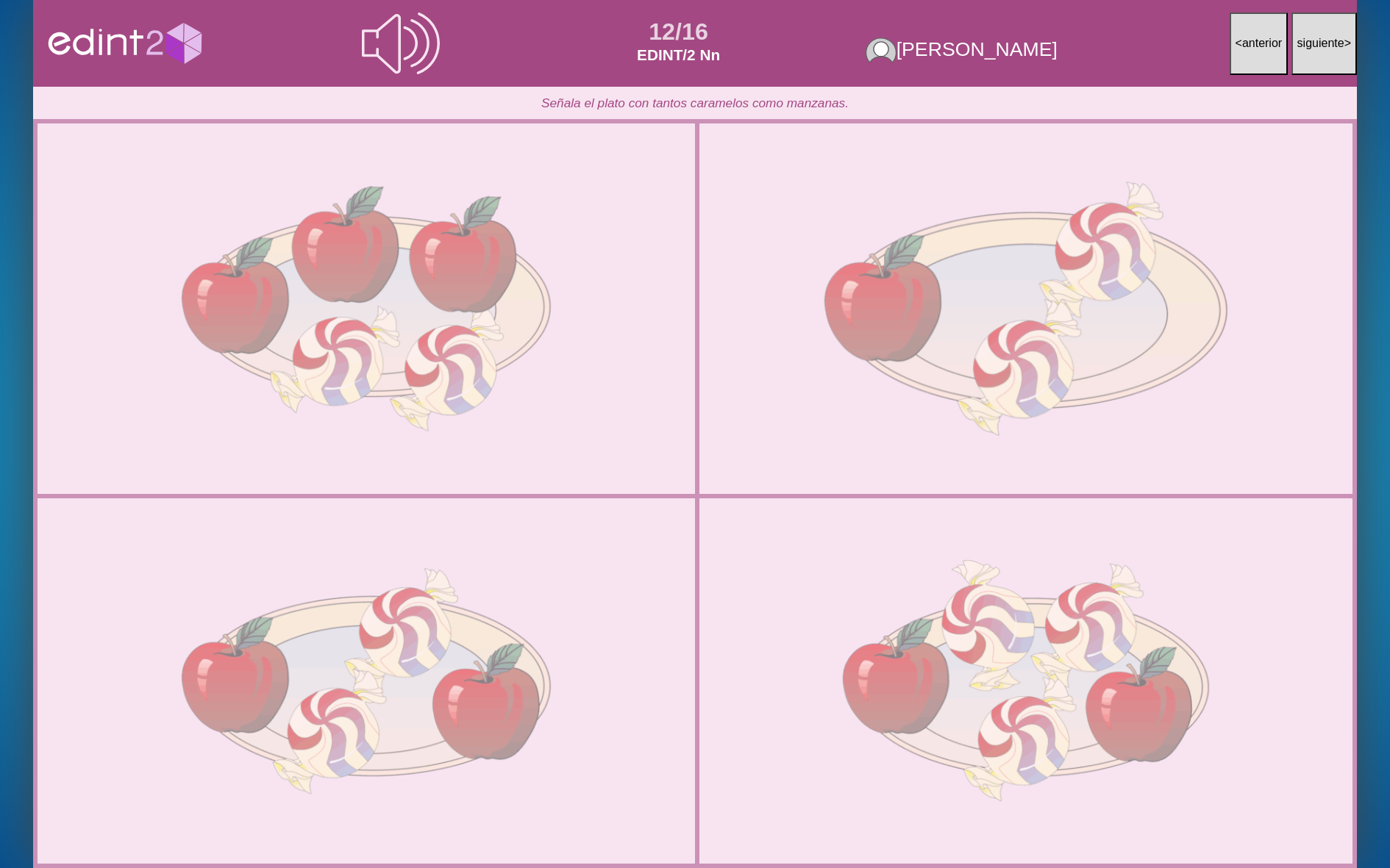
click at [848, 392] on div at bounding box center [1026, 309] width 658 height 328
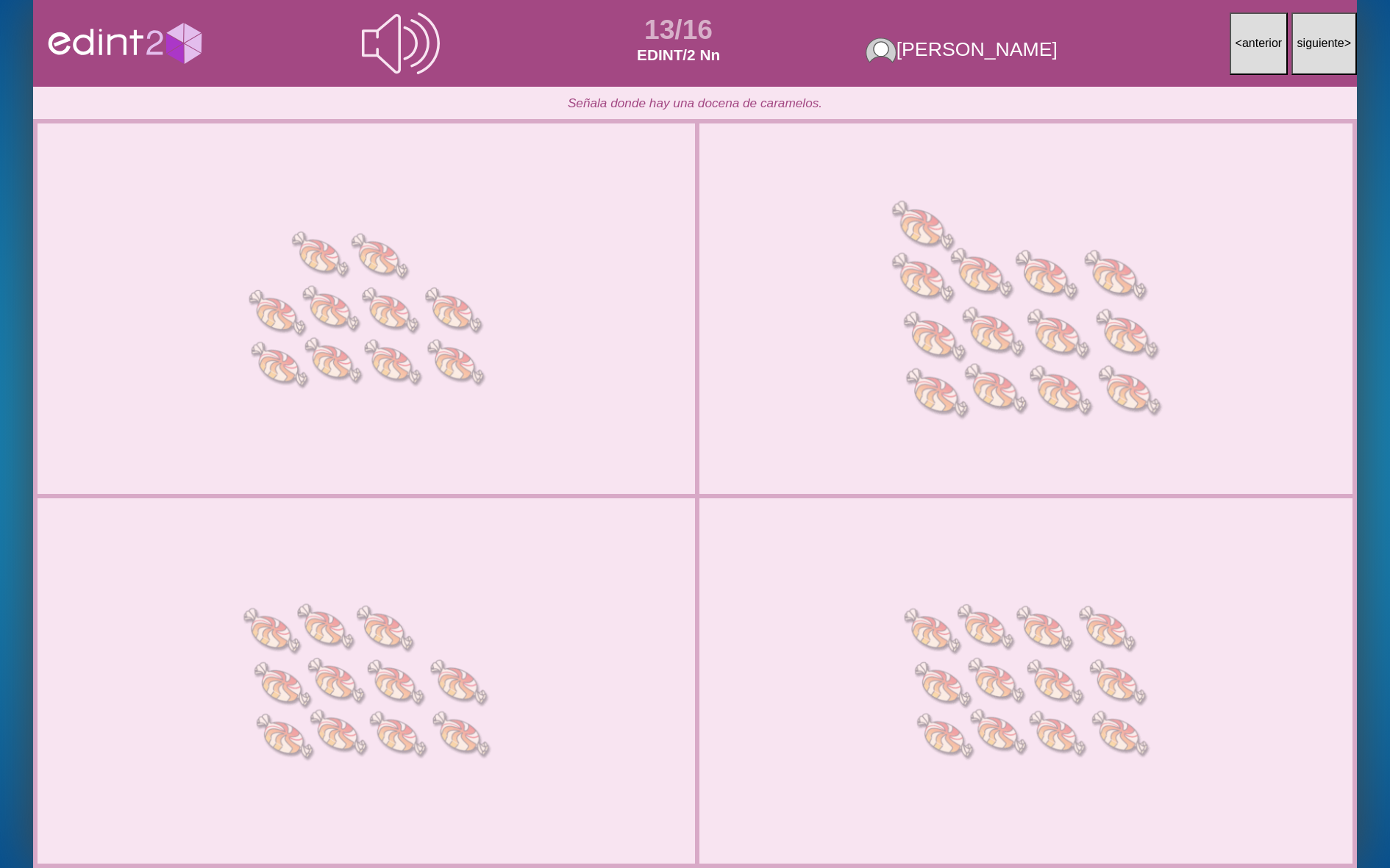
click at [848, 392] on div at bounding box center [1026, 309] width 658 height 328
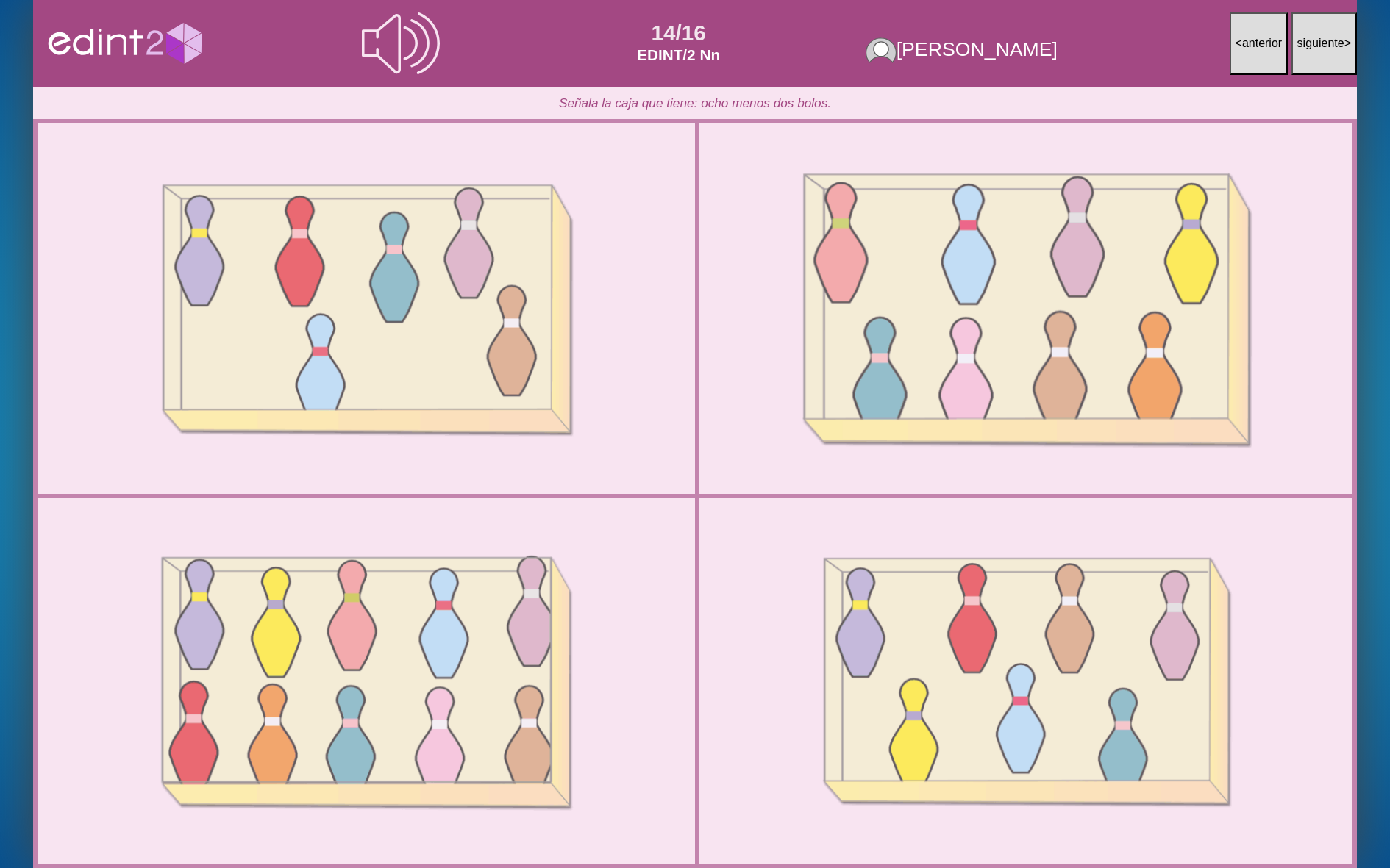
click at [848, 392] on div at bounding box center [1026, 309] width 658 height 328
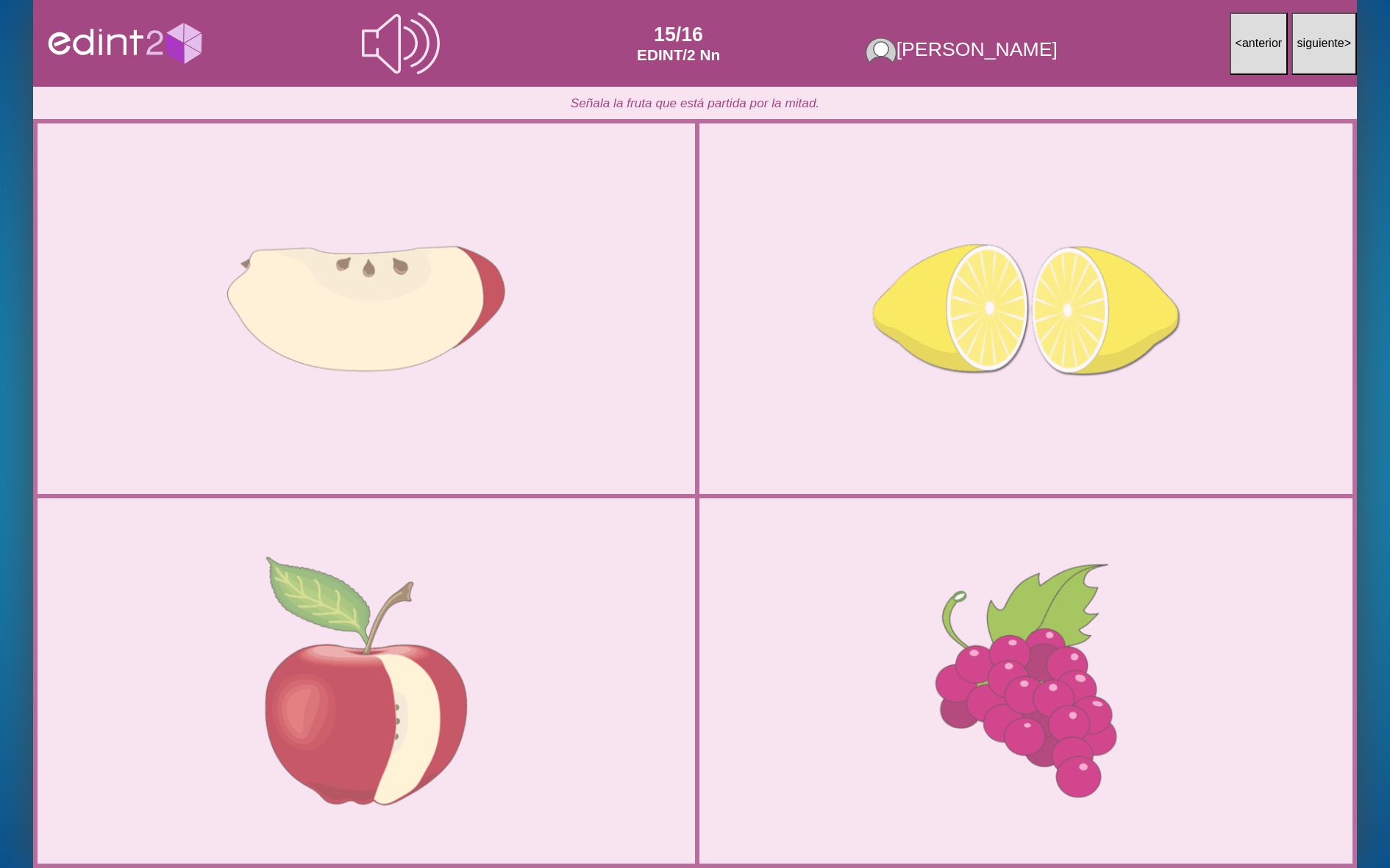
click at [848, 392] on div at bounding box center [1026, 309] width 658 height 328
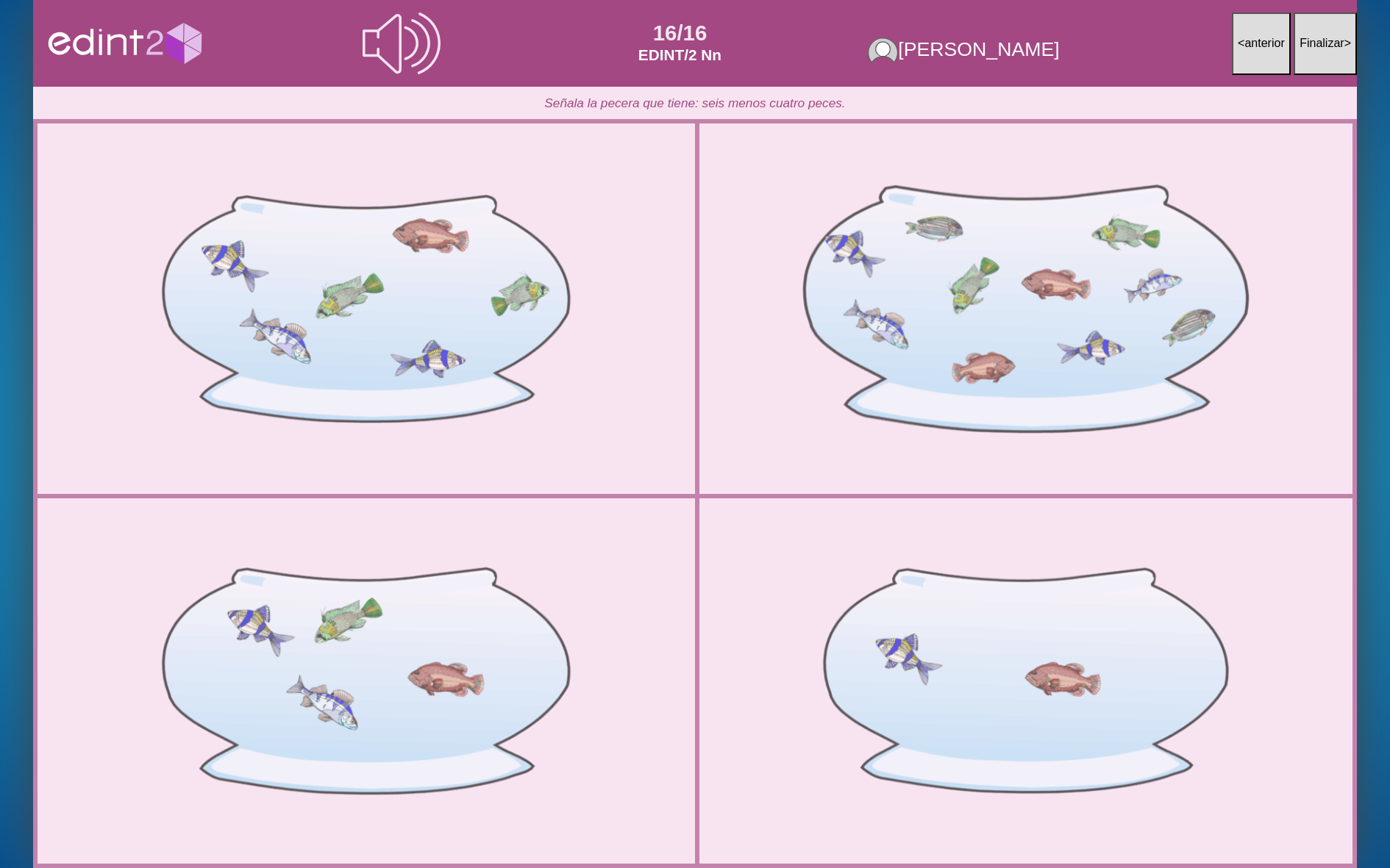
click at [848, 392] on div at bounding box center [1026, 309] width 658 height 328
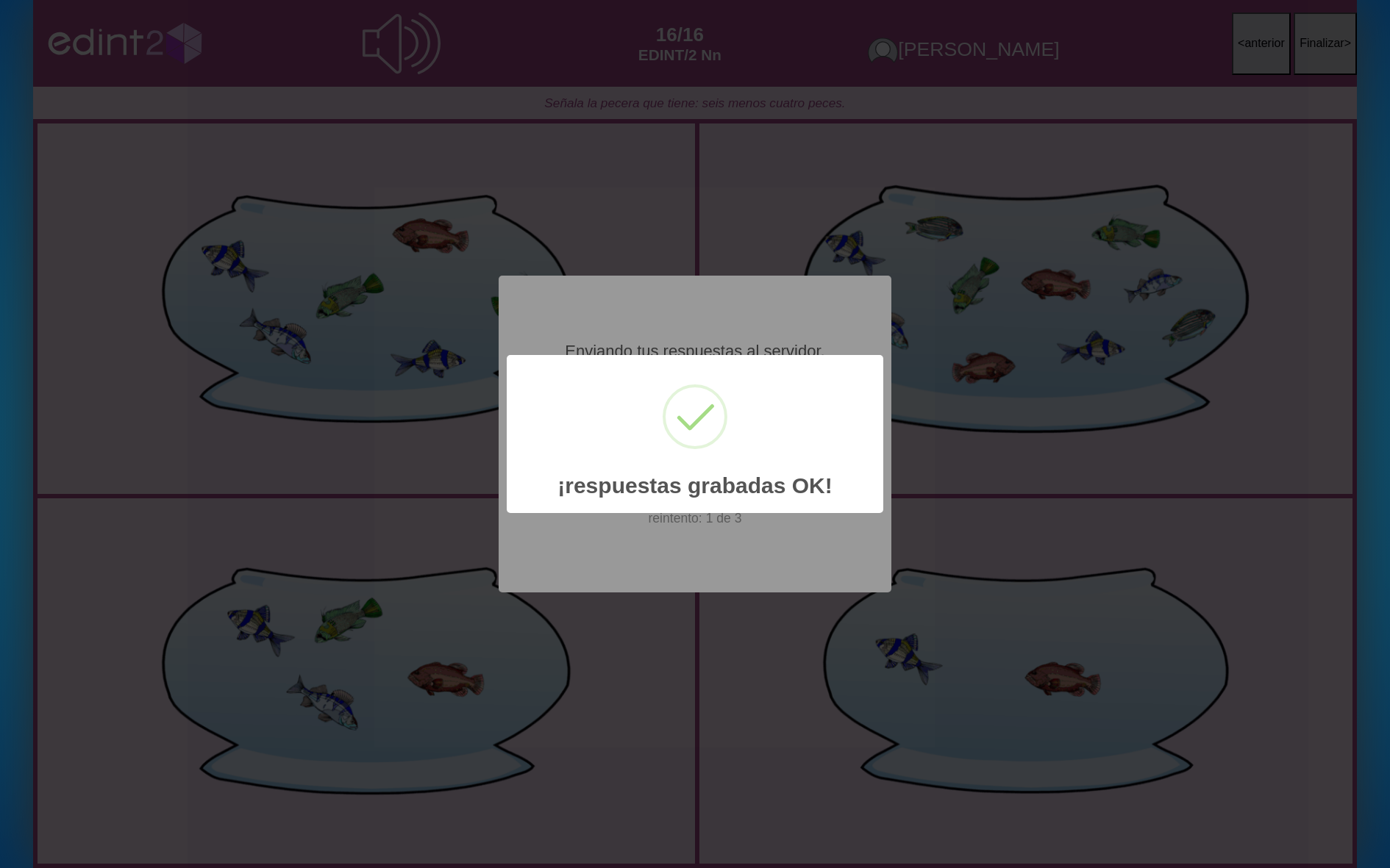
click at [848, 392] on div "× ¡respuestas grabadas OK! OK No Cancel" at bounding box center [695, 434] width 1390 height 868
